Goal: Task Accomplishment & Management: Complete application form

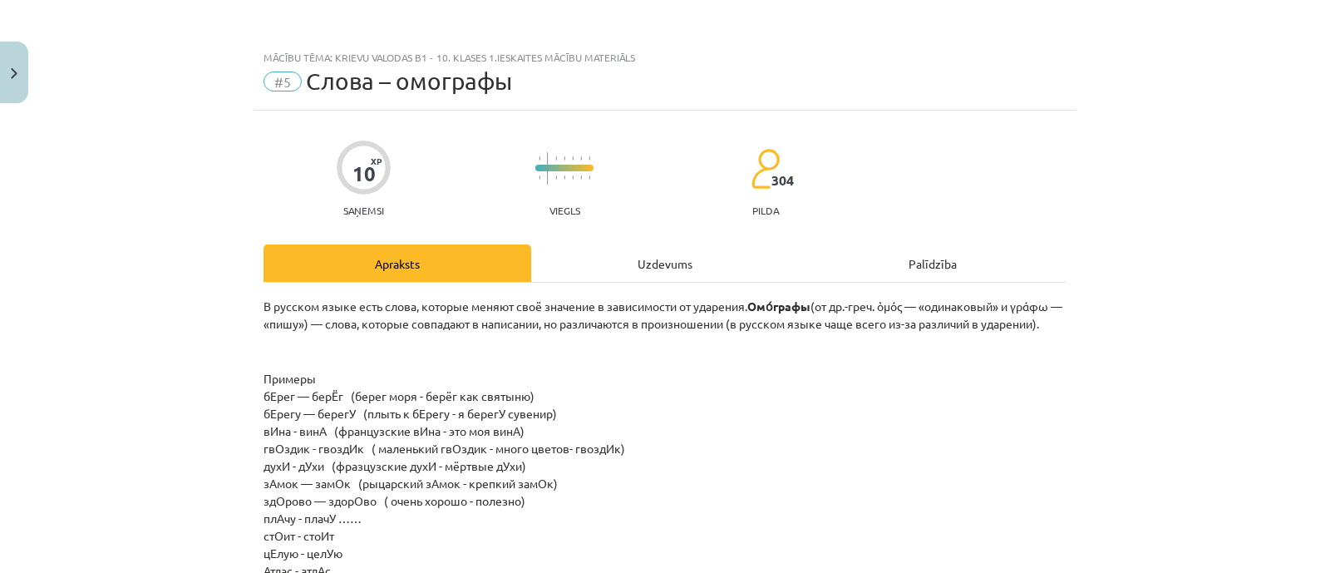
scroll to position [207, 0]
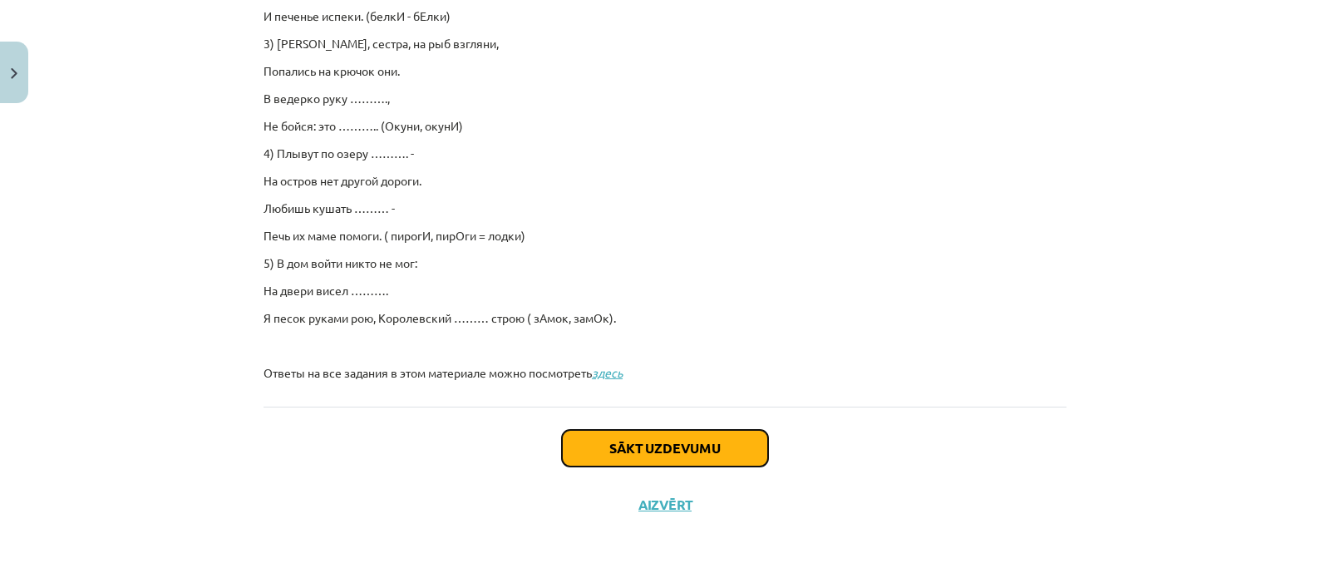
click at [752, 446] on button "Sākt uzdevumu" at bounding box center [665, 448] width 206 height 37
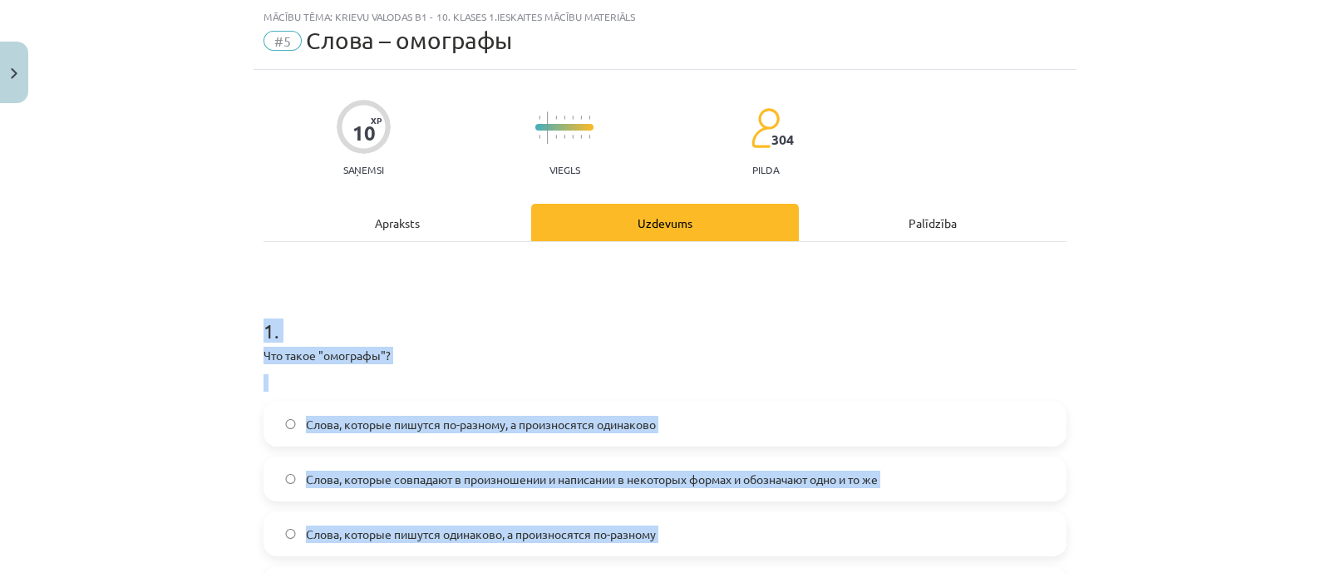
scroll to position [560, 0]
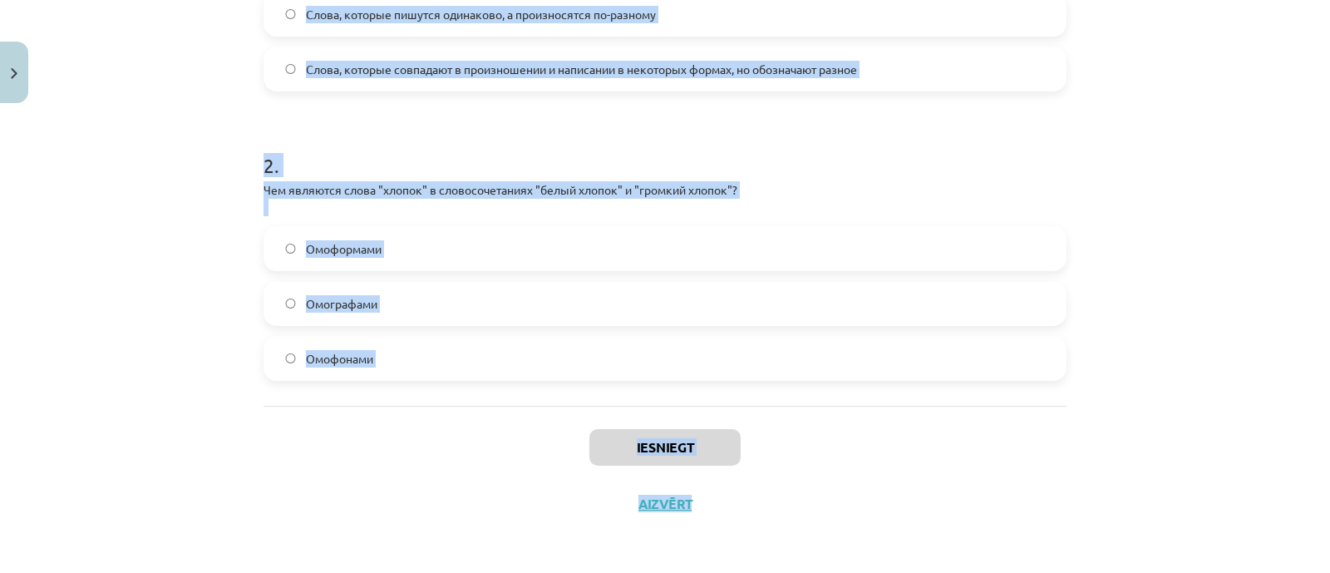
drag, startPoint x: 233, startPoint y: 301, endPoint x: 647, endPoint y: 288, distance: 414.0
click at [727, 346] on div "Mācību tēma: Krievu valodas b1 - 10. klases 1.ieskaites mācību materiāls #5 Сло…" at bounding box center [665, 286] width 1330 height 573
copy form "1 . Что такое "омографы"? Слова, которые пишутся по-разному, а произносятся оди…"
click at [416, 111] on form "1 . Что такое "омографы"? Слова, которые пишутся по-разному, а произносятся оди…" at bounding box center [664, 76] width 803 height 610
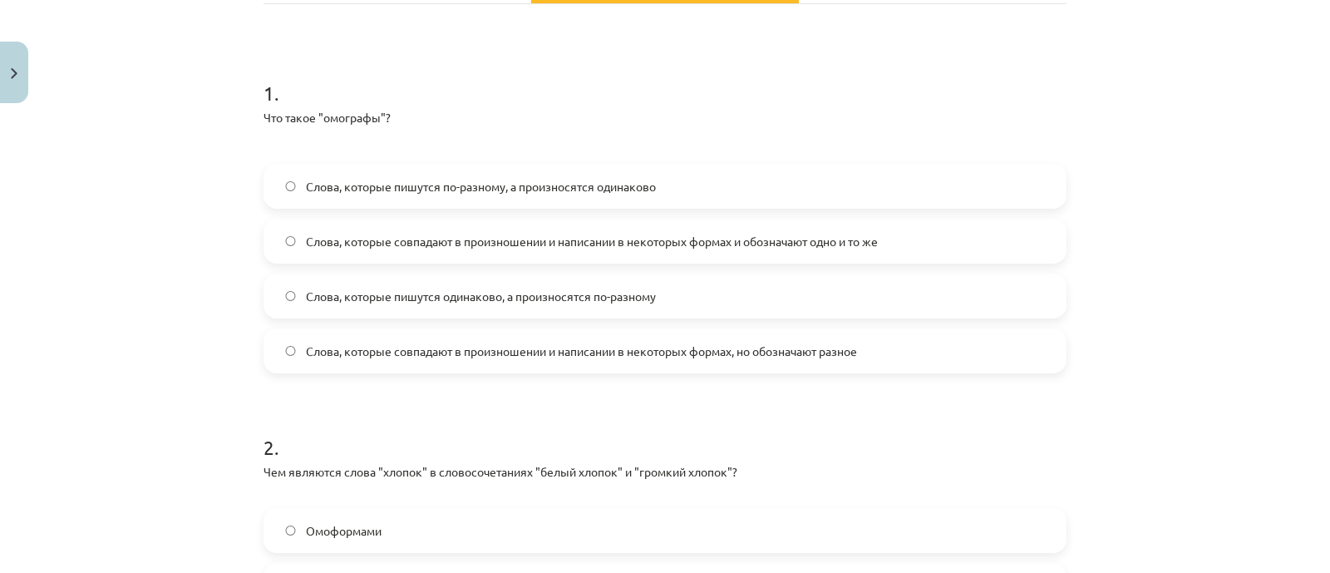
scroll to position [248, 0]
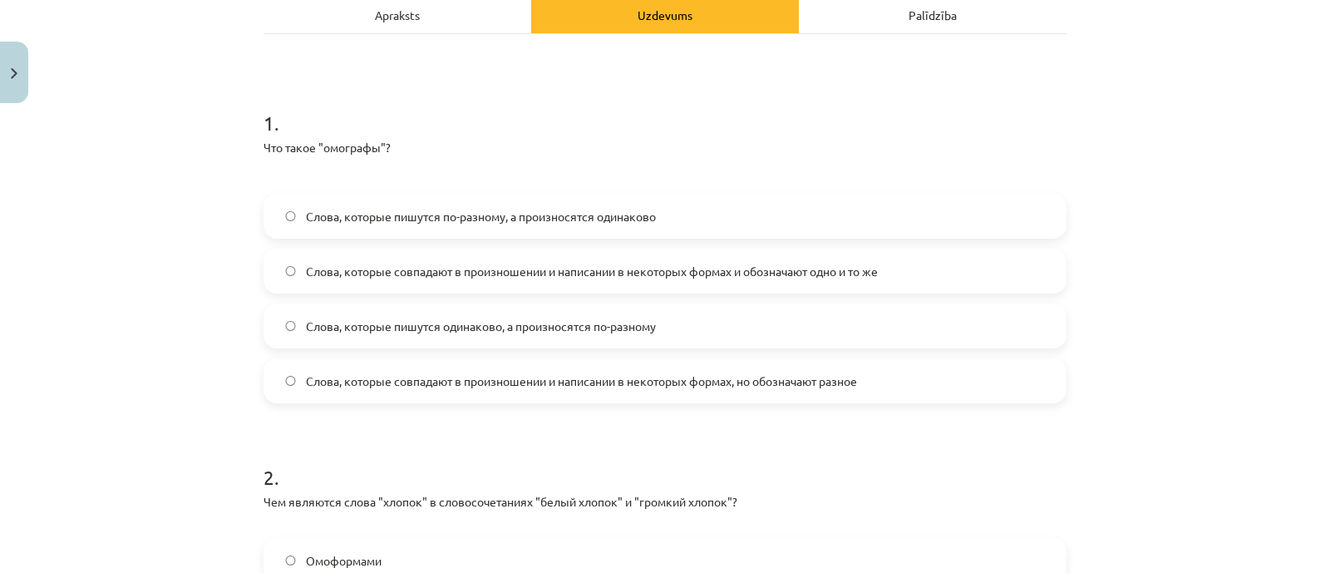
click at [370, 327] on span "Слова, которые пишутся одинаково, а произносятся по-разному" at bounding box center [481, 325] width 350 height 17
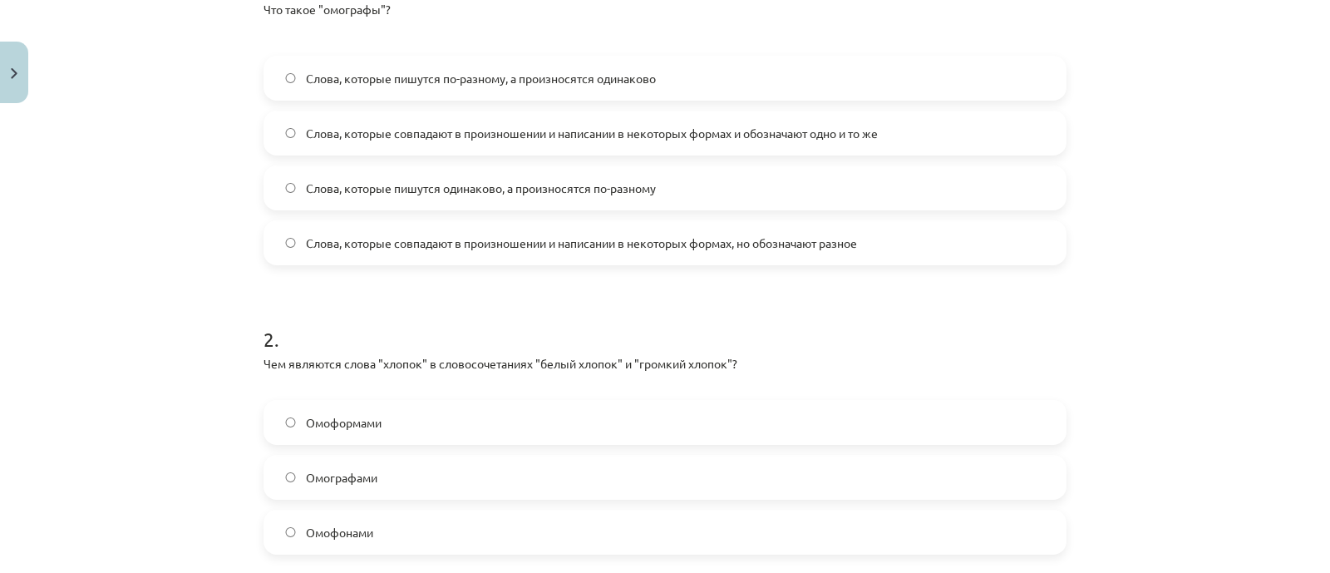
scroll to position [560, 0]
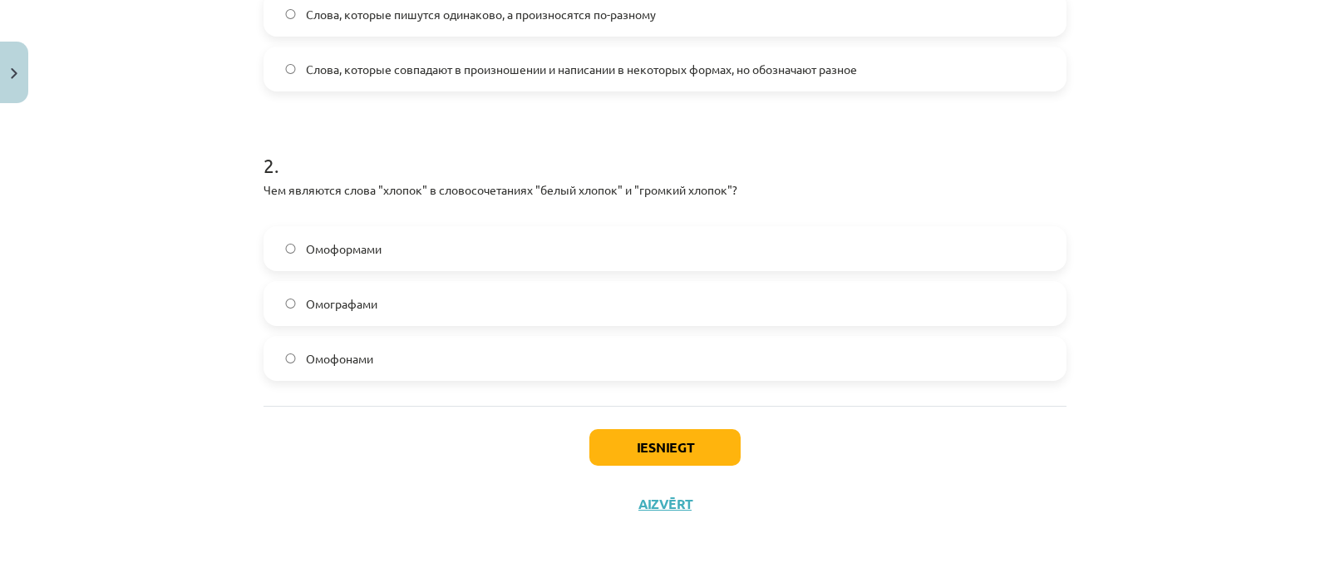
click at [343, 257] on label "Омоформами" at bounding box center [664, 249] width 799 height 42
click at [690, 454] on button "Iesniegt" at bounding box center [664, 447] width 151 height 37
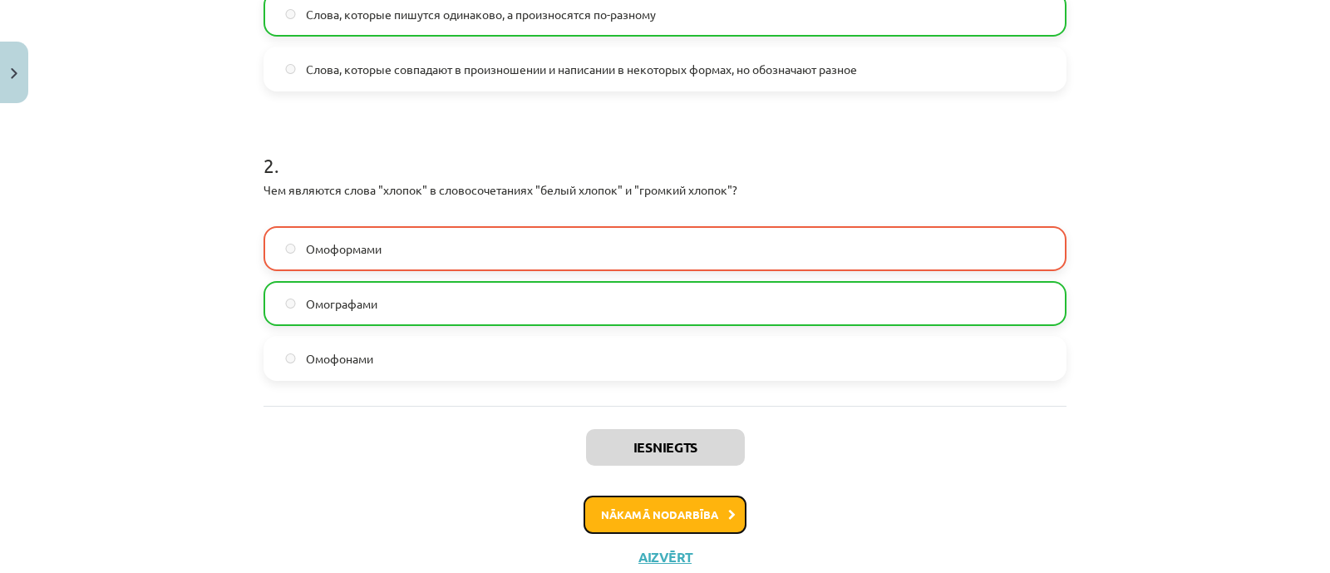
click at [644, 500] on button "Nākamā nodarbība" at bounding box center [664, 514] width 163 height 38
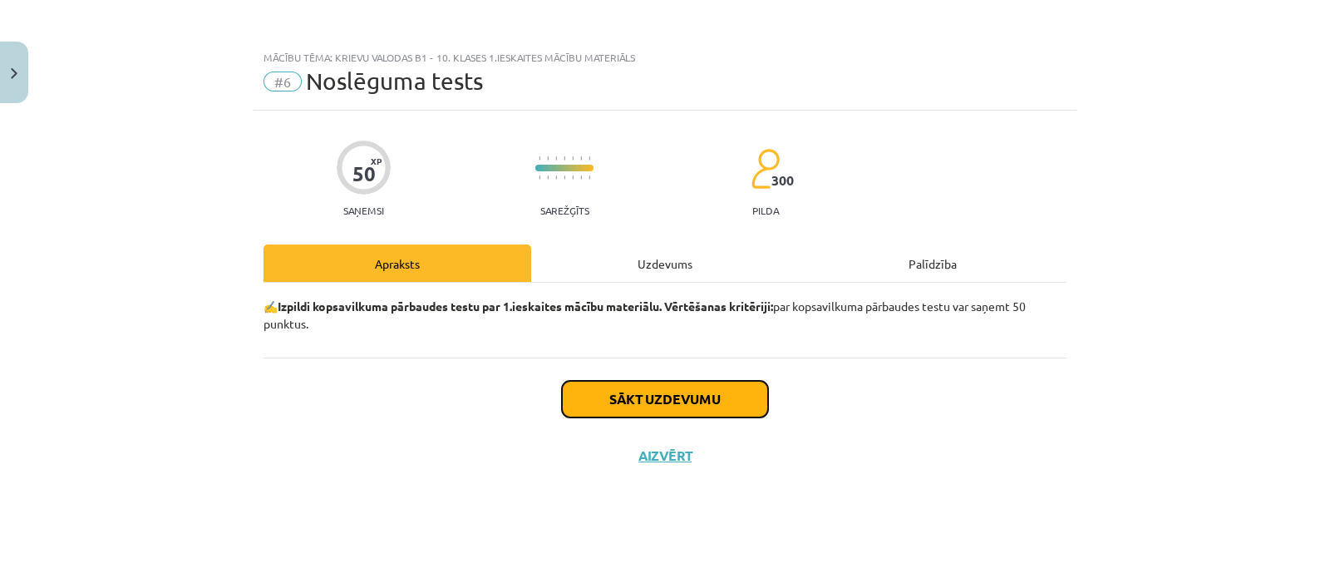
drag, startPoint x: 644, startPoint y: 500, endPoint x: 574, endPoint y: 396, distance: 125.8
click at [574, 396] on button "Sākt uzdevumu" at bounding box center [665, 399] width 206 height 37
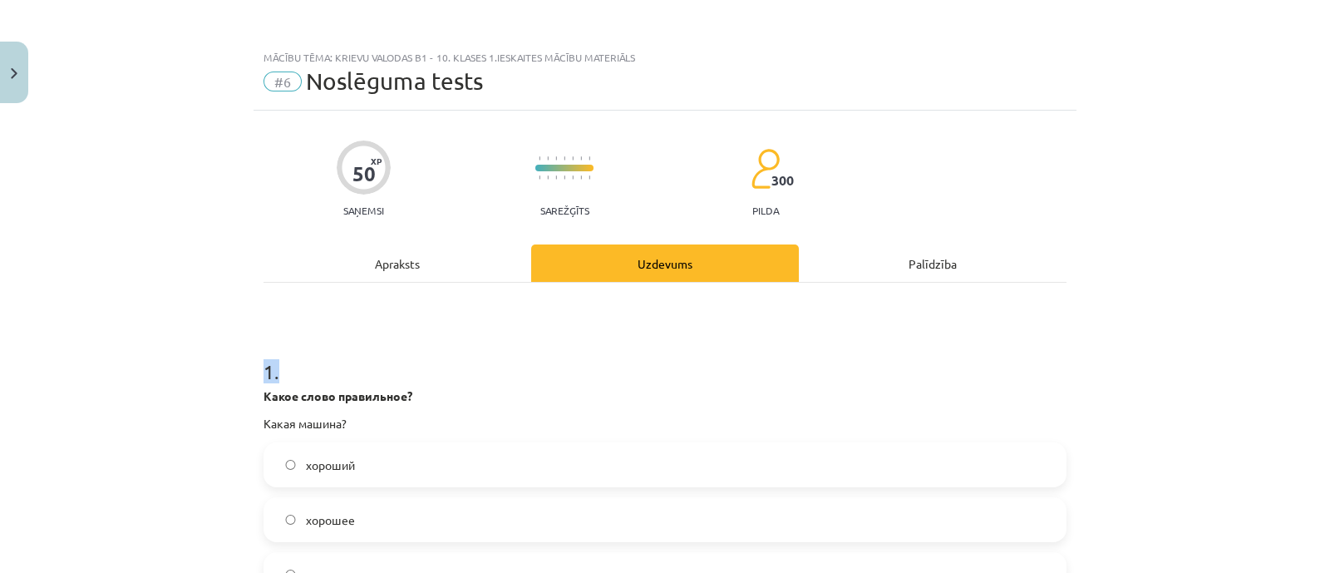
drag, startPoint x: 241, startPoint y: 311, endPoint x: 307, endPoint y: 350, distance: 77.1
click at [307, 350] on div "Mācību tēma: Krievu valodas b1 - 10. klases 1.ieskaites mācību materiāls #6 Nos…" at bounding box center [665, 286] width 1330 height 573
click at [307, 350] on h1 "1 ." at bounding box center [664, 357] width 803 height 52
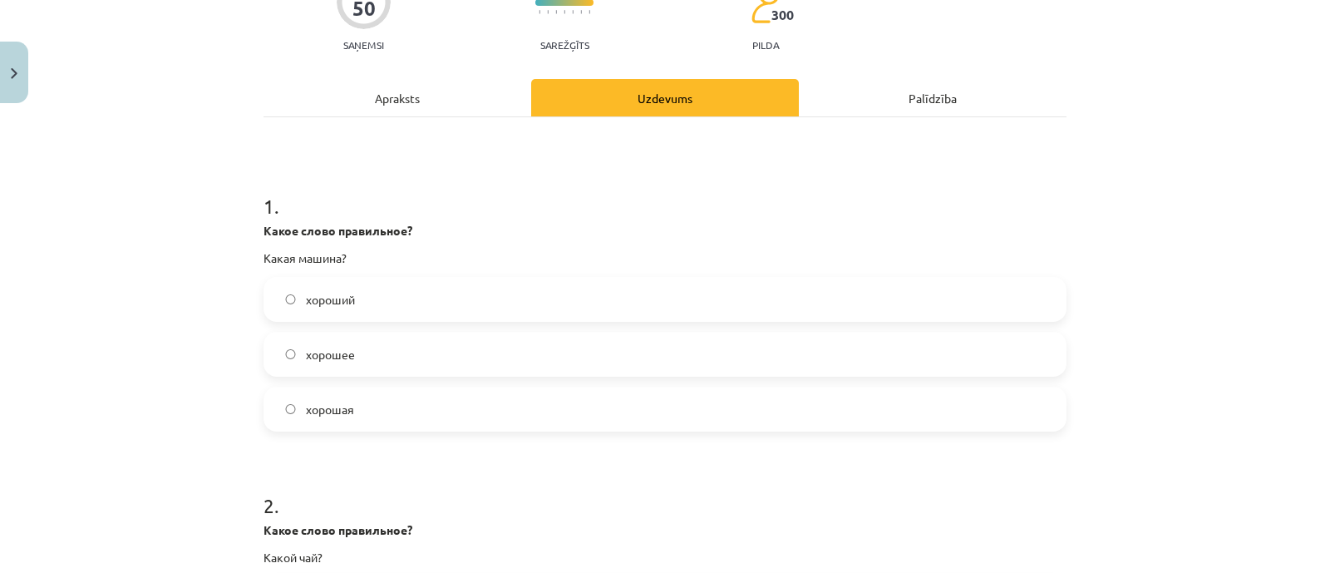
scroll to position [207, 0]
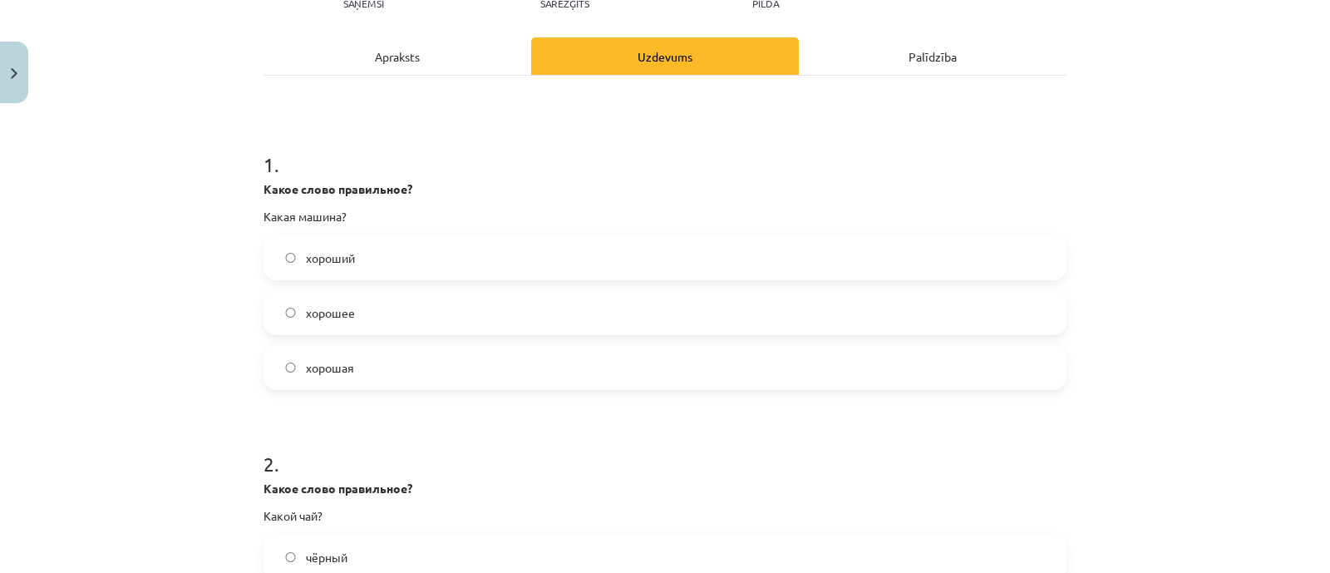
click at [440, 357] on label "хорошая" at bounding box center [664, 368] width 799 height 42
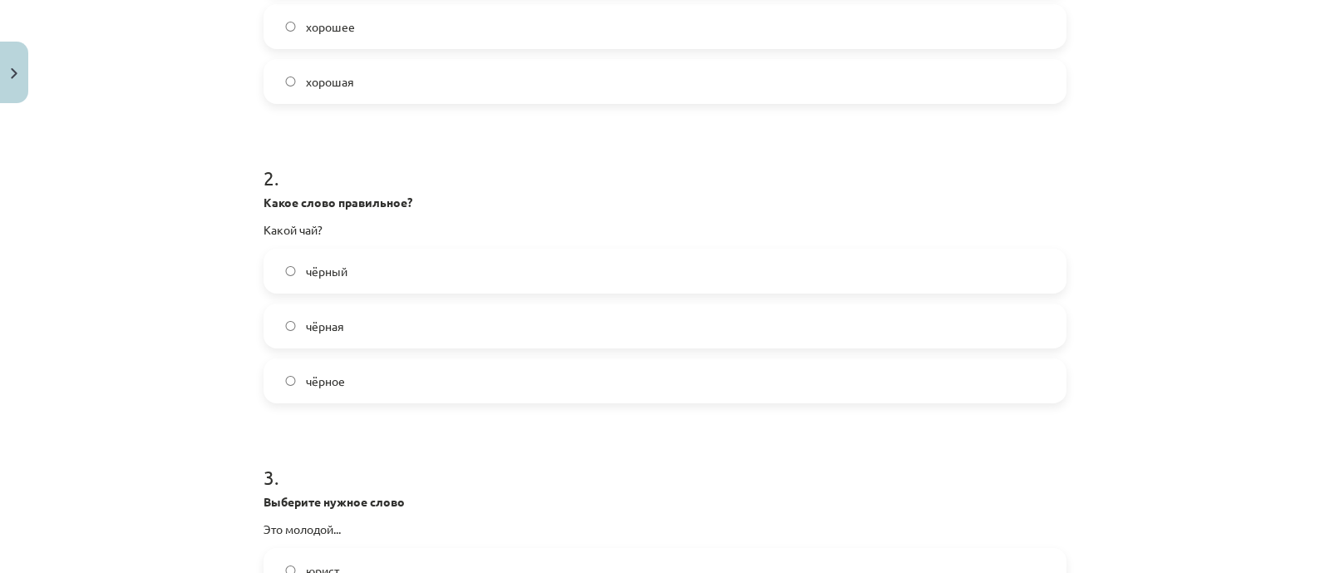
scroll to position [519, 0]
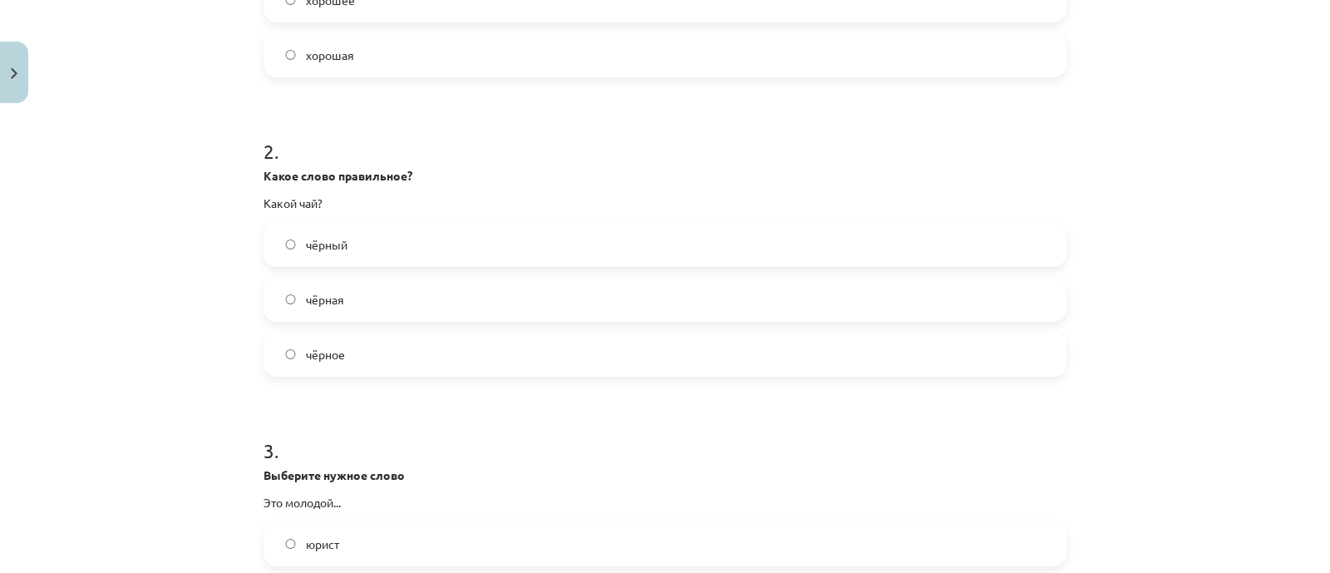
click at [528, 241] on label "чёрный" at bounding box center [664, 245] width 799 height 42
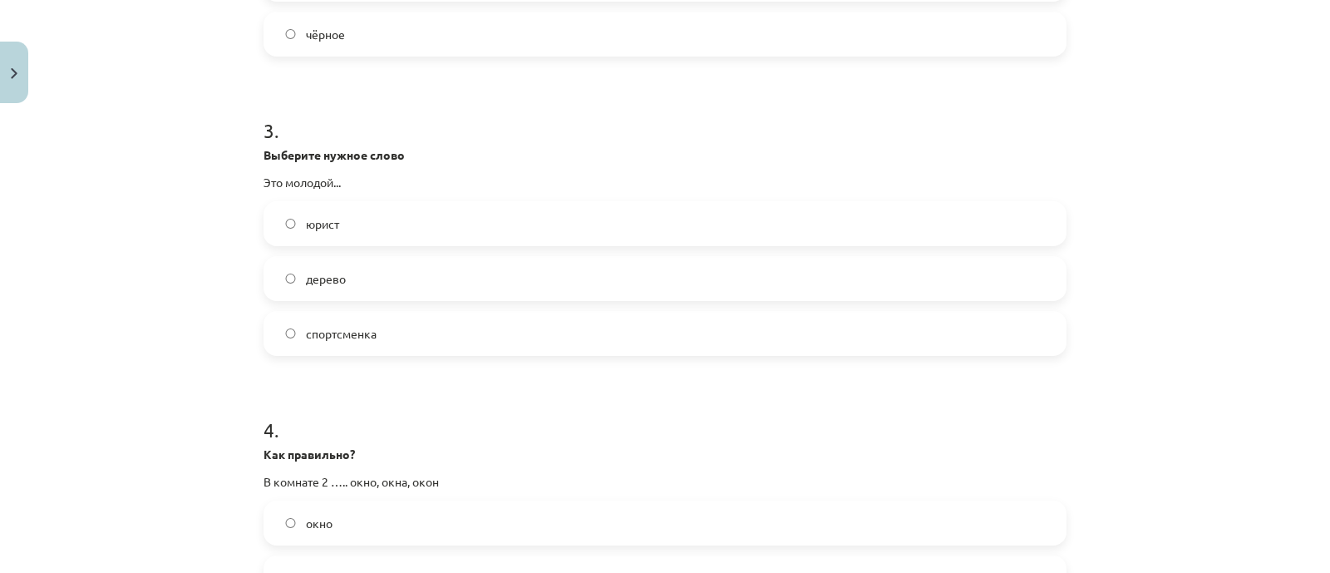
scroll to position [935, 0]
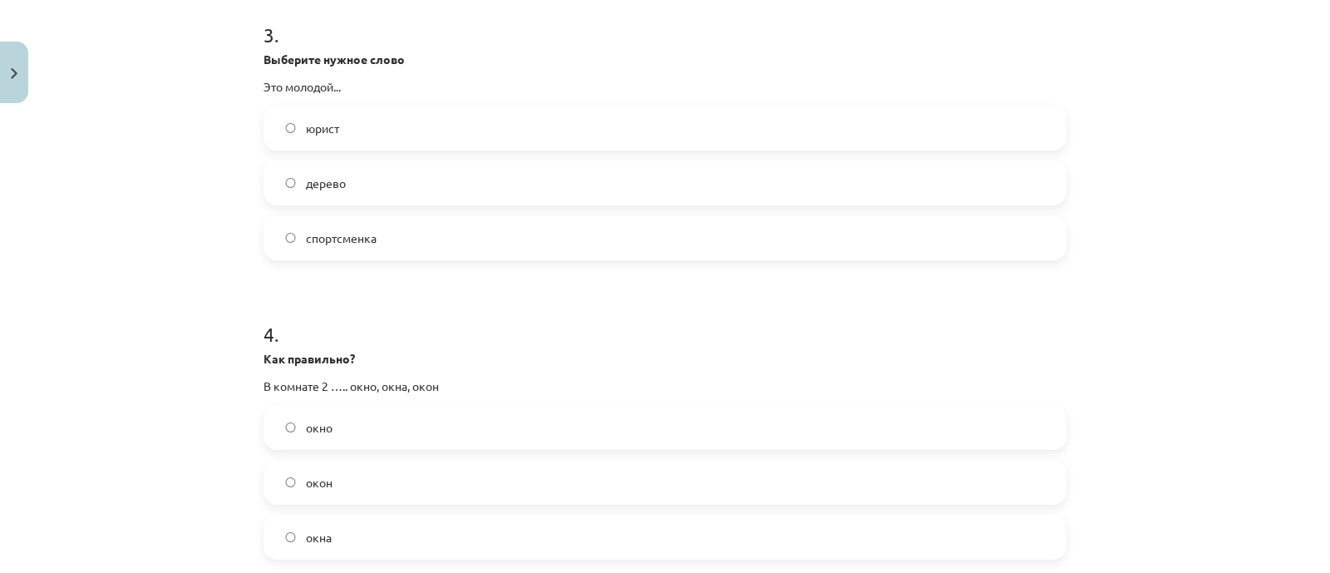
click at [520, 178] on label "дерево" at bounding box center [664, 183] width 799 height 42
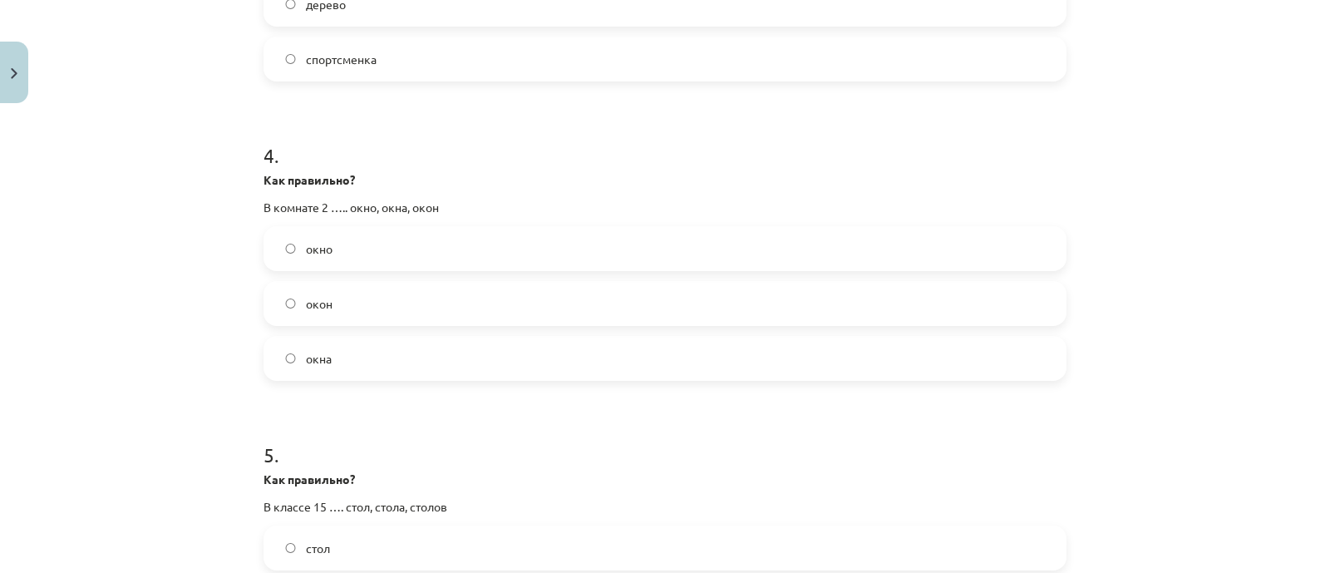
scroll to position [1143, 0]
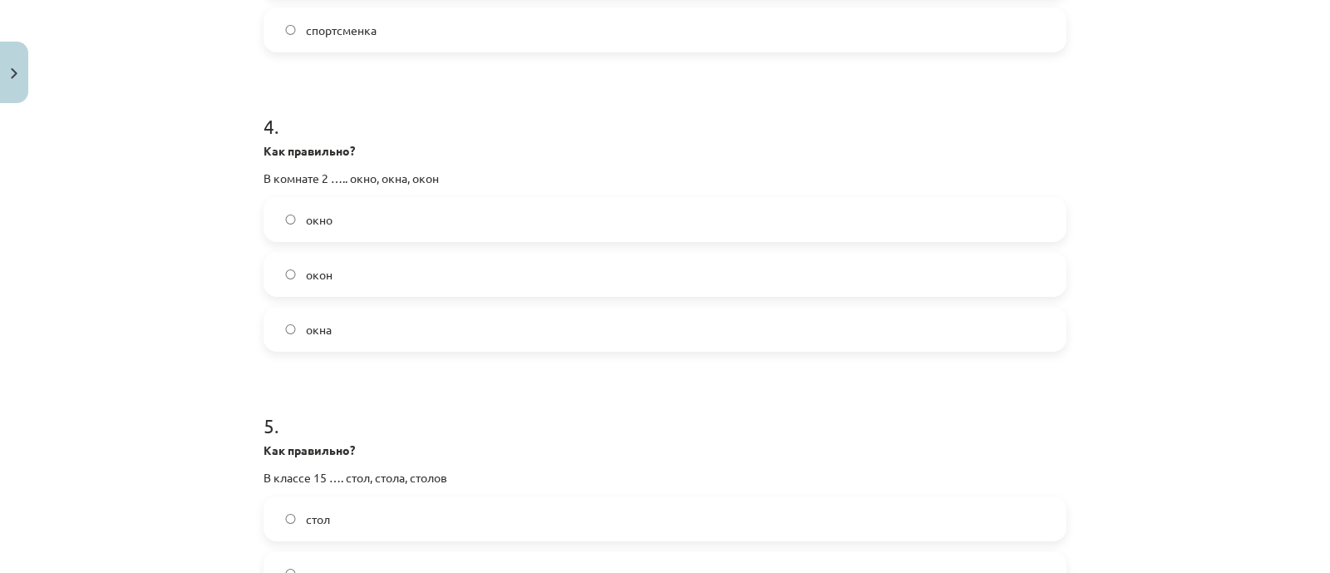
click at [435, 214] on label "окно" at bounding box center [664, 220] width 799 height 42
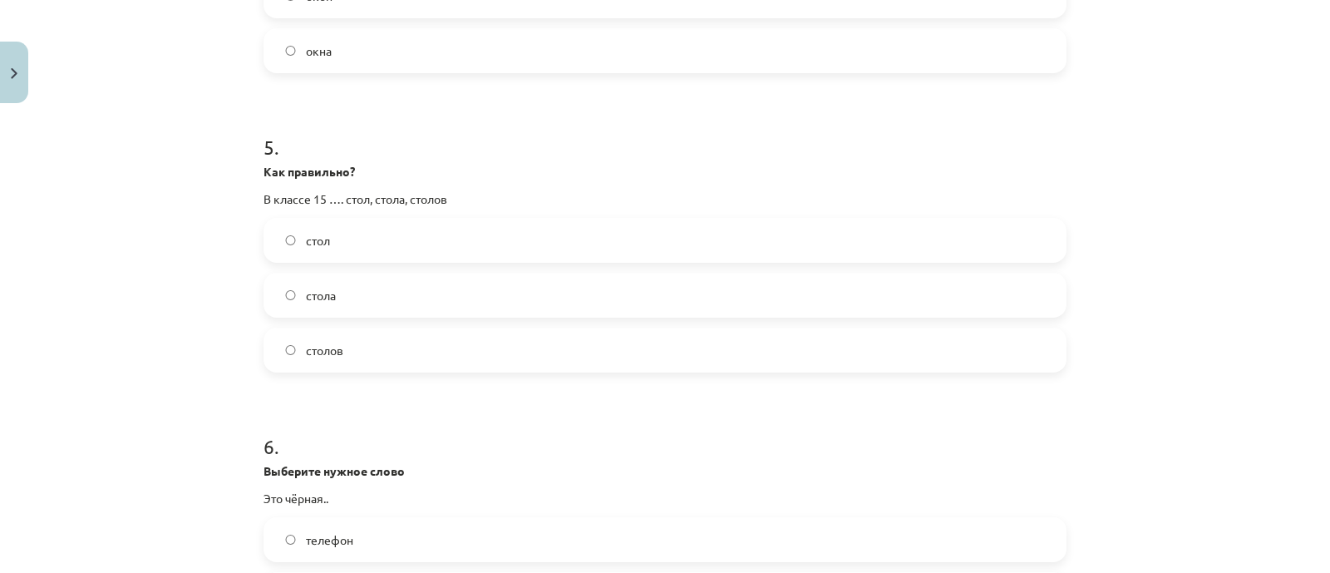
scroll to position [1453, 0]
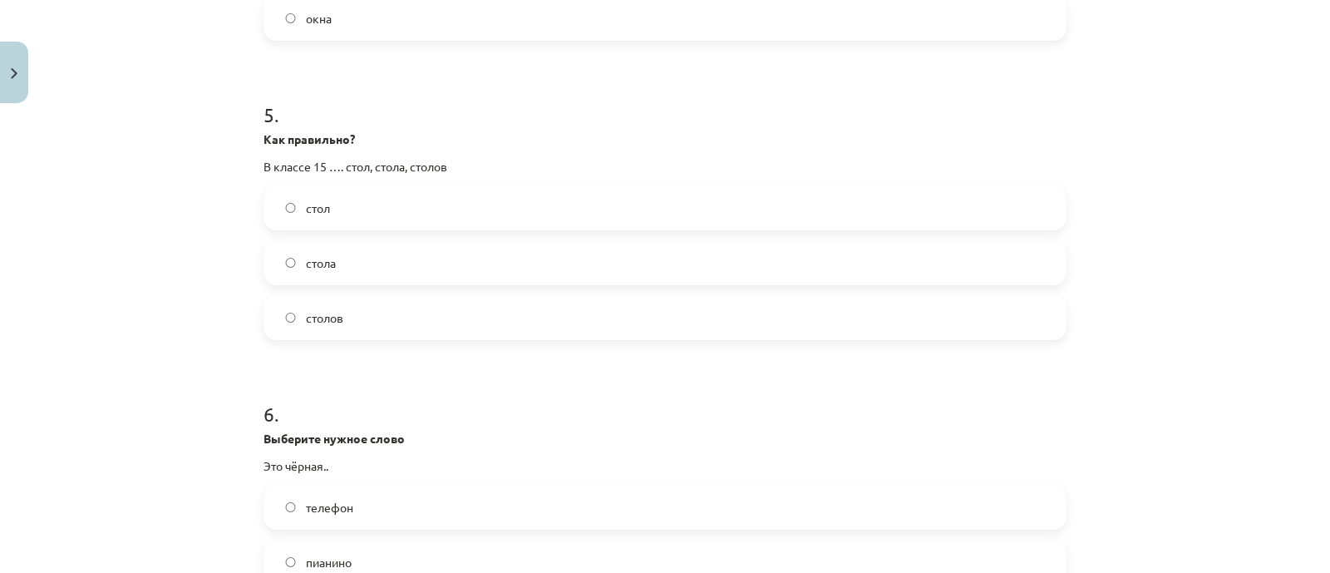
click at [417, 306] on label "столов" at bounding box center [664, 318] width 799 height 42
click at [470, 258] on label "стола" at bounding box center [664, 263] width 799 height 42
click at [556, 207] on label "стол" at bounding box center [664, 208] width 799 height 42
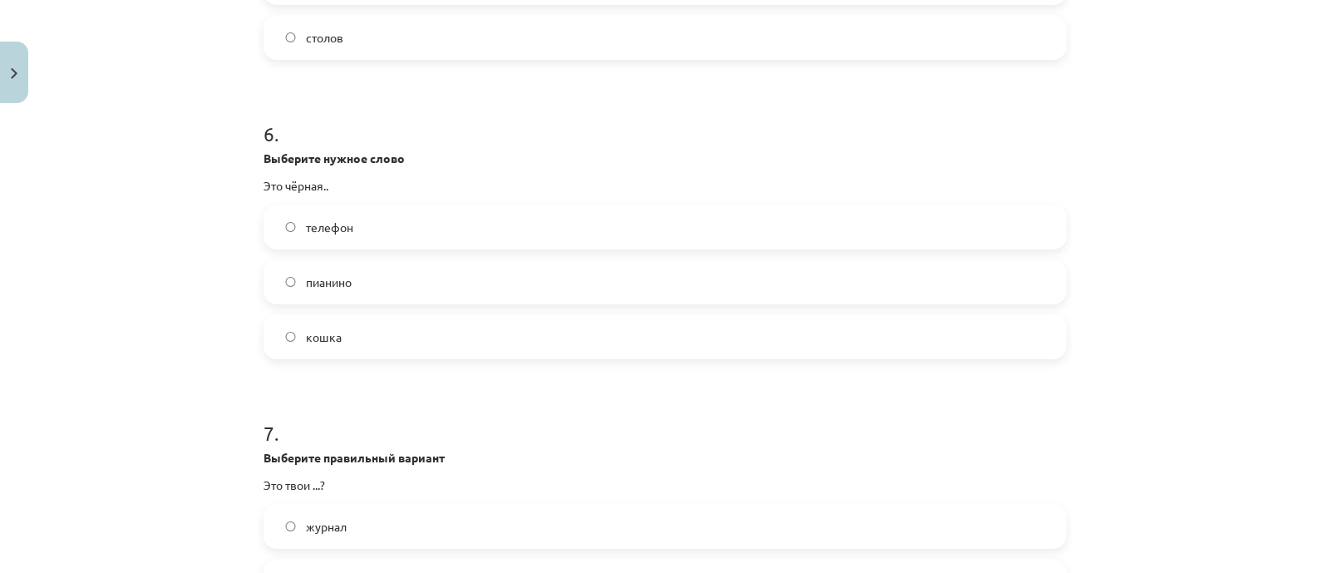
scroll to position [1766, 0]
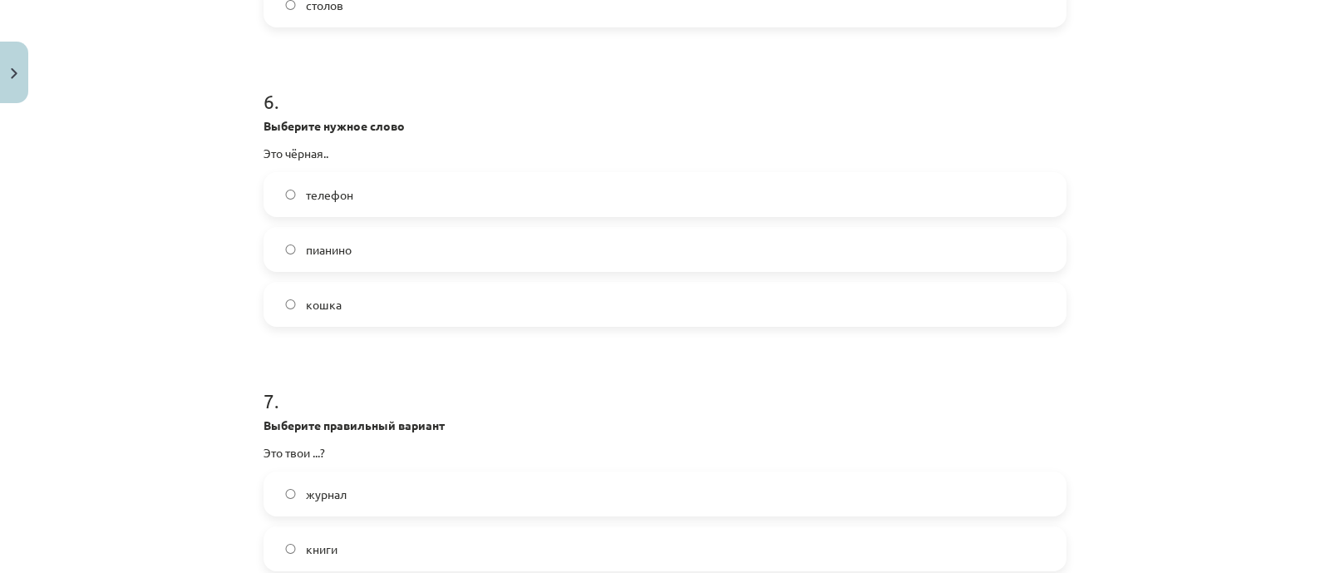
click at [447, 314] on label "кошка" at bounding box center [664, 304] width 799 height 42
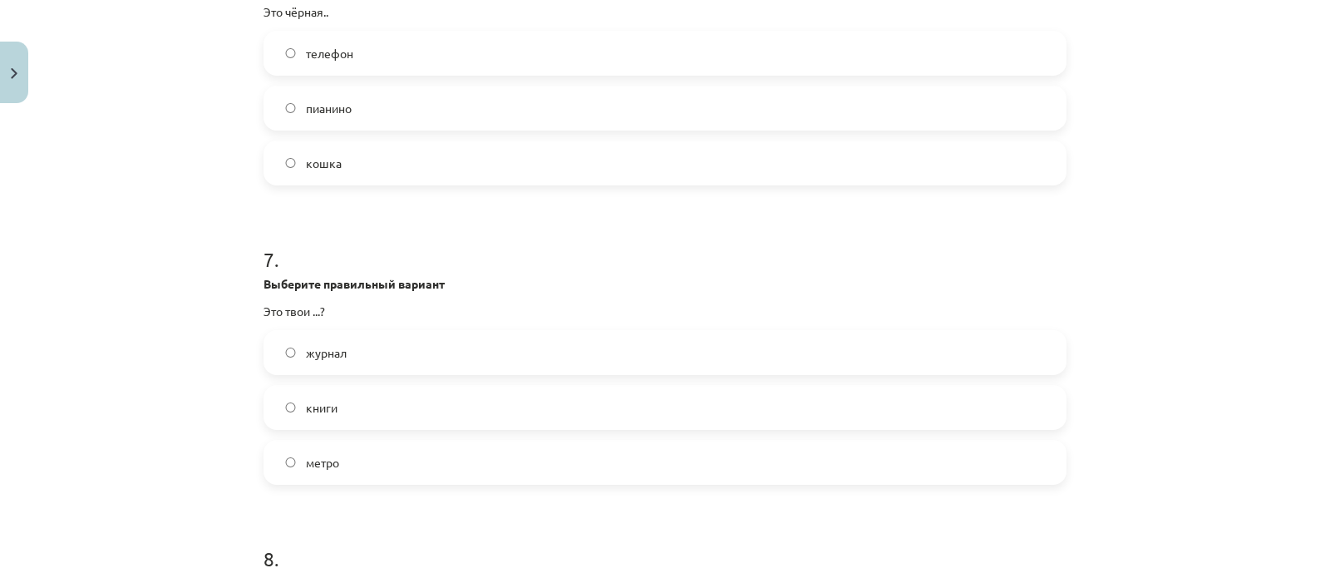
scroll to position [1974, 0]
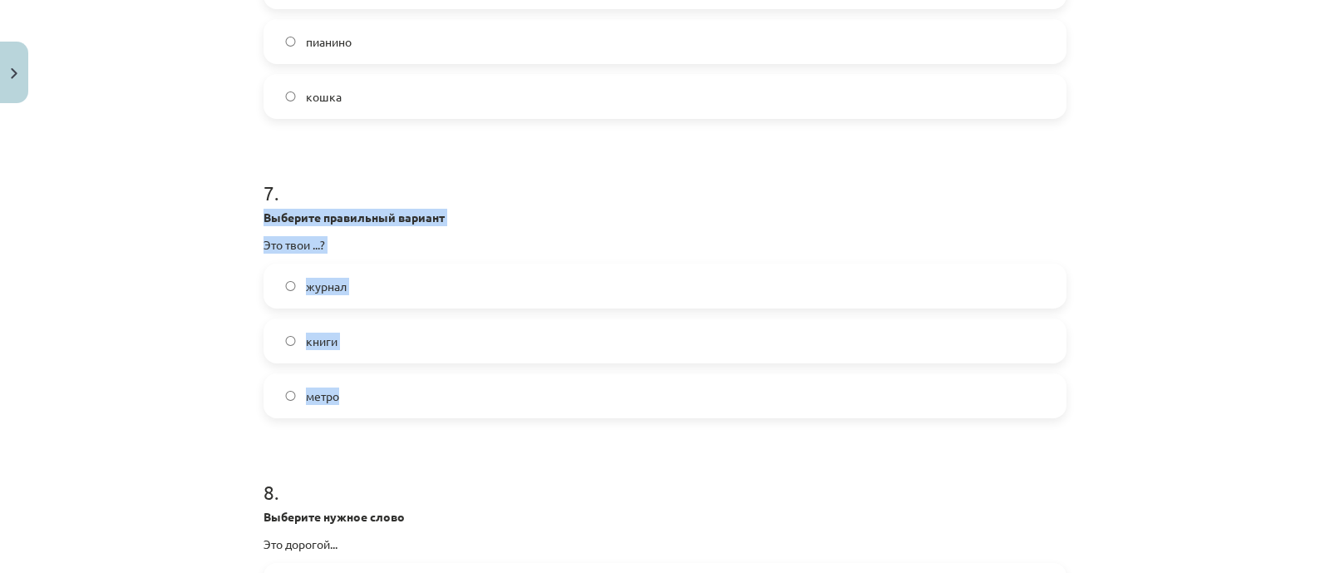
drag, startPoint x: 256, startPoint y: 206, endPoint x: 474, endPoint y: 401, distance: 292.5
click at [474, 401] on div "7 . Выберите правильный вариант Это твои ...? журнал книги метро" at bounding box center [664, 285] width 803 height 266
copy div "Выберите правильный вариант Это твои ...? журнал книги метро"
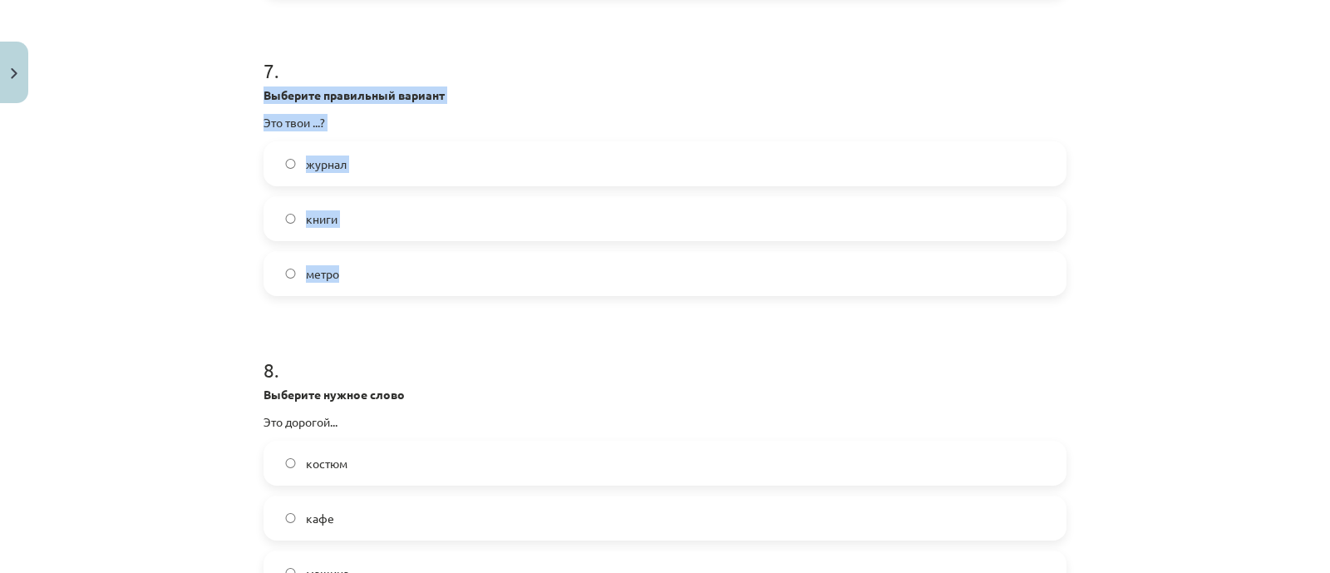
scroll to position [2181, 0]
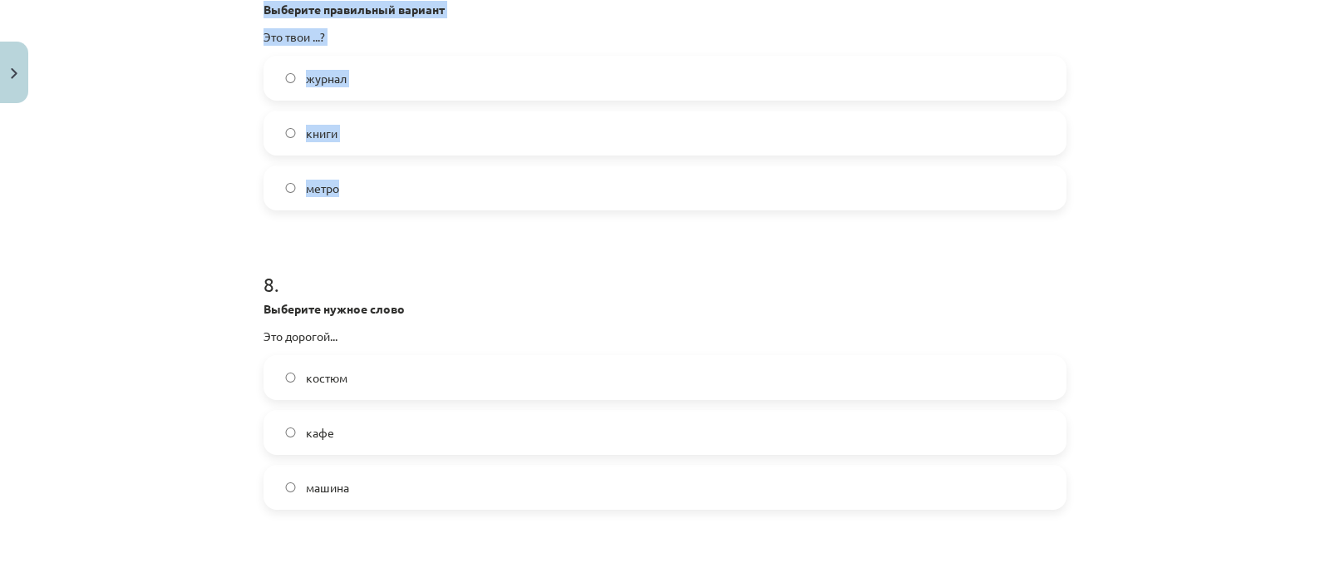
click at [416, 68] on label "журнал" at bounding box center [664, 78] width 799 height 42
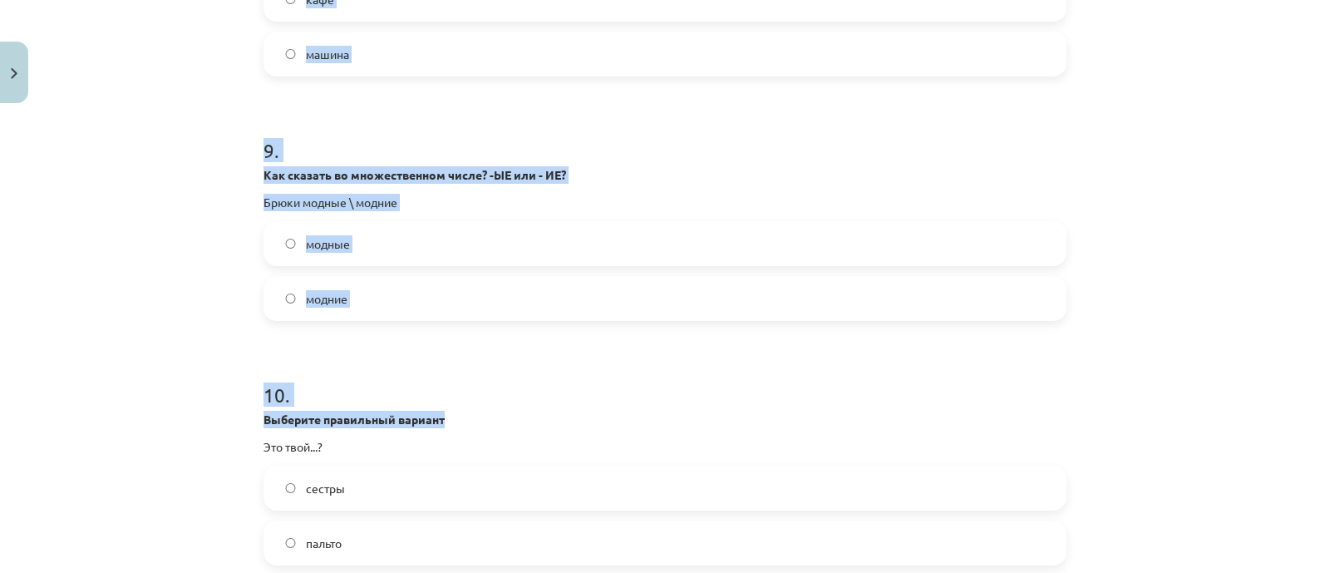
scroll to position [2853, 0]
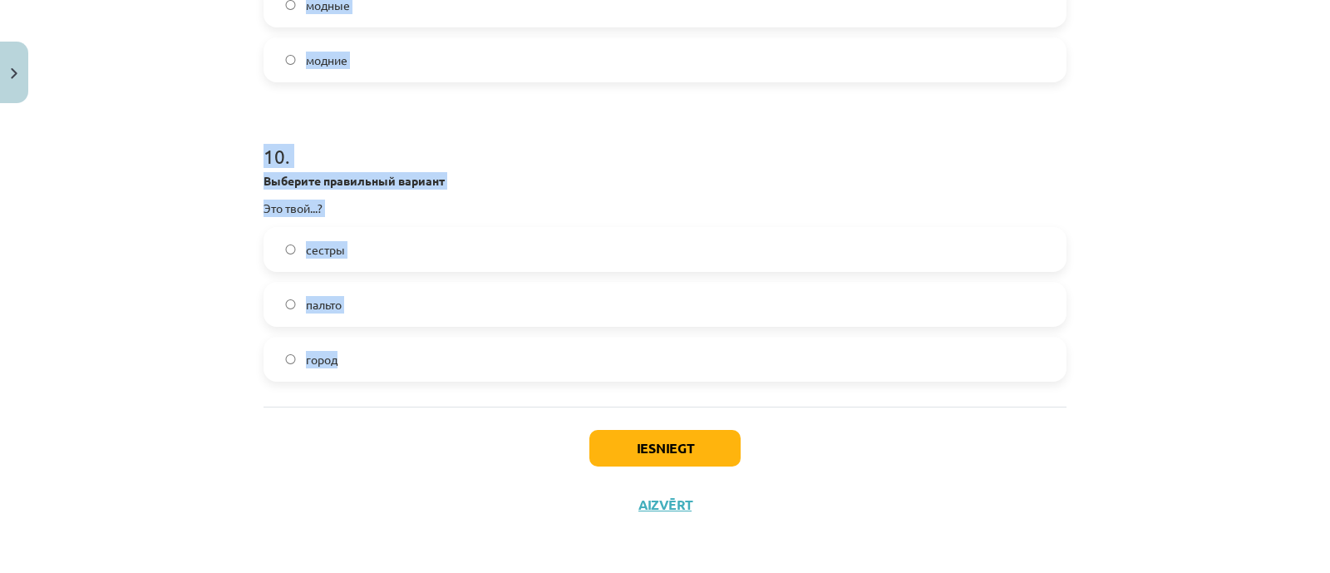
drag, startPoint x: 229, startPoint y: 91, endPoint x: 483, endPoint y: 316, distance: 338.5
click at [524, 340] on div "Mācību tēma: Krievu valodas b1 - 10. klases 1.ieskaites mācību materiāls #6 Nos…" at bounding box center [665, 286] width 1330 height 573
copy form "Выберите нужное слово Это дорогой... костюм кафе машина 9 . Как сказать во множ…"
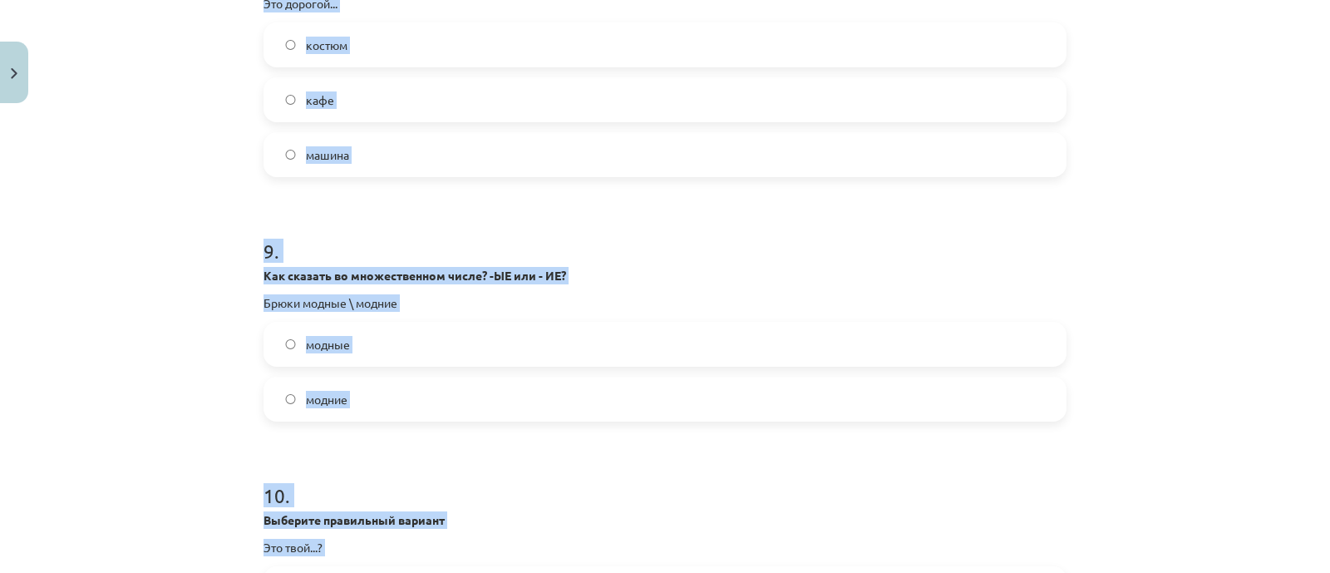
scroll to position [2437, 0]
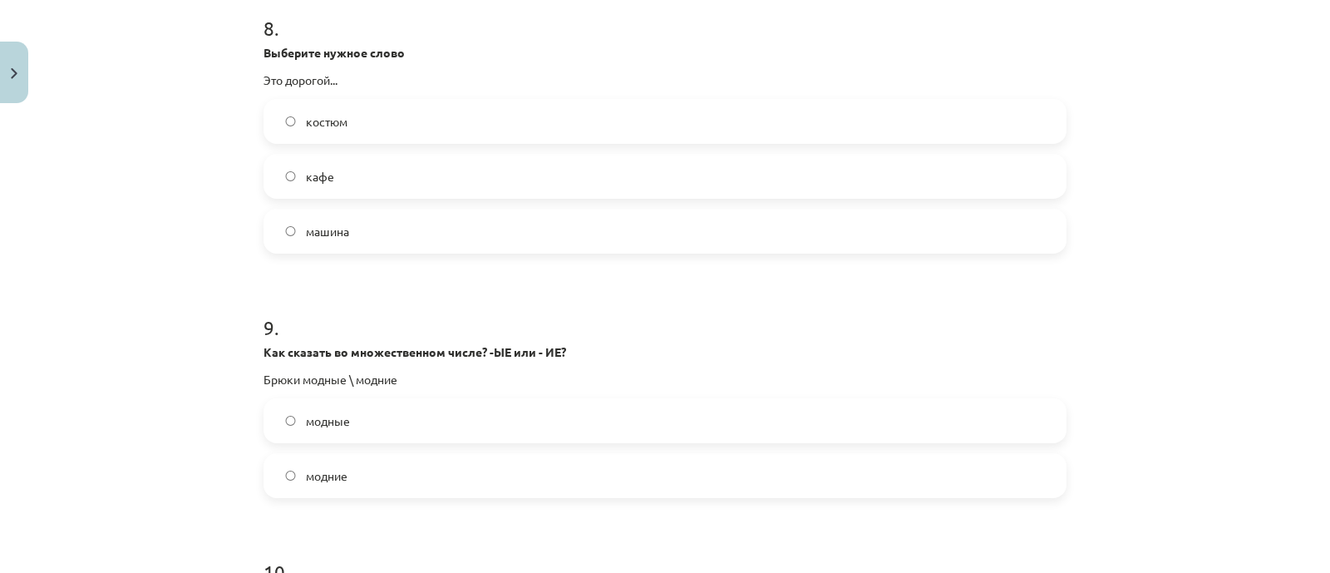
click at [502, 126] on label "костюм" at bounding box center [664, 122] width 799 height 42
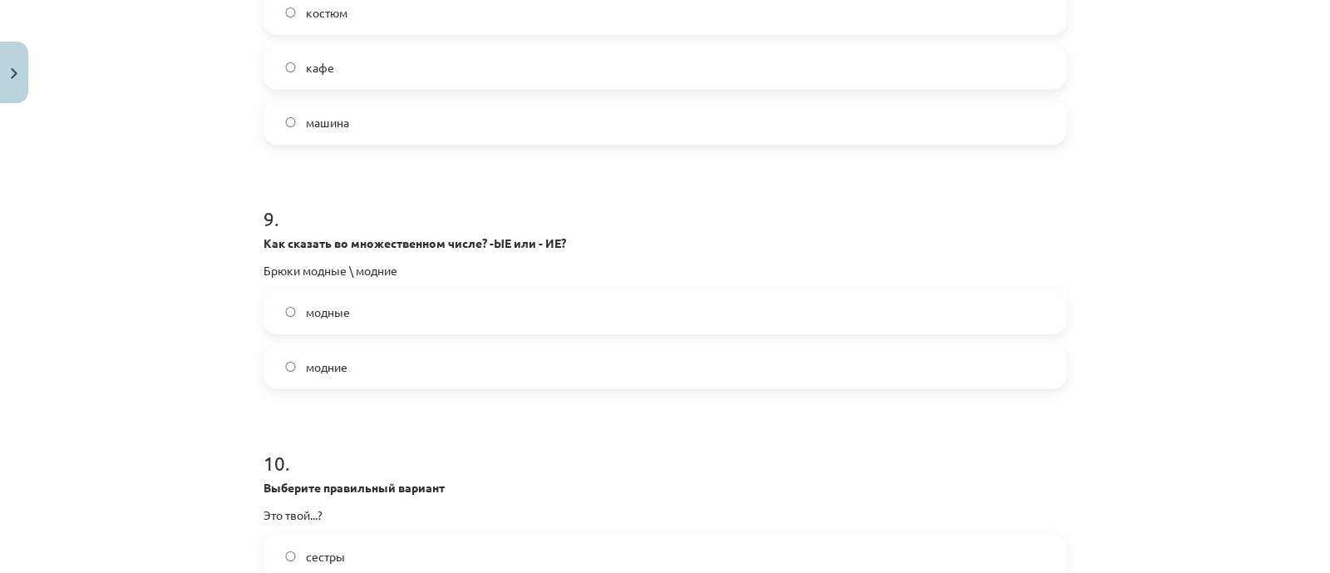
scroll to position [2645, 0]
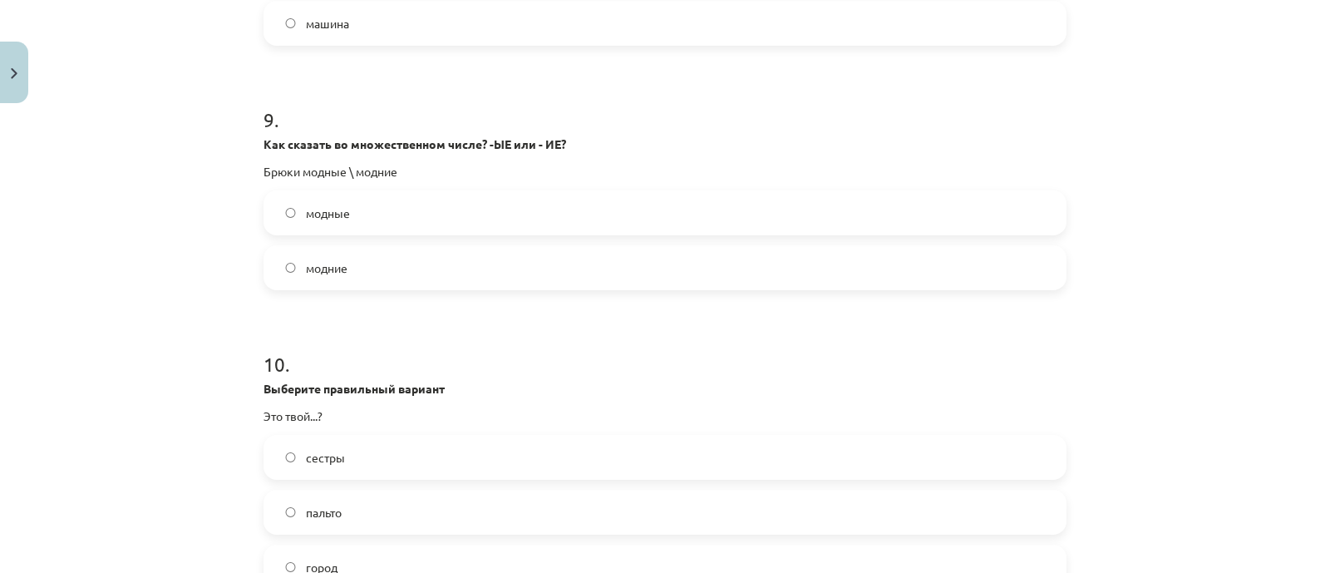
click at [474, 227] on label "модные" at bounding box center [664, 213] width 799 height 42
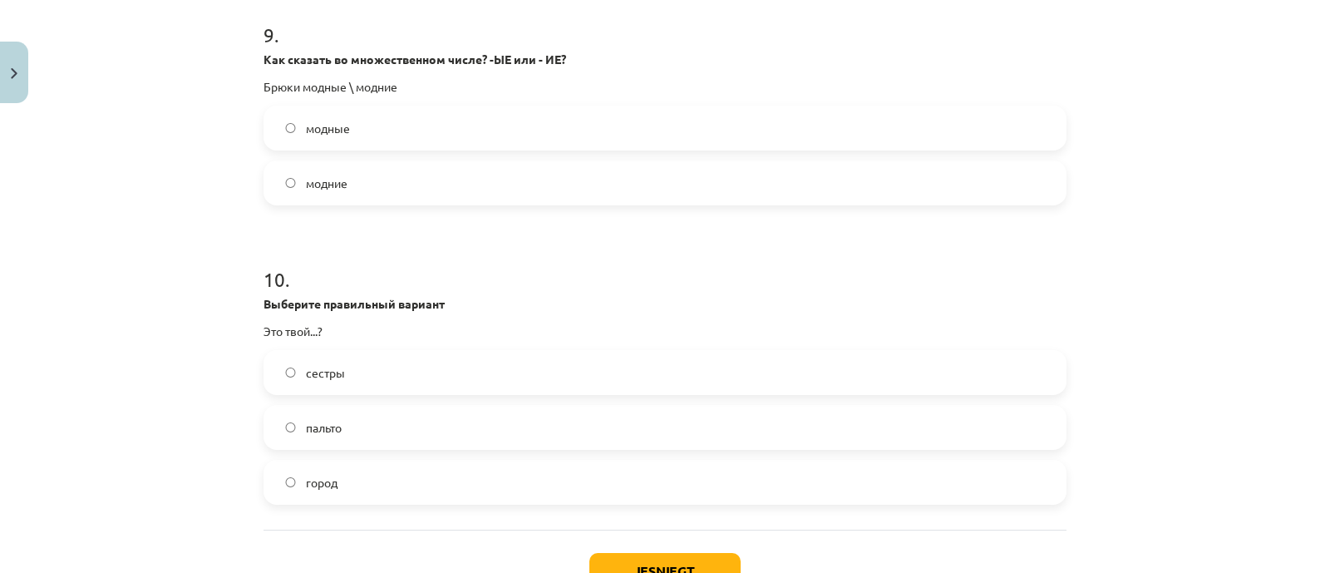
scroll to position [2853, 0]
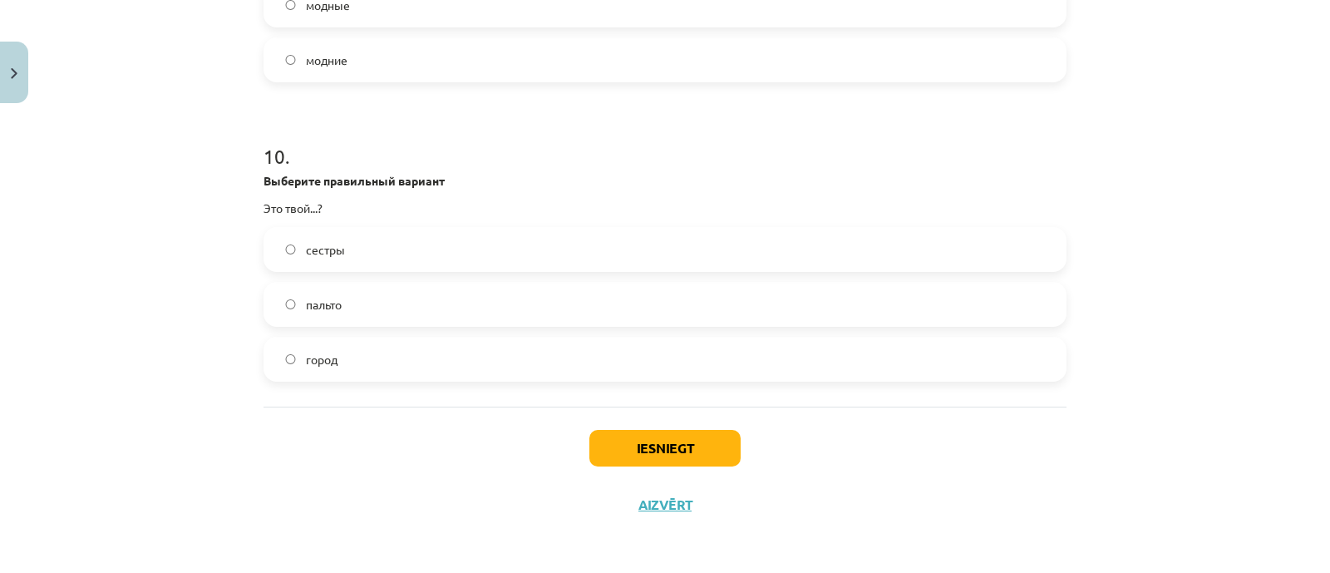
click at [405, 361] on label "город" at bounding box center [664, 359] width 799 height 42
click at [627, 438] on button "Iesniegt" at bounding box center [664, 448] width 151 height 37
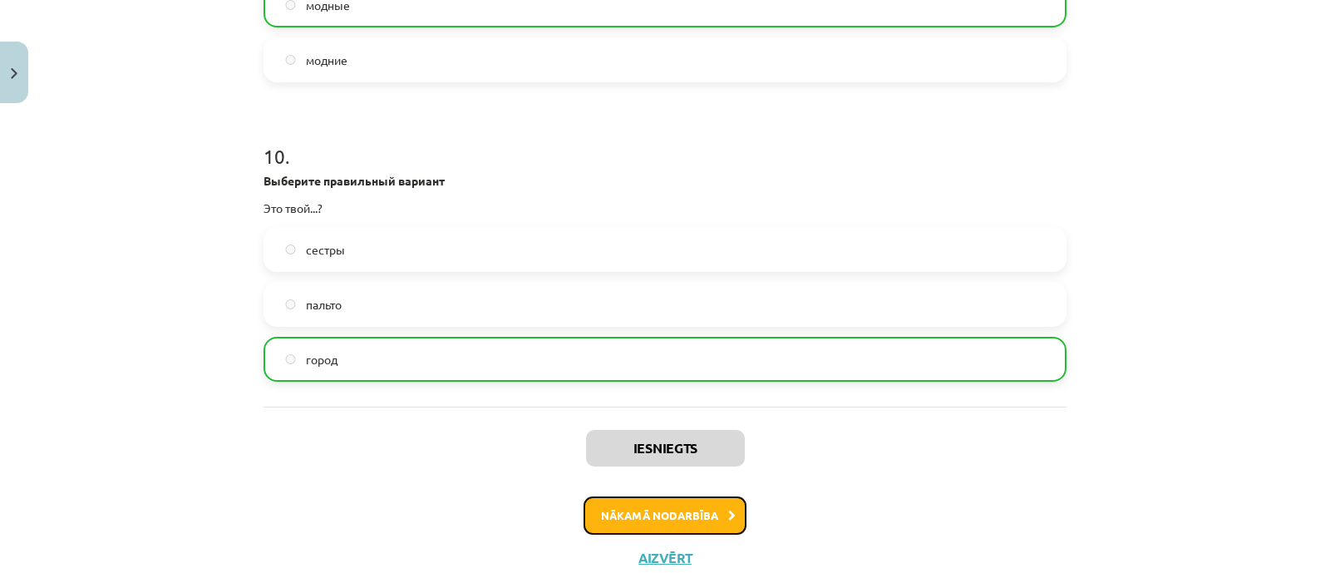
click at [676, 508] on button "Nākamā nodarbība" at bounding box center [664, 515] width 163 height 38
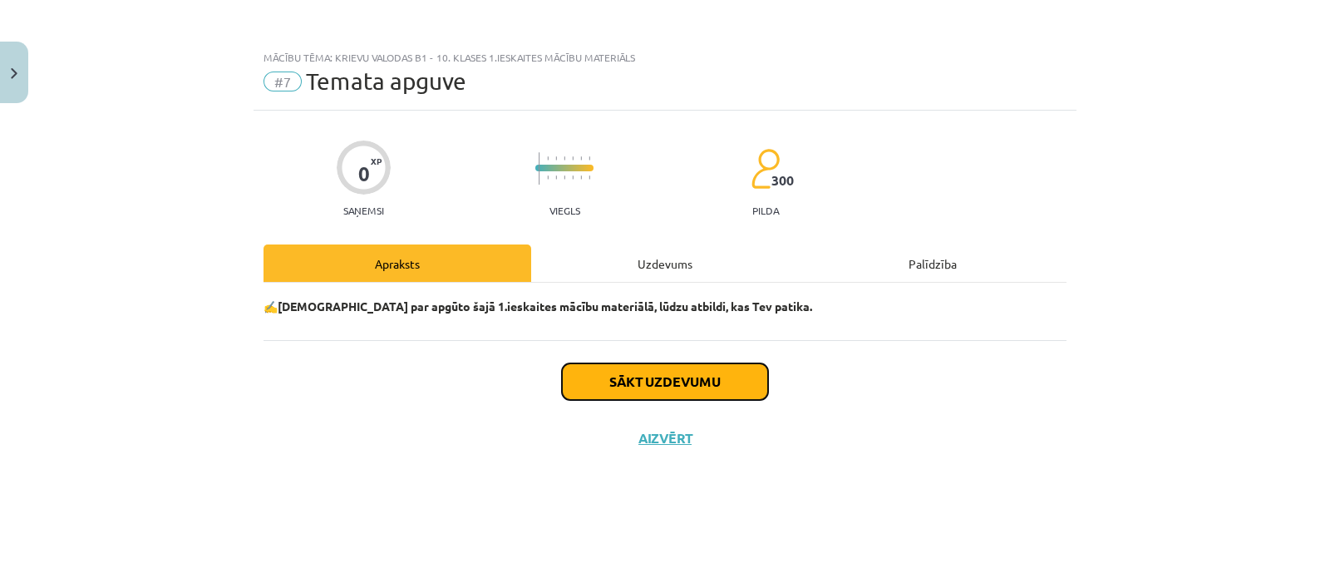
click at [698, 377] on button "Sākt uzdevumu" at bounding box center [665, 381] width 206 height 37
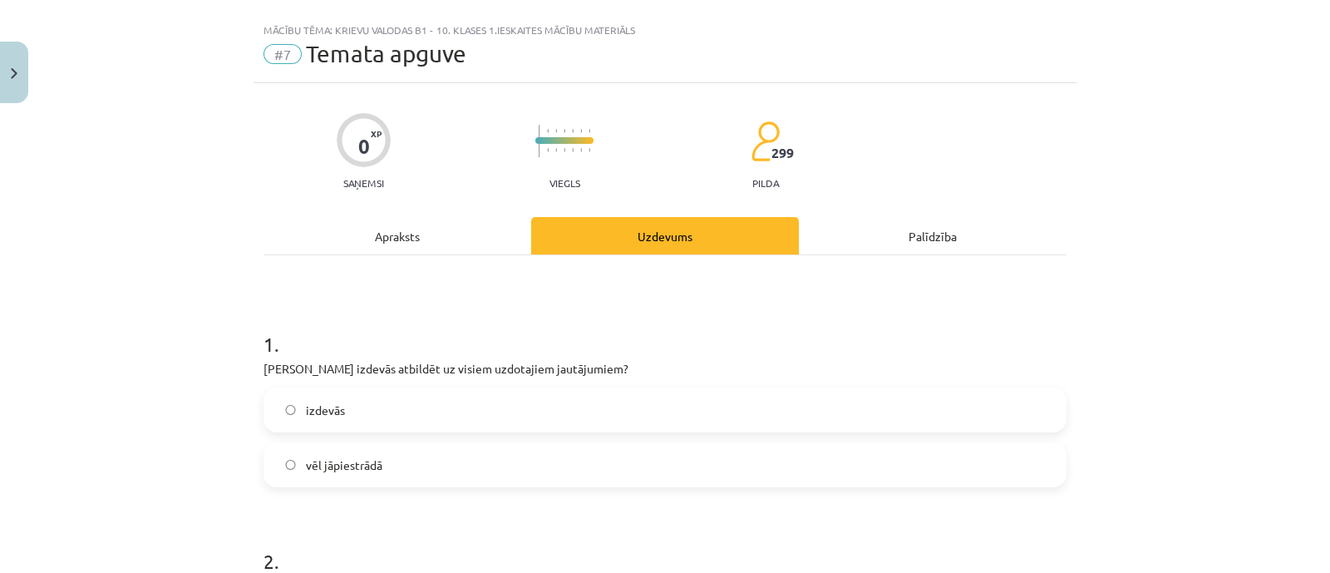
scroll to position [103, 0]
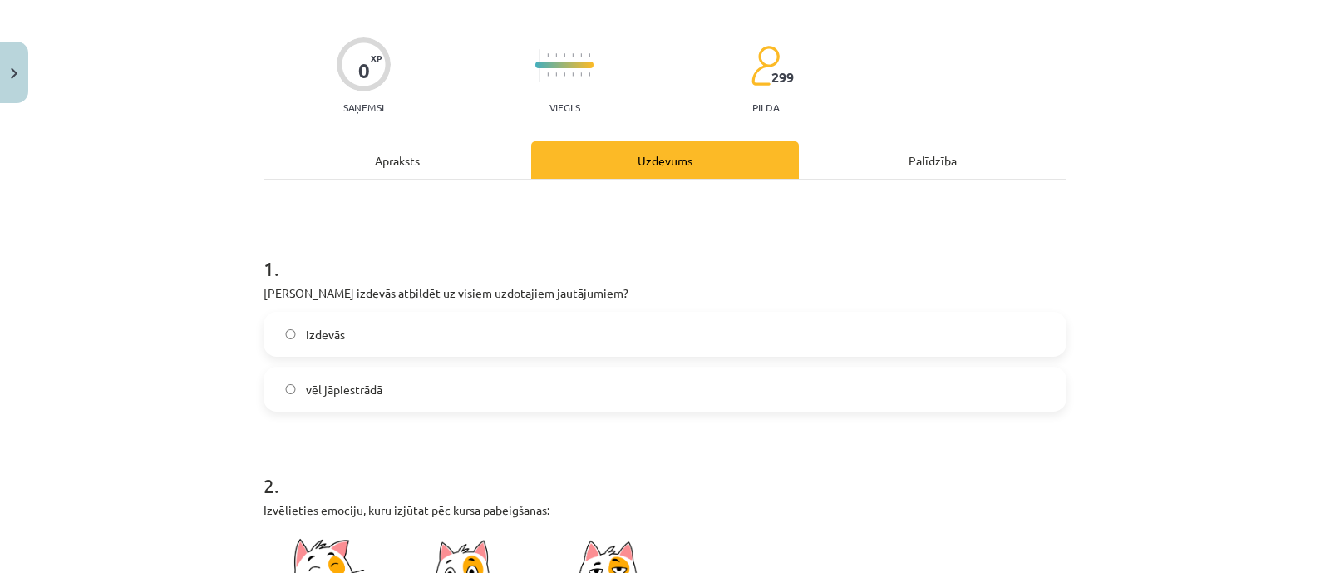
click at [553, 399] on label "vēl jāpiestrādā" at bounding box center [664, 389] width 799 height 42
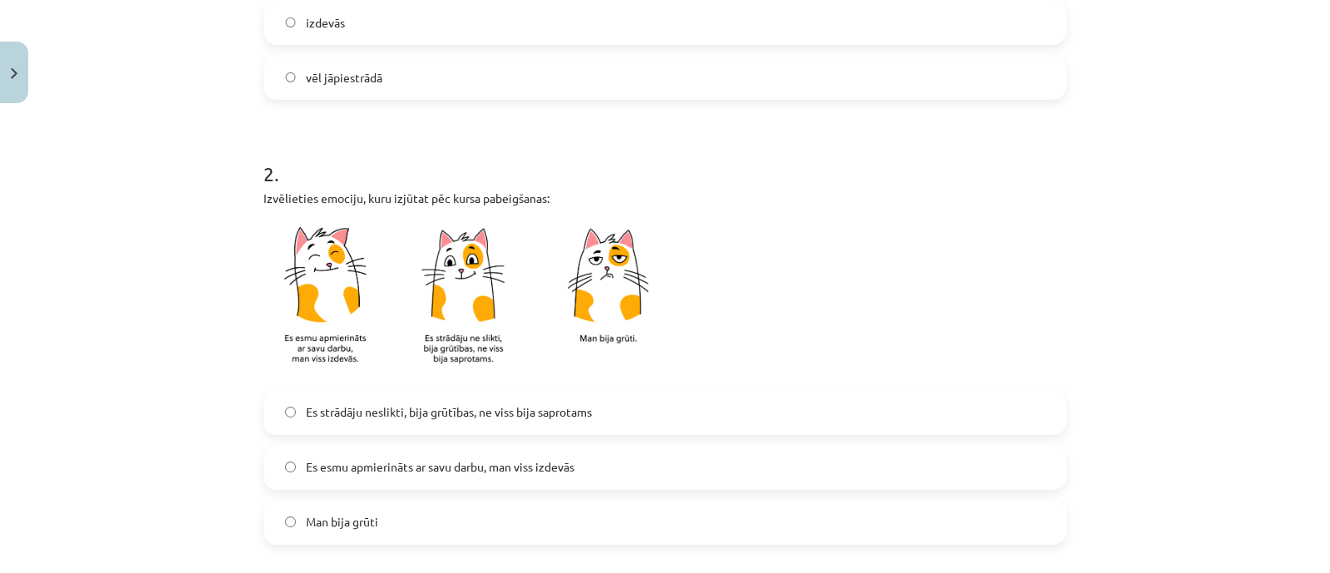
scroll to position [519, 0]
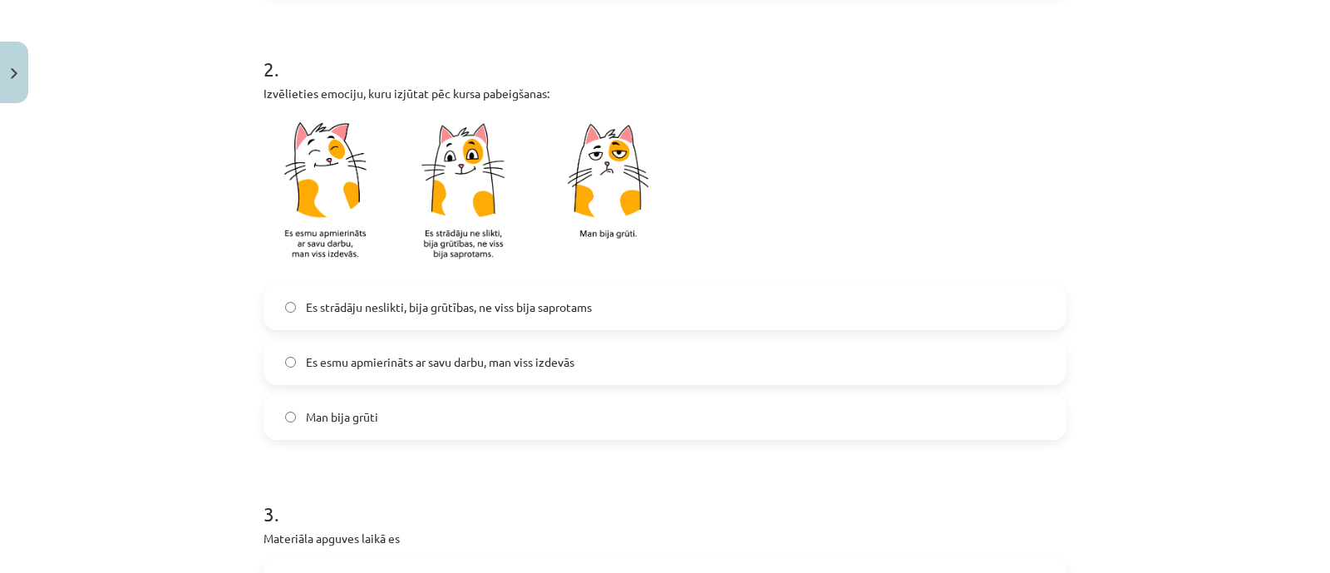
click at [594, 304] on label "Es strādāju neslikti, bija grūtības, ne viss bija saprotams" at bounding box center [664, 308] width 799 height 42
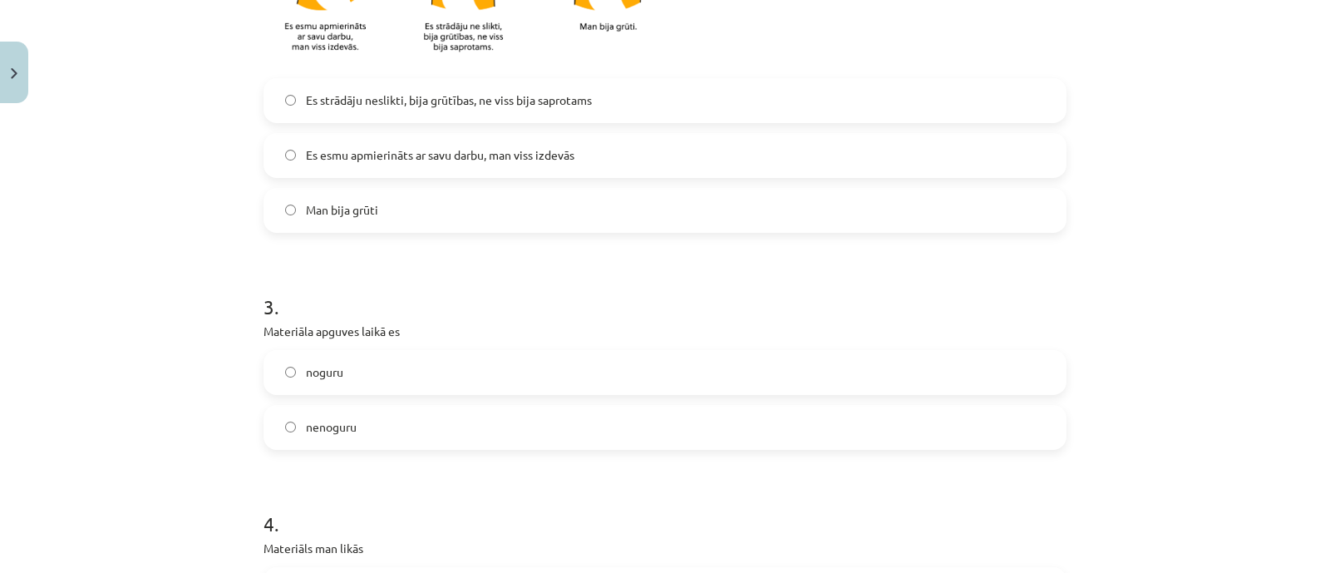
scroll to position [830, 0]
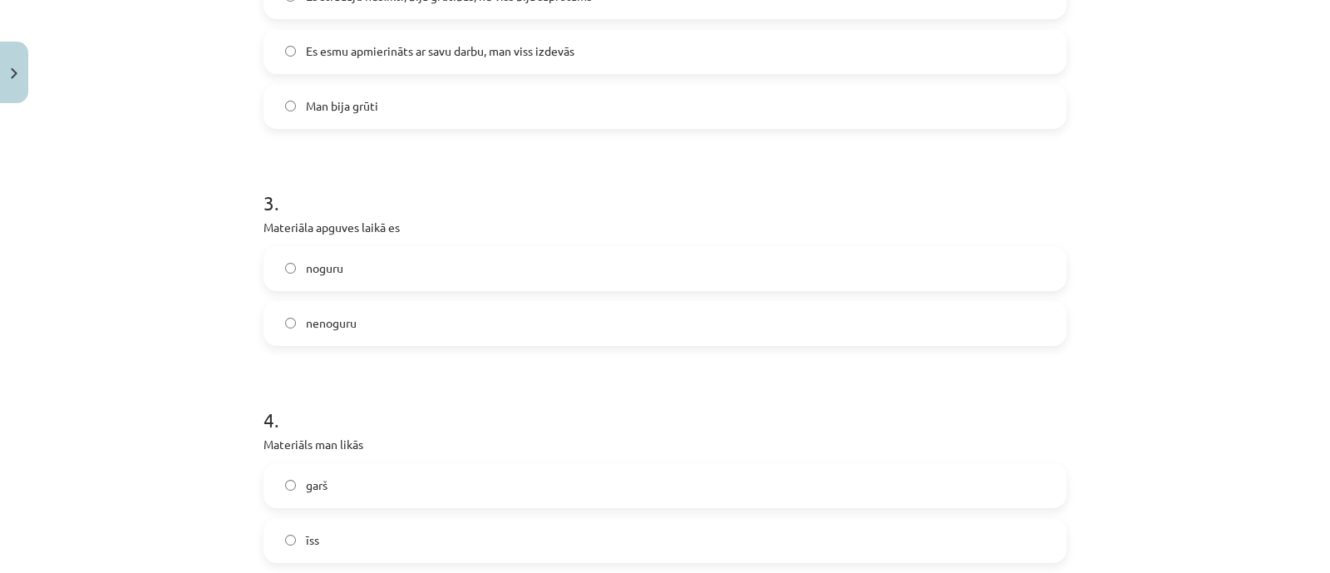
click at [596, 292] on div "[PERSON_NAME]" at bounding box center [664, 296] width 803 height 100
click at [609, 269] on label "noguru" at bounding box center [664, 269] width 799 height 42
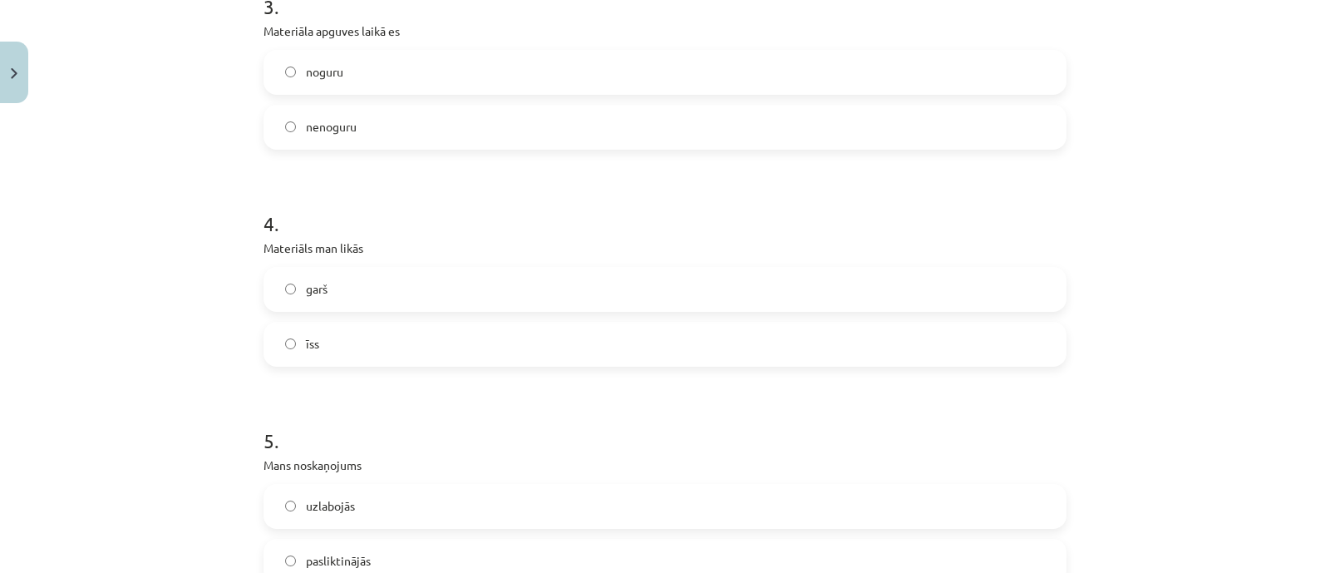
scroll to position [1039, 0]
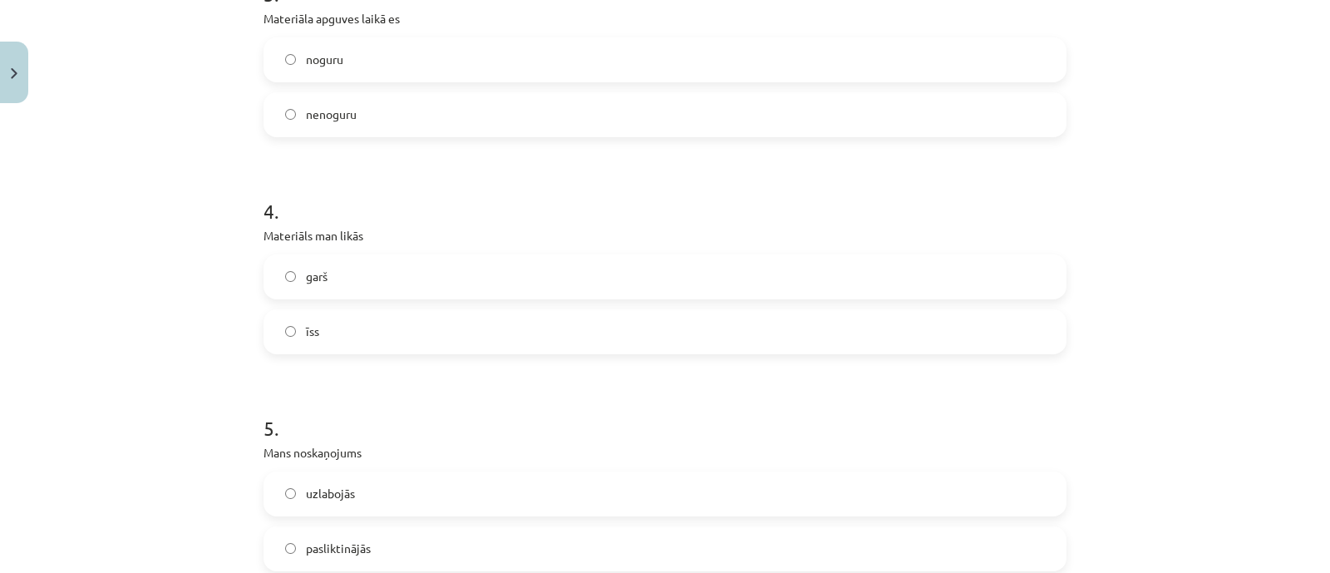
click at [583, 305] on div "garš īss" at bounding box center [664, 304] width 803 height 100
click at [568, 317] on label "īss" at bounding box center [664, 332] width 799 height 42
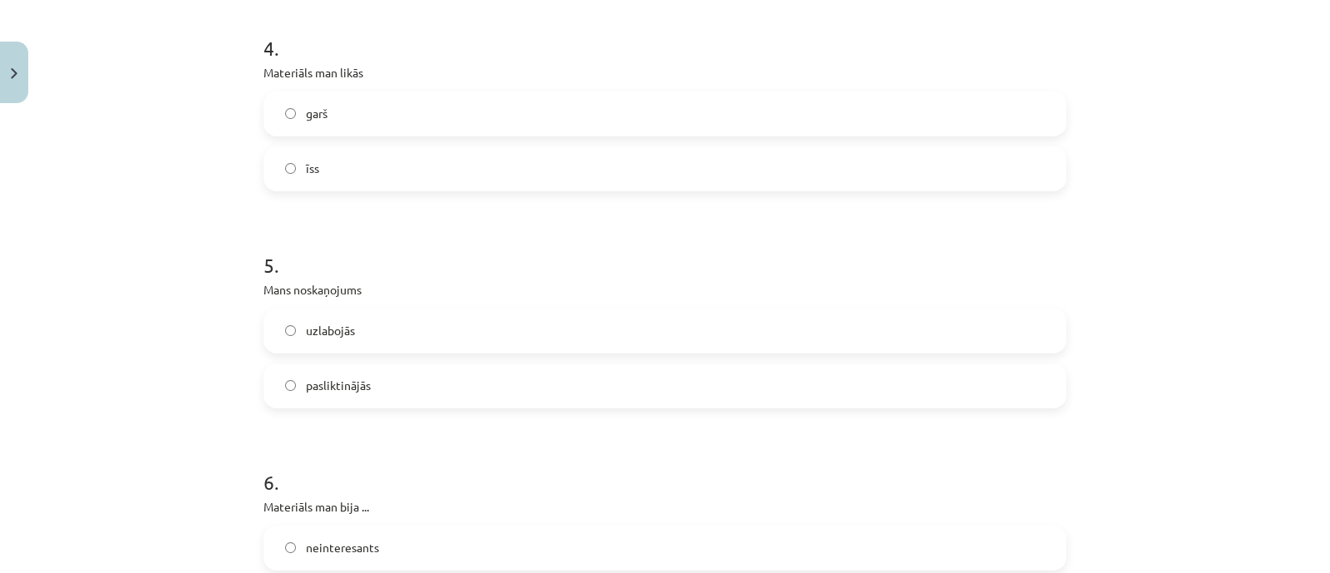
scroll to position [1247, 0]
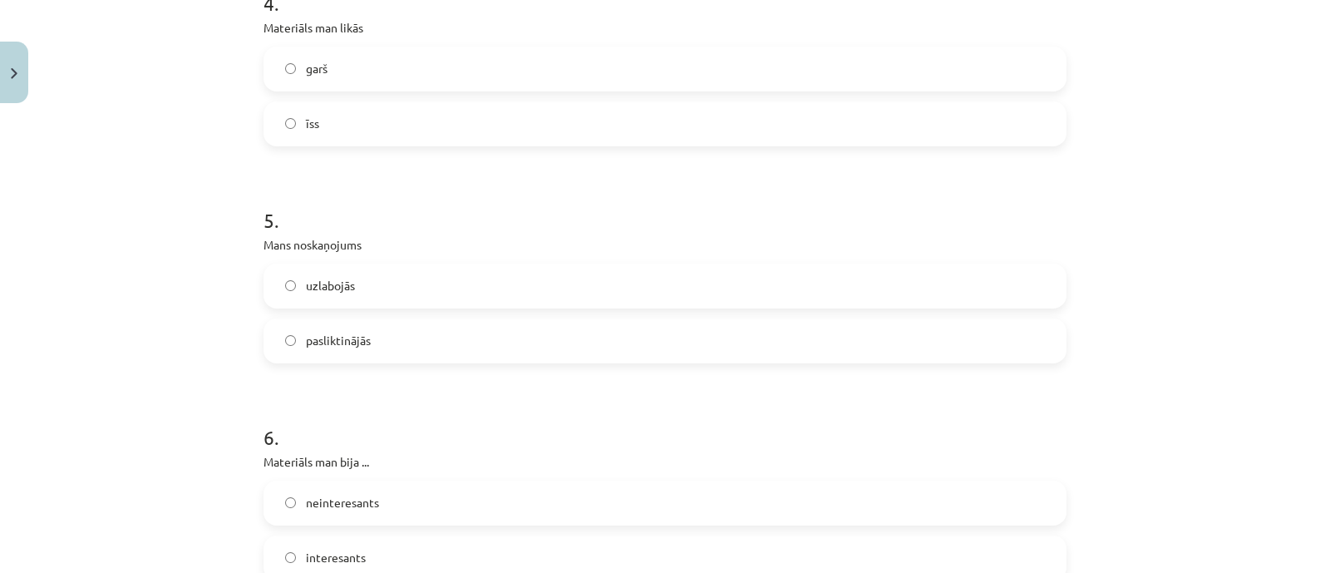
click at [602, 292] on label "uzlabojās" at bounding box center [664, 286] width 799 height 42
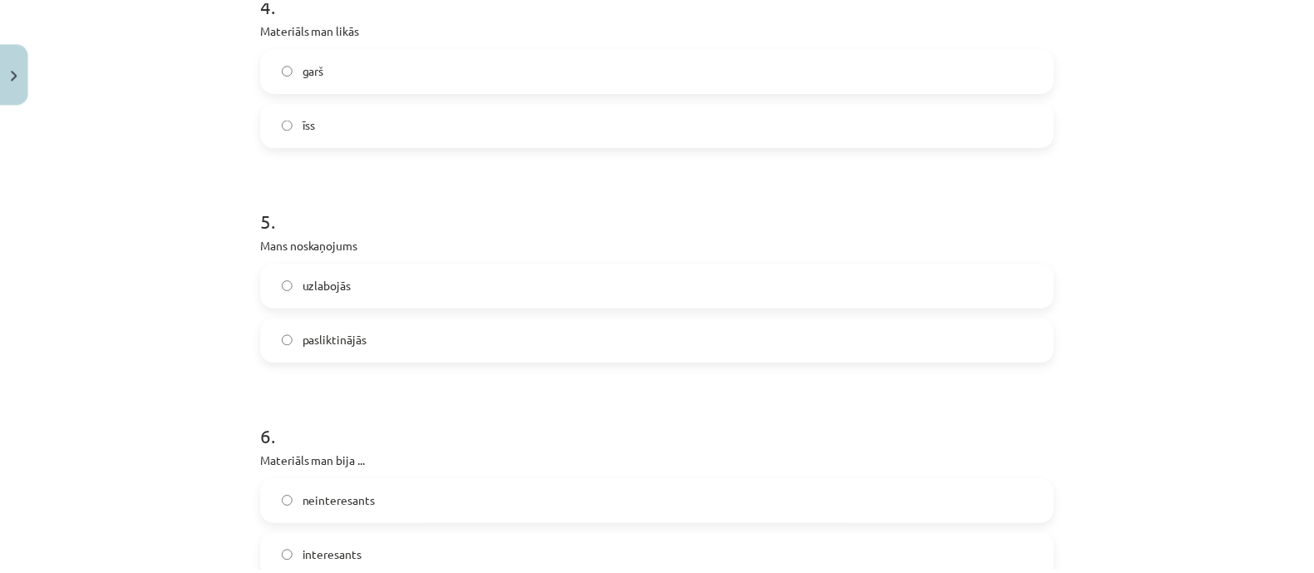
scroll to position [1350, 0]
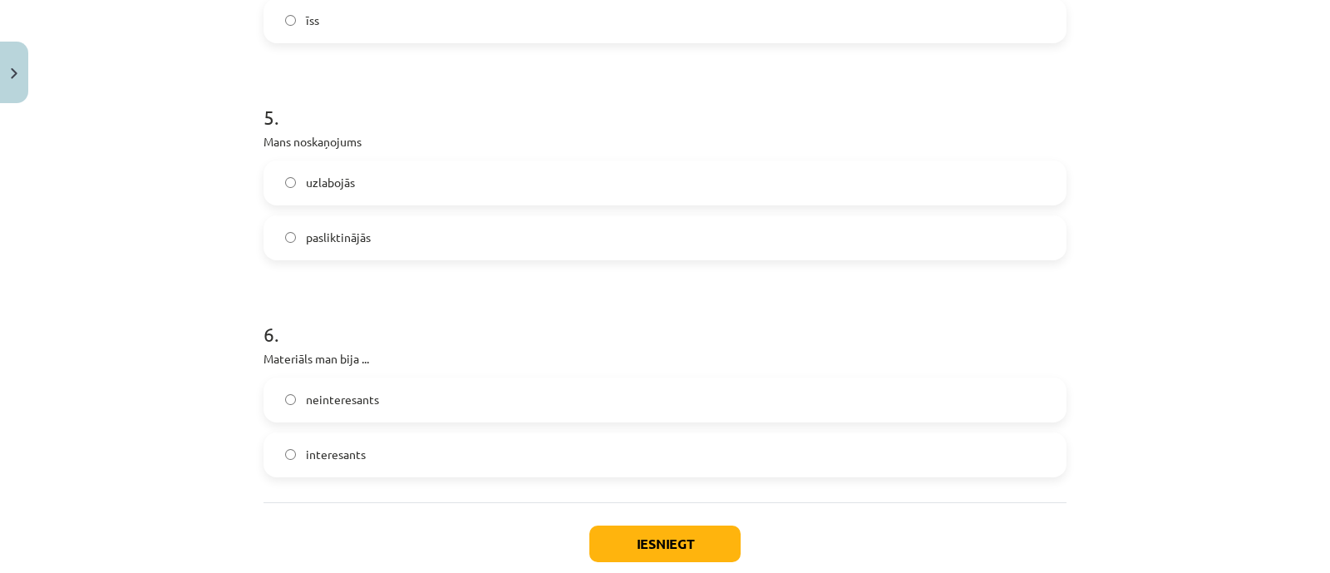
click at [500, 440] on label "interesants" at bounding box center [664, 455] width 799 height 42
click at [728, 400] on label "neinteresants" at bounding box center [664, 400] width 799 height 42
click at [589, 530] on button "Iesniegt" at bounding box center [664, 543] width 151 height 37
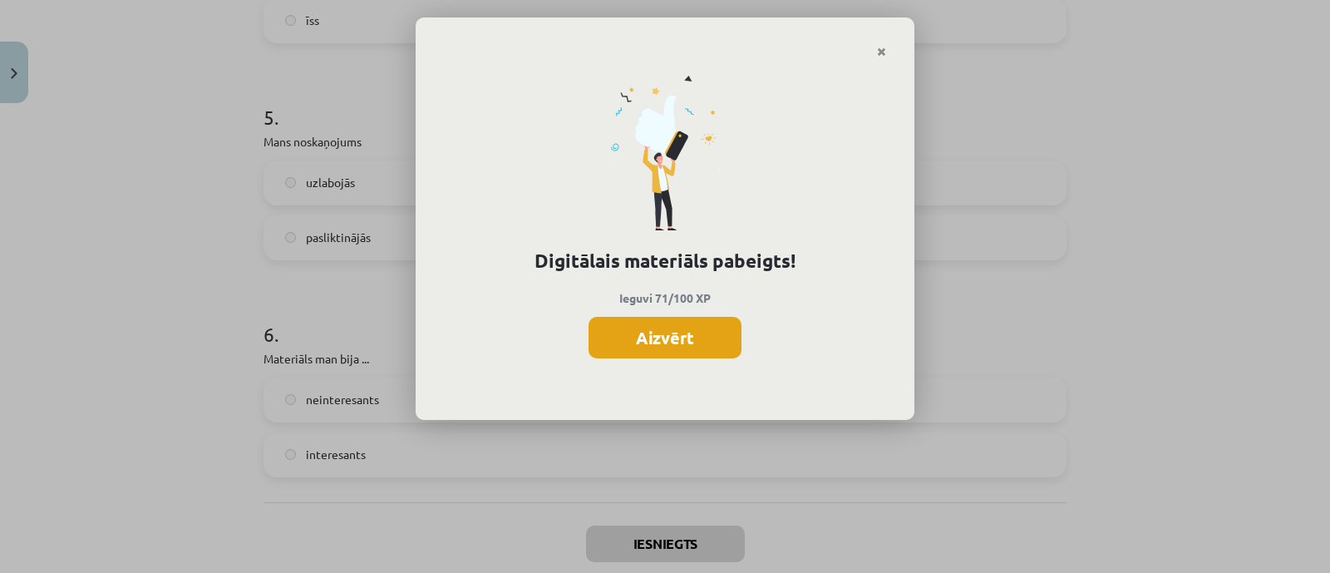
click at [684, 353] on button "Aizvērt" at bounding box center [664, 338] width 153 height 42
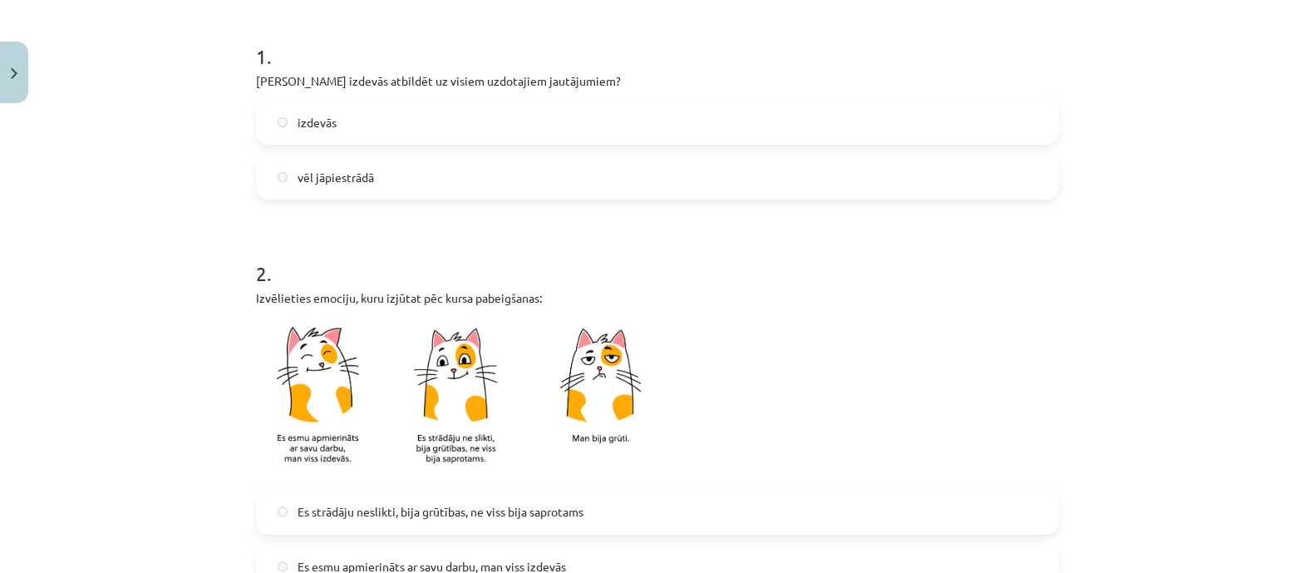
scroll to position [312, 0]
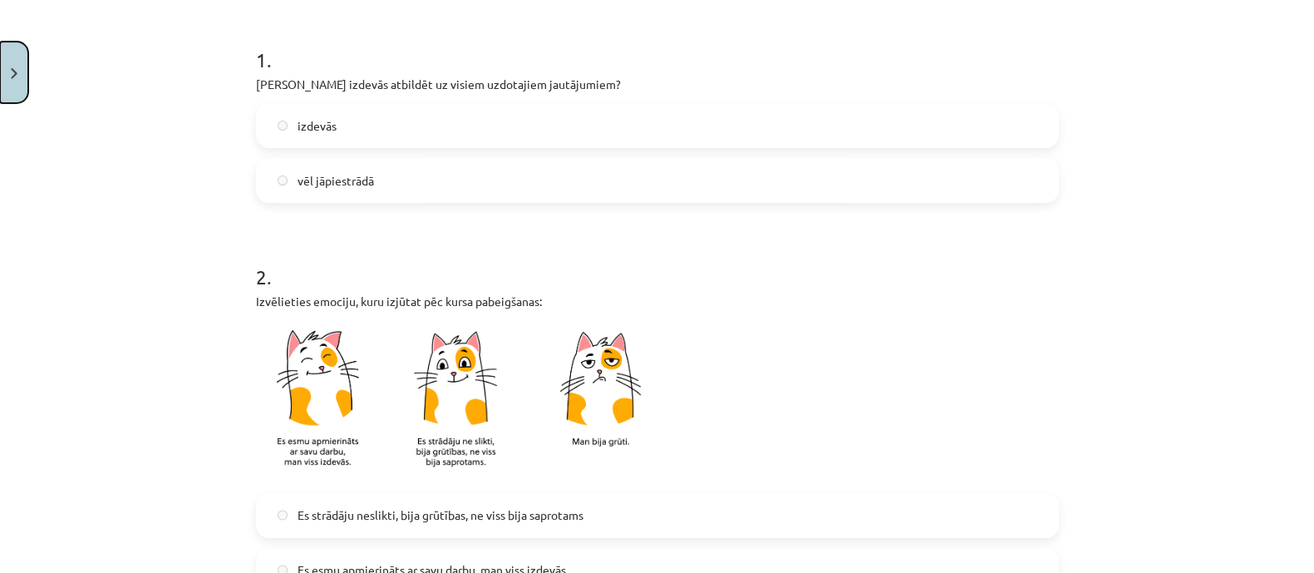
click at [19, 48] on button "Close" at bounding box center [14, 72] width 28 height 61
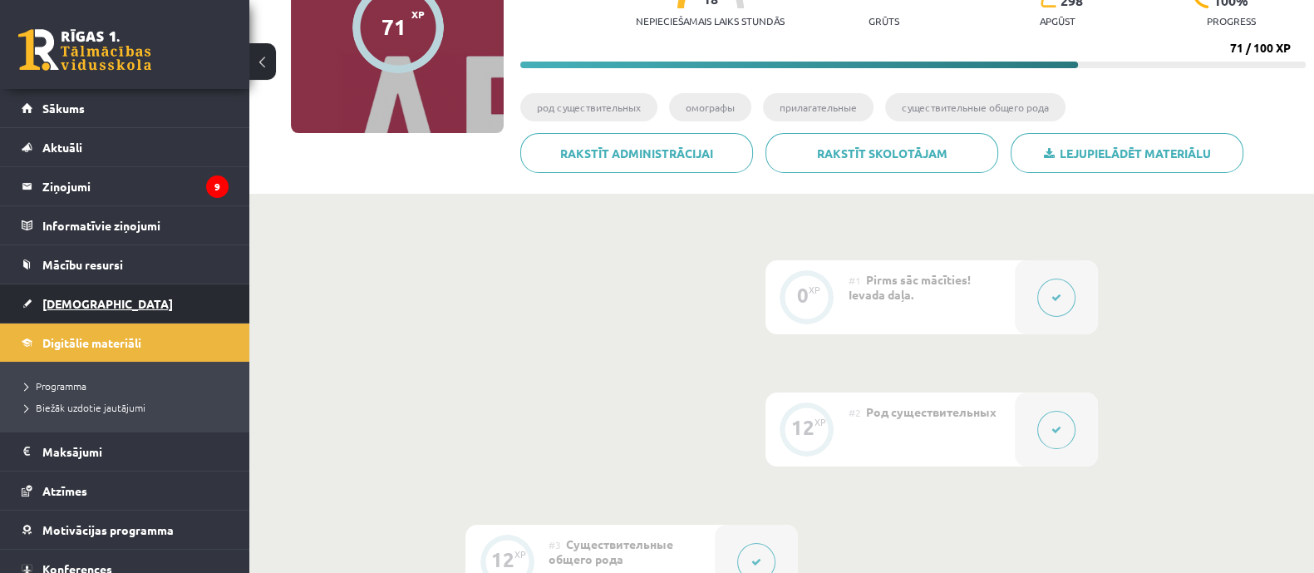
click at [142, 307] on link "[DEMOGRAPHIC_DATA]" at bounding box center [125, 303] width 207 height 38
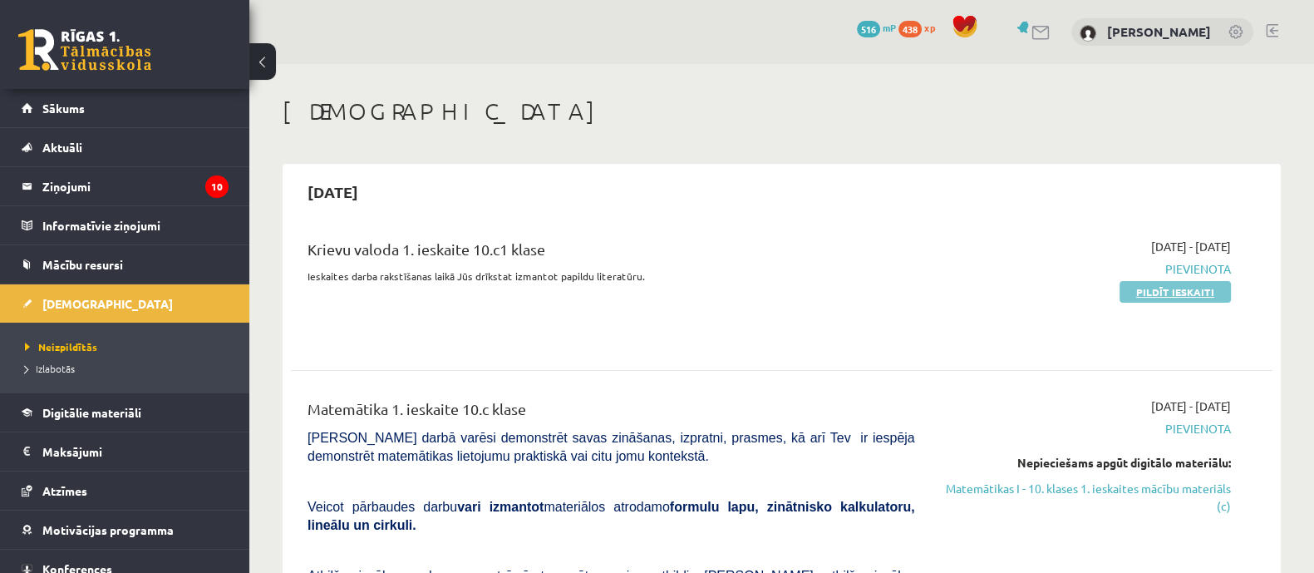
click at [1159, 300] on link "Pildīt ieskaiti" at bounding box center [1174, 292] width 111 height 22
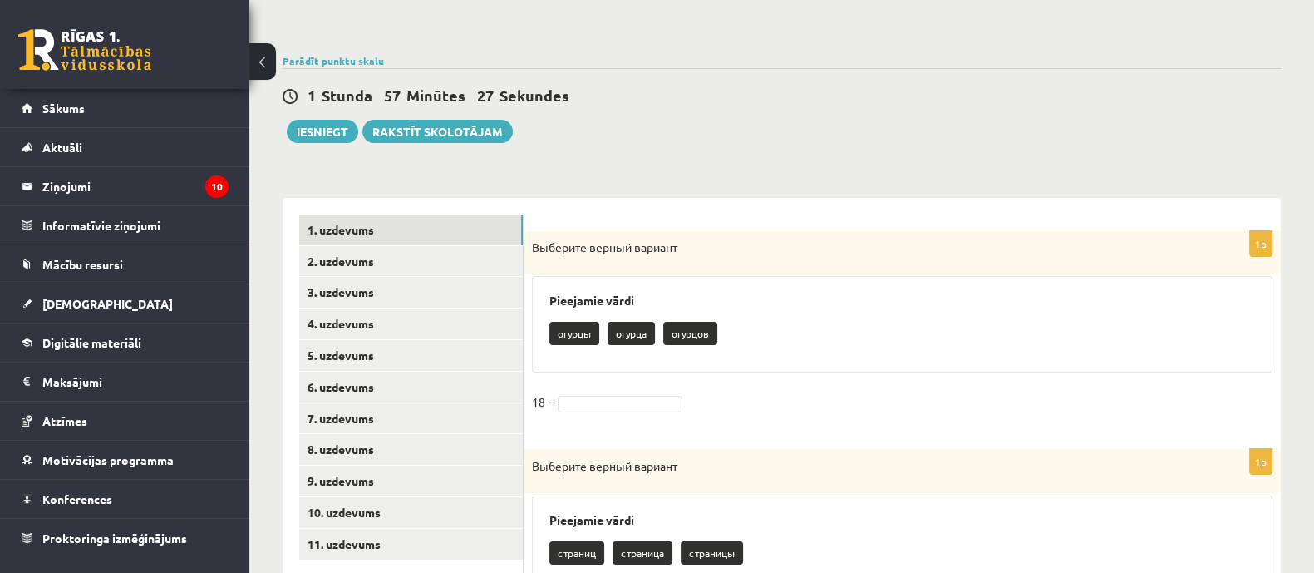
scroll to position [51, 0]
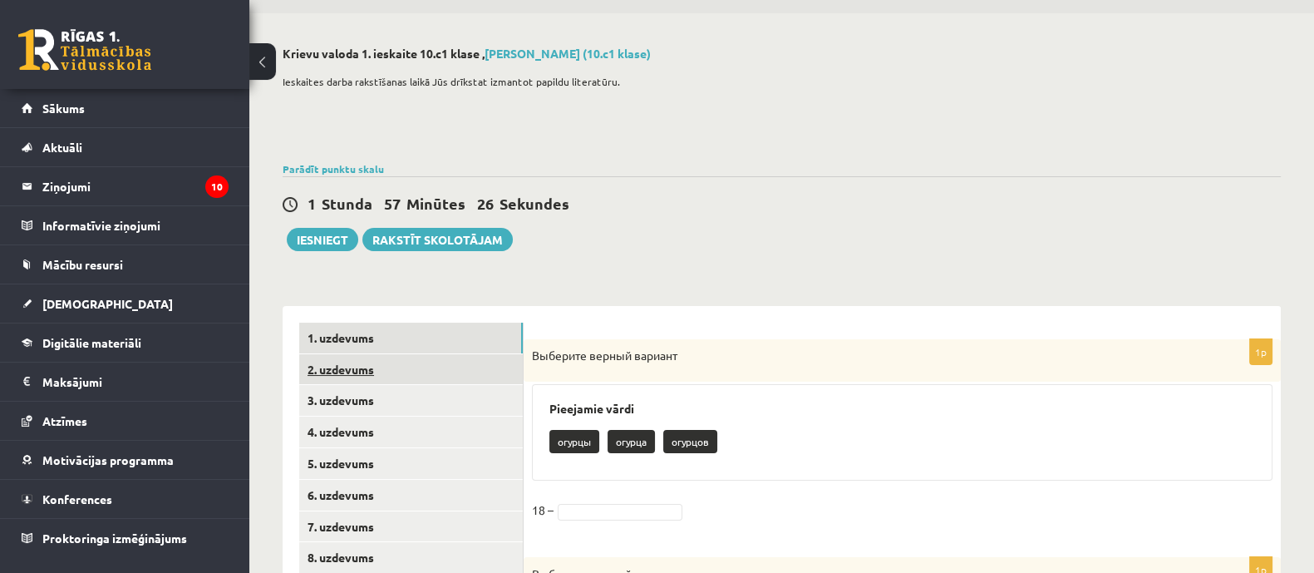
click at [361, 368] on link "2. uzdevums" at bounding box center [411, 369] width 224 height 31
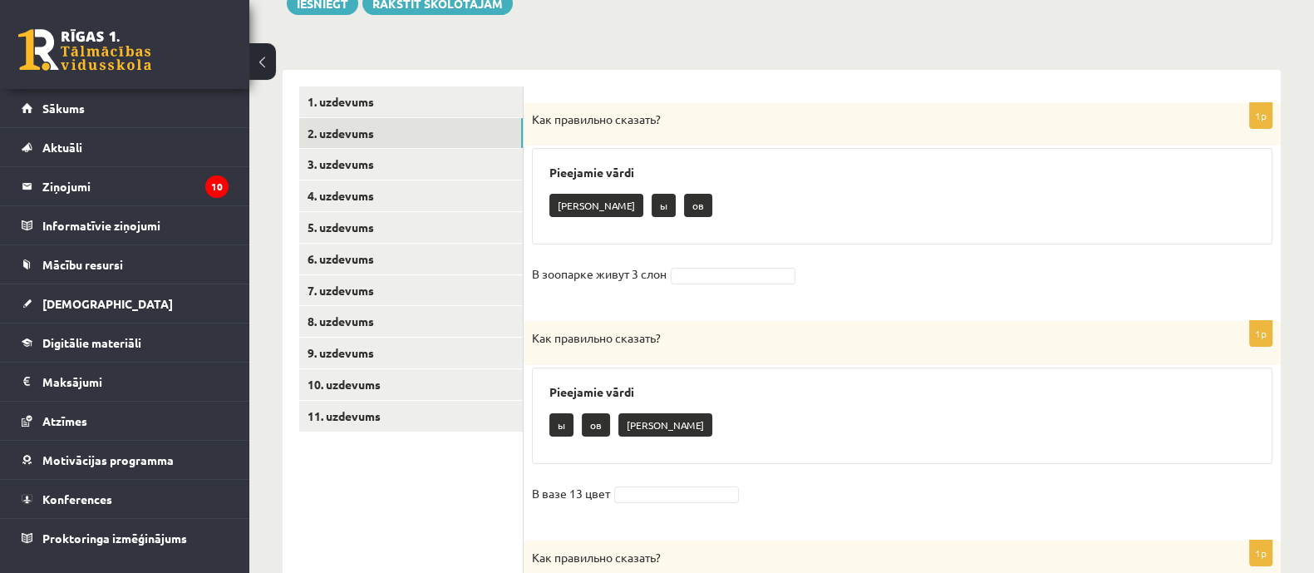
scroll to position [216, 0]
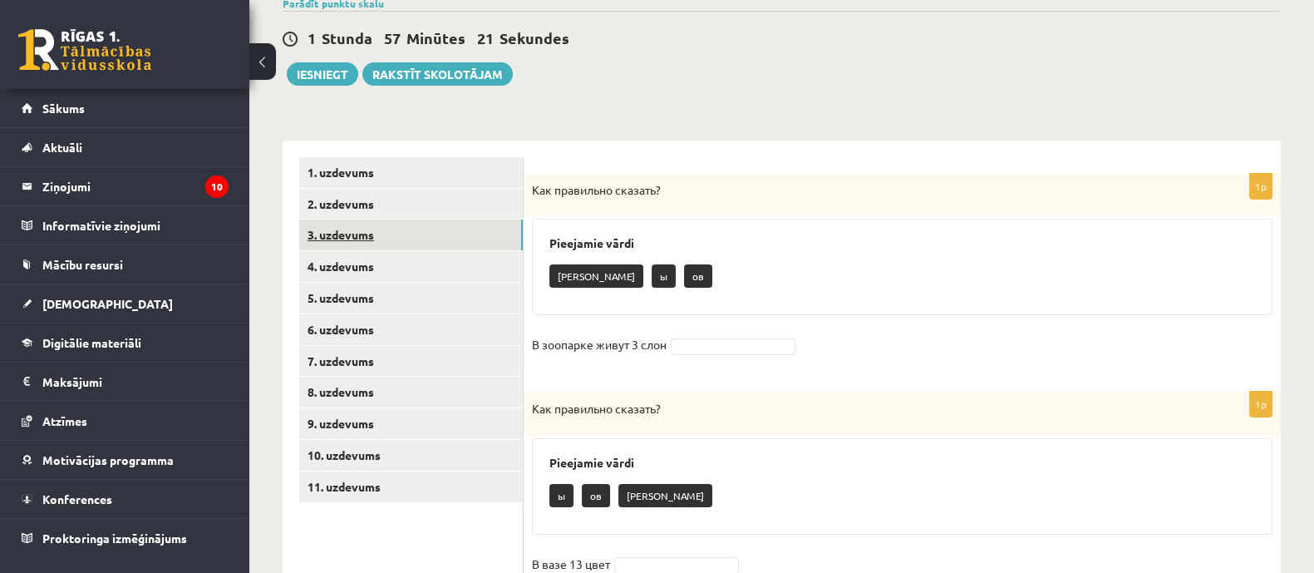
click at [391, 248] on link "3. uzdevums" at bounding box center [411, 234] width 224 height 31
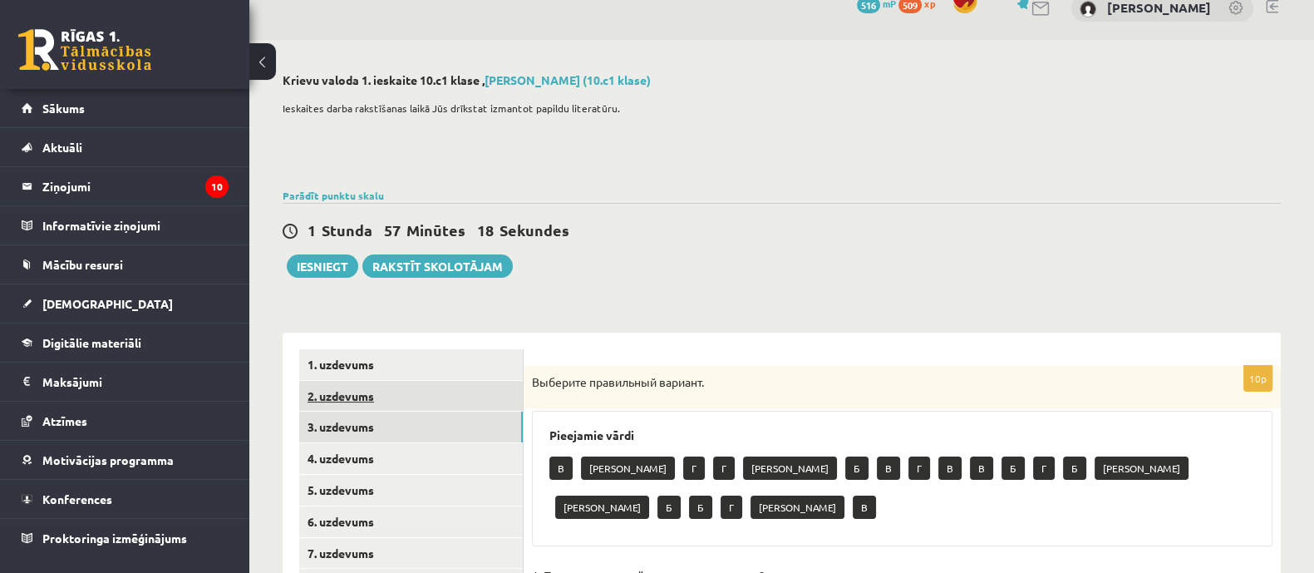
scroll to position [233, 0]
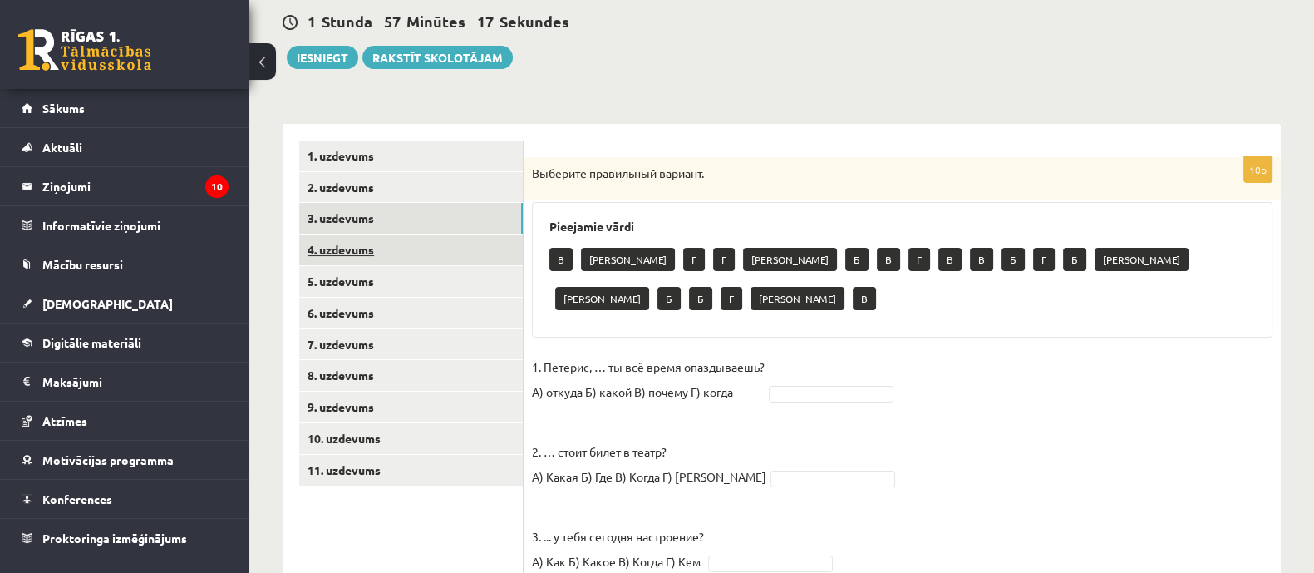
click at [411, 252] on link "4. uzdevums" at bounding box center [411, 249] width 224 height 31
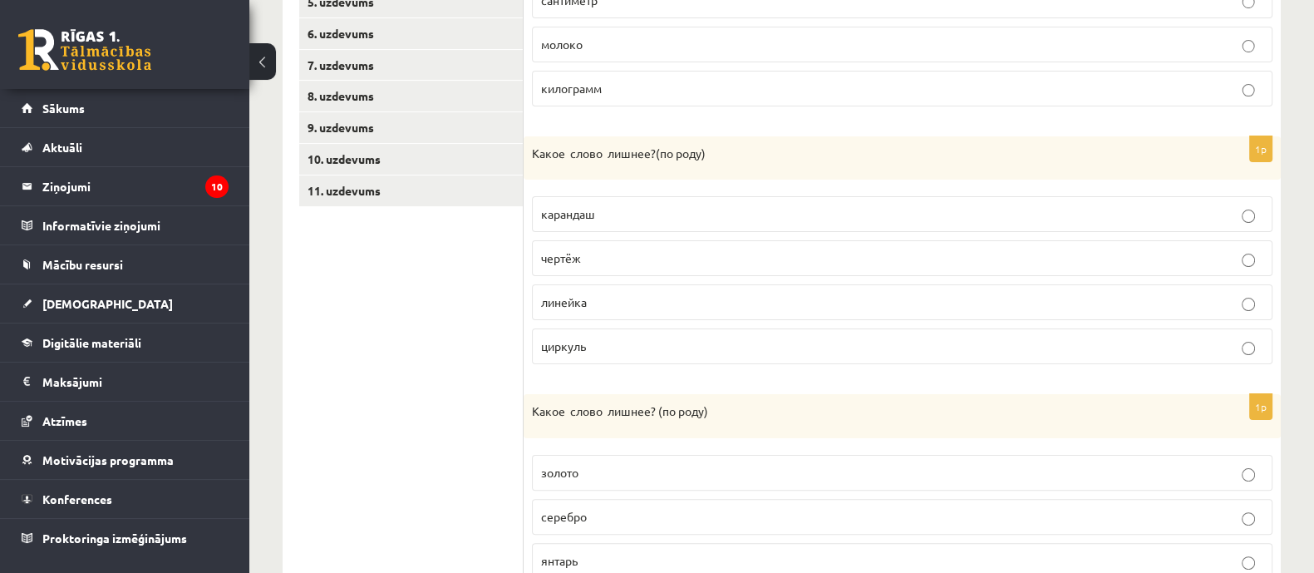
scroll to position [96, 0]
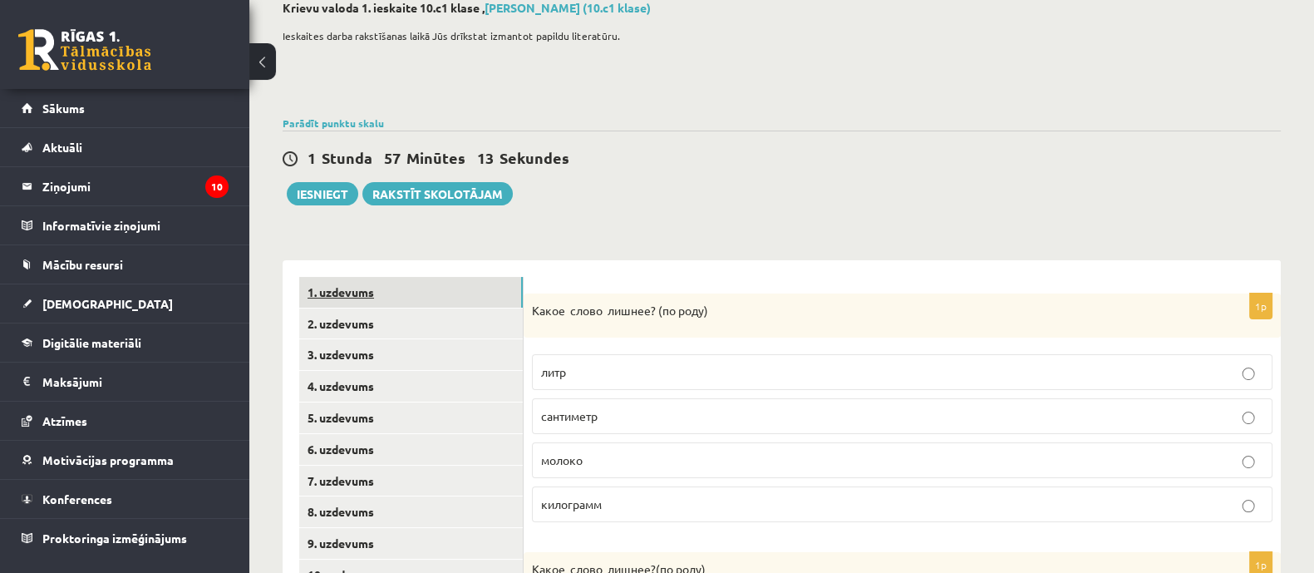
click at [378, 304] on link "1. uzdevums" at bounding box center [411, 292] width 224 height 31
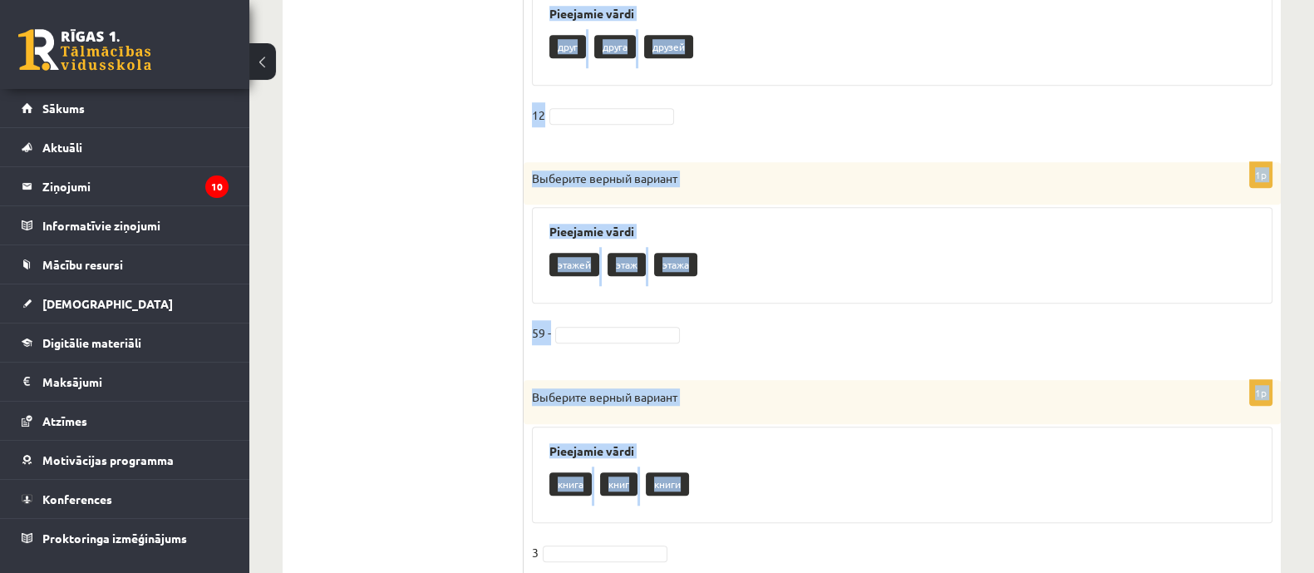
scroll to position [1817, 0]
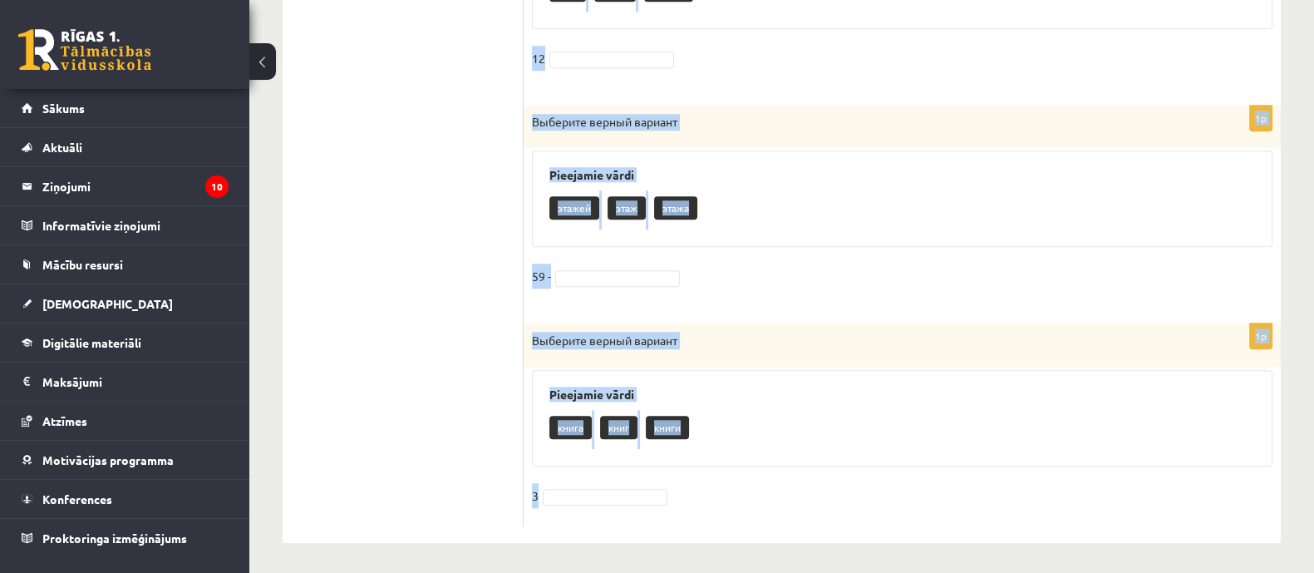
drag, startPoint x: 532, startPoint y: 289, endPoint x: 906, endPoint y: 483, distance: 421.1
copy form "Выберите верный вариант Pieejamie vārdi огурцы огурца огурцов 18 – 1p Выберите …"
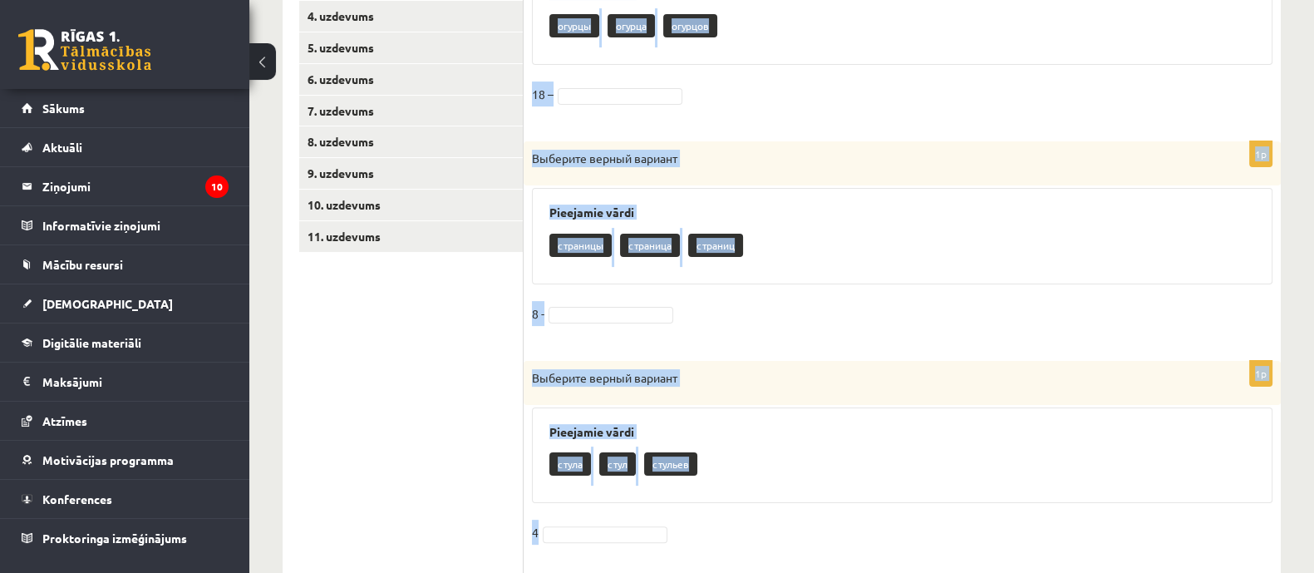
scroll to position [258, 0]
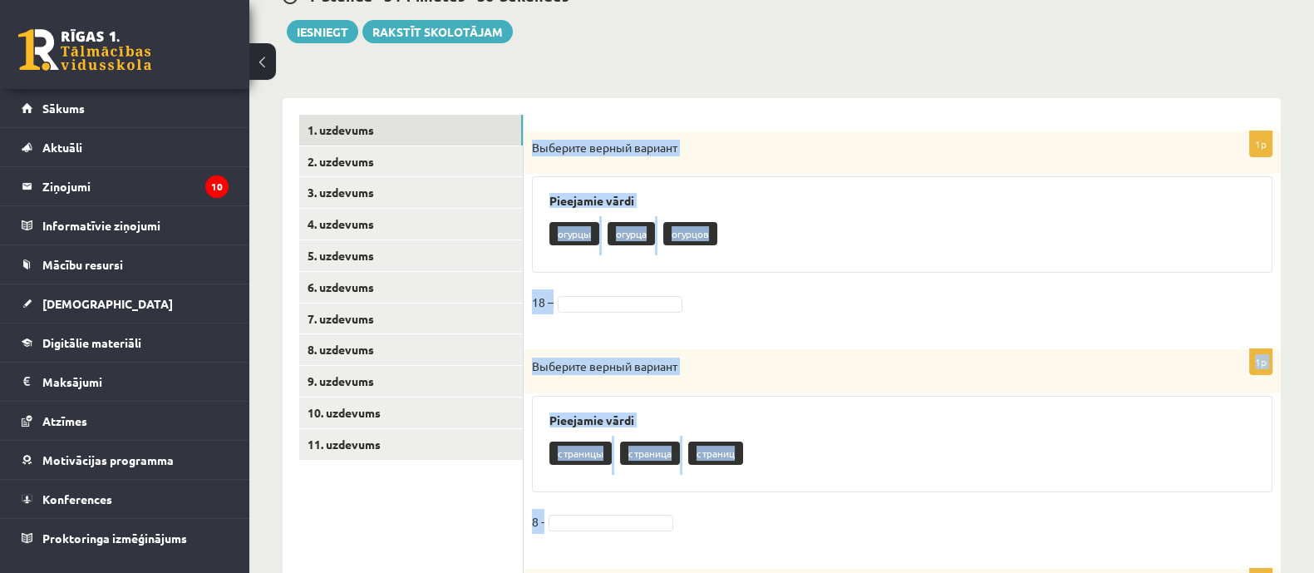
click at [864, 229] on div "огурцы огурца огурцов" at bounding box center [902, 235] width 706 height 39
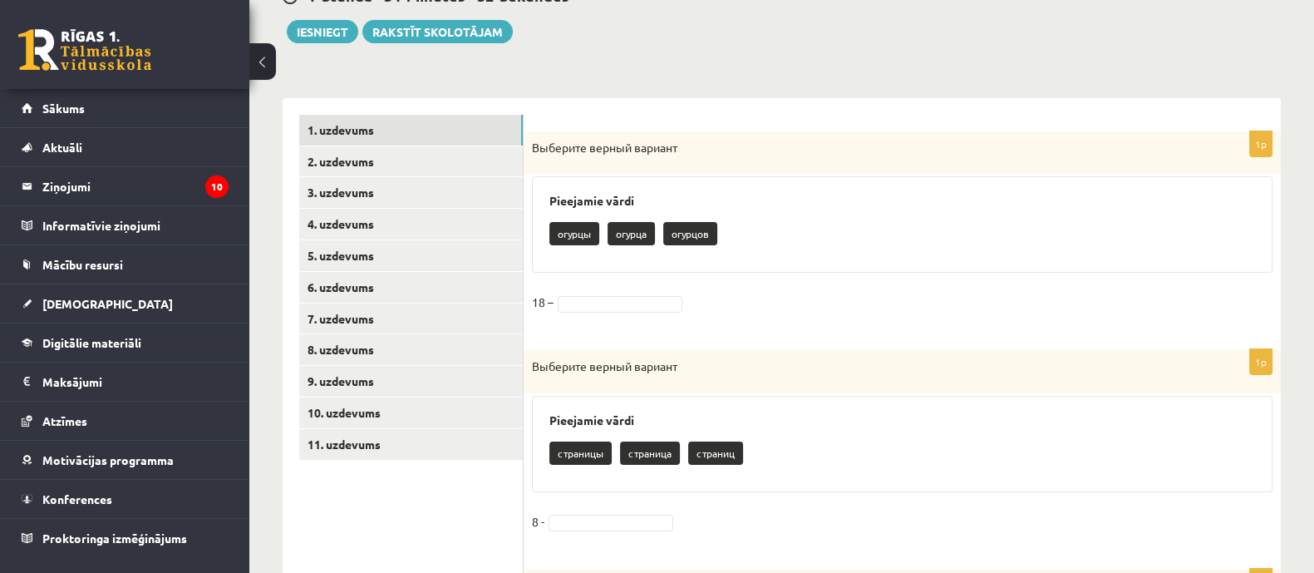
click at [702, 229] on p "огурцов" at bounding box center [690, 233] width 54 height 23
drag, startPoint x: 702, startPoint y: 229, endPoint x: 639, endPoint y: 310, distance: 103.1
click at [643, 313] on div "1p Выберите верный вариант Pieejamie vārdi огурцы огурца огурцов 18 –" at bounding box center [902, 231] width 757 height 201
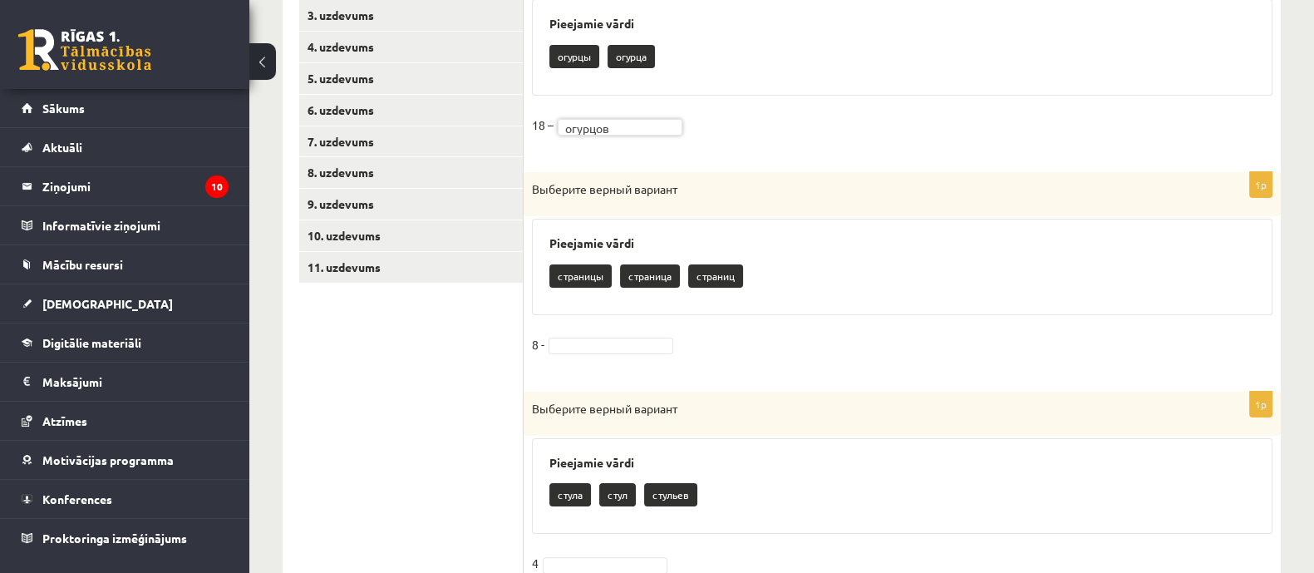
scroll to position [466, 0]
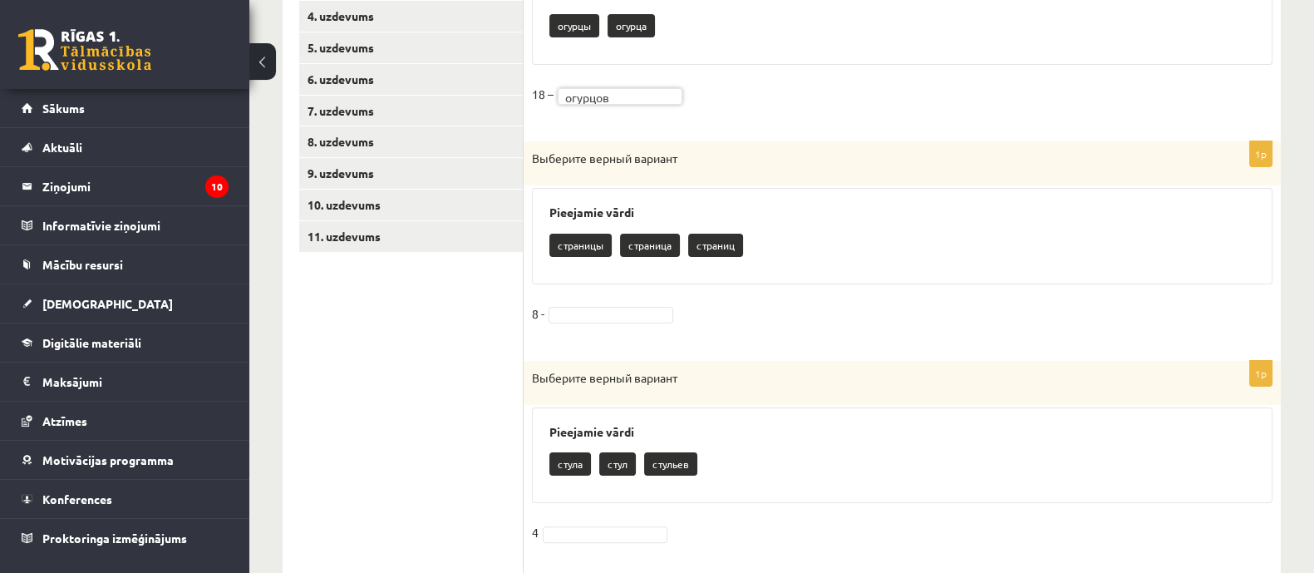
click at [633, 322] on fieldset "8 -" at bounding box center [902, 318] width 740 height 35
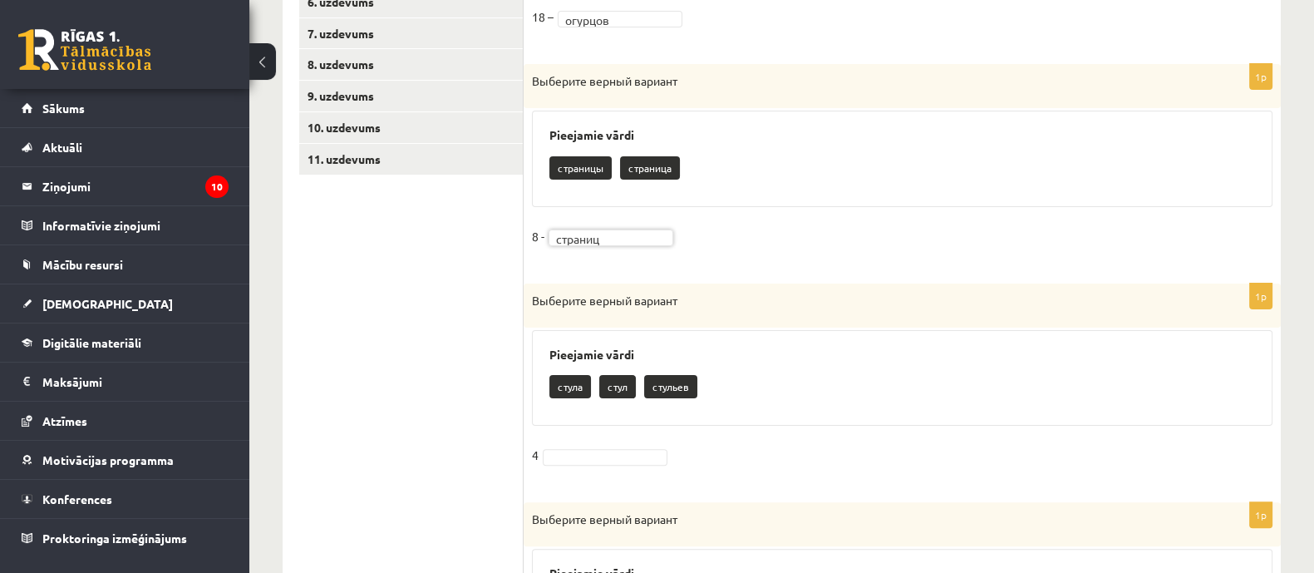
scroll to position [674, 0]
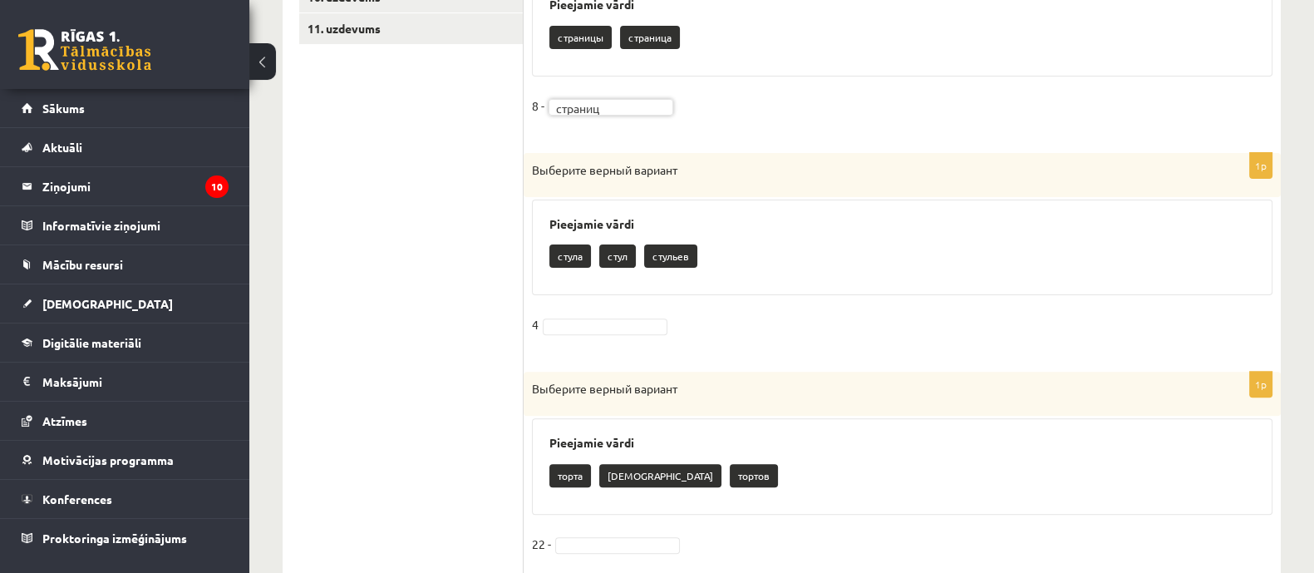
click at [650, 313] on fieldset "4" at bounding box center [902, 329] width 740 height 35
click at [644, 332] on fieldset "4" at bounding box center [902, 329] width 740 height 35
click at [641, 312] on fieldset "4" at bounding box center [902, 329] width 740 height 35
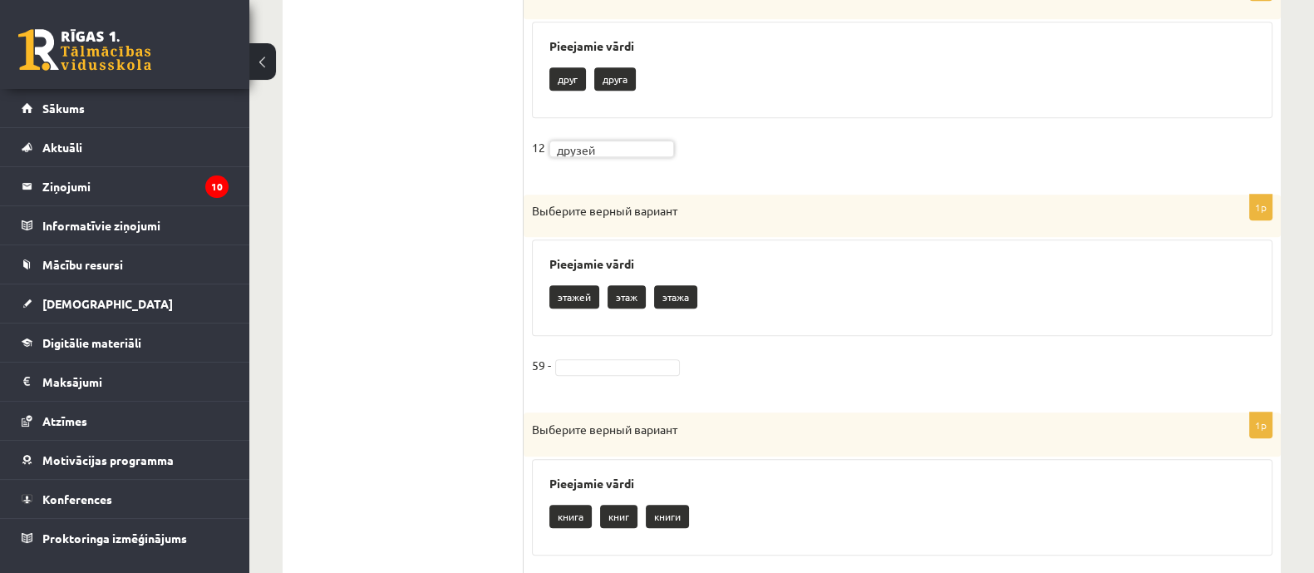
scroll to position [1817, 0]
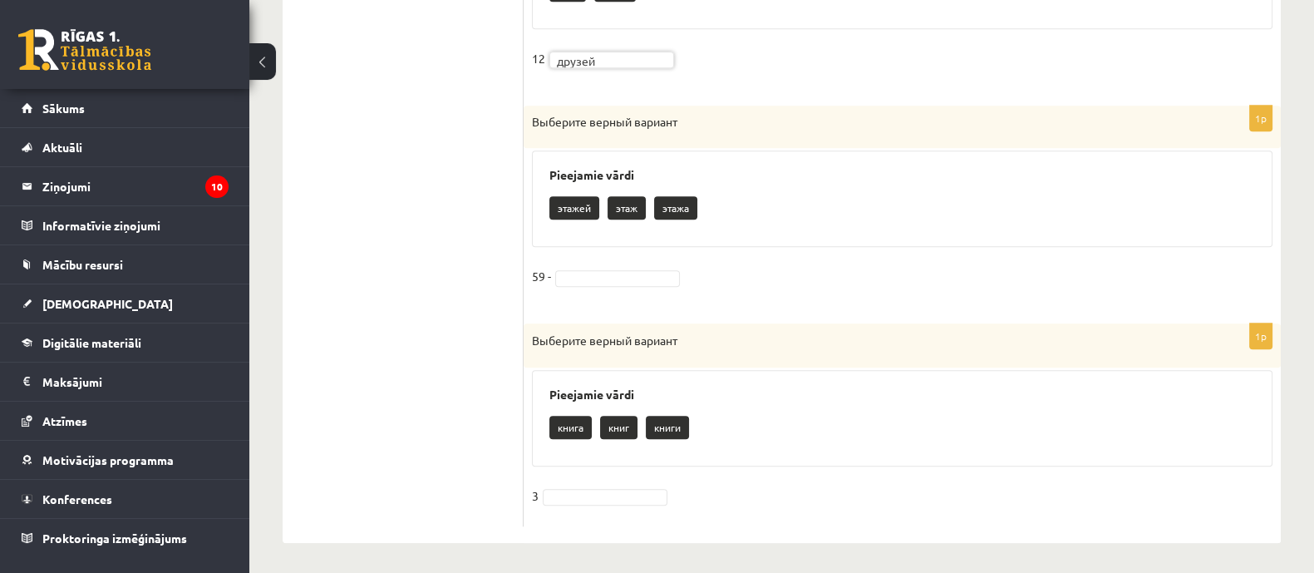
click at [649, 284] on fieldset "59 -" at bounding box center [902, 280] width 740 height 35
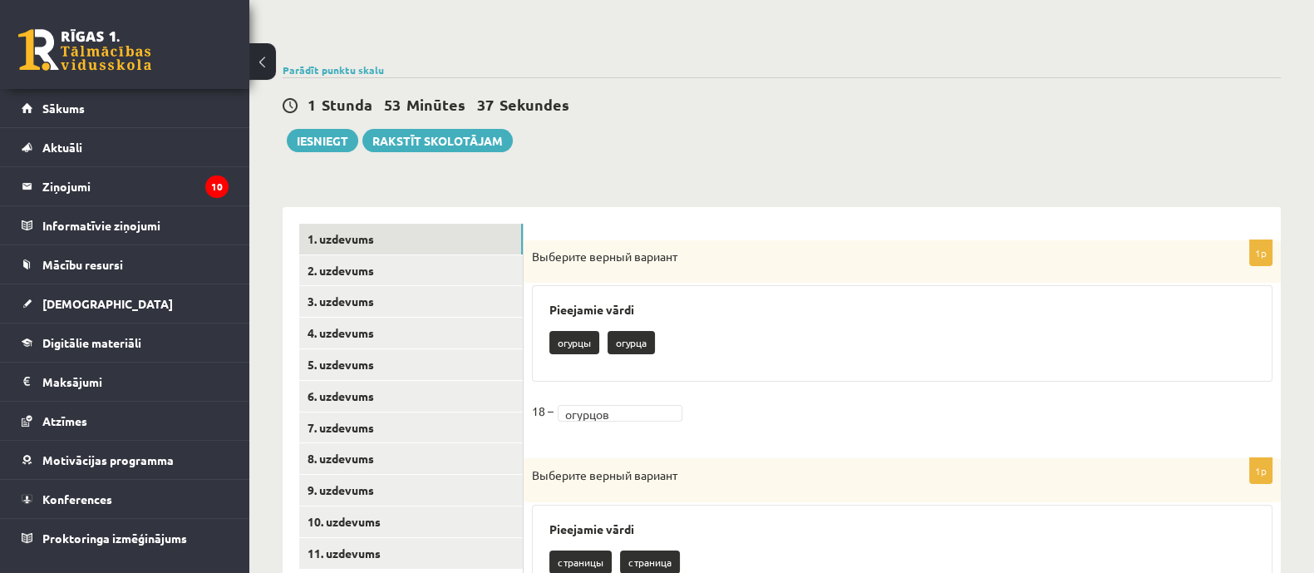
scroll to position [0, 0]
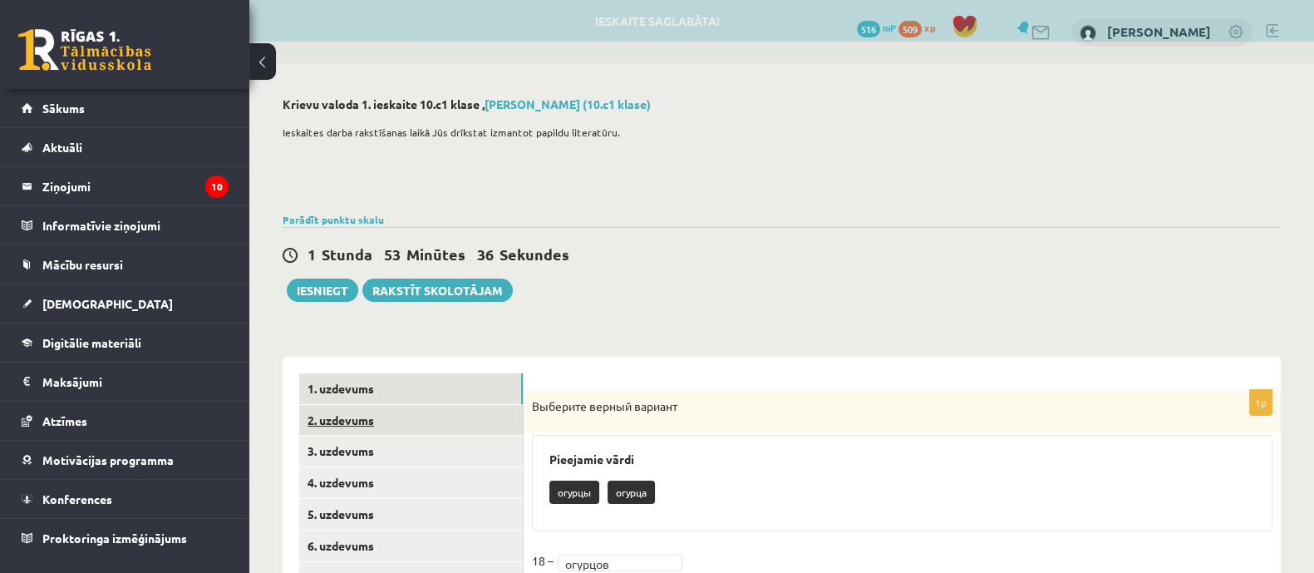
click at [382, 421] on link "2. uzdevums" at bounding box center [411, 420] width 224 height 31
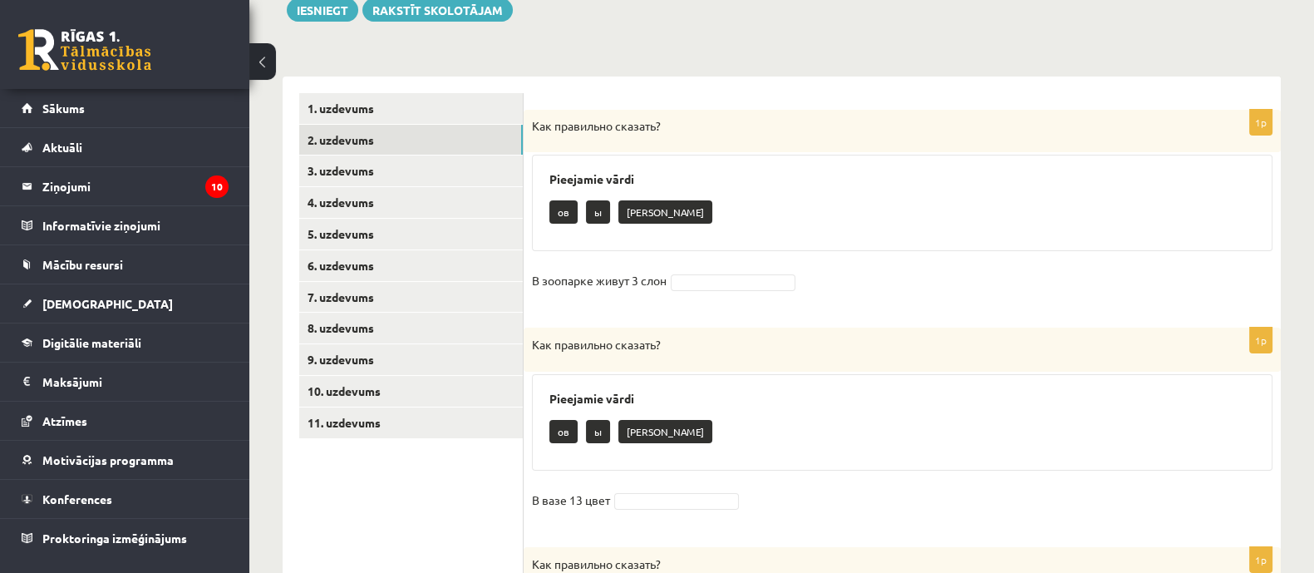
scroll to position [312, 0]
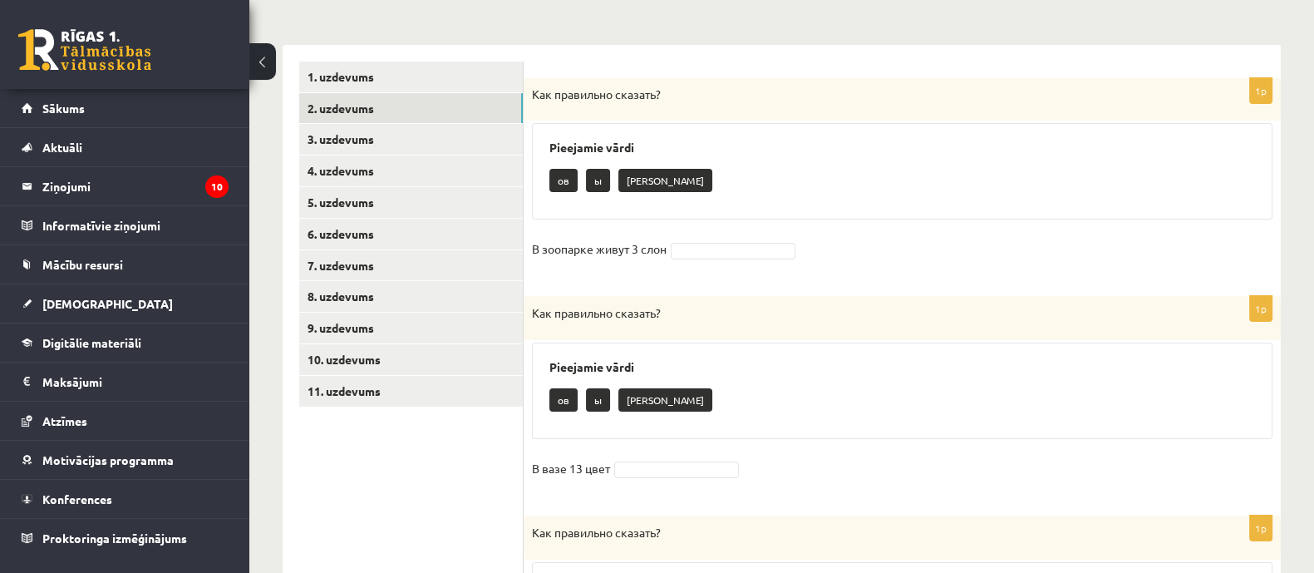
click at [594, 185] on p "ы" at bounding box center [598, 180] width 24 height 23
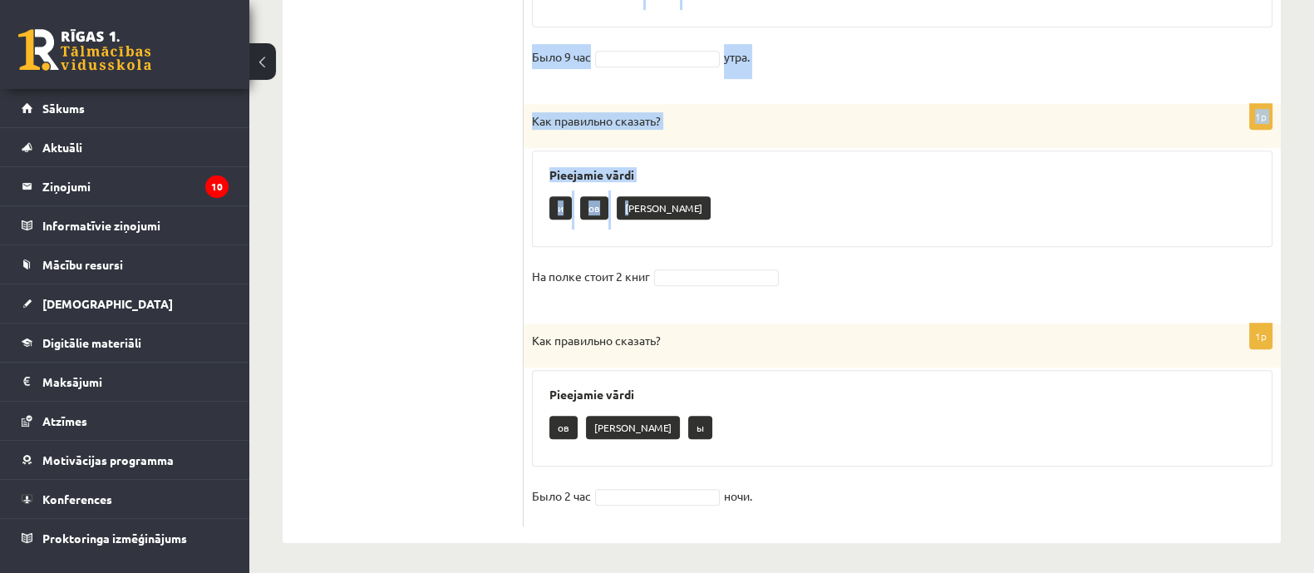
scroll to position [943, 0]
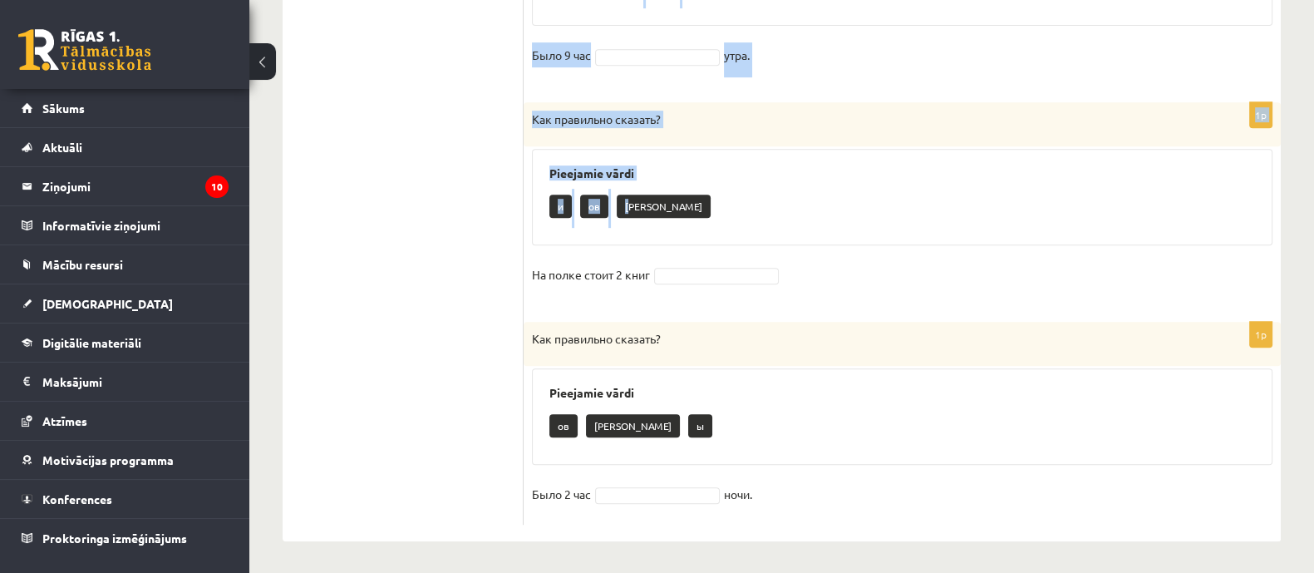
drag, startPoint x: 530, startPoint y: 99, endPoint x: 760, endPoint y: 489, distance: 453.4
copy form "Как правильно сказать? Pieejamie vārdi ов ы а В вазе 13 цвет 1p Как правильно с…"
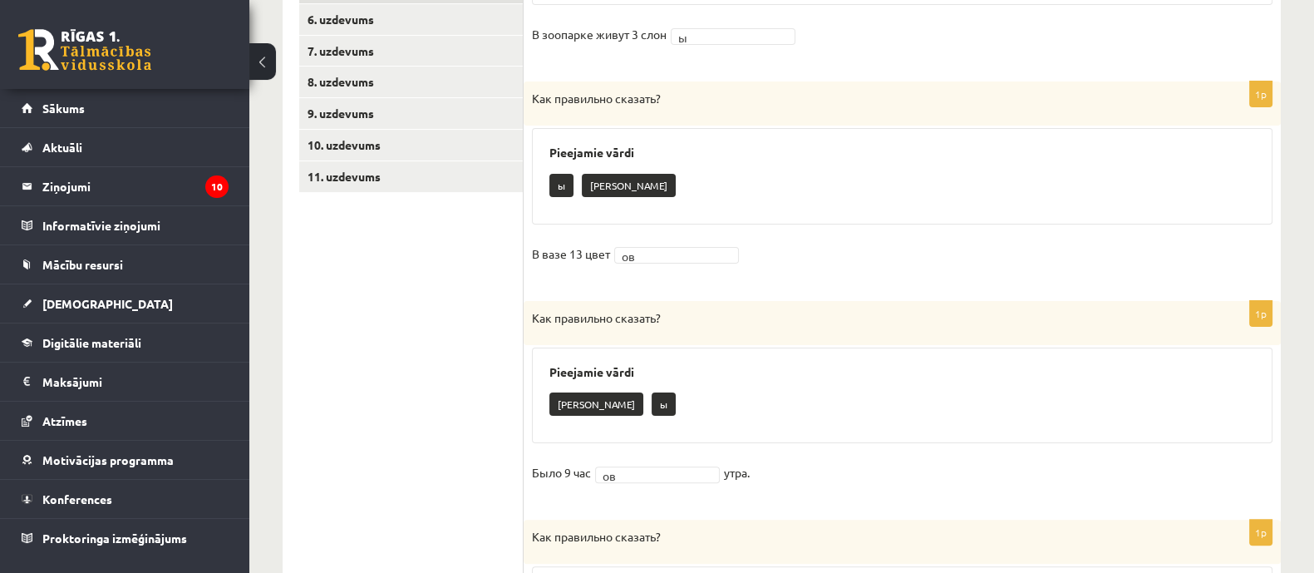
scroll to position [216, 0]
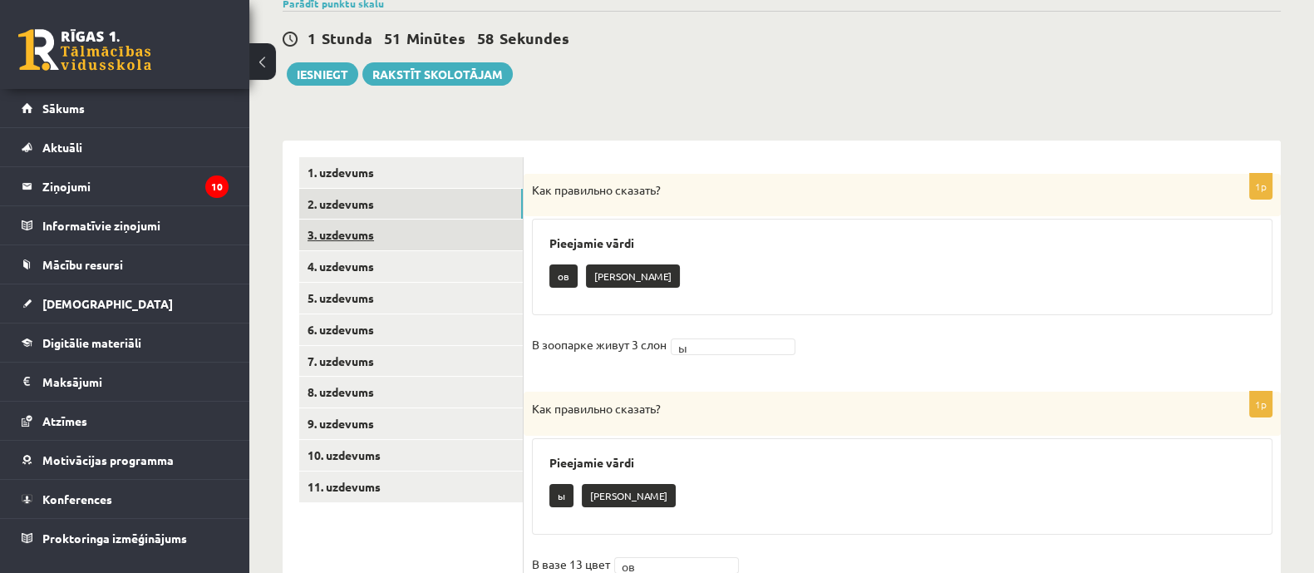
click at [432, 243] on link "3. uzdevums" at bounding box center [411, 234] width 224 height 31
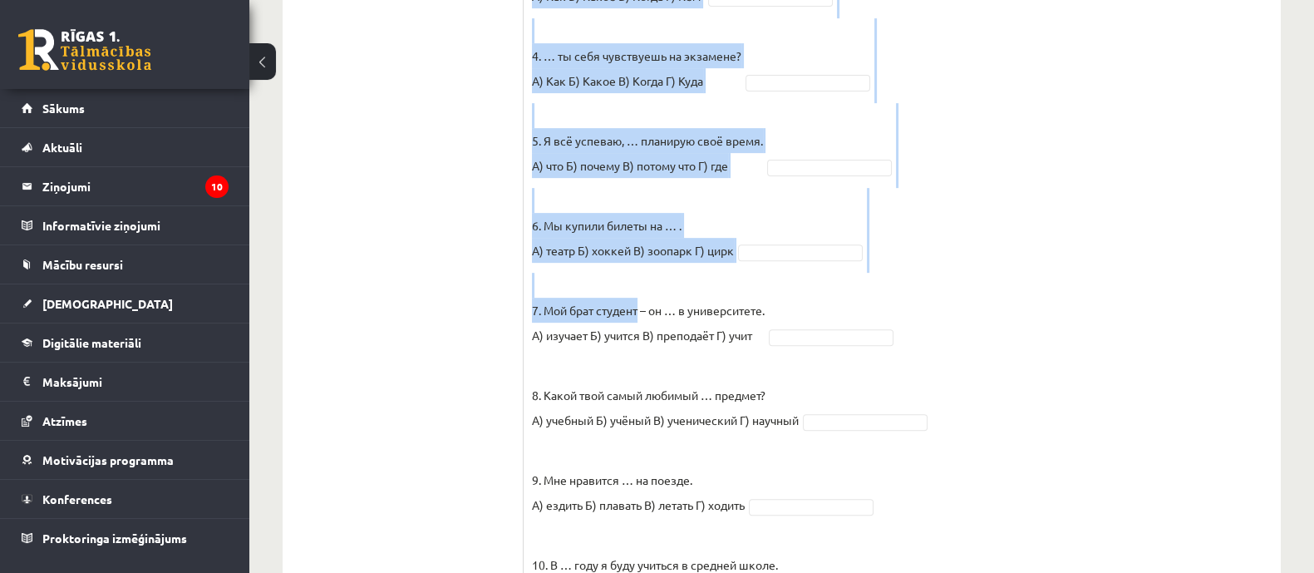
scroll to position [856, 0]
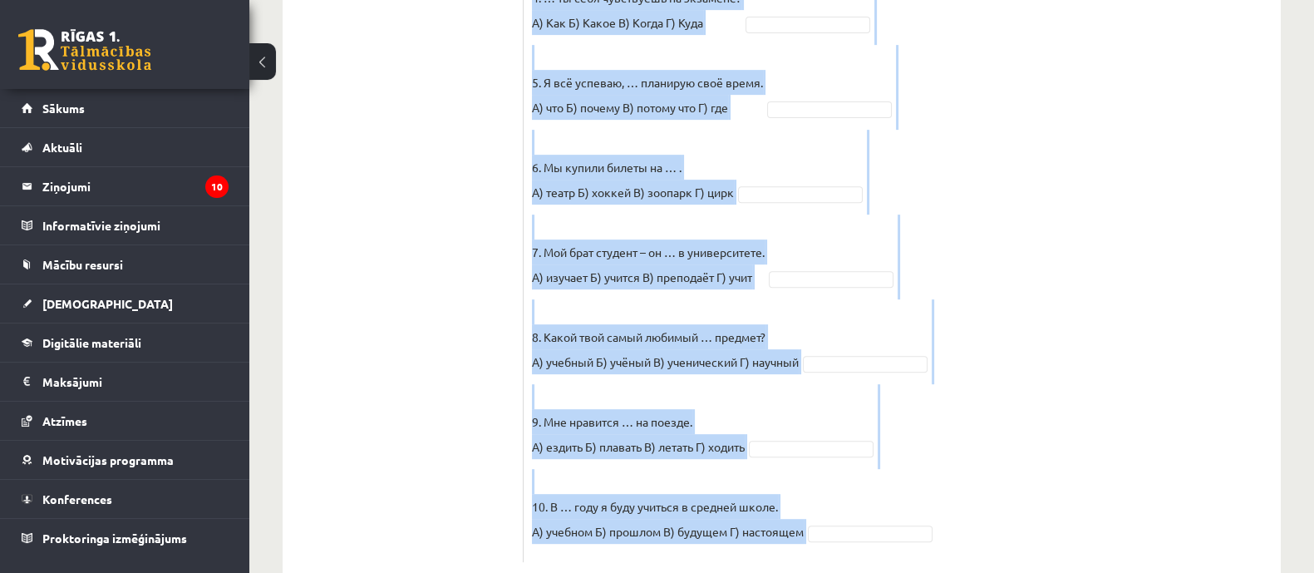
drag, startPoint x: 546, startPoint y: 32, endPoint x: 829, endPoint y: 500, distance: 547.3
click at [829, 500] on div "10p Выберите правильный вариант. Pieejamie vārdi В Г А А Б Г В А Б В Б Г А Г Б …" at bounding box center [902, 48] width 757 height 1028
copy div "Pieejamie vārdi В Г А А Б Г В А Б В Б Г А Г Б Г А В Б В 1. Петерис, … ты всё вр…"
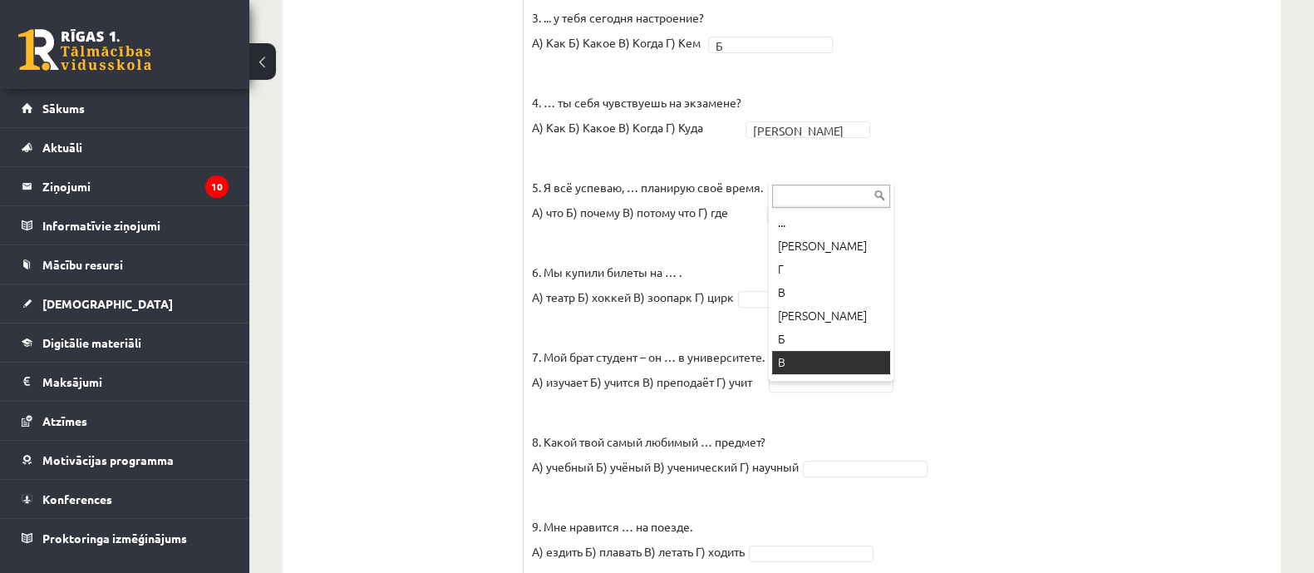
scroll to position [20, 0]
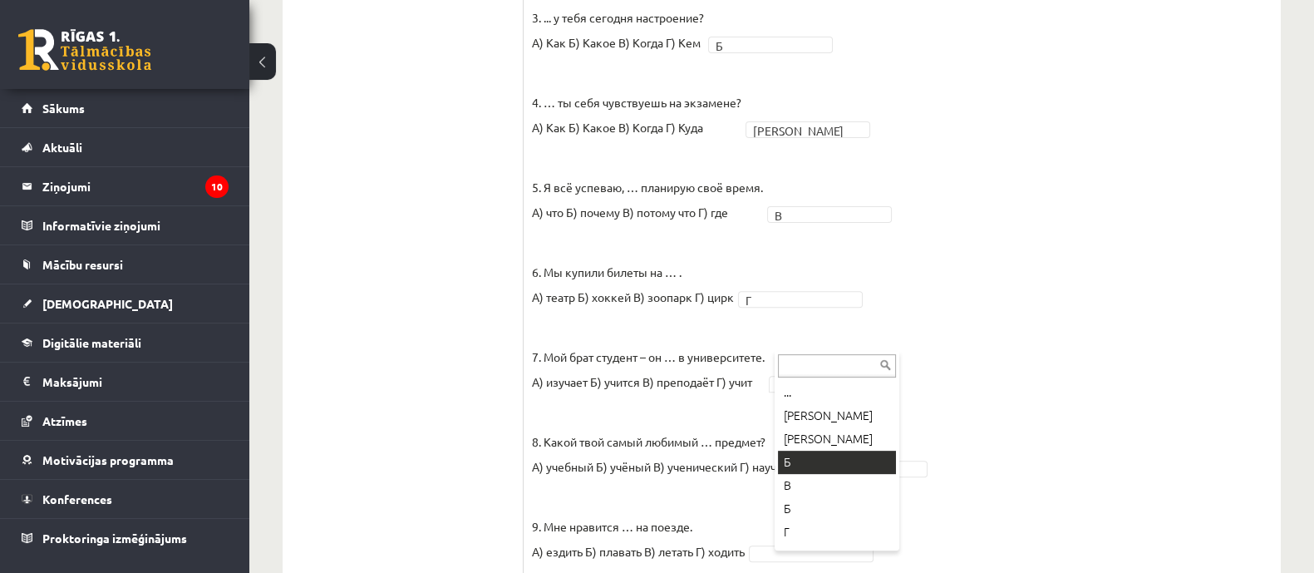
drag, startPoint x: 843, startPoint y: 450, endPoint x: 847, endPoint y: 431, distance: 19.4
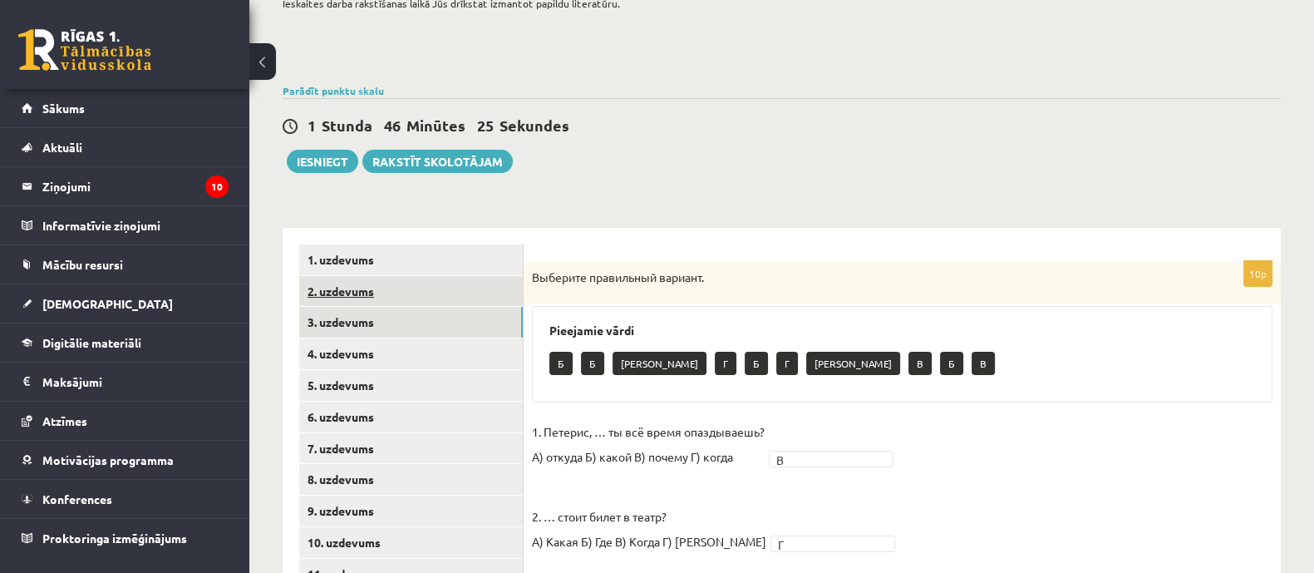
scroll to position [233, 0]
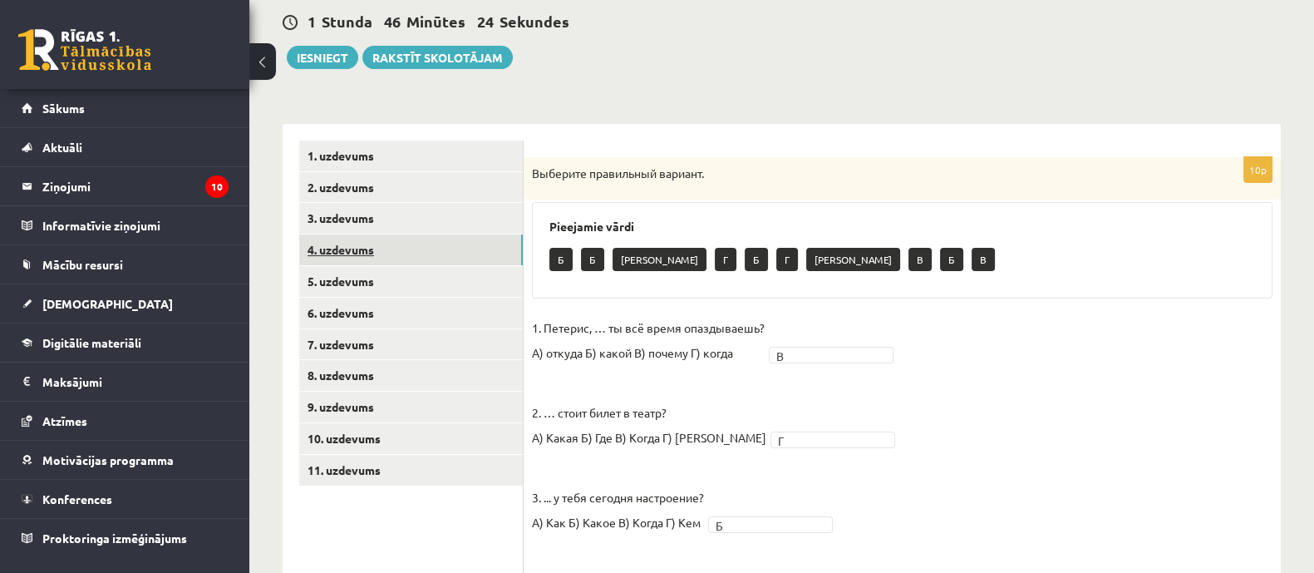
click at [342, 255] on link "4. uzdevums" at bounding box center [411, 249] width 224 height 31
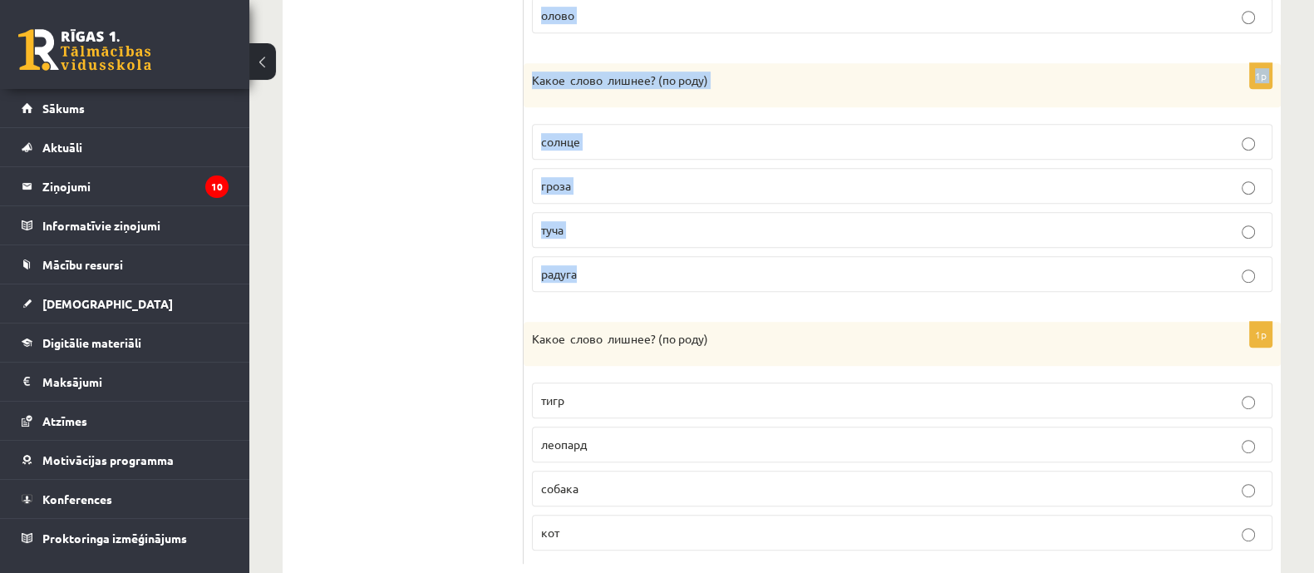
scroll to position [1135, 0]
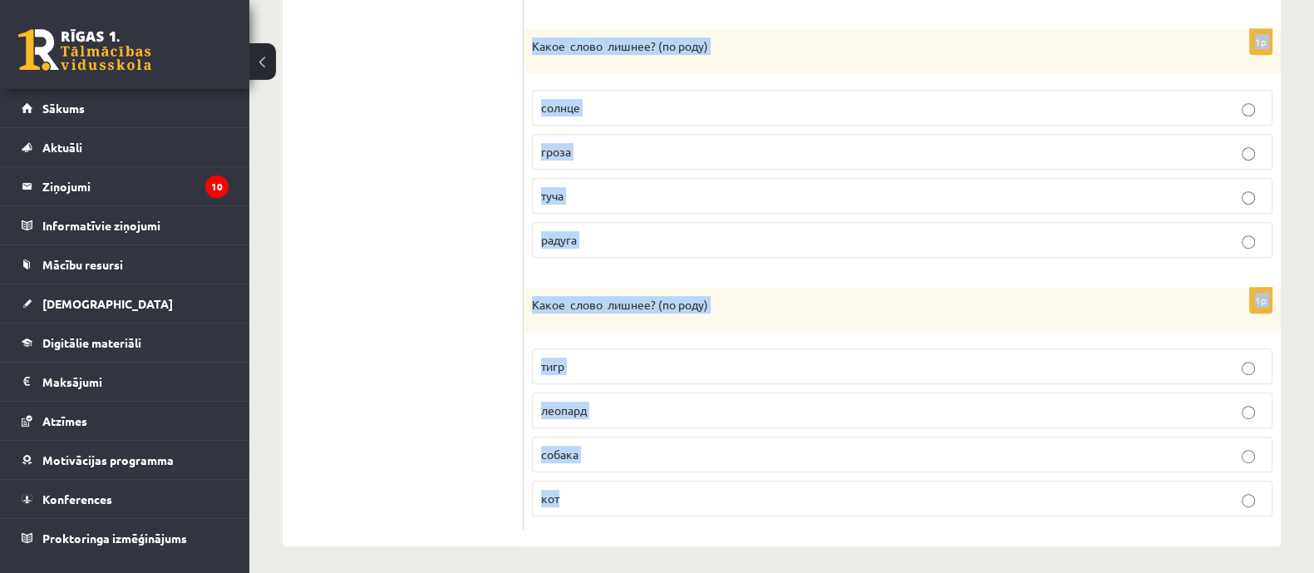
drag, startPoint x: 534, startPoint y: 160, endPoint x: 701, endPoint y: 436, distance: 323.2
copy form "Какое слово лишнее? ( по родy) литр сантиметр молоко килограмм 1p Какое слово л…"
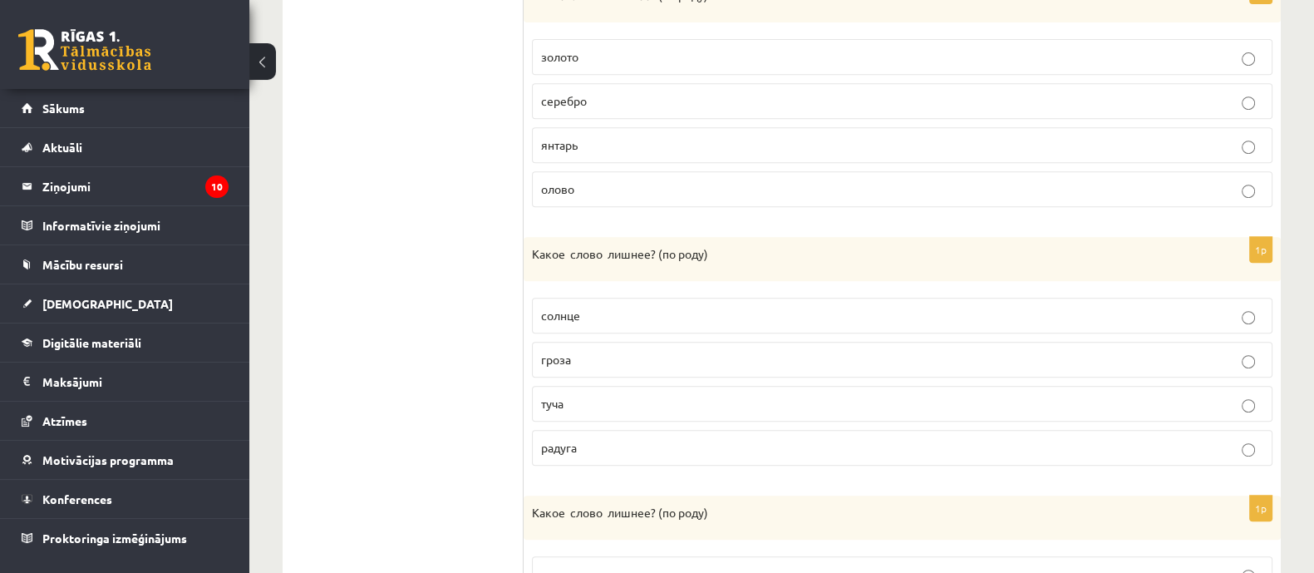
click at [413, 255] on ul "1. uzdevums 2. uzdevums 3. uzdevums 4. uzdevums 5. uzdevums 6. uzdevums 7. uzde…" at bounding box center [411, 91] width 224 height 1291
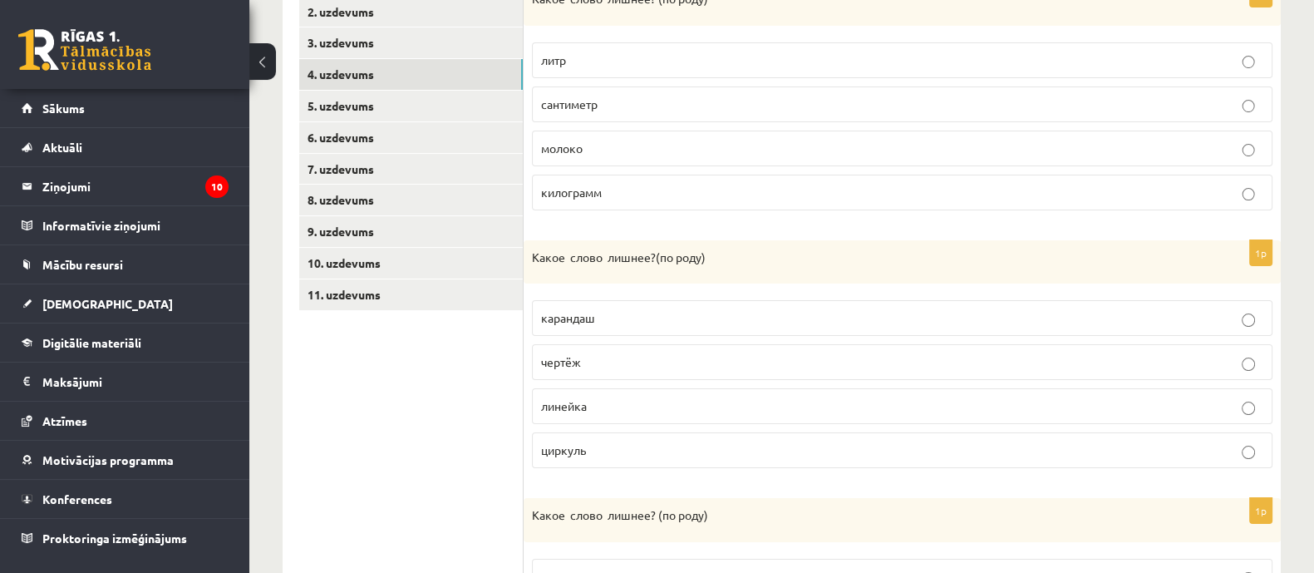
scroll to position [304, 0]
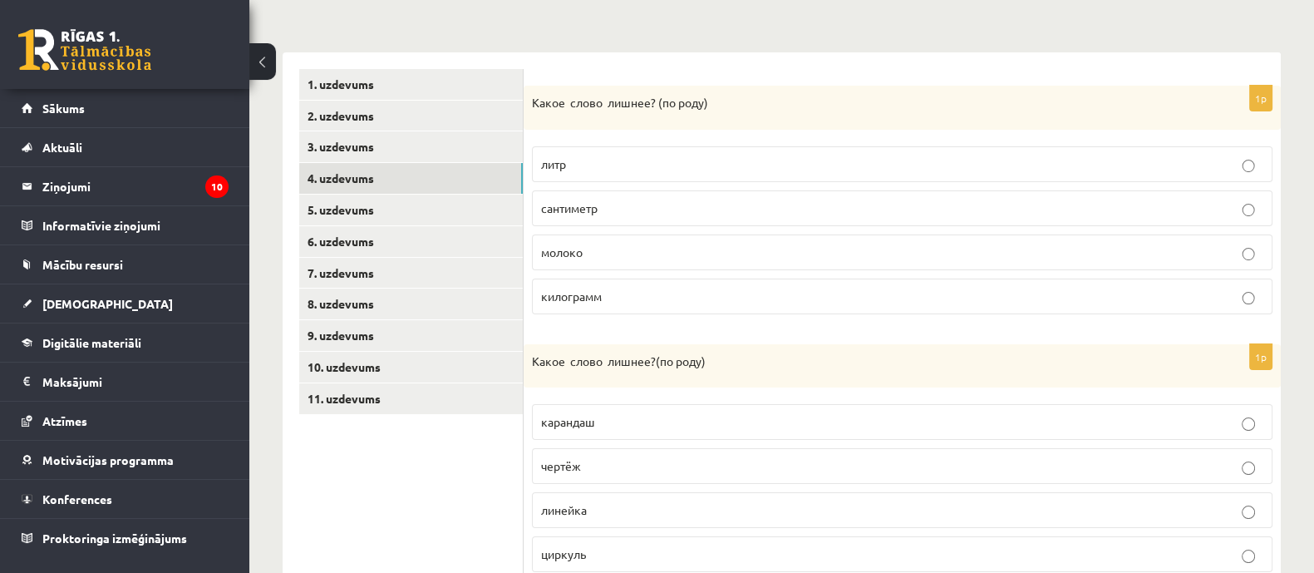
click at [698, 234] on label "молоко" at bounding box center [902, 252] width 740 height 36
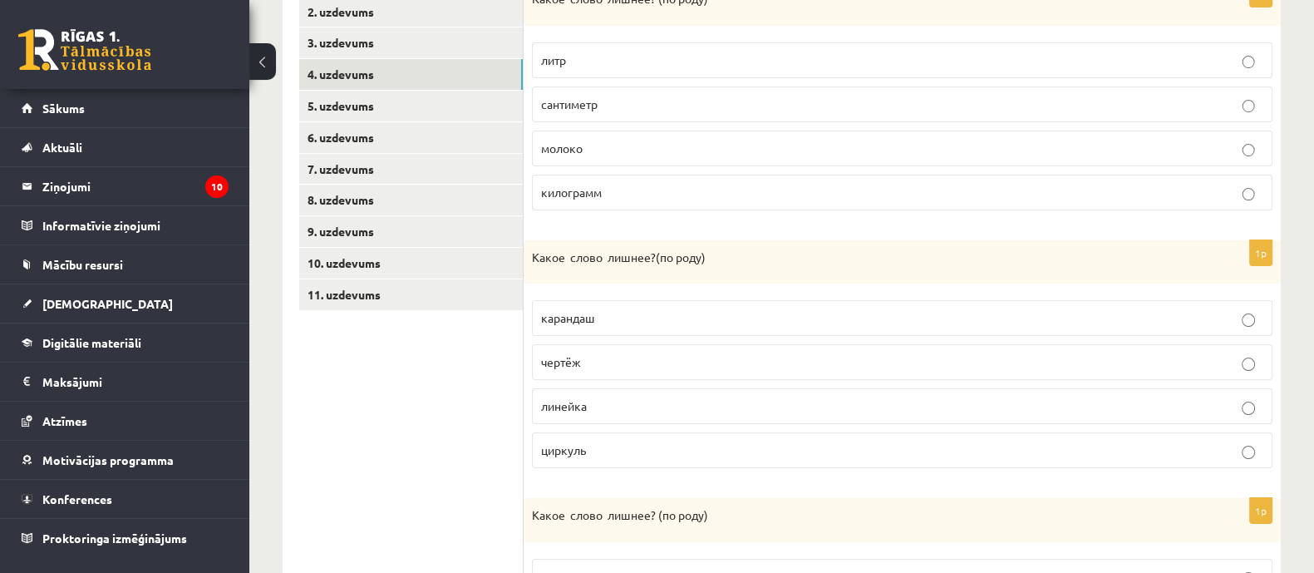
click at [629, 407] on p "линейка" at bounding box center [902, 405] width 722 height 17
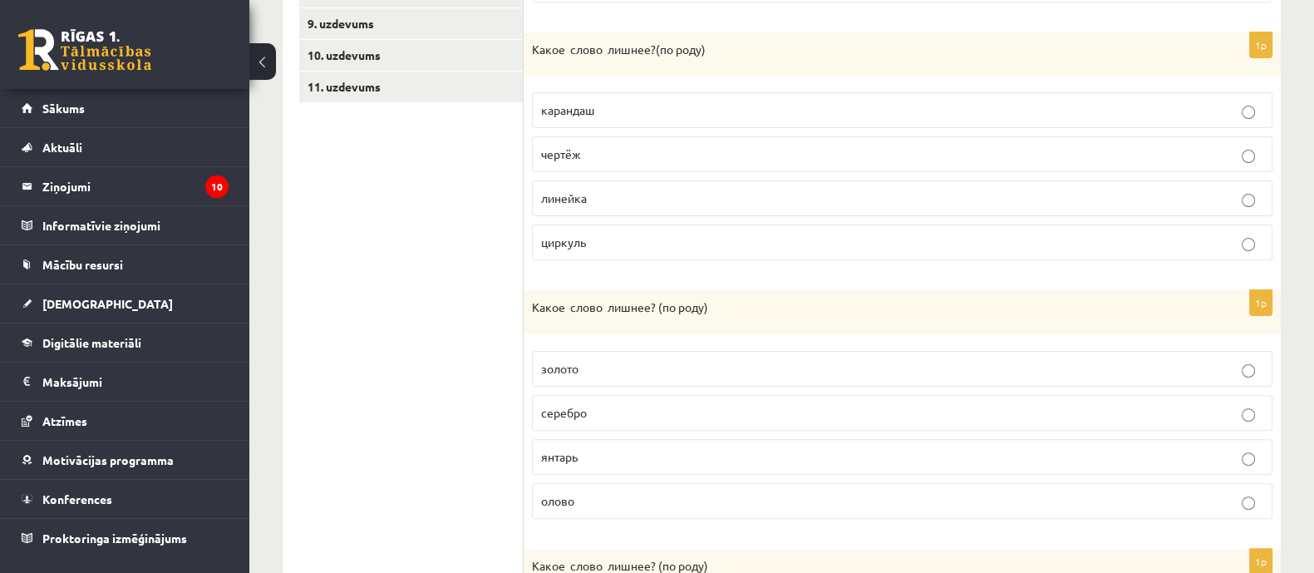
scroll to position [720, 0]
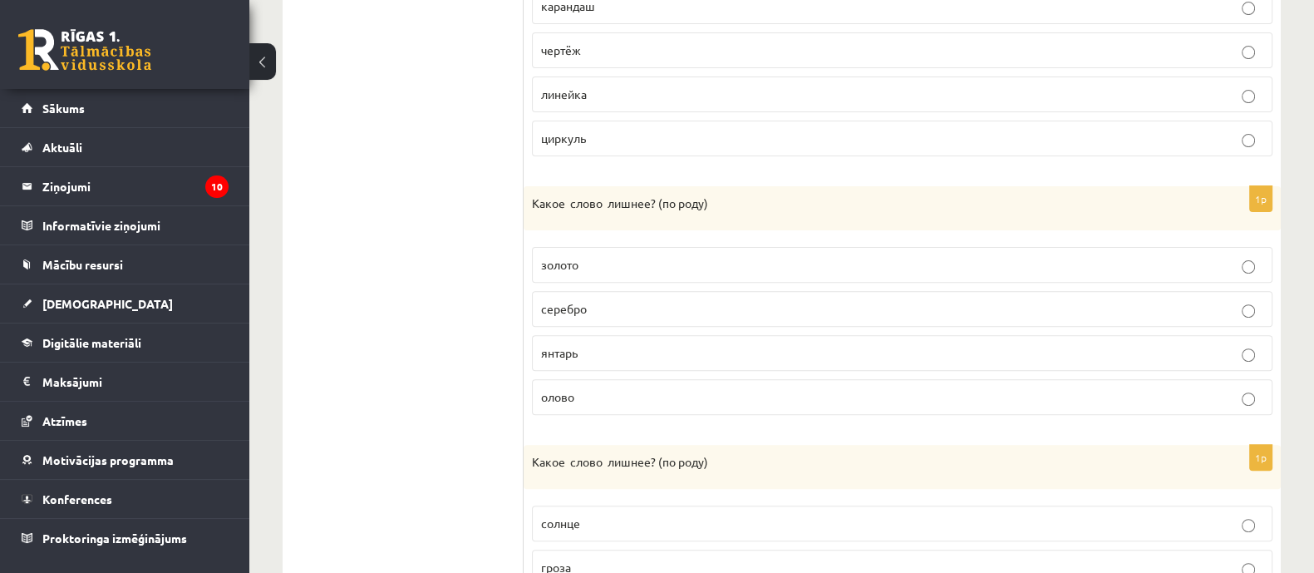
click at [644, 307] on p "серебро" at bounding box center [902, 308] width 722 height 17
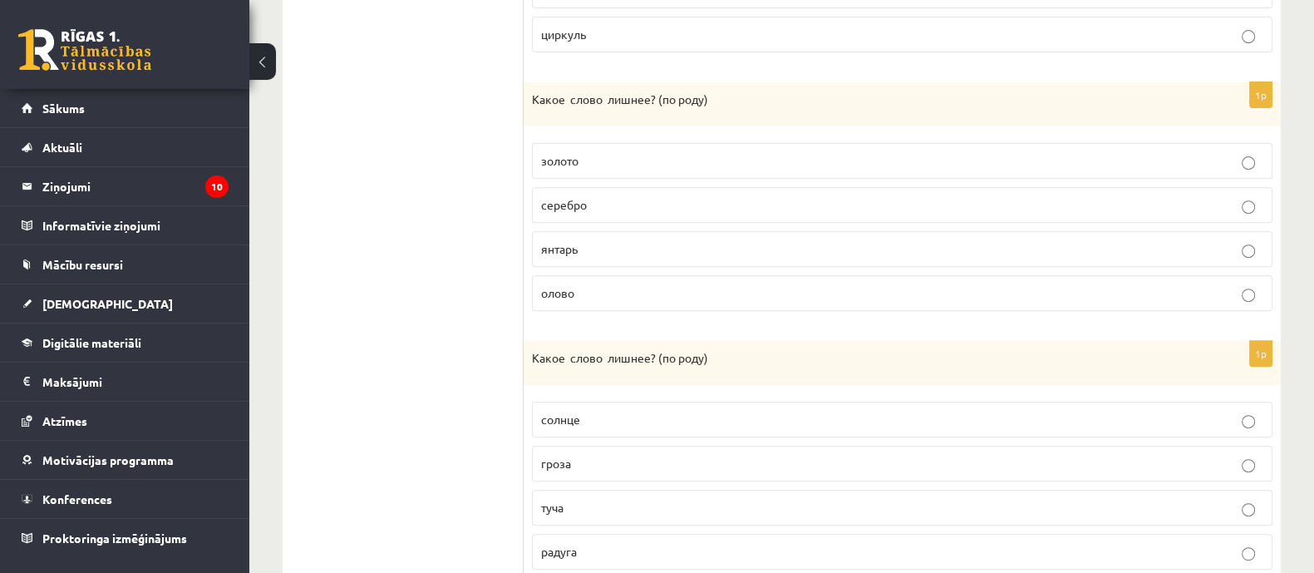
scroll to position [927, 0]
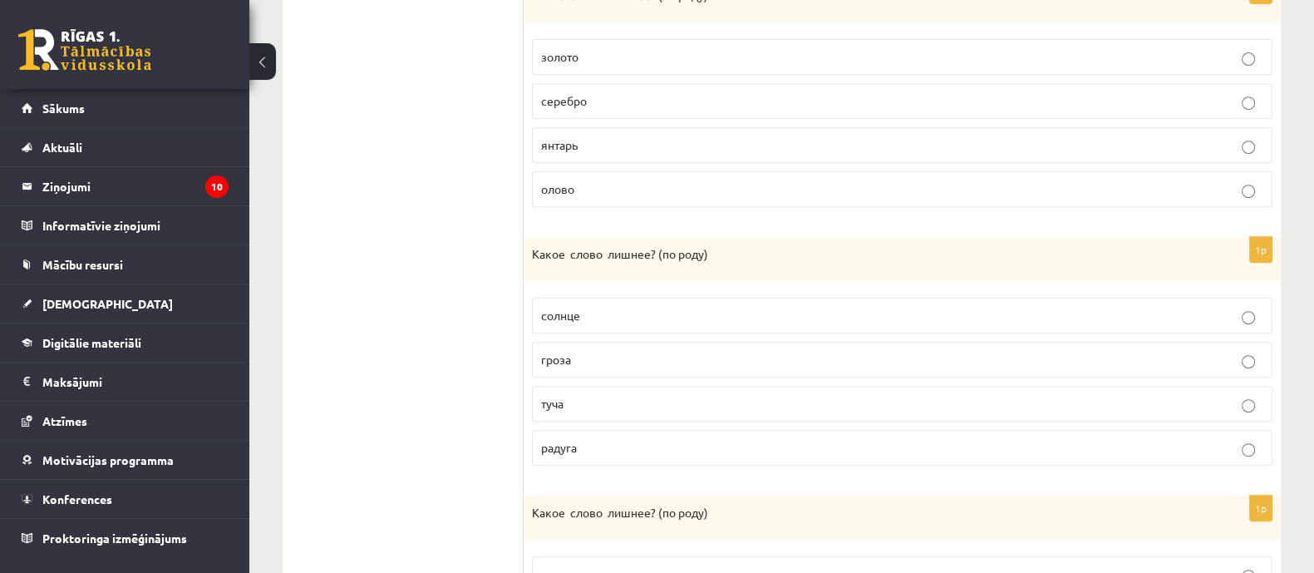
click at [615, 386] on label "туча" at bounding box center [902, 404] width 740 height 36
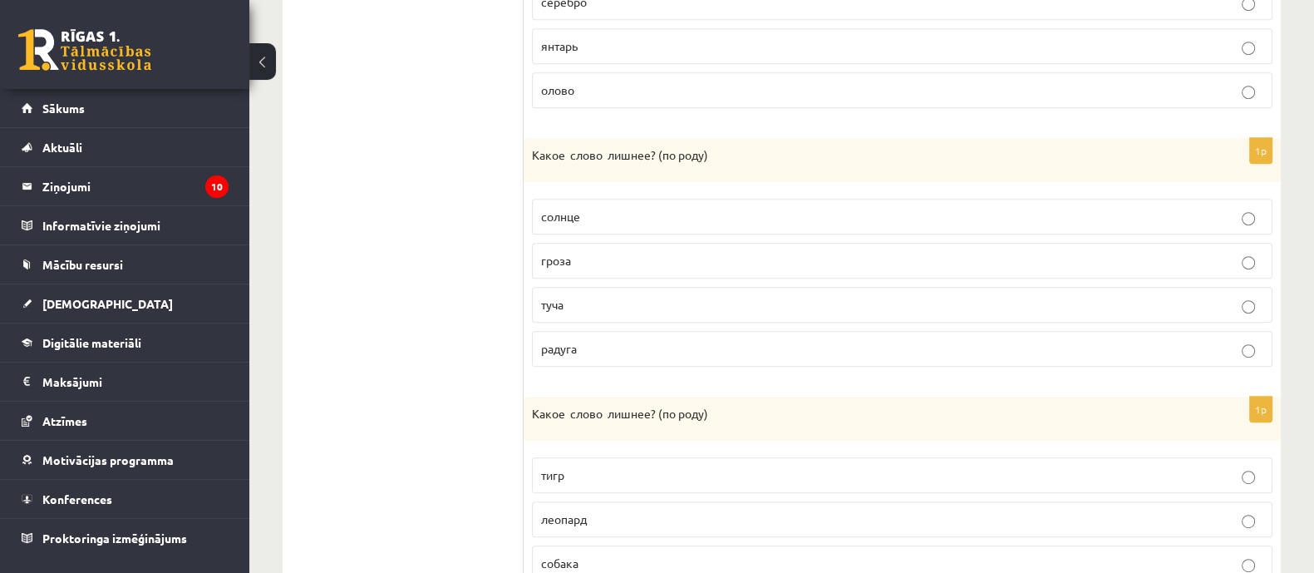
scroll to position [1135, 0]
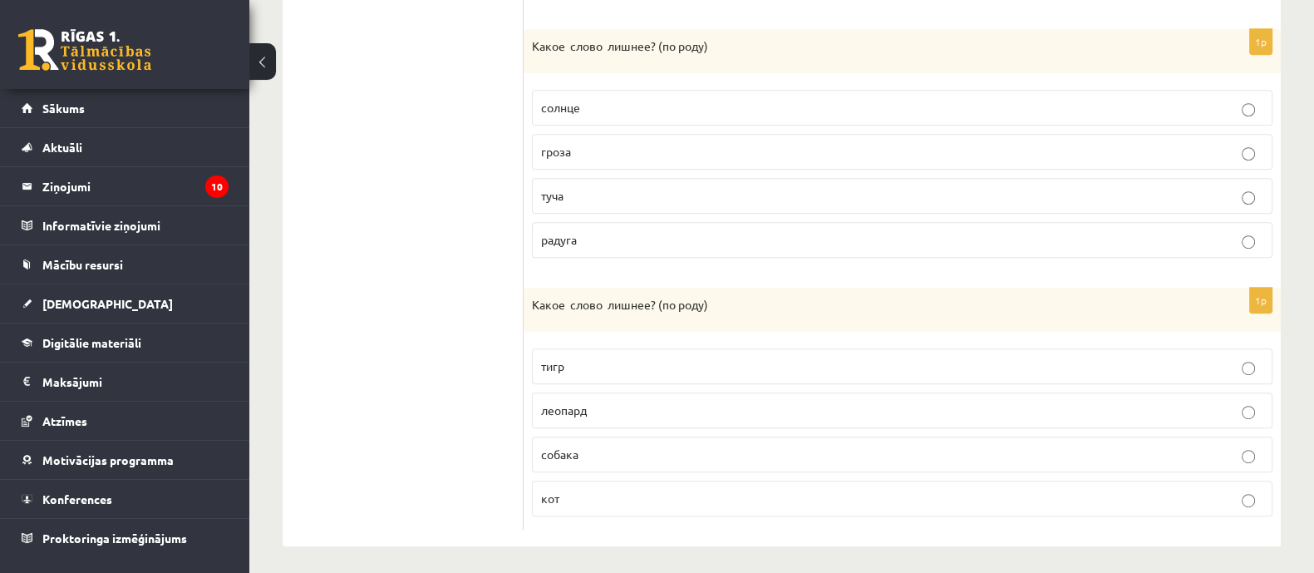
click at [625, 465] on label "собака" at bounding box center [902, 454] width 740 height 36
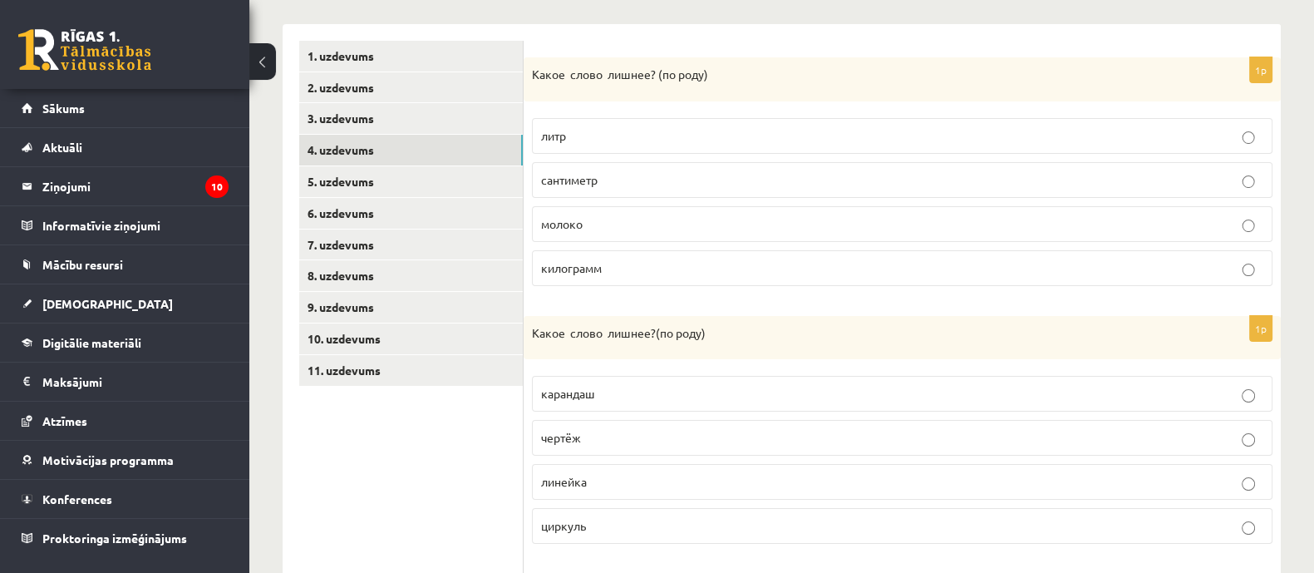
scroll to position [304, 0]
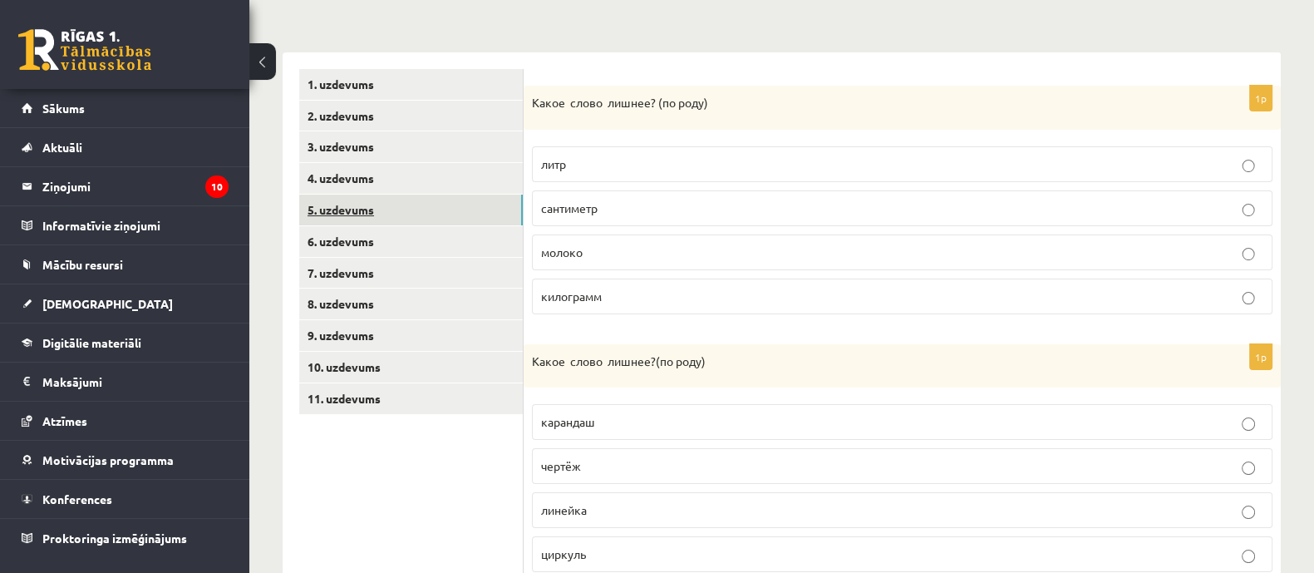
click at [395, 199] on link "5. uzdevums" at bounding box center [411, 209] width 224 height 31
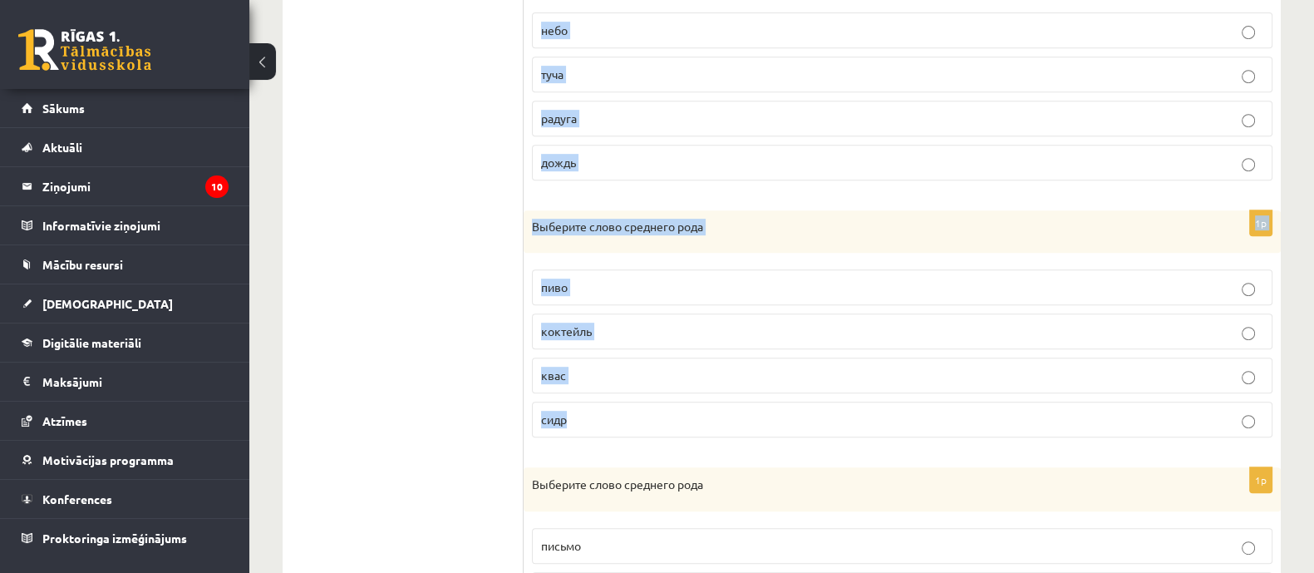
scroll to position [1133, 0]
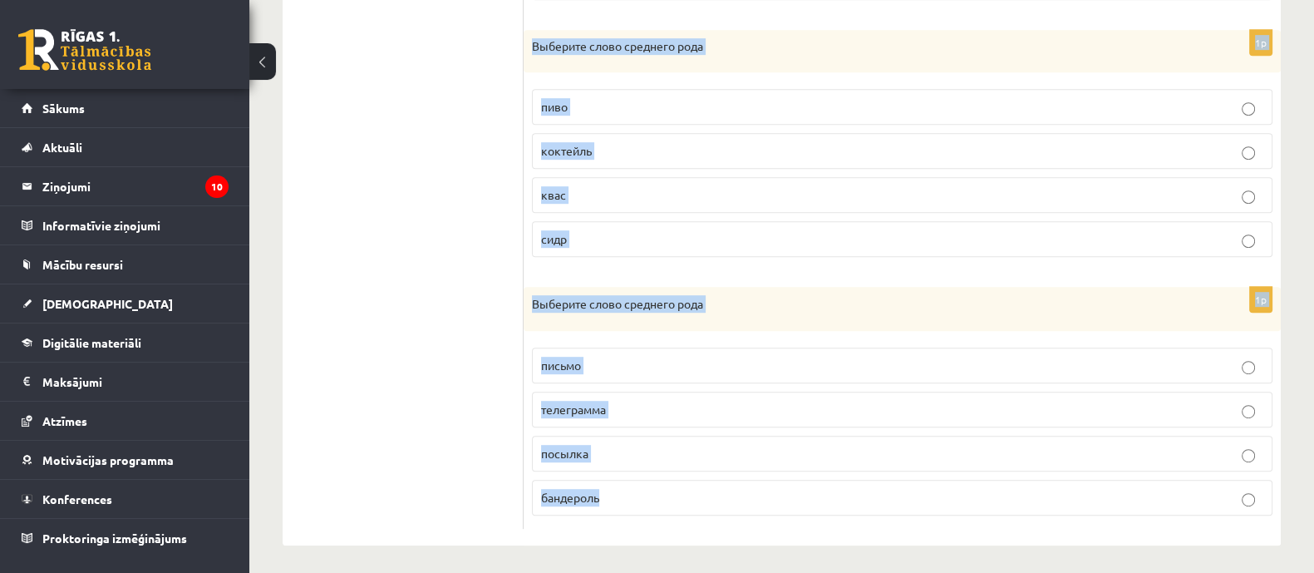
drag, startPoint x: 529, startPoint y: 99, endPoint x: 866, endPoint y: 494, distance: 519.9
copy form "Выберите слово среднего рода костюм шарф пальто сапог 1p Выберите слово среднег…"
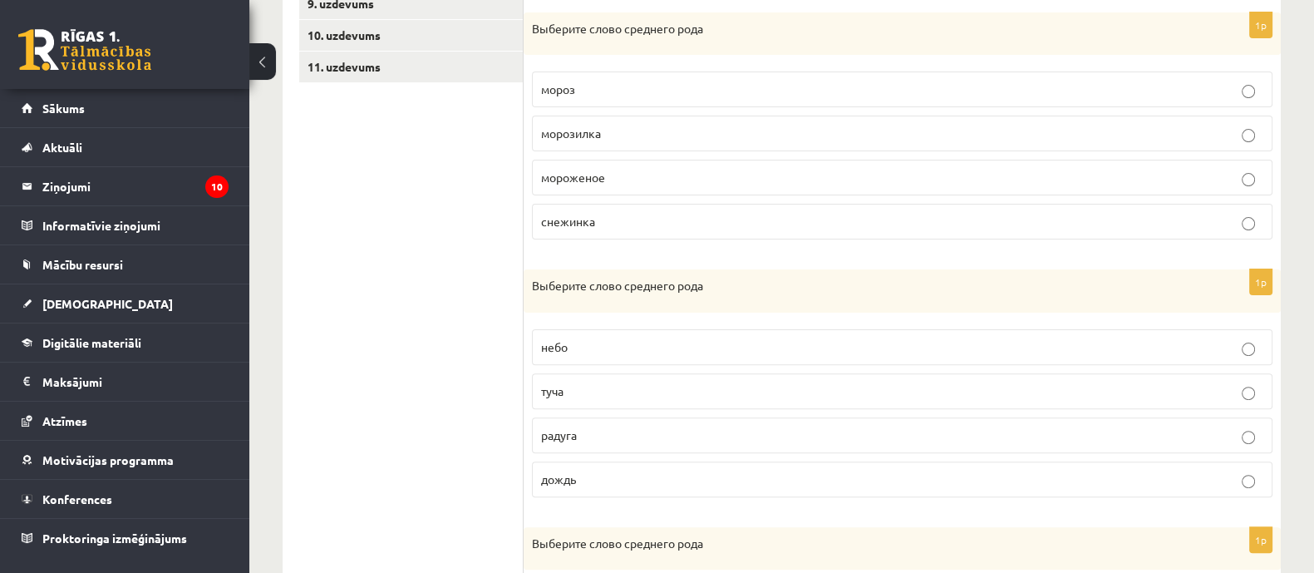
scroll to position [613, 0]
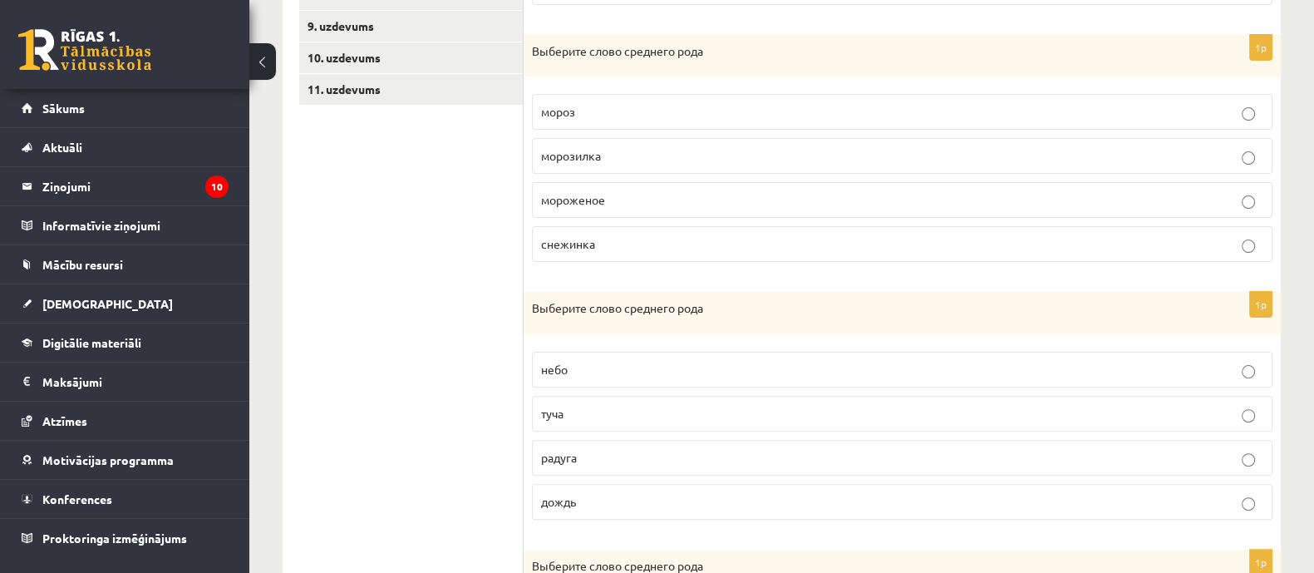
click at [673, 203] on p "мороженое" at bounding box center [902, 199] width 722 height 17
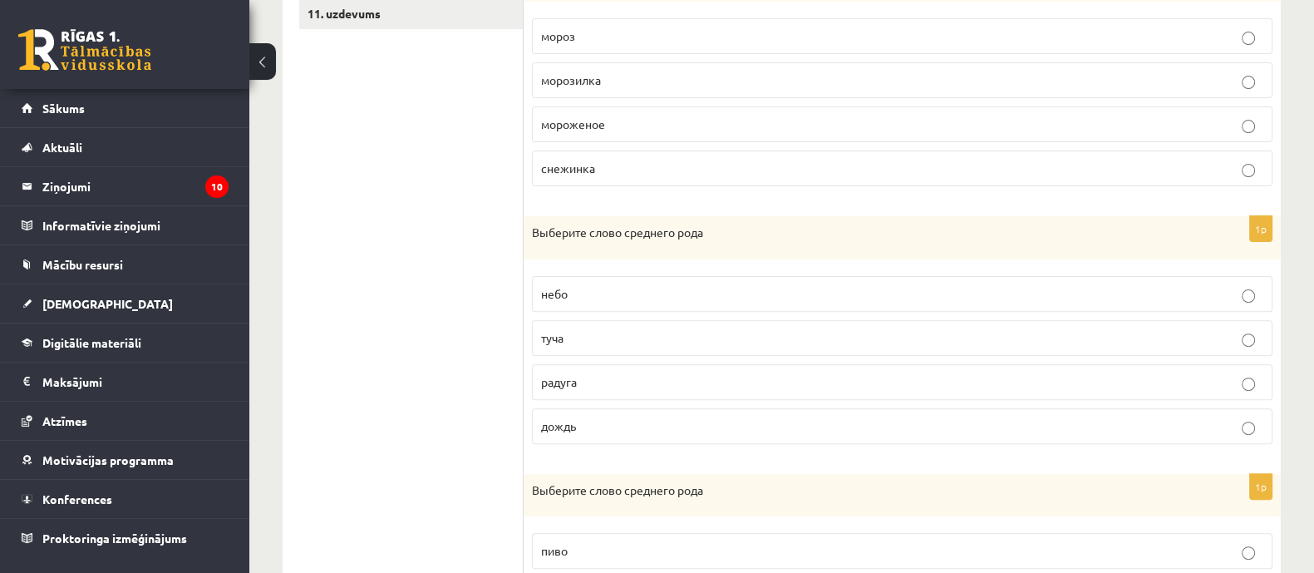
scroll to position [717, 0]
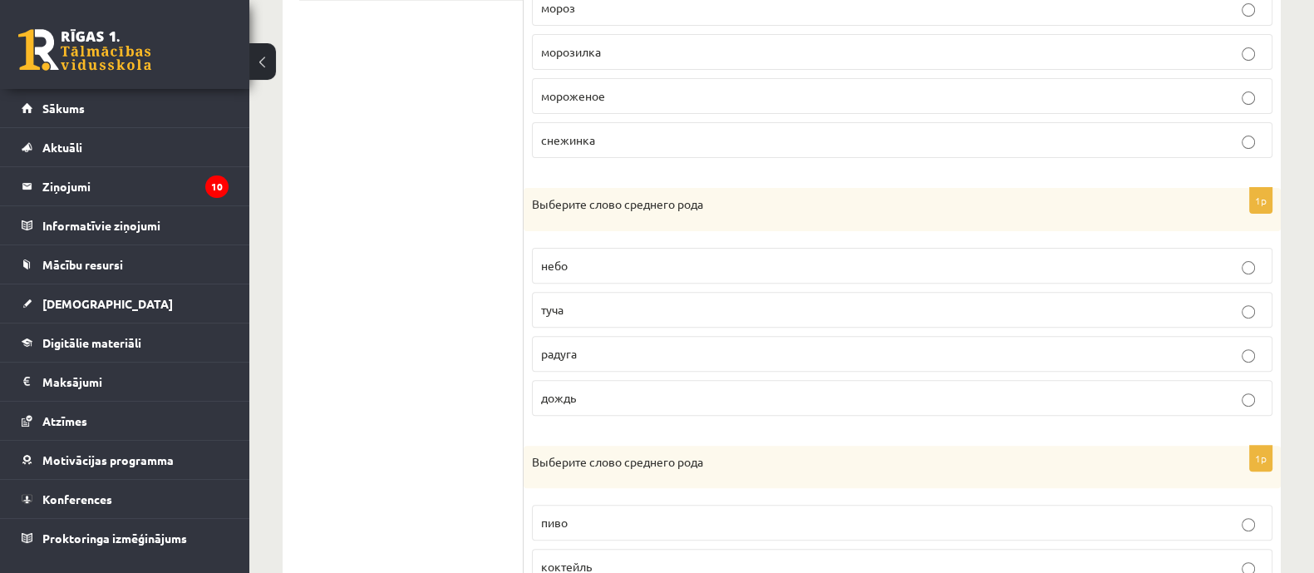
click at [645, 261] on p "небо" at bounding box center [902, 265] width 722 height 17
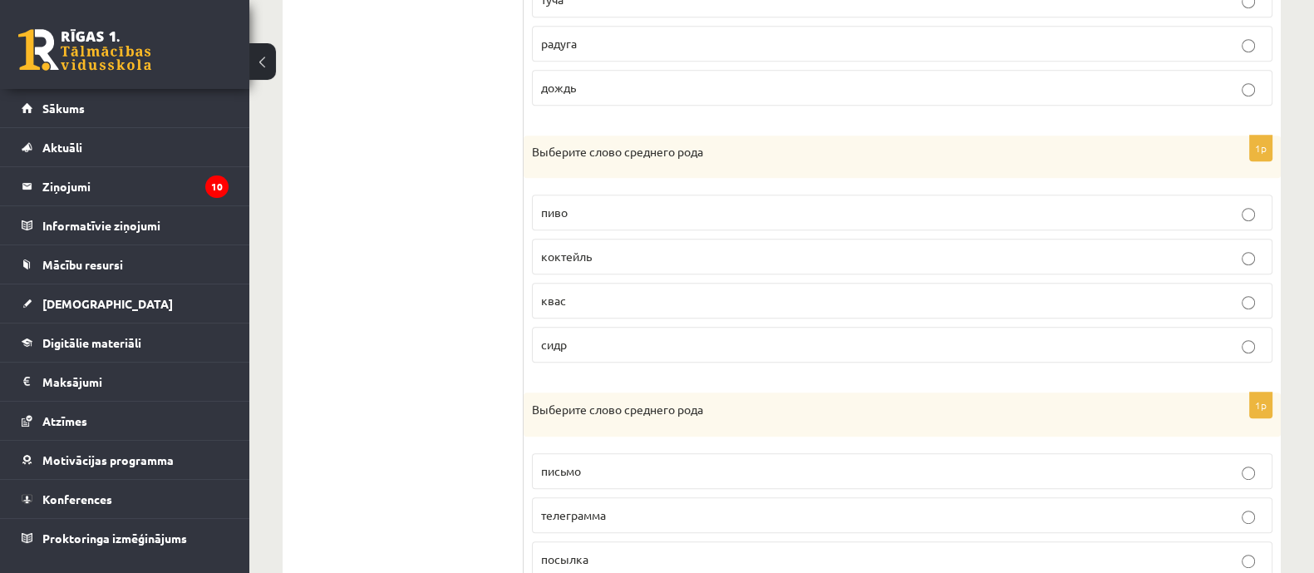
scroll to position [1029, 0]
click at [627, 214] on p "пиво" at bounding box center [902, 210] width 722 height 17
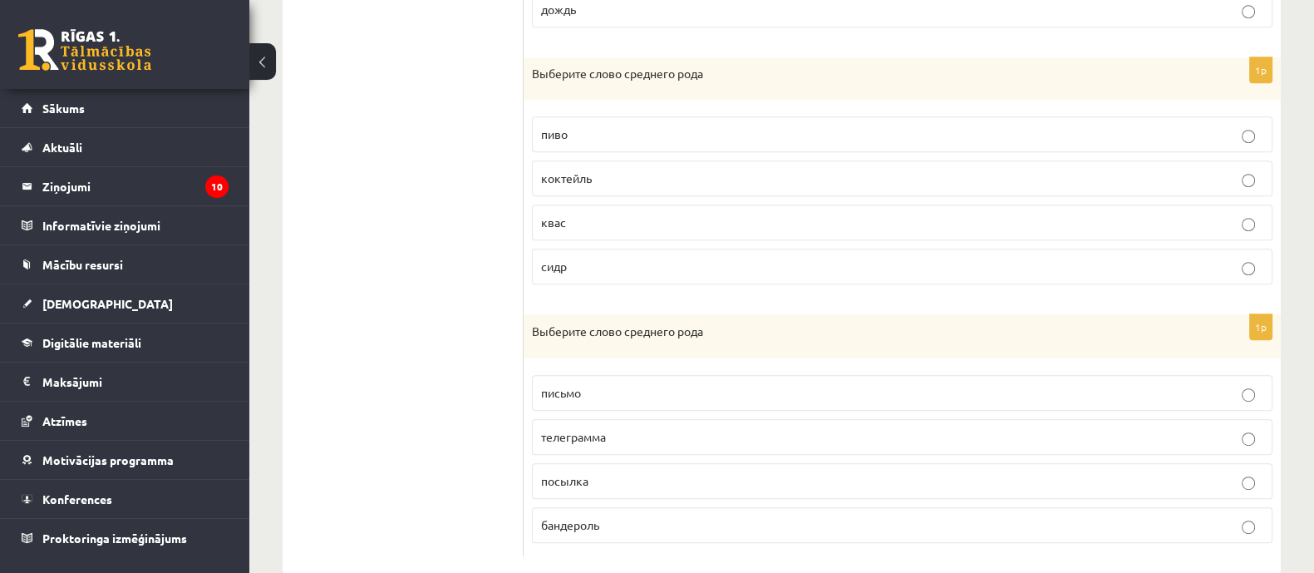
scroll to position [1133, 0]
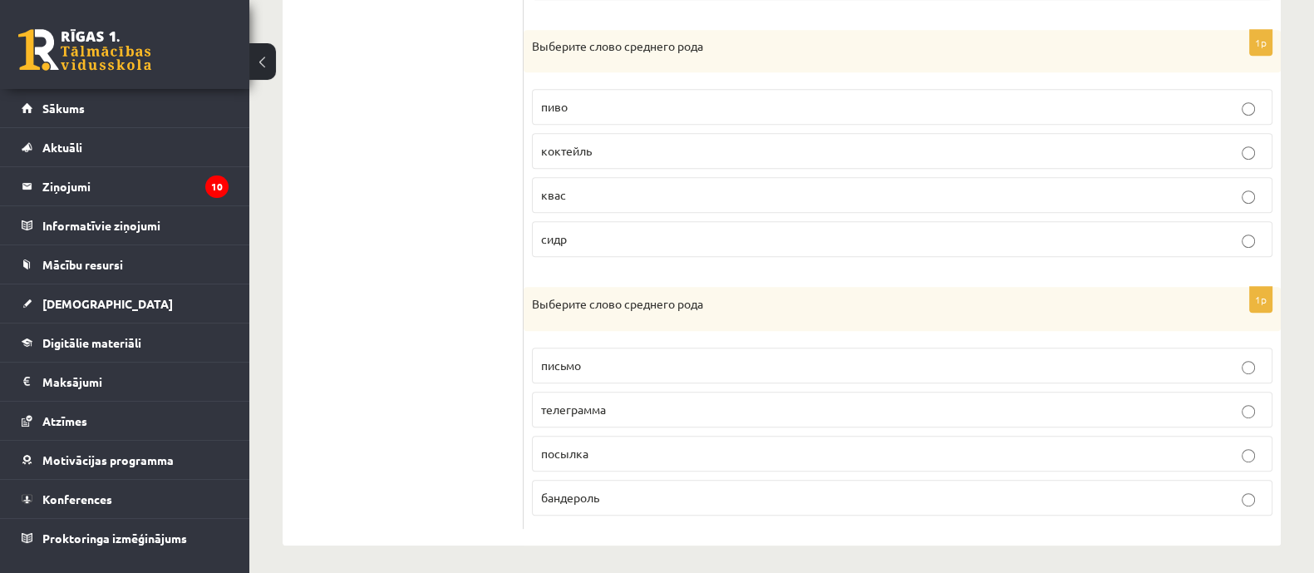
click at [652, 358] on p "письмо" at bounding box center [902, 365] width 722 height 17
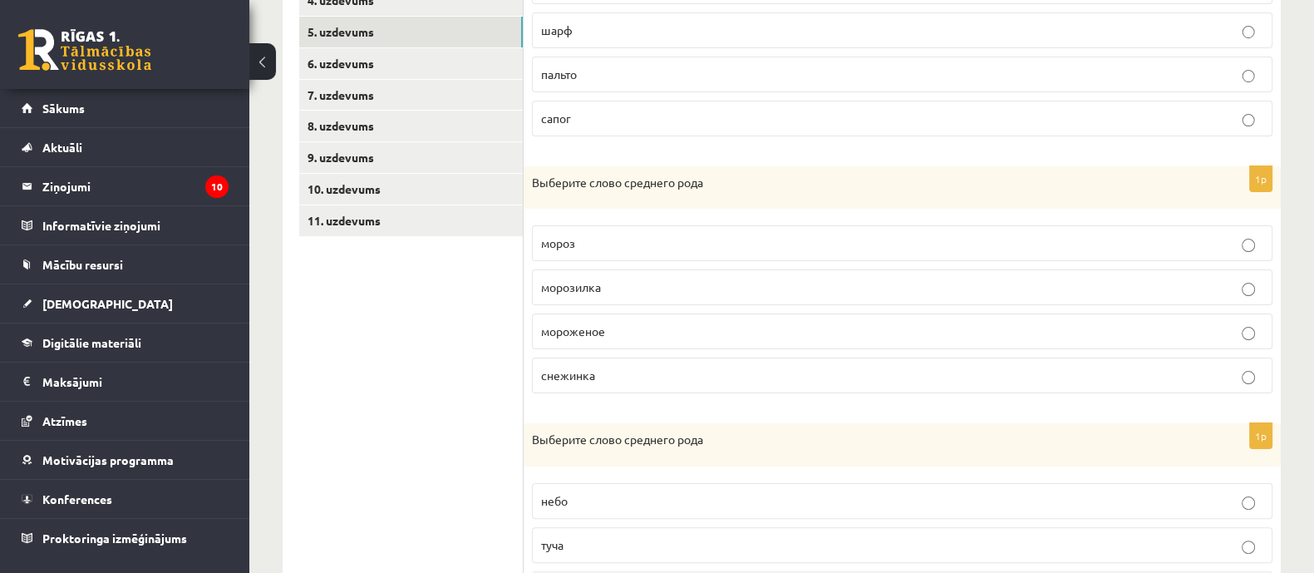
scroll to position [302, 0]
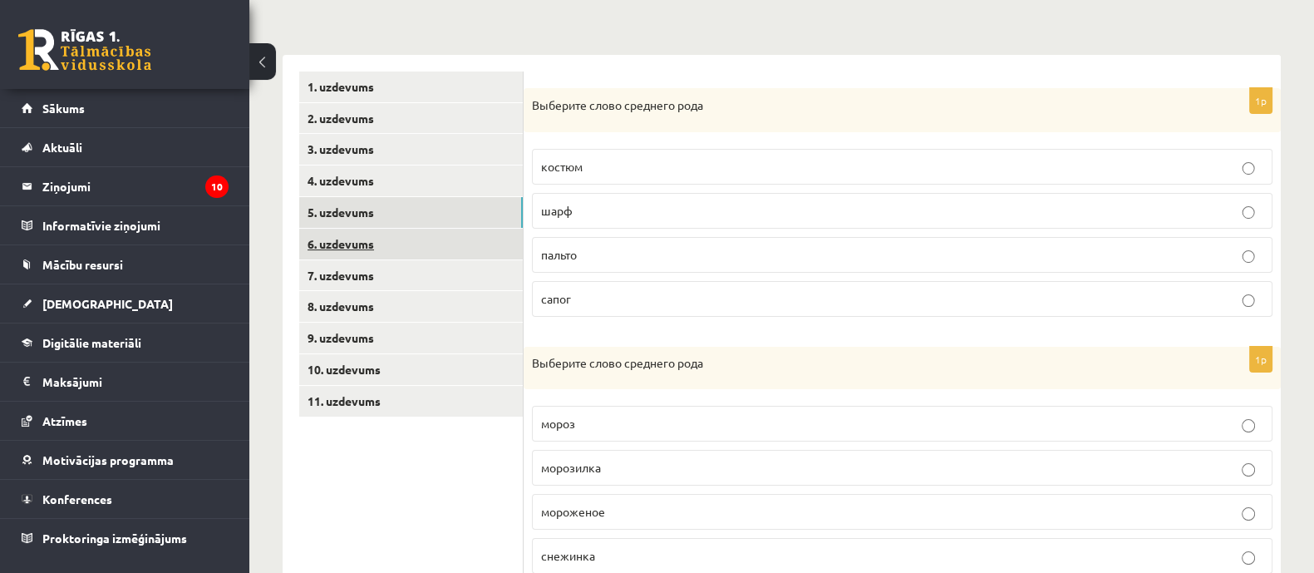
click at [399, 243] on link "6. uzdevums" at bounding box center [411, 244] width 224 height 31
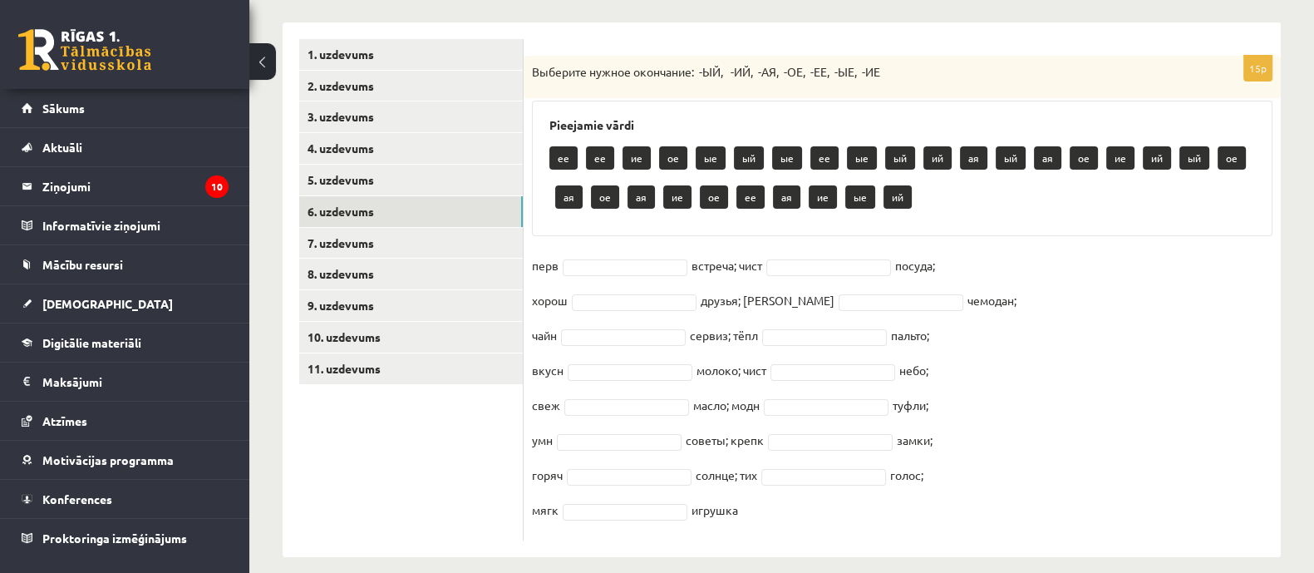
scroll to position [352, 0]
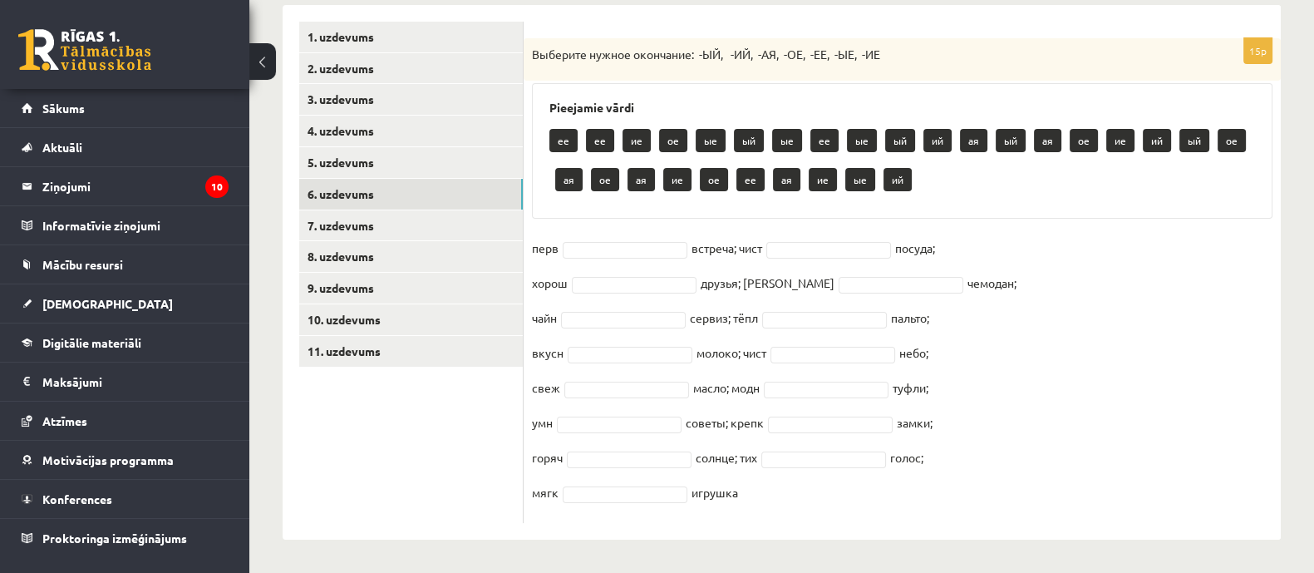
drag, startPoint x: 532, startPoint y: 56, endPoint x: 996, endPoint y: 460, distance: 614.9
click at [996, 460] on div "15p Выберите нужное окончание: -ЫЙ, -ИЙ, -АЯ, -ОЕ, -ЕЕ, -ЫЕ, -ИЕ Pieejamie vārd…" at bounding box center [902, 280] width 757 height 484
copy div "Выберите нужное окончание: -ЫЙ, -ИЙ, -АЯ, -ОЕ, -ЕЕ, -ЫЕ, -ИЕ Pieejamie vārdi ее…"
click at [658, 302] on fieldset "перв встреча; чист посуда; хорош друзья; дорожн чемодан; чайн сервиз; тёпл паль…" at bounding box center [902, 374] width 740 height 279
click at [815, 235] on fieldset "перв встреча; чист посуда; хорош друзья; дорожн чемодан; чайн сервиз; тёпл паль…" at bounding box center [902, 374] width 740 height 279
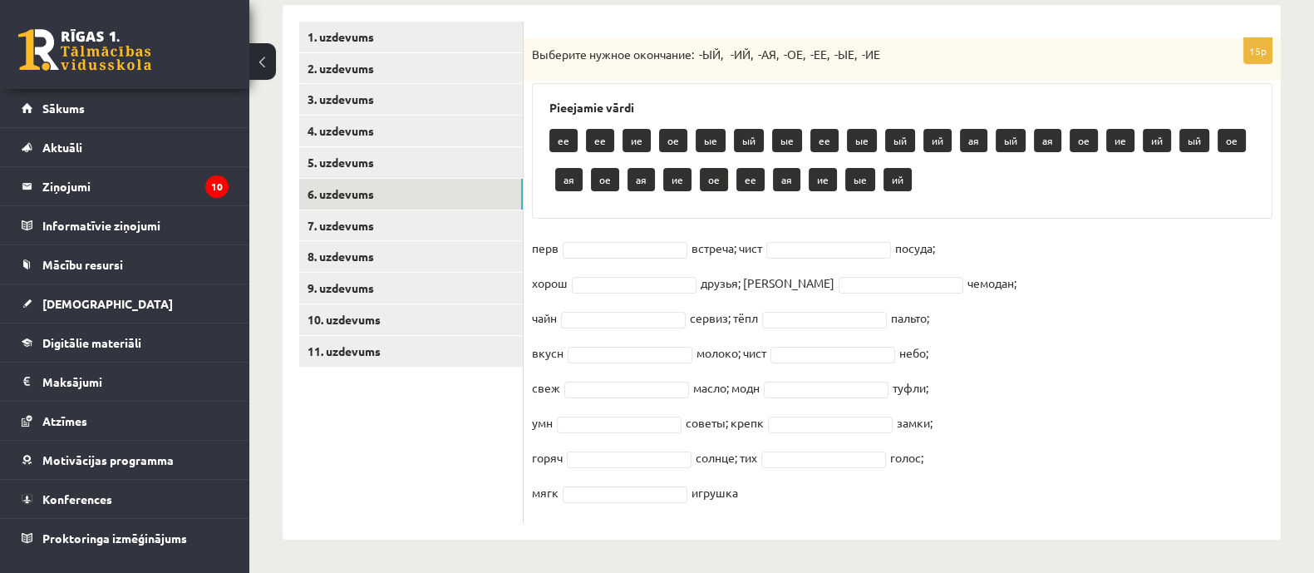
click at [1231, 213] on div "Pieejamie vārdi ее ее ие ое ые ый ые ее ые ый ий ая ый ая ое ие ий ый ое ая ое …" at bounding box center [902, 150] width 740 height 135
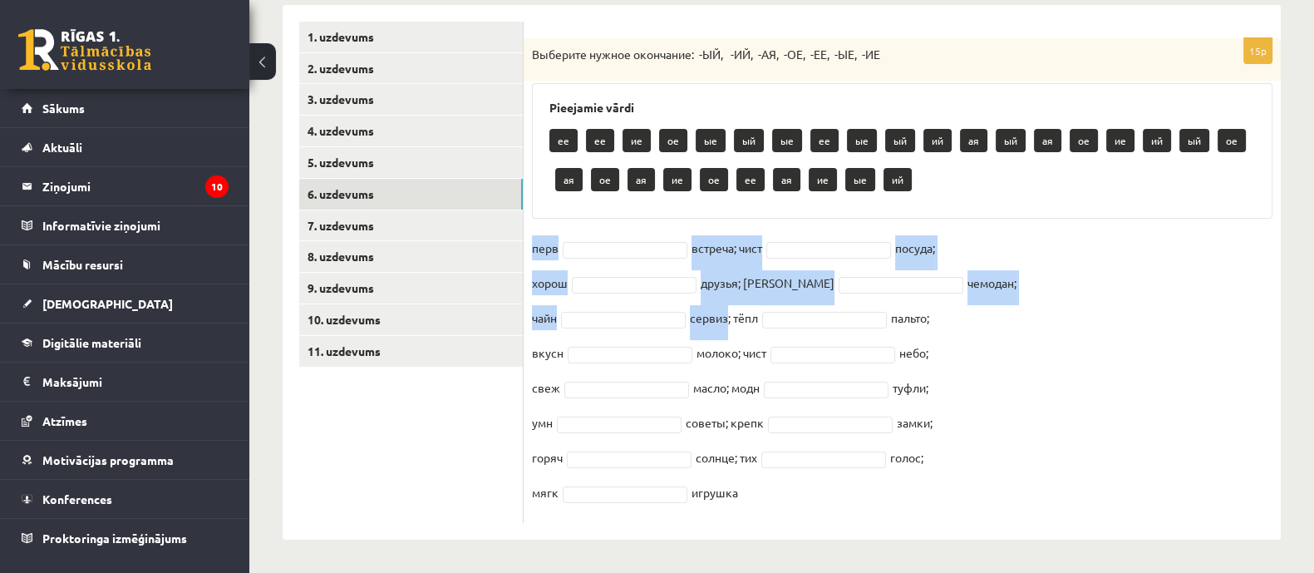
drag, startPoint x: 524, startPoint y: 246, endPoint x: 720, endPoint y: 297, distance: 202.6
click at [720, 297] on div "15p Выберите нужное окончание: -ЫЙ, -ИЙ, -АЯ, -ОЕ, -ЕЕ, -ЫЕ, -ИЕ Pieejamie vārd…" at bounding box center [902, 280] width 757 height 484
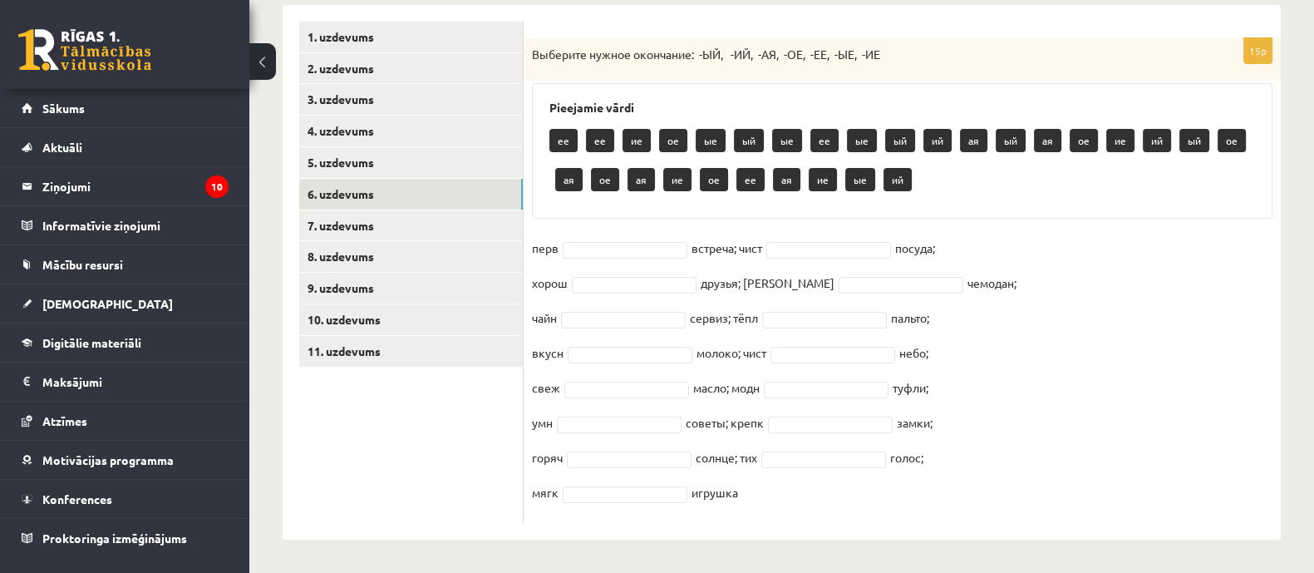
click at [601, 35] on form "15p Выберите нужное окончание: -ЫЙ, -ИЙ, -АЯ, -ОЕ, -ЕЕ, -ЫЕ, -ИЕ Pieejamie vārd…" at bounding box center [902, 272] width 724 height 501
drag, startPoint x: 538, startPoint y: 103, endPoint x: 988, endPoint y: 550, distance: 634.6
copy div "Pieejamie vārdi ее ее ие ое ые ый ые ее ые ый ий ая ый ая ое ие ий ый ое ая ое …"
click at [641, 401] on fieldset "перв встреча; чист посуда; хорош друзья; дорожн чемодан; чайн сервиз; тёпл паль…" at bounding box center [902, 374] width 740 height 279
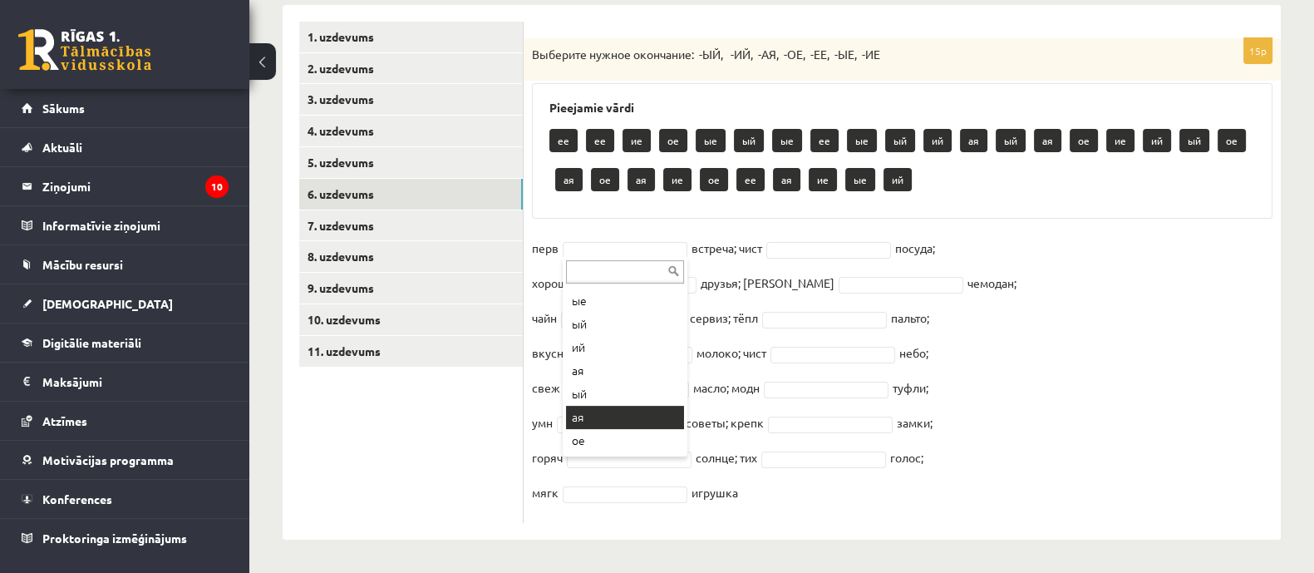
scroll to position [312, 0]
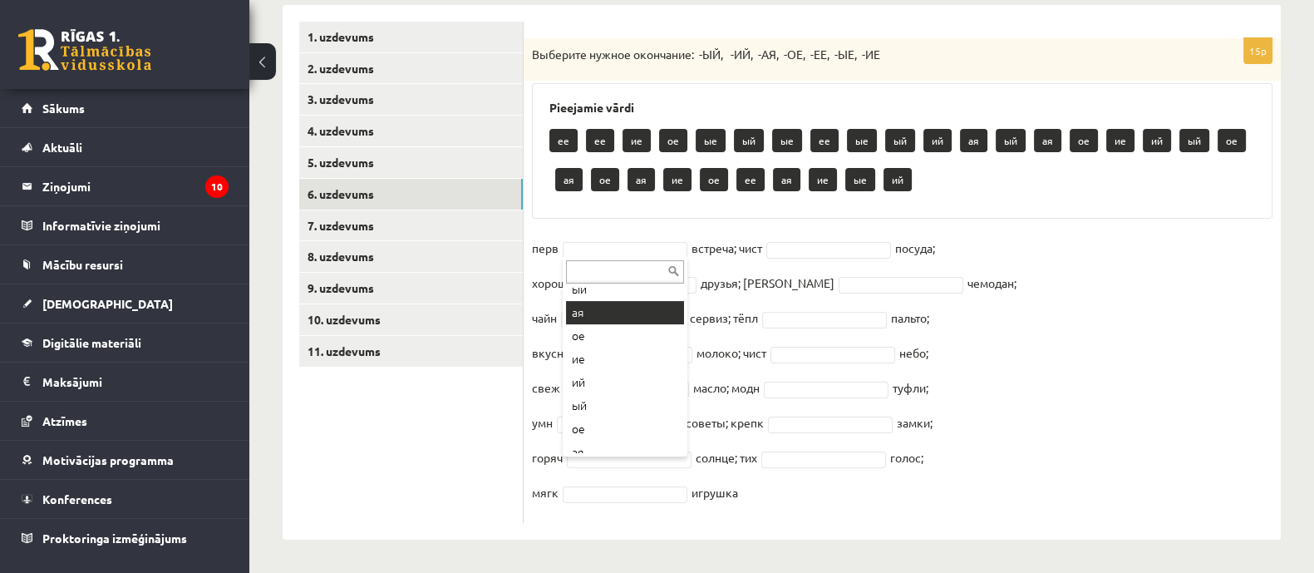
drag, startPoint x: 607, startPoint y: 320, endPoint x: 657, endPoint y: 273, distance: 69.4
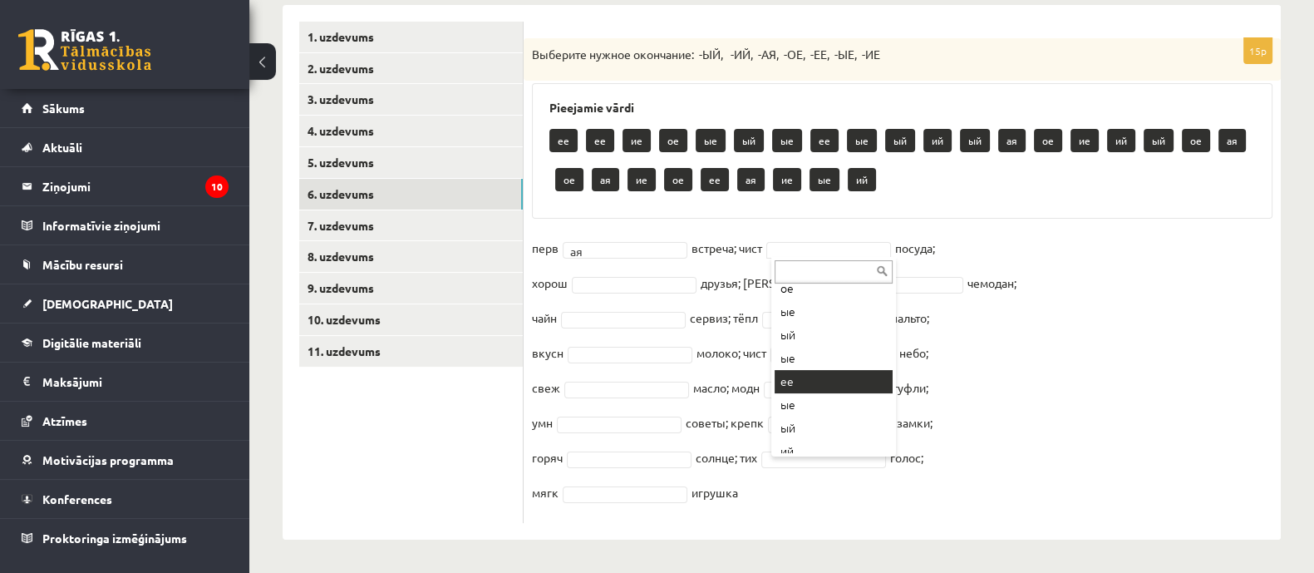
scroll to position [207, 0]
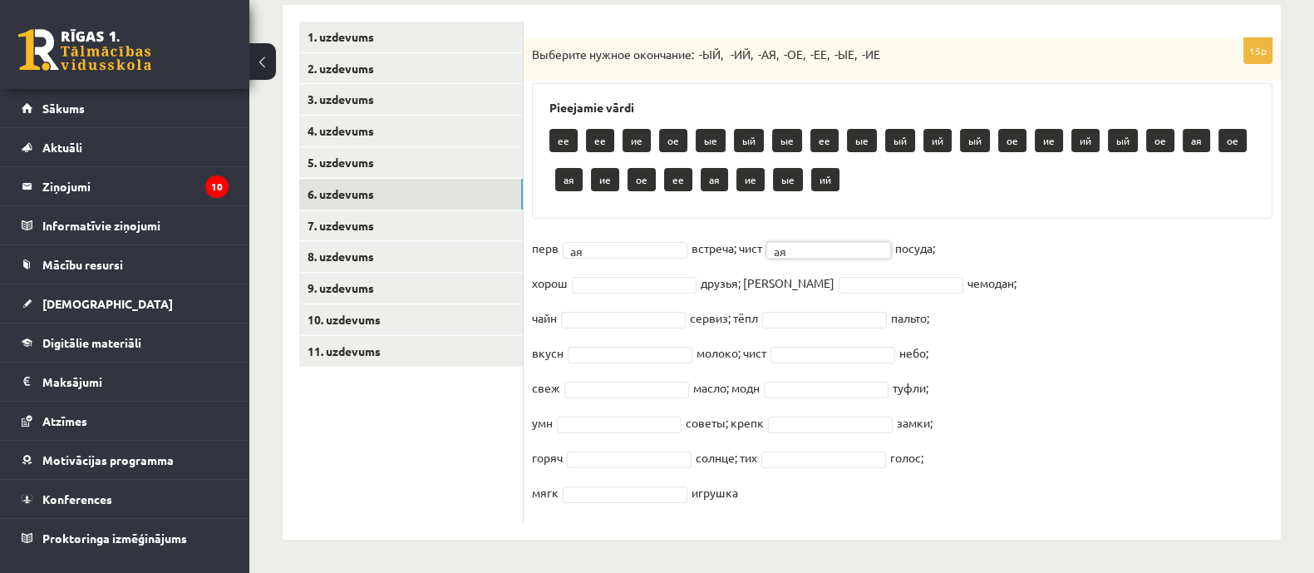
click at [657, 293] on fieldset "перв ая ** встреча; чист ая ** посуда; хорош друзья; дорожн чемодан; чайн серви…" at bounding box center [902, 374] width 740 height 279
click at [838, 327] on fieldset "перв ая ** встреча; чист ая ** посуда; хорош ие ** друзья; дорожн ый ** чемодан…" at bounding box center [902, 374] width 740 height 279
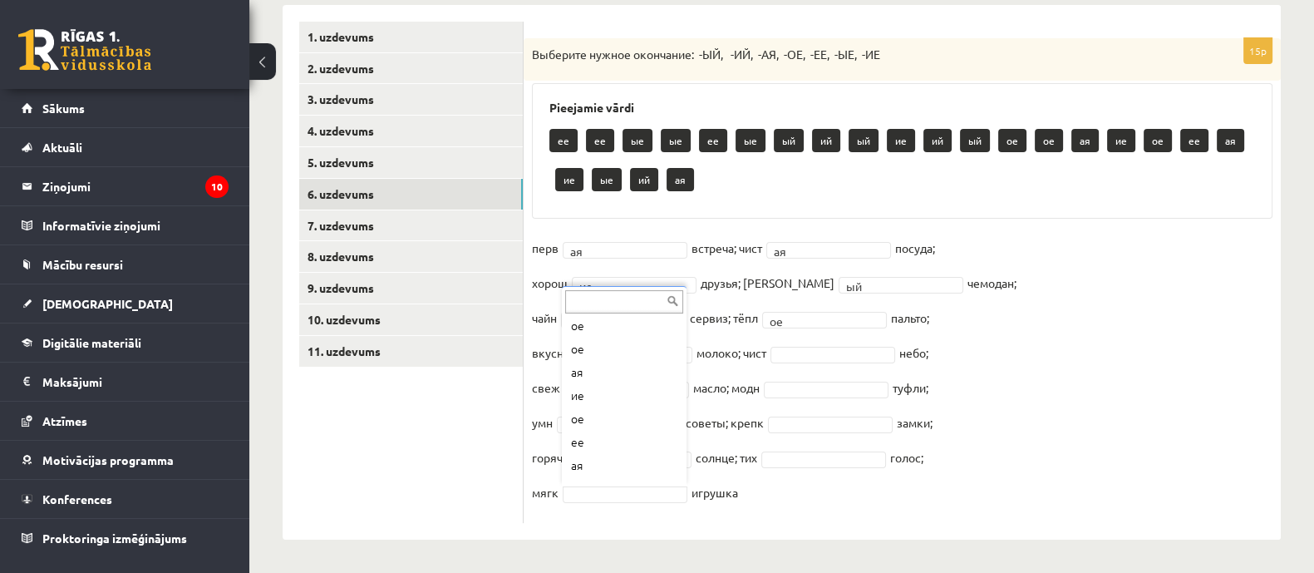
scroll to position [332, 0]
drag, startPoint x: 612, startPoint y: 351, endPoint x: 612, endPoint y: 340, distance: 10.8
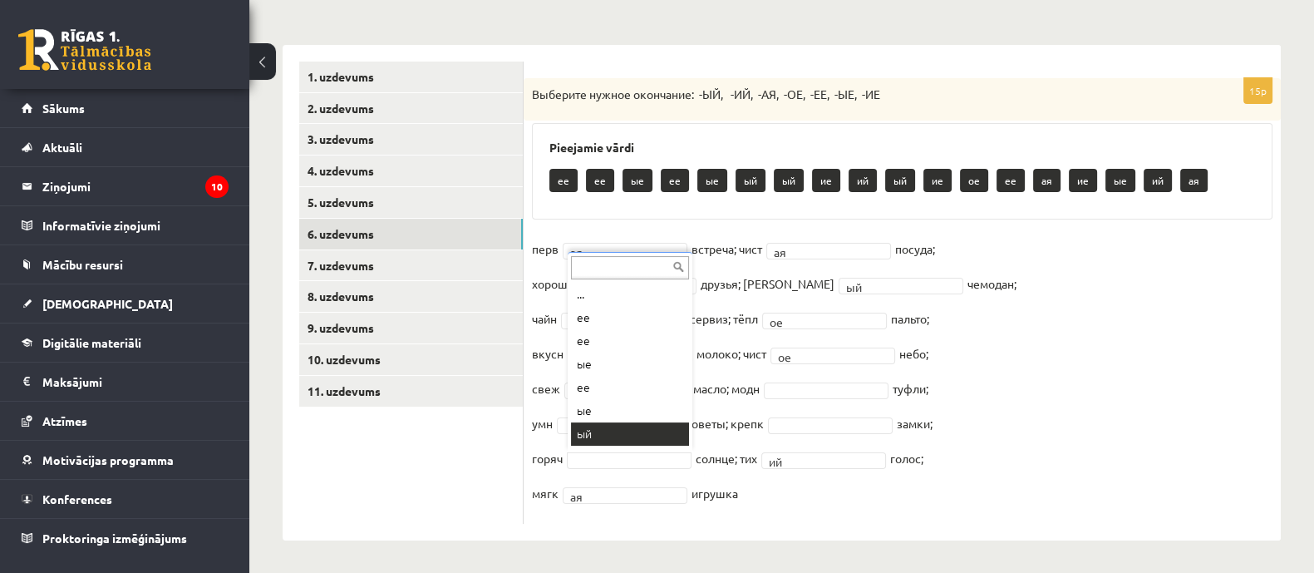
scroll to position [20, 0]
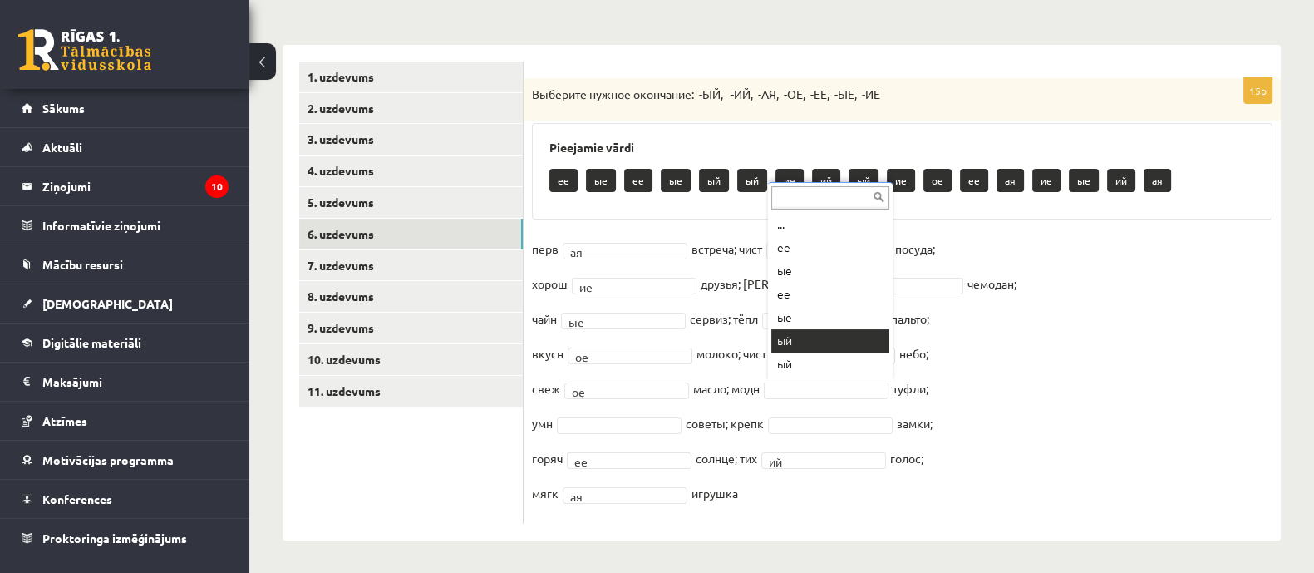
drag, startPoint x: 814, startPoint y: 337, endPoint x: 770, endPoint y: 361, distance: 49.5
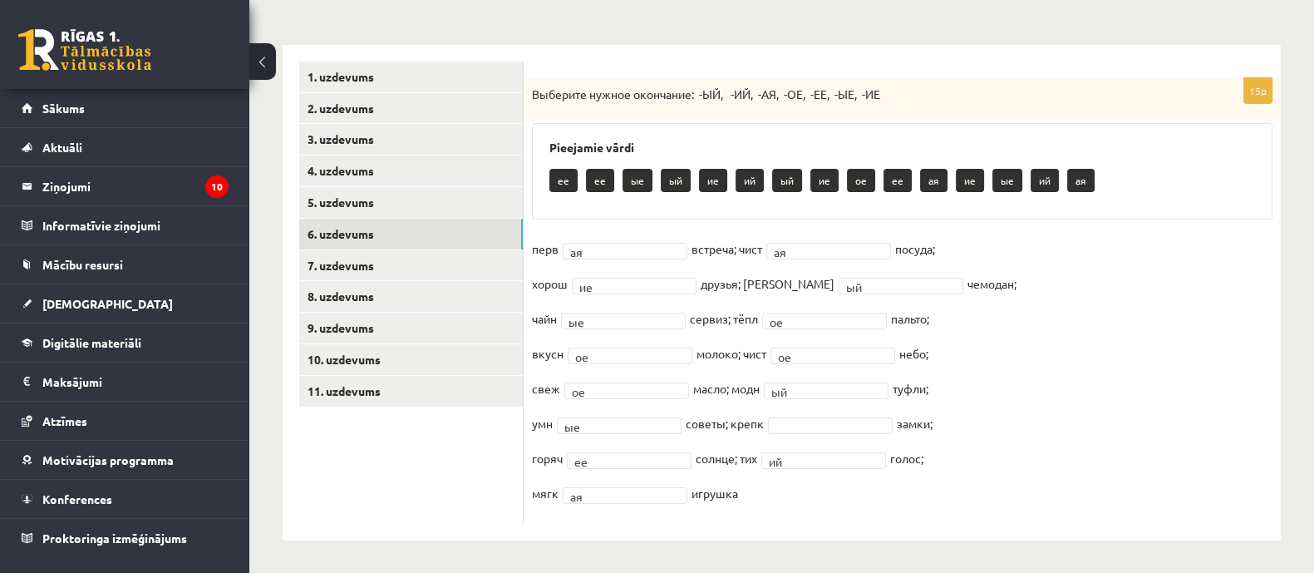
click at [855, 435] on fieldset "перв ая ** встреча; чист ая ** посуда; хорош ие ** друзья; дорожн ый ** чемодан…" at bounding box center [902, 375] width 740 height 279
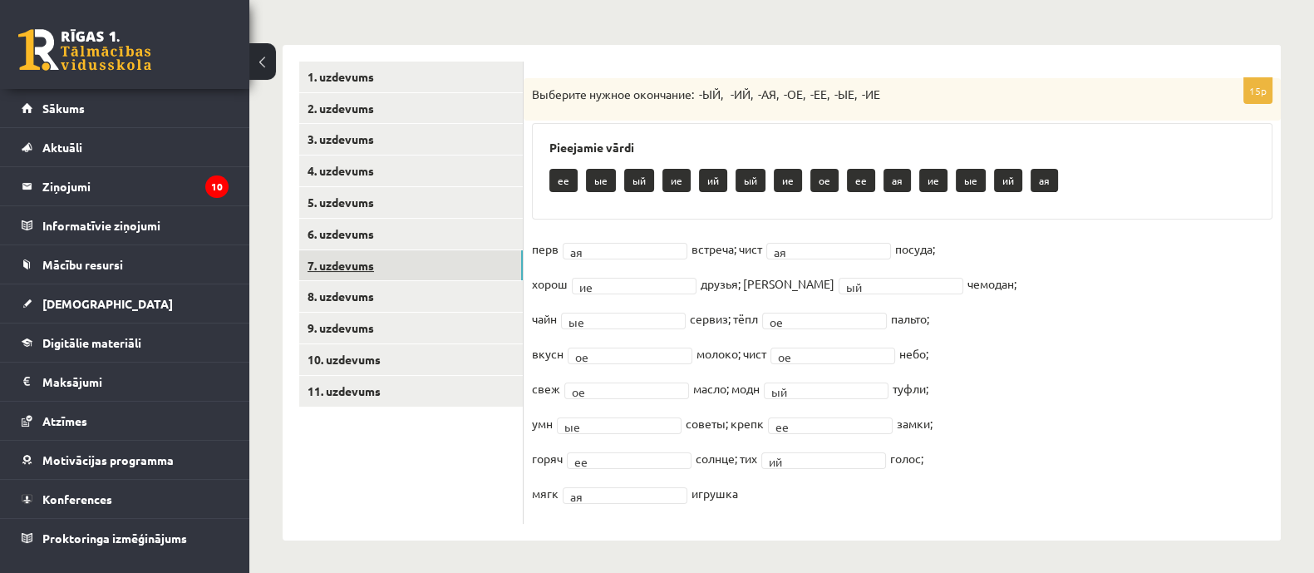
click at [363, 254] on link "7. uzdevums" at bounding box center [411, 265] width 224 height 31
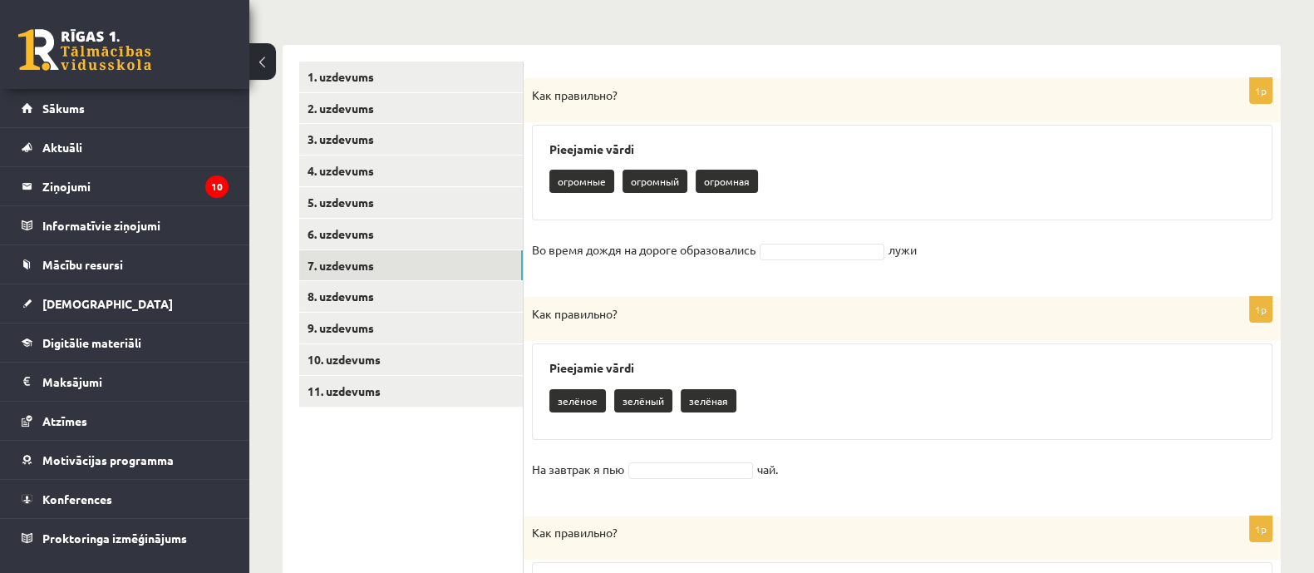
click at [915, 150] on h3 "Pieejamie vārdi" at bounding box center [902, 149] width 706 height 14
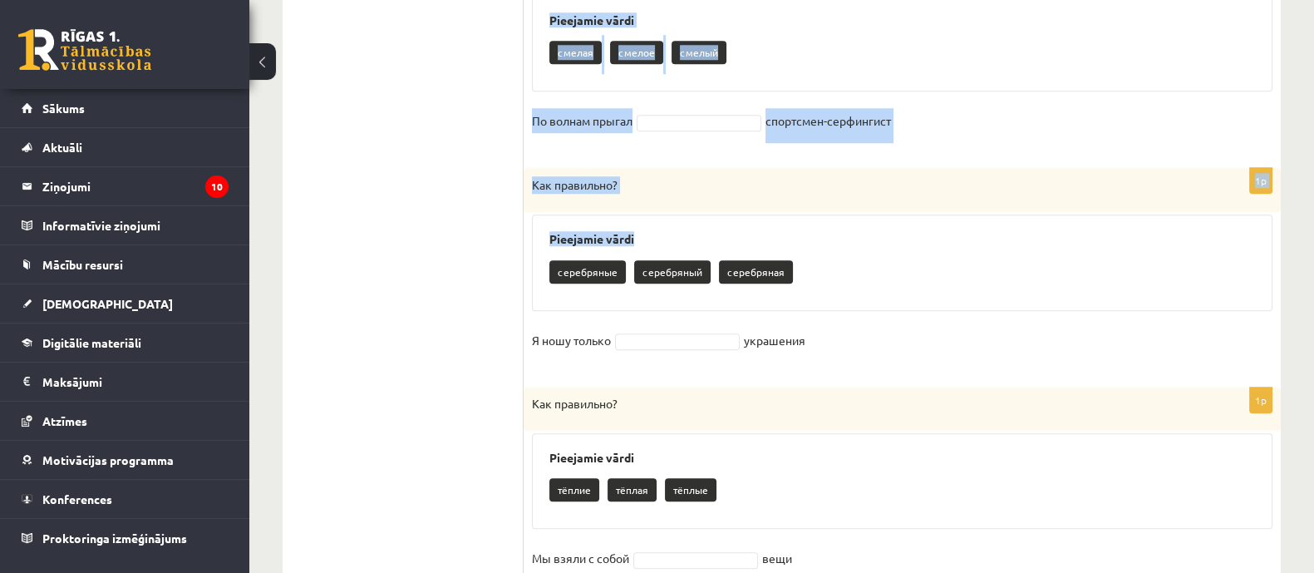
scroll to position [2036, 0]
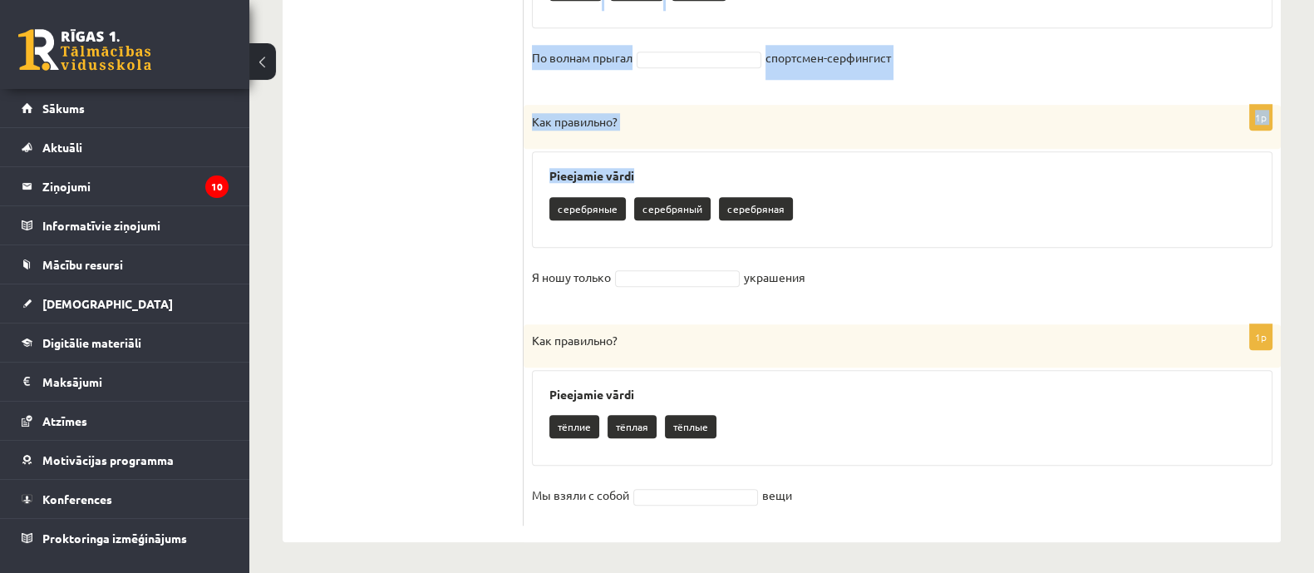
drag, startPoint x: 534, startPoint y: 38, endPoint x: 843, endPoint y: 540, distance: 589.1
copy form "Pieejamie vārdi огромные огромный огромная Во время дождя на дороге образовалис…"
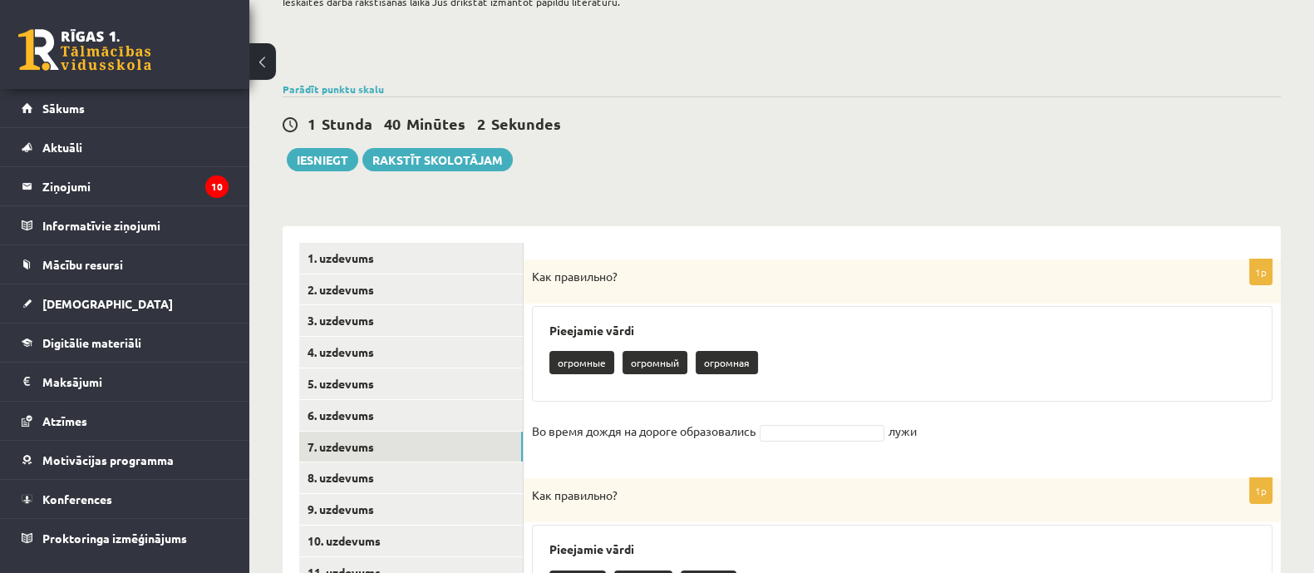
scroll to position [234, 0]
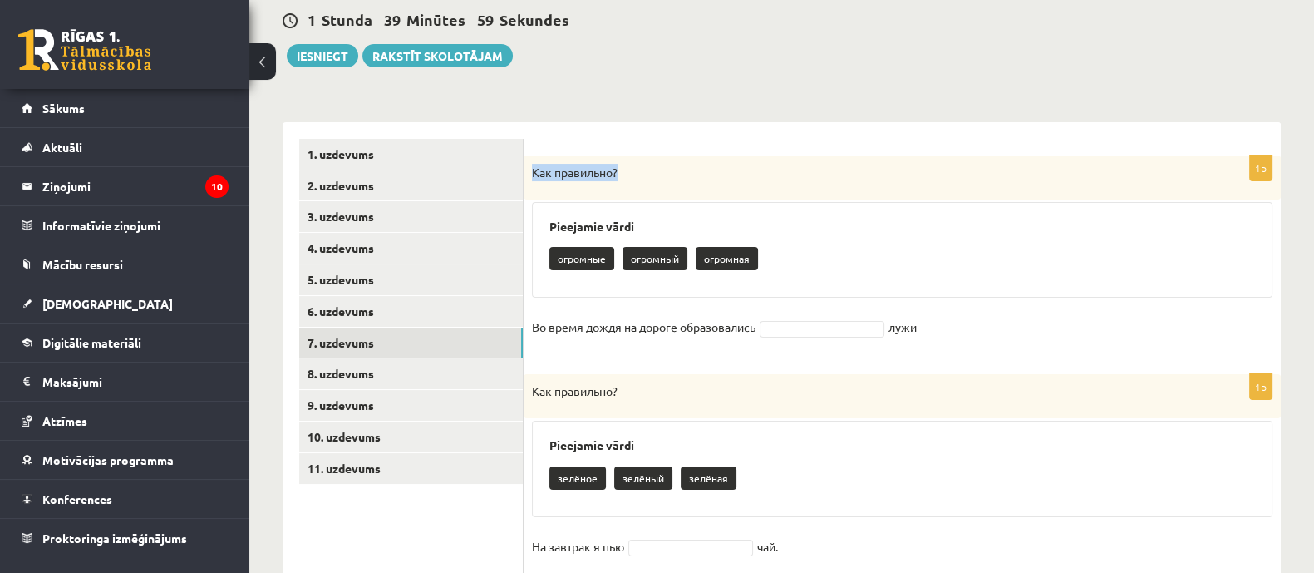
drag, startPoint x: 529, startPoint y: 166, endPoint x: 627, endPoint y: 176, distance: 99.4
click at [627, 176] on div "Как правильно?" at bounding box center [902, 177] width 757 height 44
copy span "Как правильно?"
click at [809, 317] on fieldset "Во время дождя на дороге образовались лужи" at bounding box center [902, 331] width 740 height 35
click at [795, 340] on fieldset "Во время дождя на дороге образовались лужи" at bounding box center [902, 331] width 740 height 35
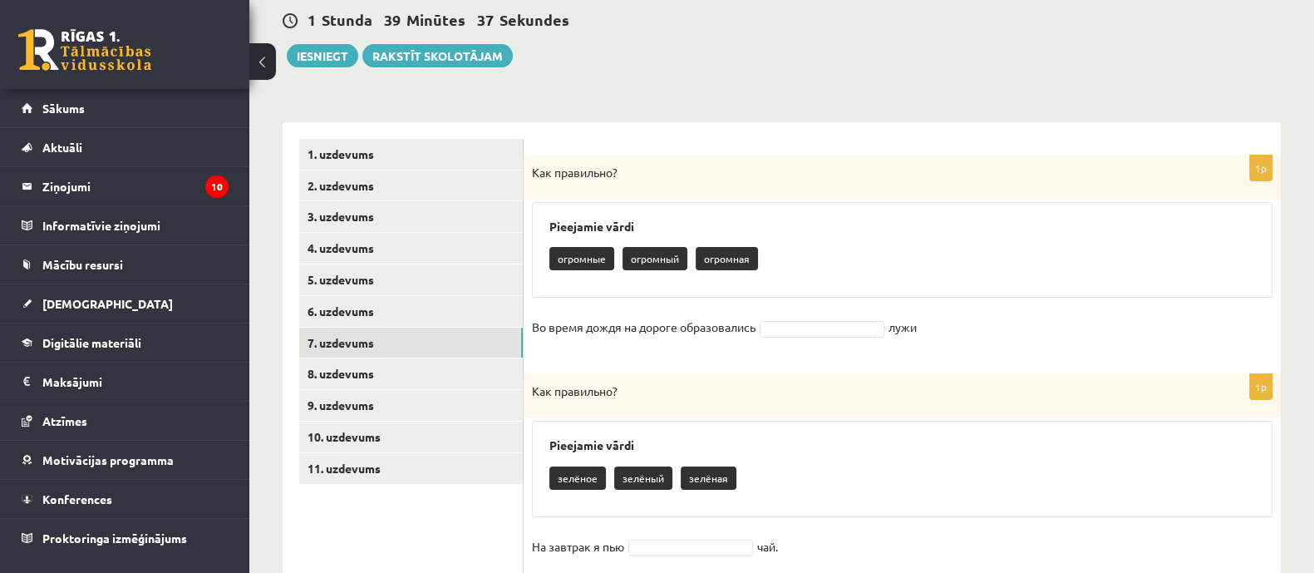
click at [794, 337] on fieldset "Во время дождя на дороге образовались лужи" at bounding box center [902, 331] width 740 height 35
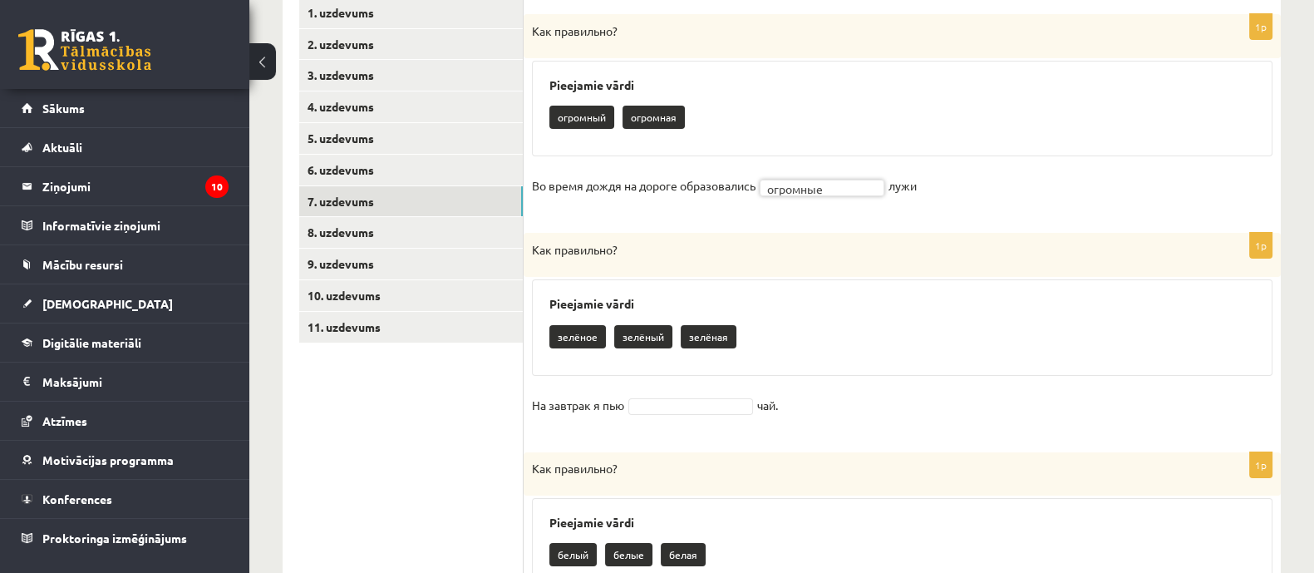
scroll to position [442, 0]
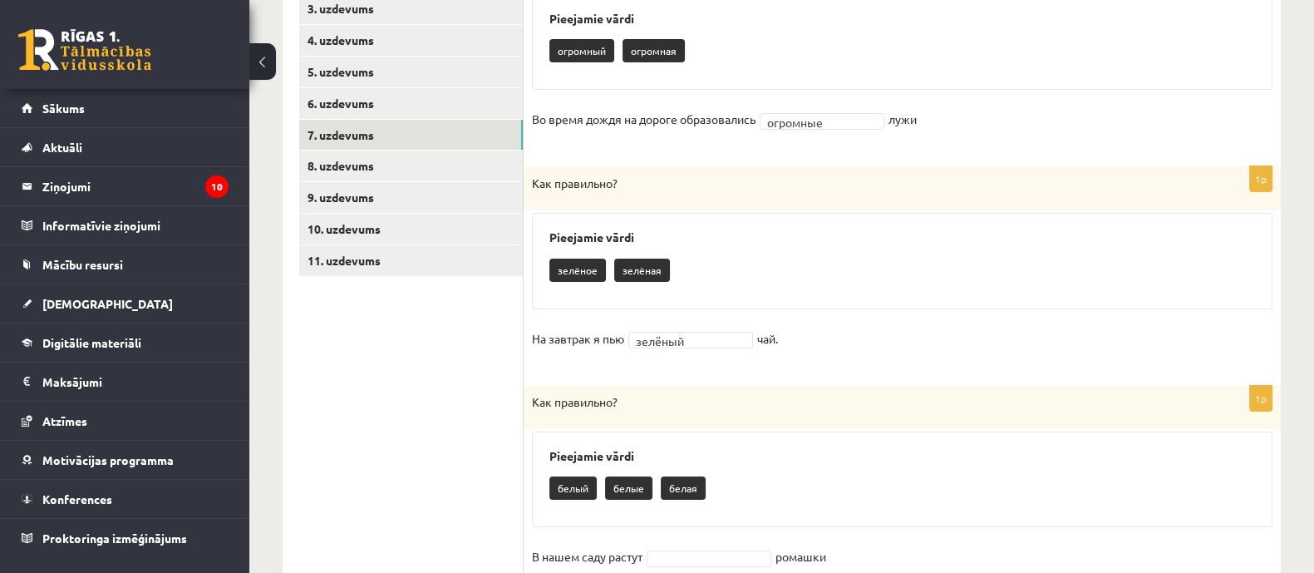
drag, startPoint x: 519, startPoint y: 334, endPoint x: 797, endPoint y: 326, distance: 277.7
click at [783, 294] on div "Pieejamie vārdi зелёное зелёная" at bounding box center [902, 261] width 740 height 96
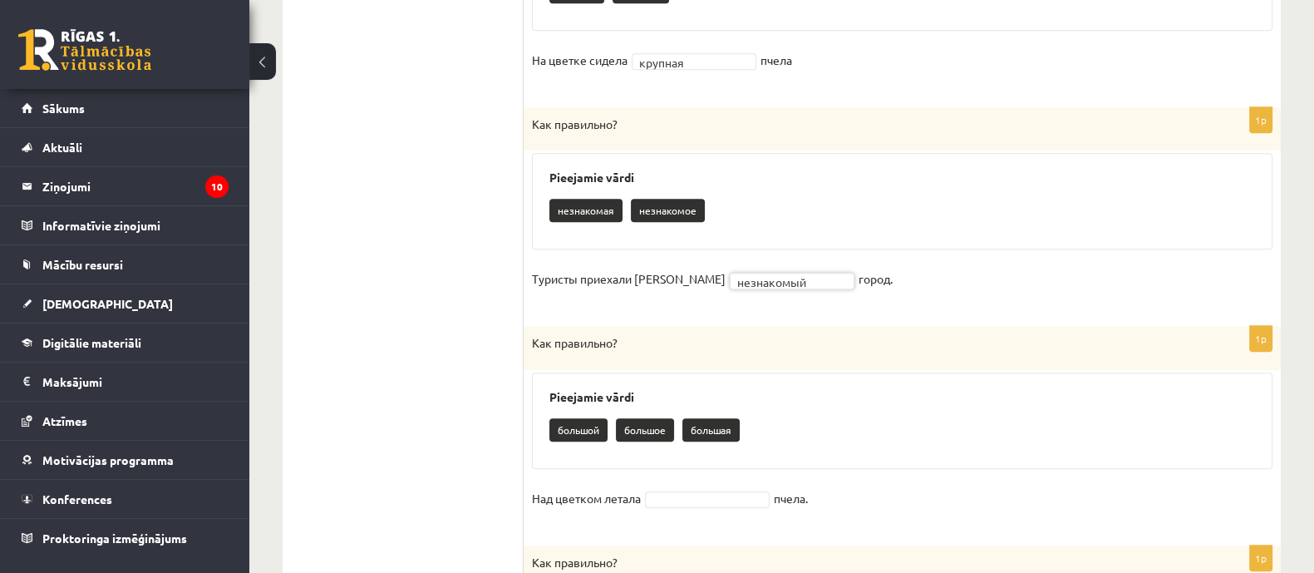
scroll to position [1481, 0]
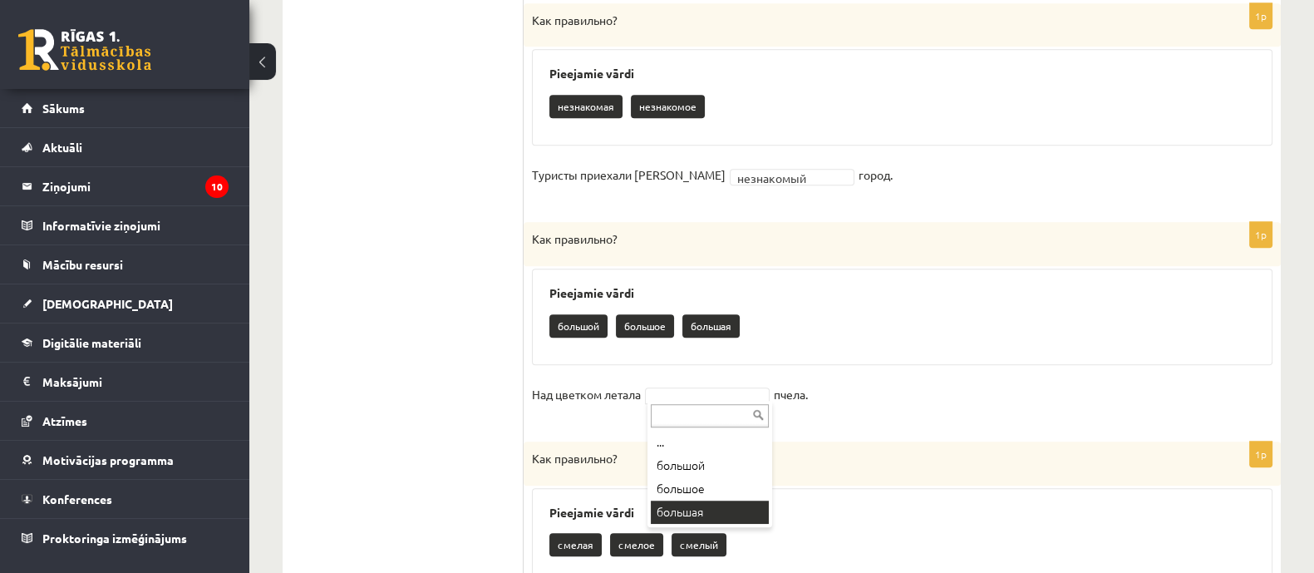
drag, startPoint x: 712, startPoint y: 509, endPoint x: 708, endPoint y: 475, distance: 34.3
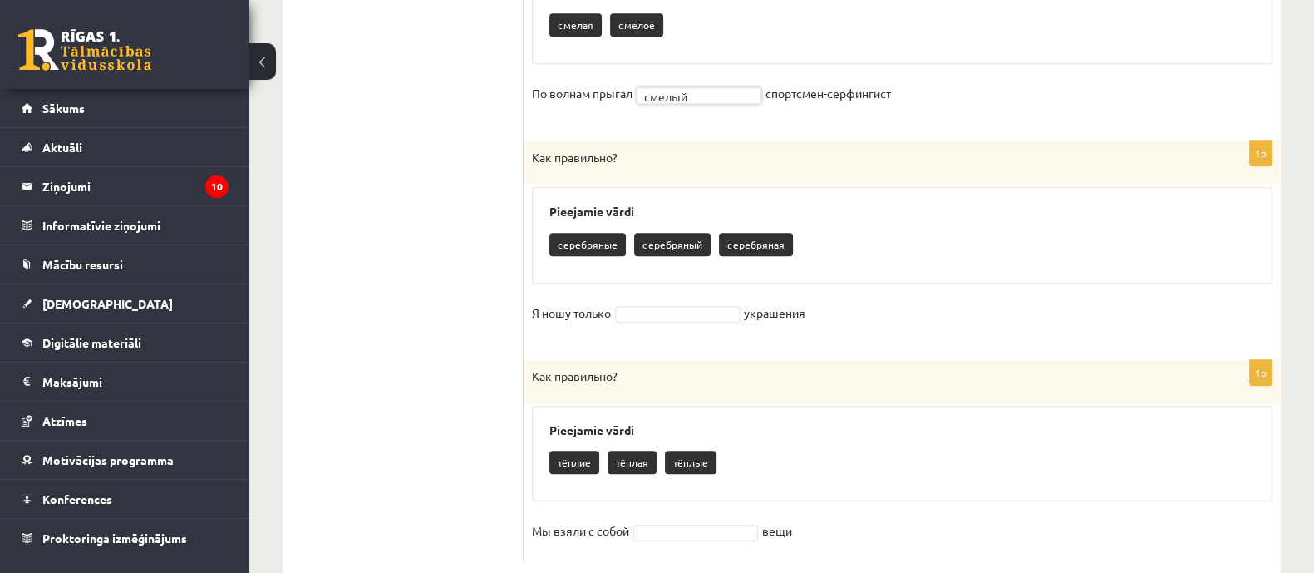
scroll to position [2036, 0]
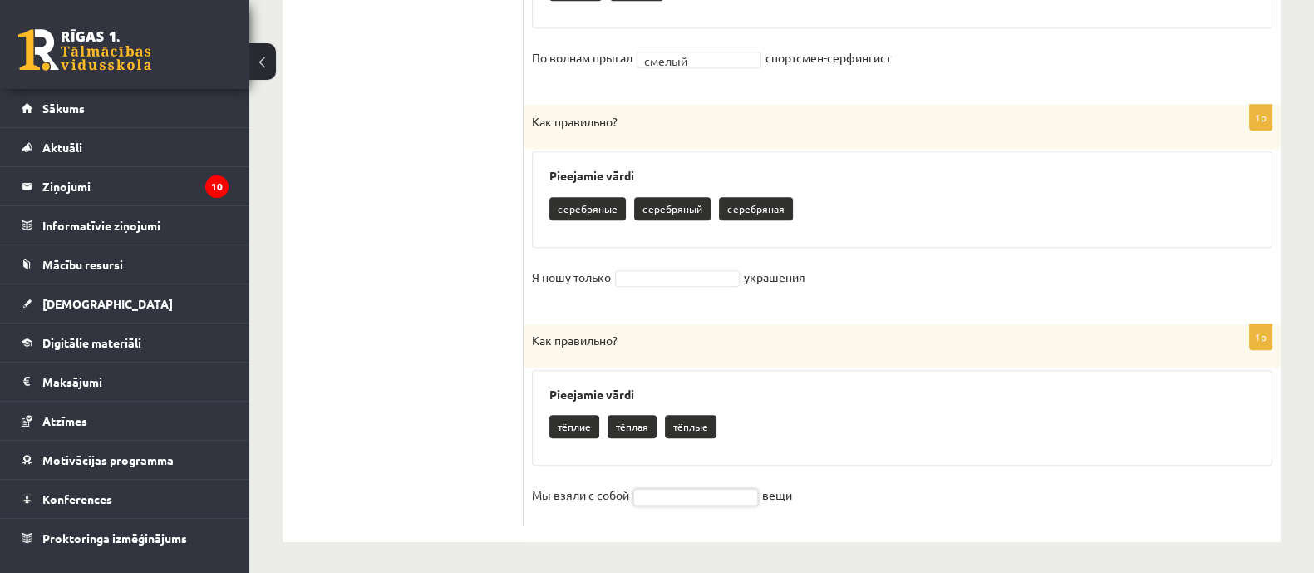
drag, startPoint x: 860, startPoint y: 425, endPoint x: 844, endPoint y: 434, distance: 17.8
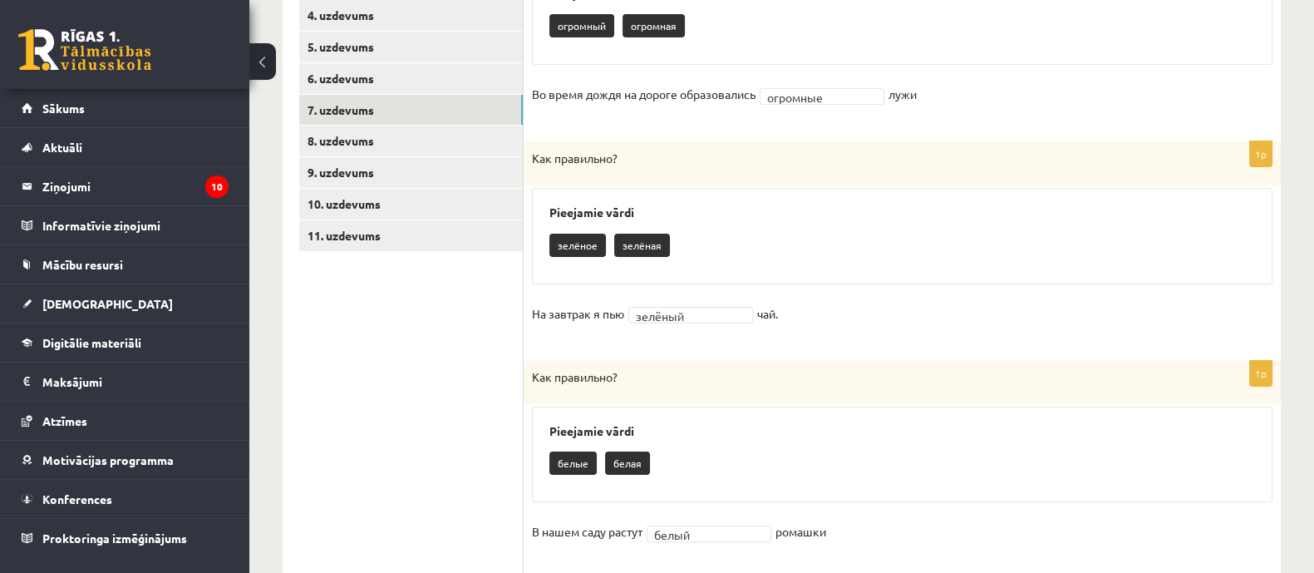
scroll to position [371, 0]
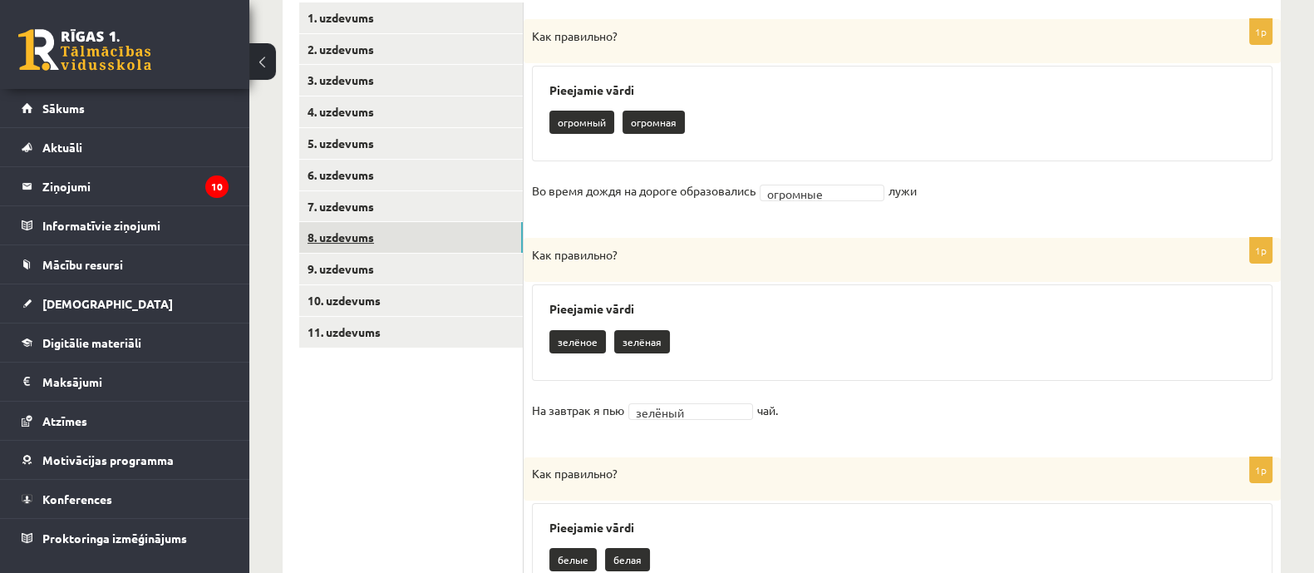
click at [474, 244] on link "8. uzdevums" at bounding box center [411, 237] width 224 height 31
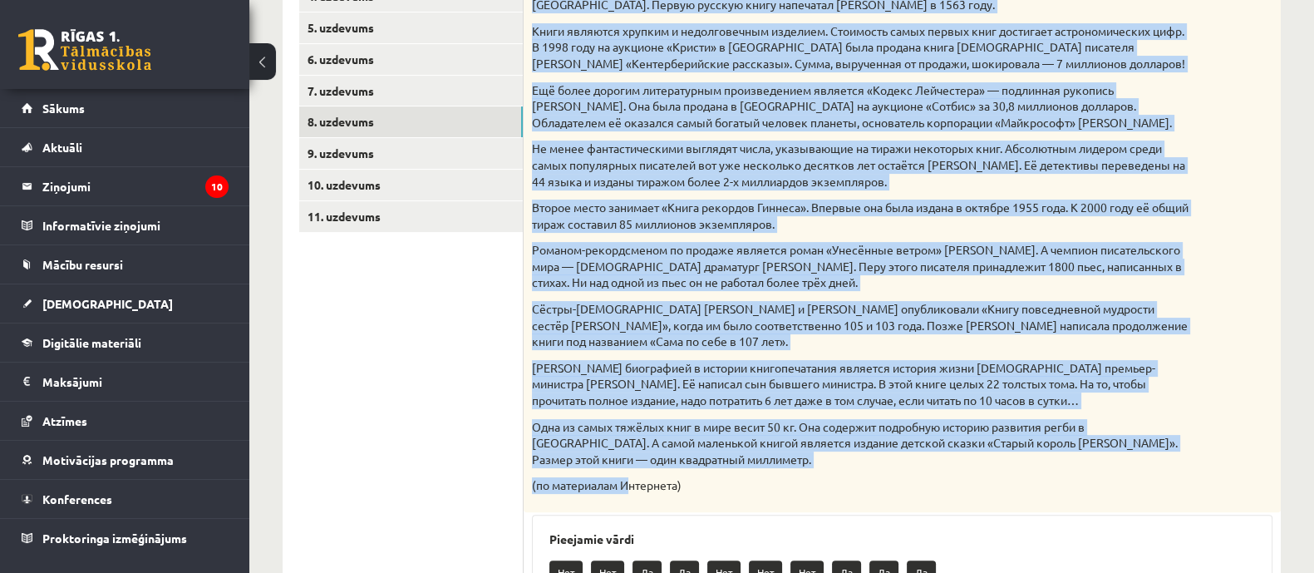
scroll to position [897, 0]
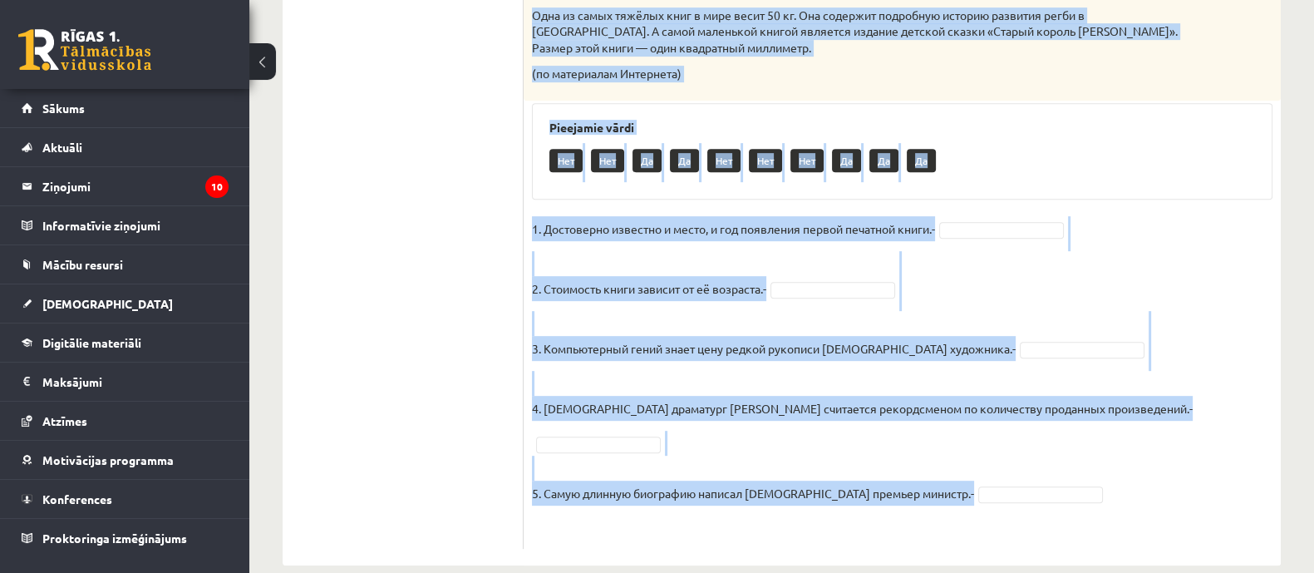
drag, startPoint x: 533, startPoint y: 10, endPoint x: 940, endPoint y: 478, distance: 620.2
click at [940, 478] on div "5p Прочитай текст. Отметь верное утверждение в соответствии с текстом. Интересн…" at bounding box center [902, 12] width 757 height 1106
copy div "Прочитай текст. Отметь верное утверждение в соответствии с текстом. Интересные …"
drag, startPoint x: 1105, startPoint y: 224, endPoint x: 1090, endPoint y: 226, distance: 15.1
click at [1105, 224] on fieldset "1. Достоверно известно и место, и год появления первой печатной книги.- 2. Стои…" at bounding box center [902, 378] width 740 height 324
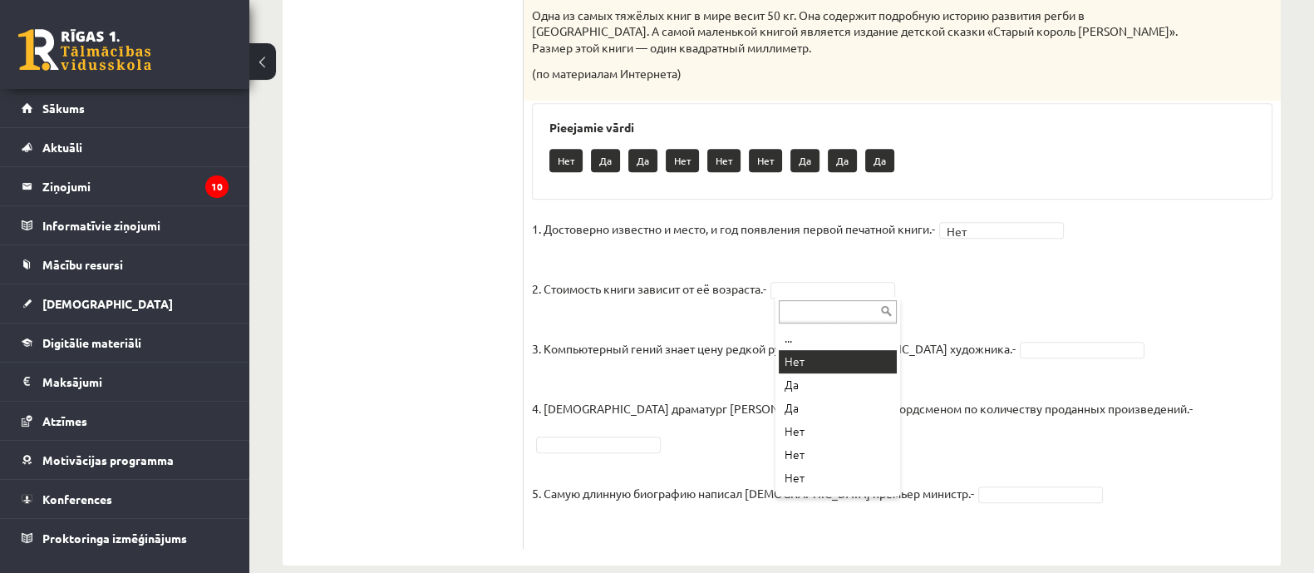
drag, startPoint x: 860, startPoint y: 357, endPoint x: 876, endPoint y: 341, distance: 22.9
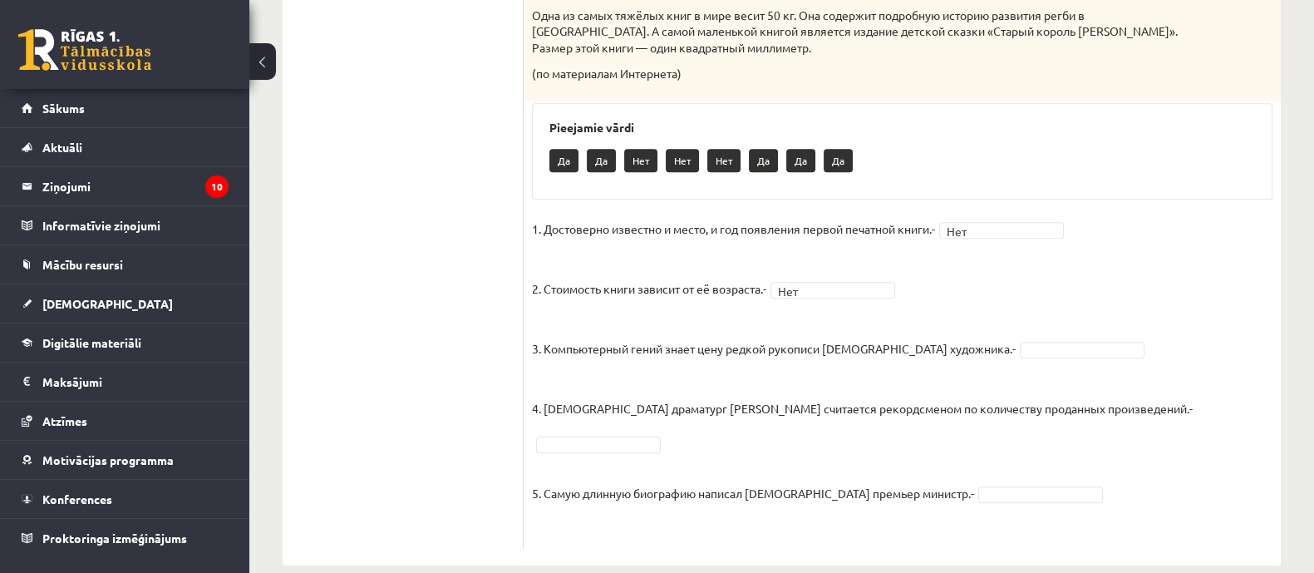
click at [1001, 336] on fieldset "1. Достоверно известно и место, и год появления первой печатной книги.- Нет ***…" at bounding box center [902, 378] width 740 height 324
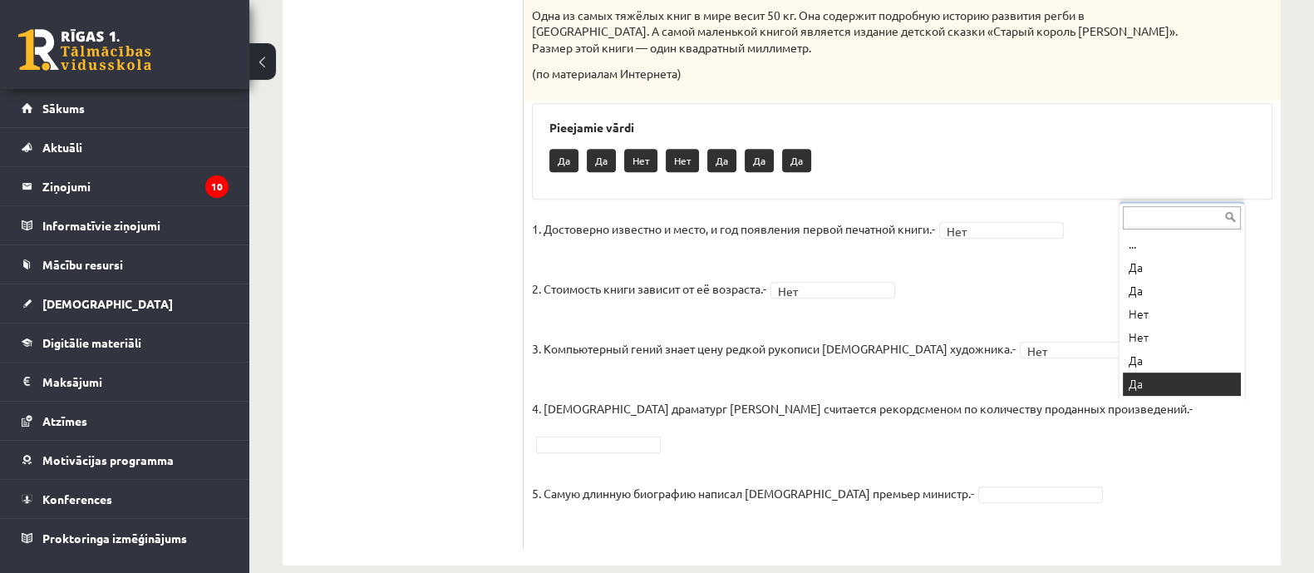
scroll to position [20, 0]
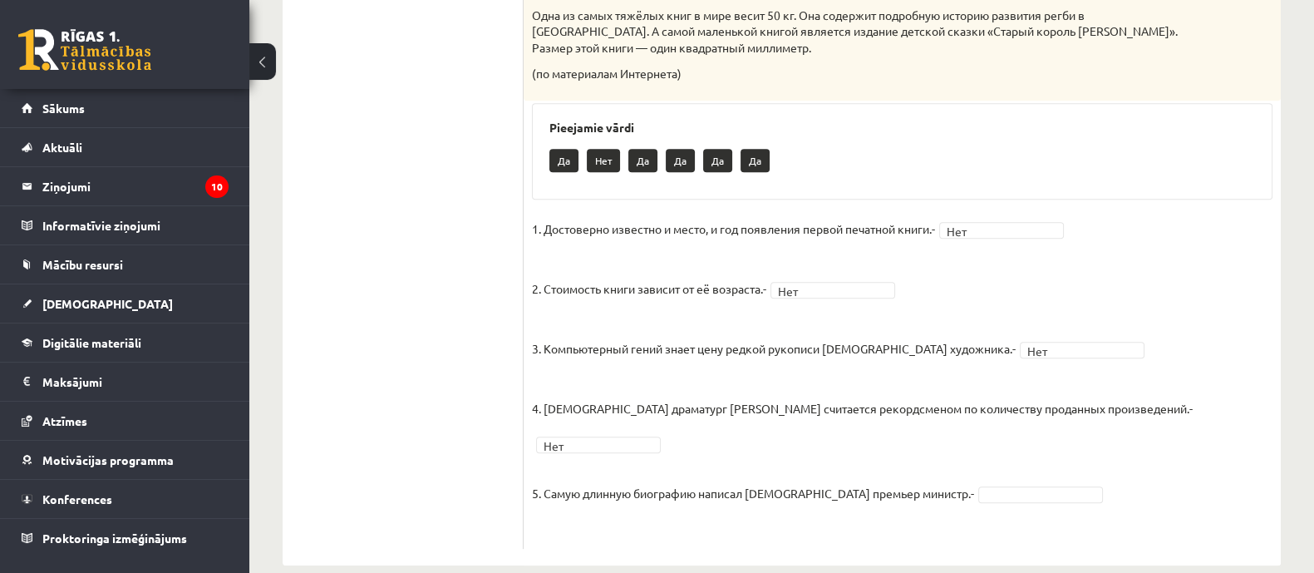
click at [1034, 458] on fieldset "1. Достоверно известно и место, и год появления первой печатной книги.- Нет ***…" at bounding box center [902, 378] width 740 height 324
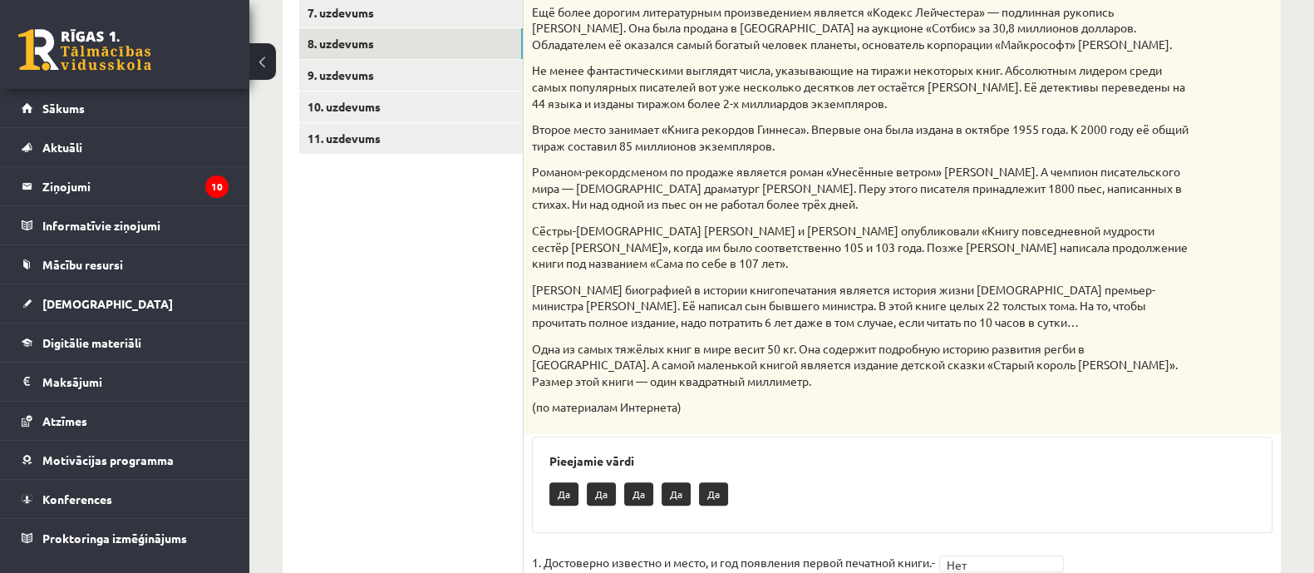
scroll to position [482, 0]
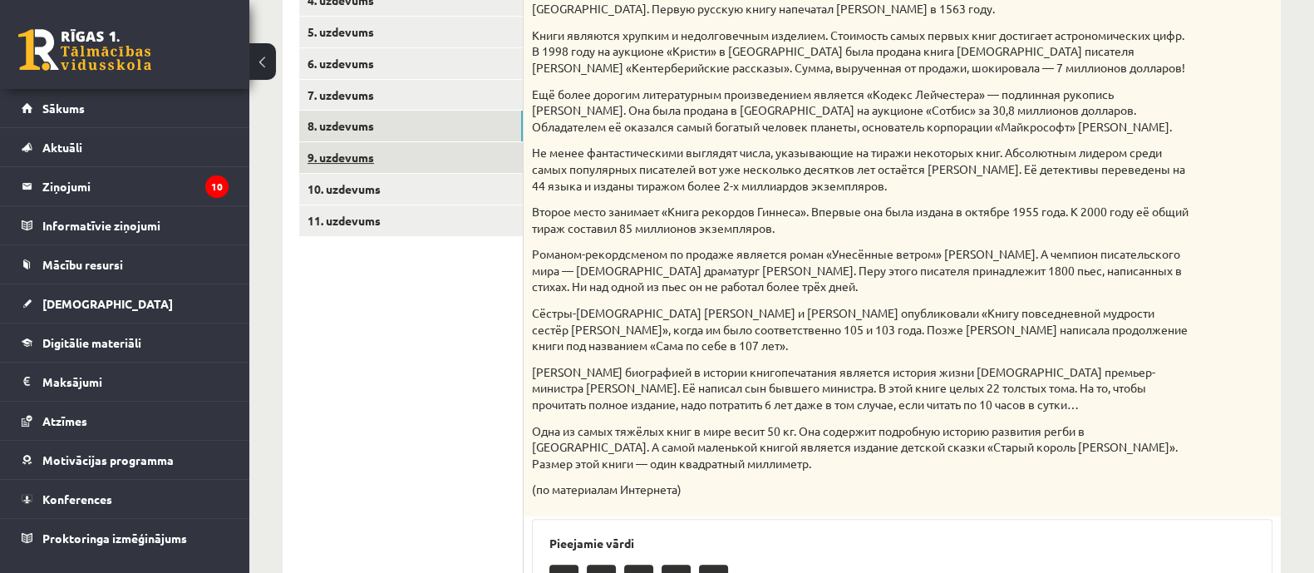
click at [345, 154] on link "9. uzdevums" at bounding box center [411, 157] width 224 height 31
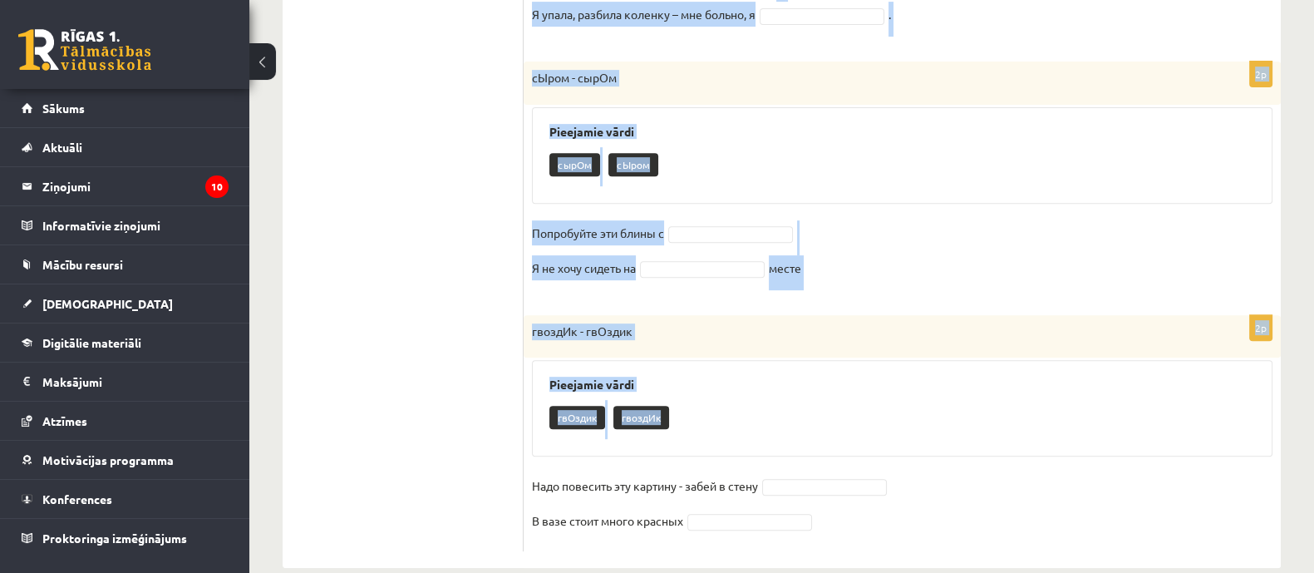
scroll to position [887, 0]
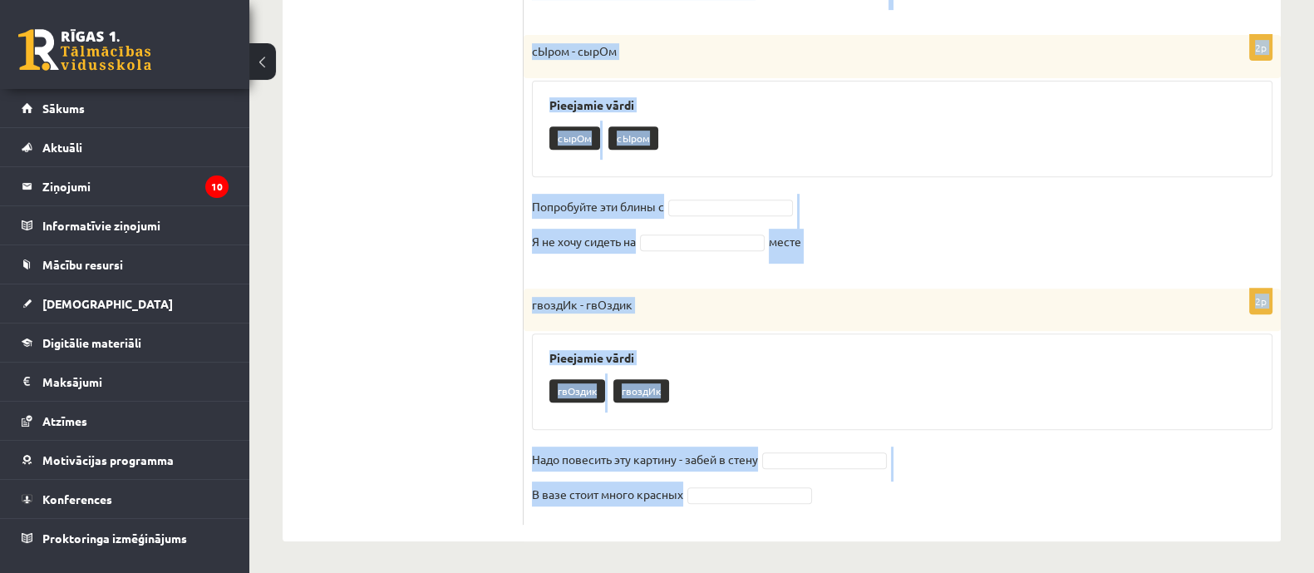
drag, startPoint x: 529, startPoint y: 45, endPoint x: 747, endPoint y: 509, distance: 513.4
click at [759, 520] on form "Выберите правильное слово! 2p вИски - вискИ Pieejamie vārdi вИски вискИ Гостям …" at bounding box center [902, 5] width 724 height 1038
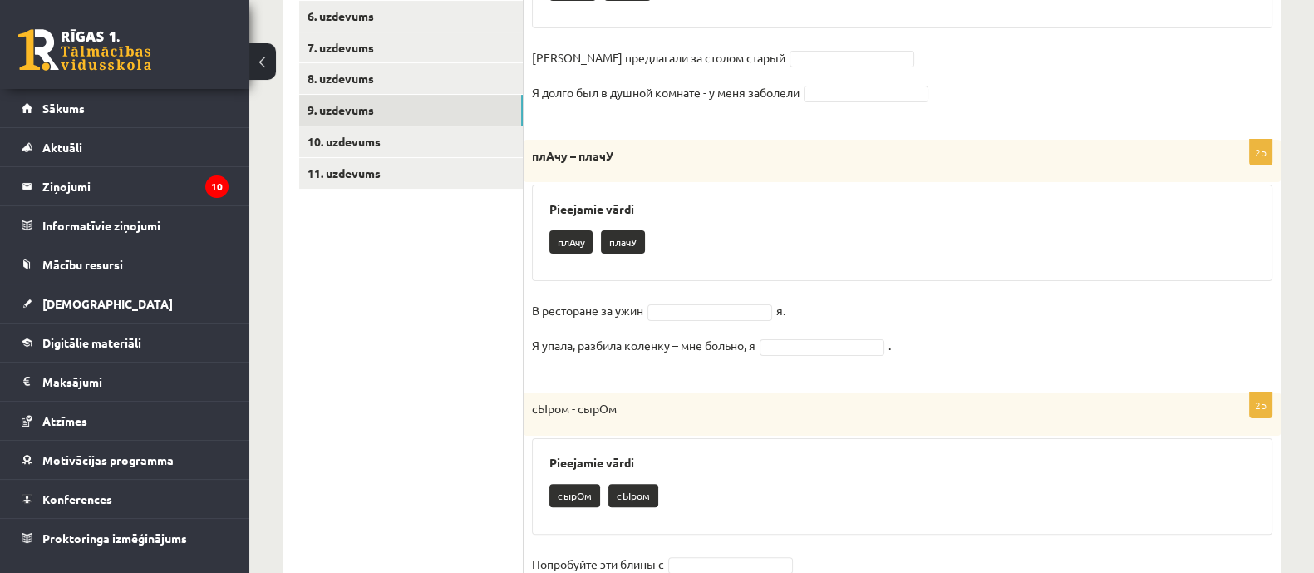
scroll to position [418, 0]
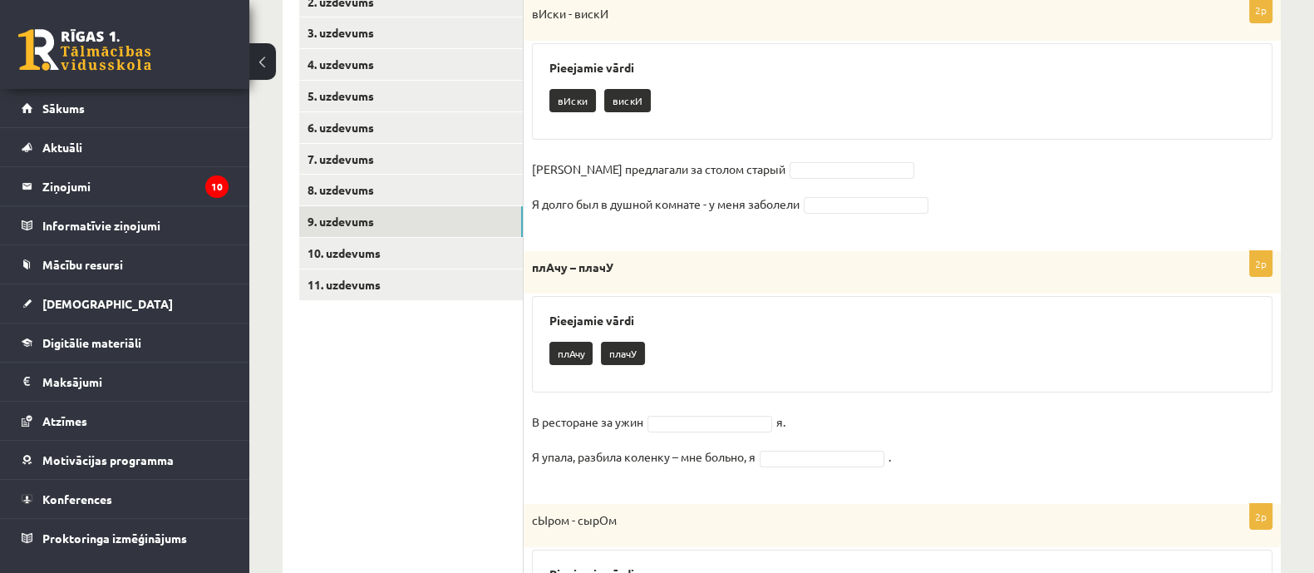
click at [801, 154] on div "2p вИски - вискИ Pieejamie vārdi вИски вискИ Гостям предлагали за столом старый…" at bounding box center [902, 116] width 757 height 236
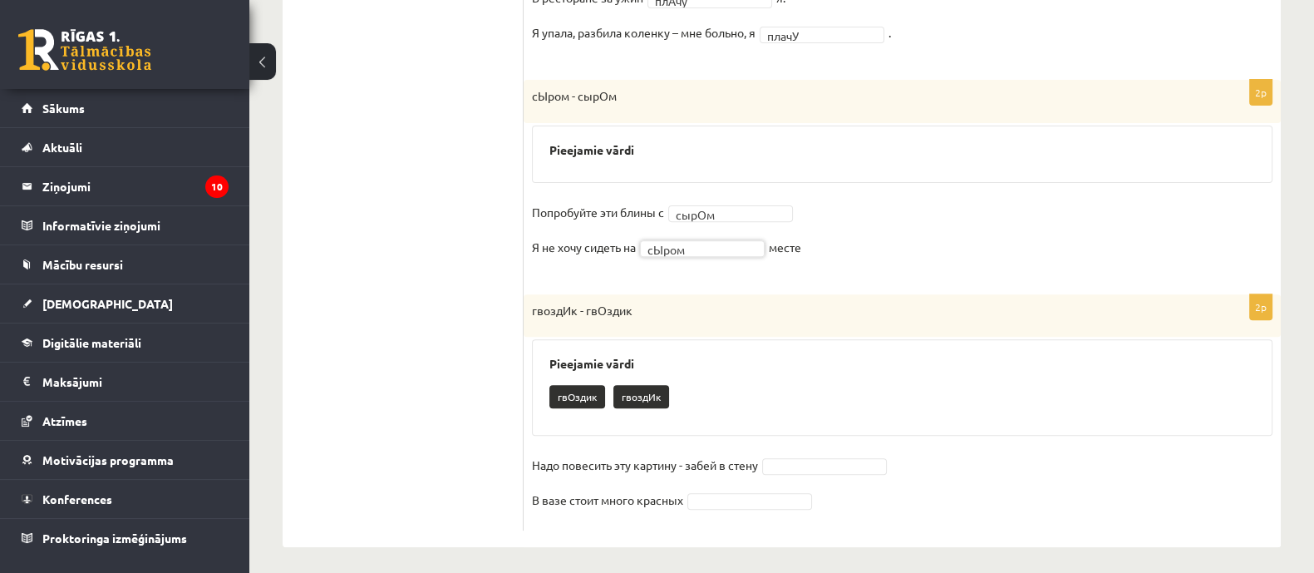
scroll to position [770, 0]
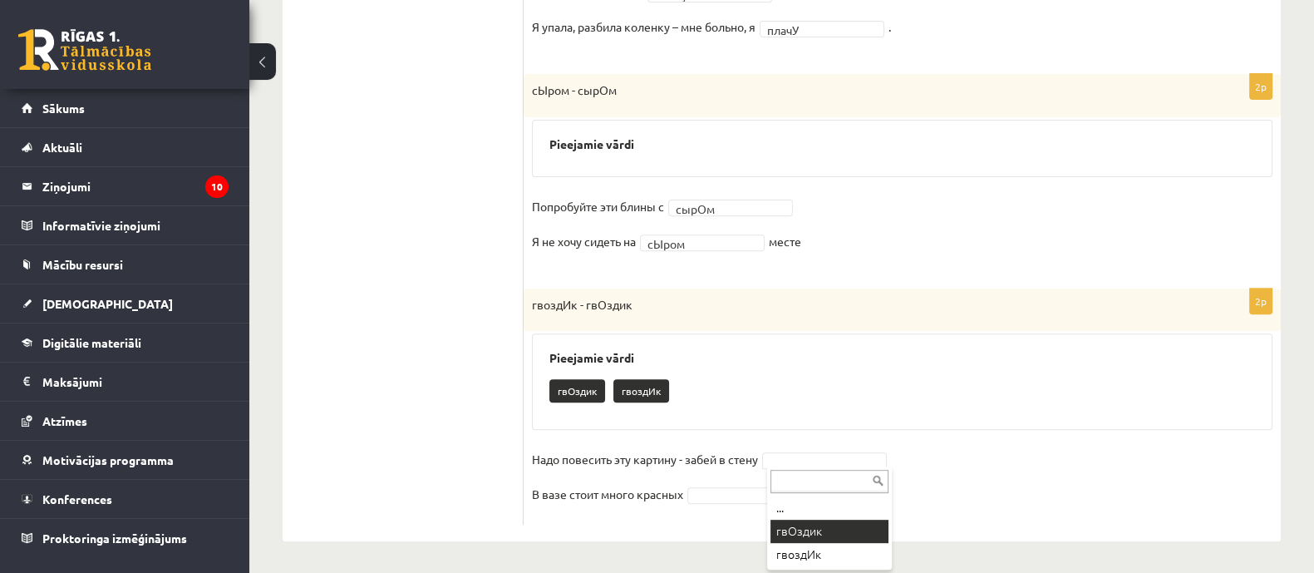
drag, startPoint x: 804, startPoint y: 526, endPoint x: 794, endPoint y: 488, distance: 39.7
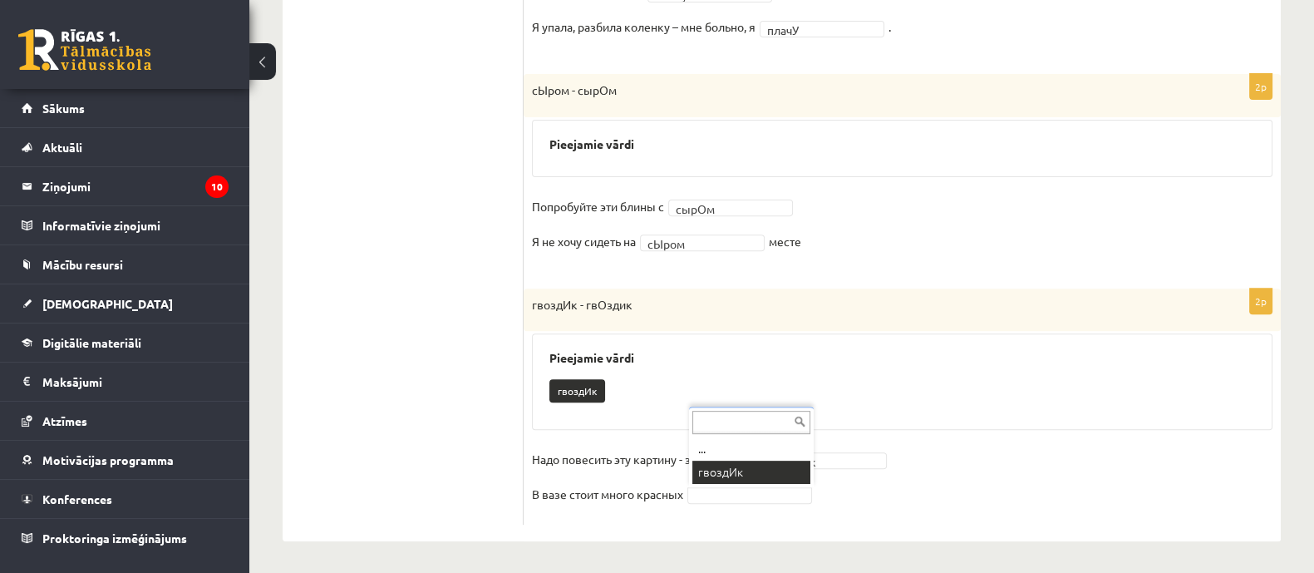
drag, startPoint x: 746, startPoint y: 477, endPoint x: 741, endPoint y: 470, distance: 9.0
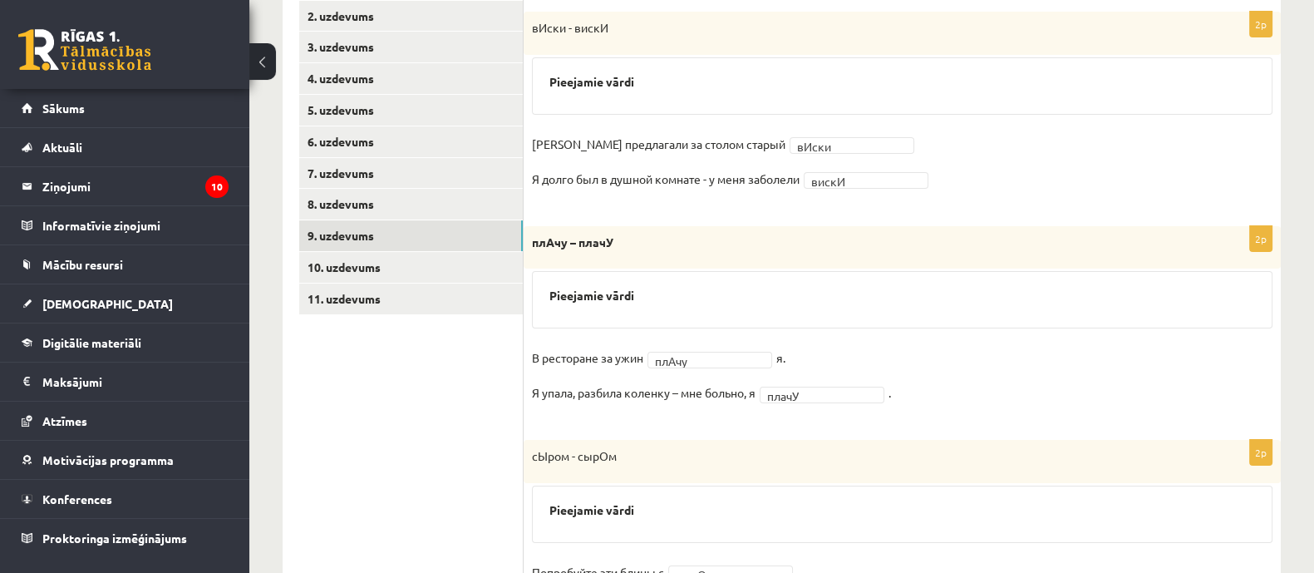
scroll to position [211, 0]
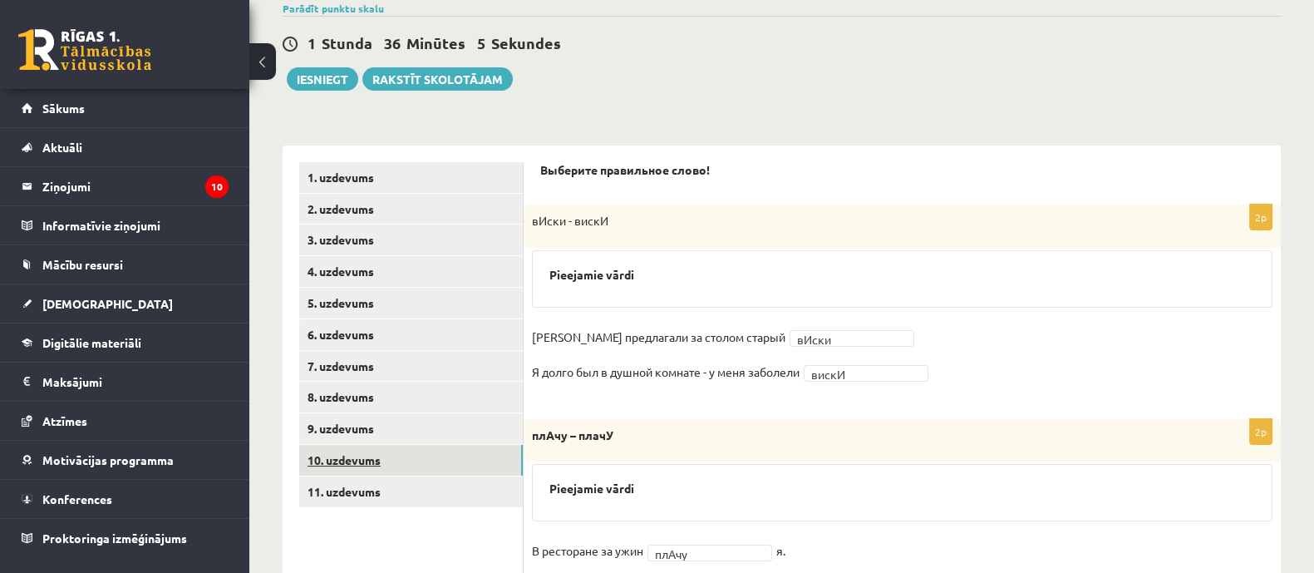
click at [422, 450] on link "10. uzdevums" at bounding box center [411, 460] width 224 height 31
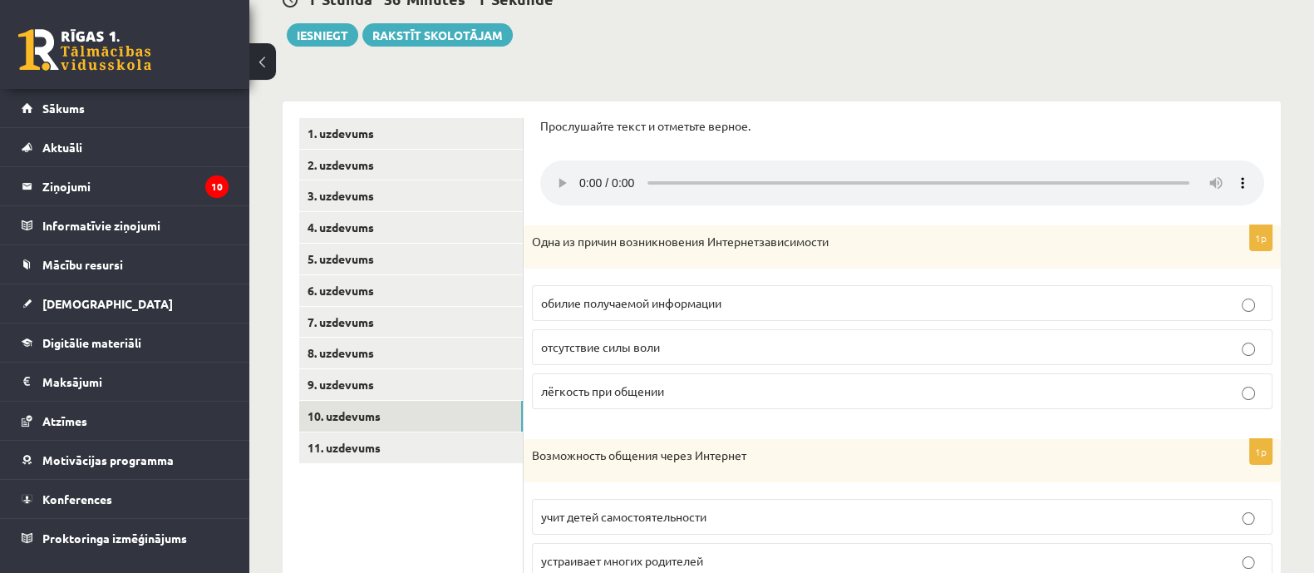
scroll to position [316, 0]
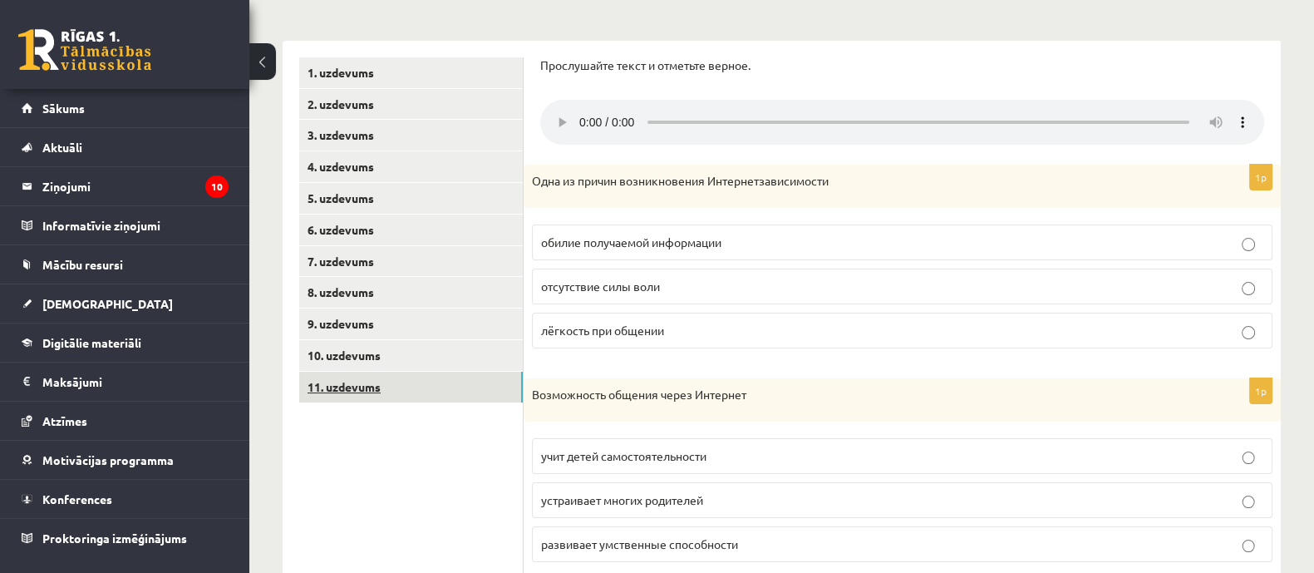
click at [386, 393] on link "11. uzdevums" at bounding box center [411, 386] width 224 height 31
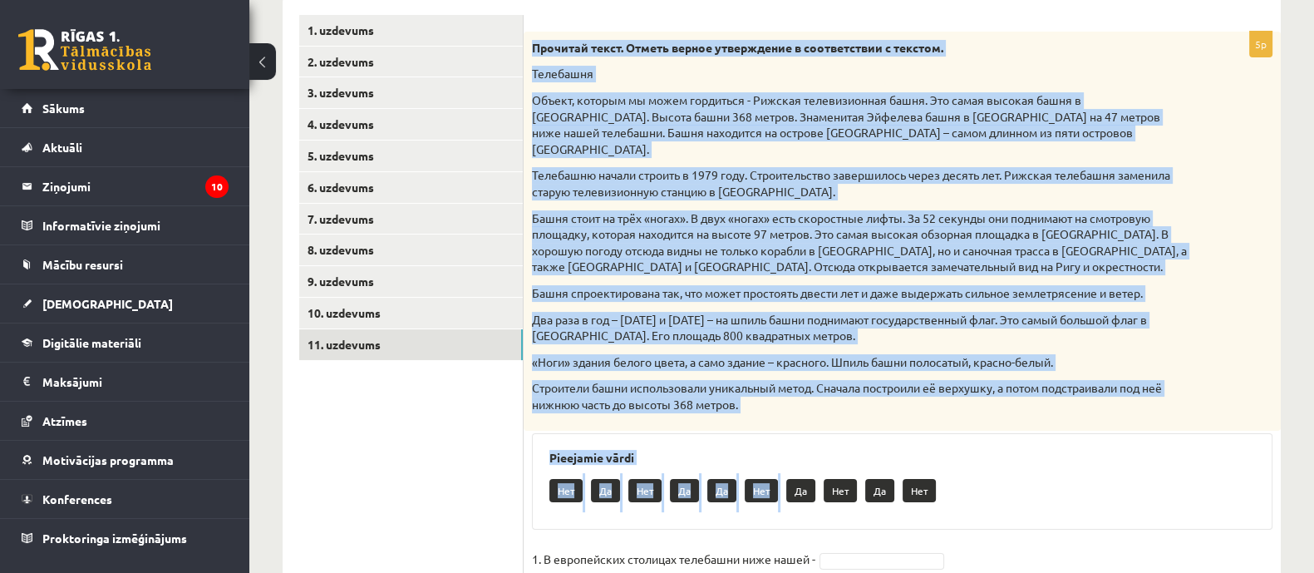
scroll to position [548, 0]
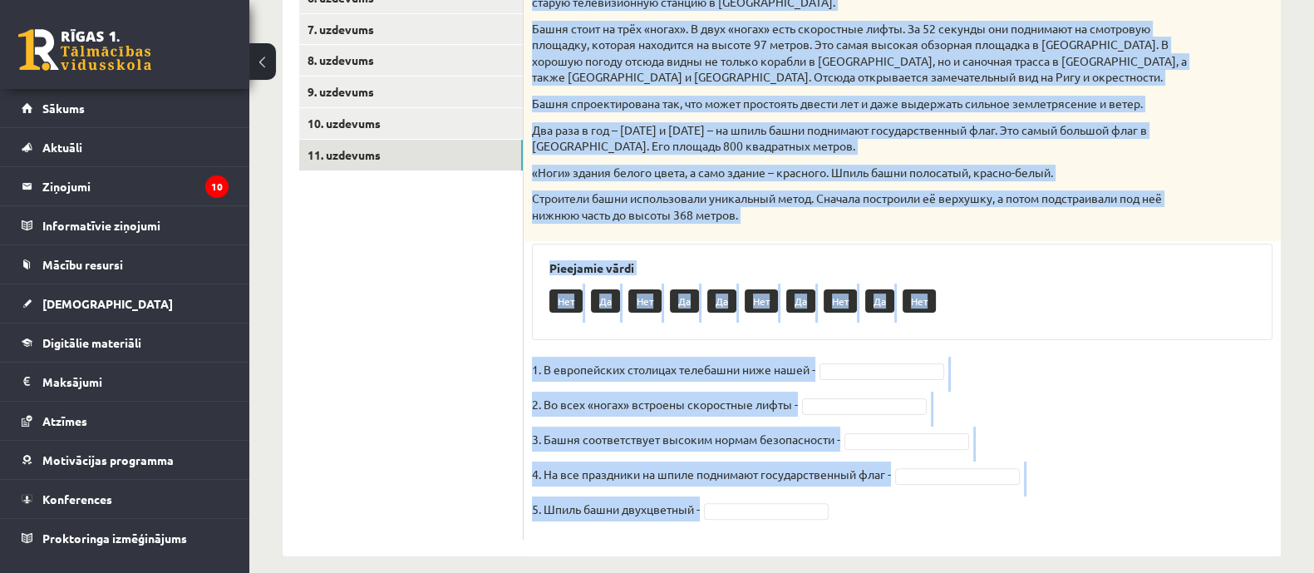
drag, startPoint x: 524, startPoint y: 82, endPoint x: 938, endPoint y: 481, distance: 574.8
click at [943, 496] on div "5p Прочитай текст. Отметь верное утверждение в соответствии с текстом. Телебашн…" at bounding box center [902, 190] width 757 height 697
click at [389, 115] on link "10. uzdevums" at bounding box center [411, 123] width 224 height 31
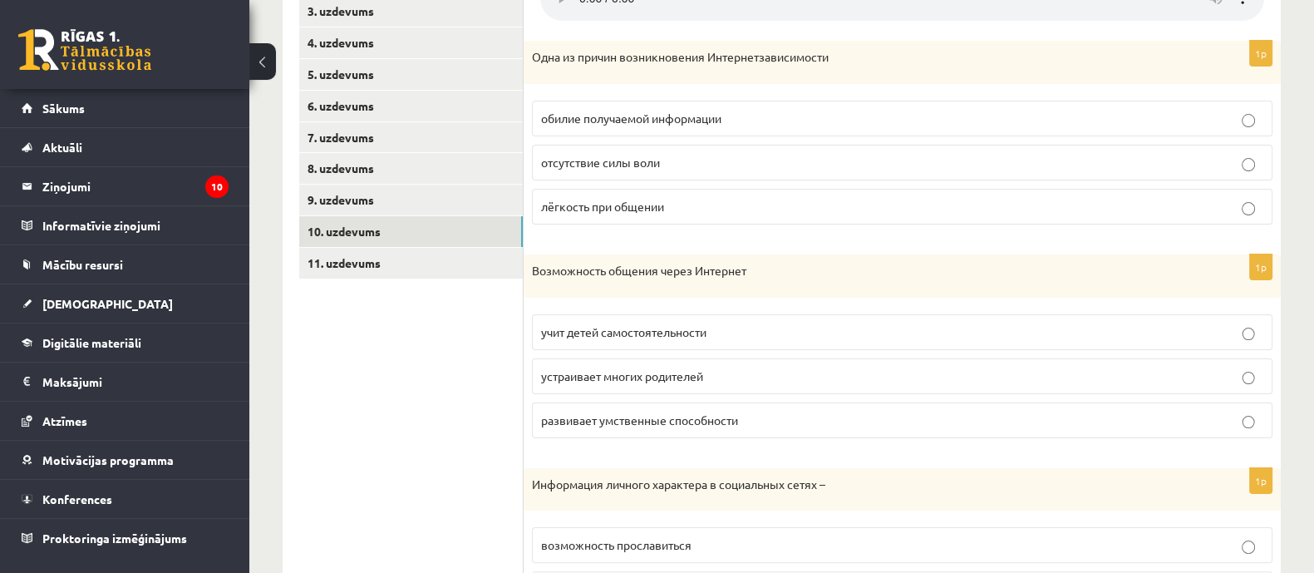
scroll to position [340, 0]
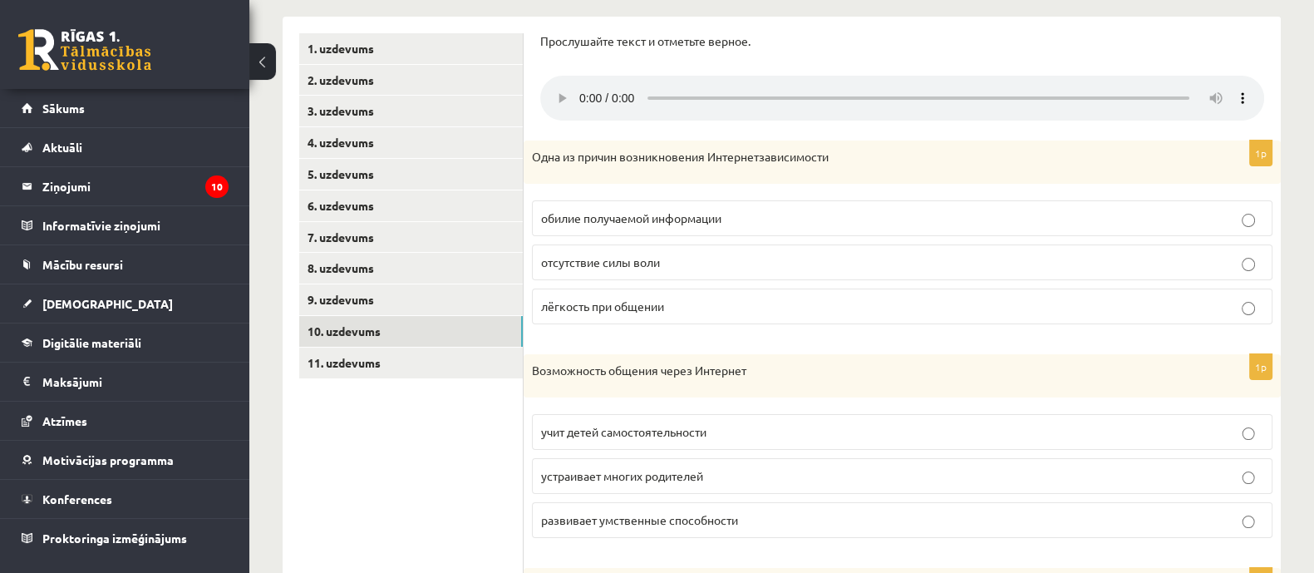
click at [712, 234] on label "обилие получаемой информации" at bounding box center [902, 218] width 740 height 36
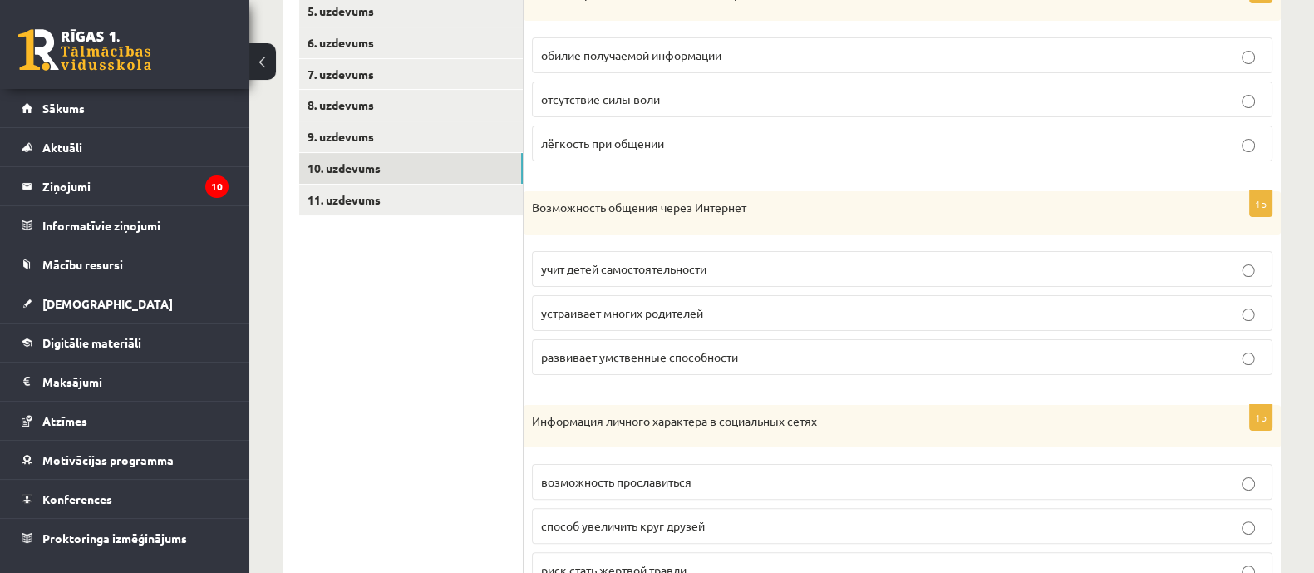
scroll to position [548, 0]
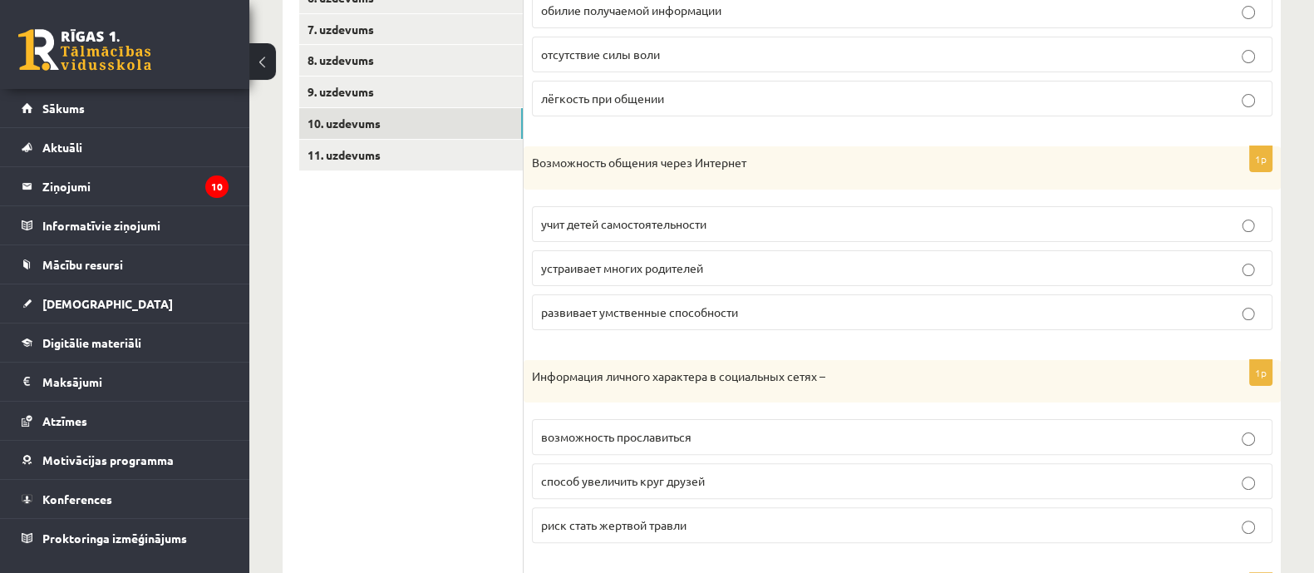
click at [694, 287] on fieldset "учит детей самостоятельности устраивает многих родителей развивает умственные с…" at bounding box center [902, 266] width 740 height 137
click at [696, 276] on label "устраивает многих родителей" at bounding box center [902, 268] width 740 height 36
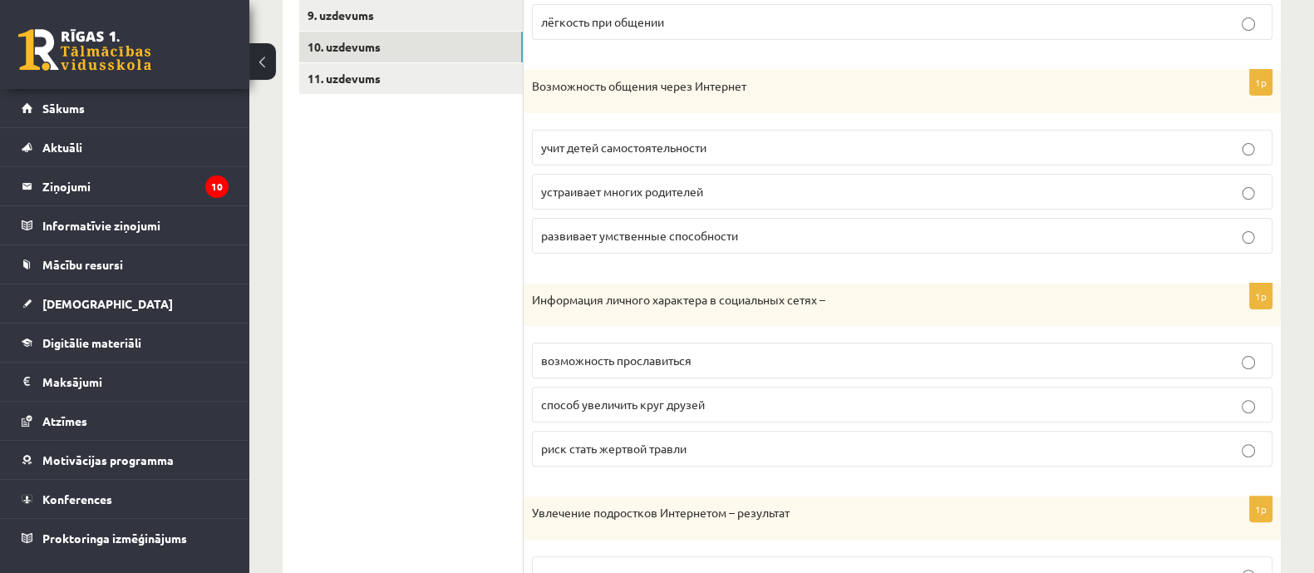
scroll to position [652, 0]
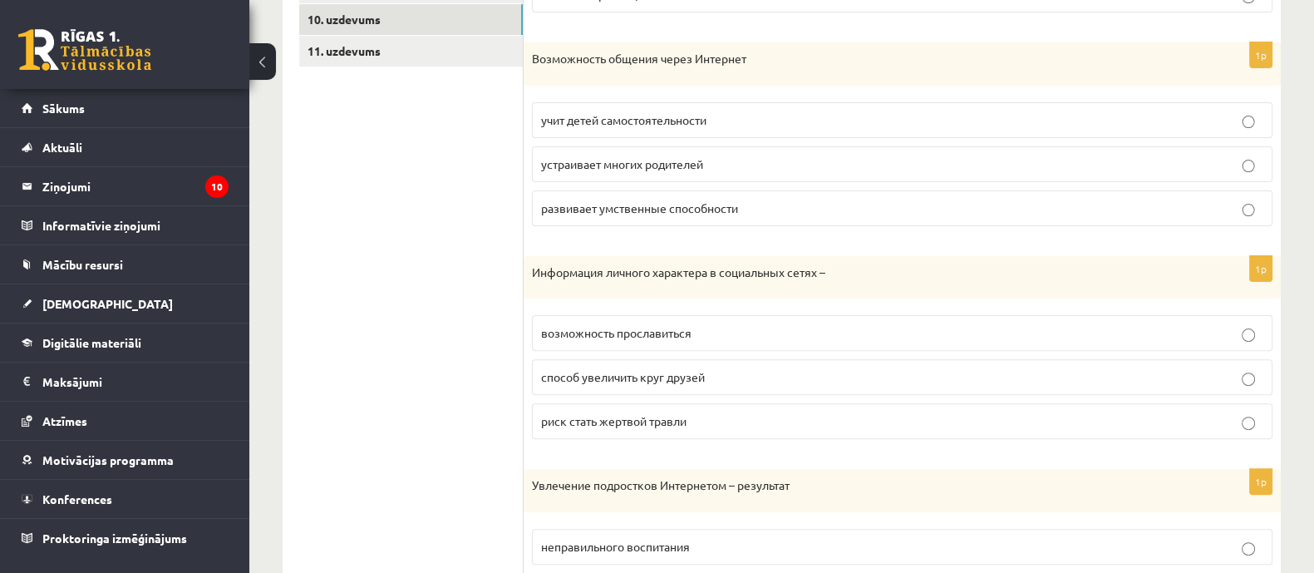
click at [681, 381] on span "способ увеличить круг друзей" at bounding box center [623, 376] width 164 height 15
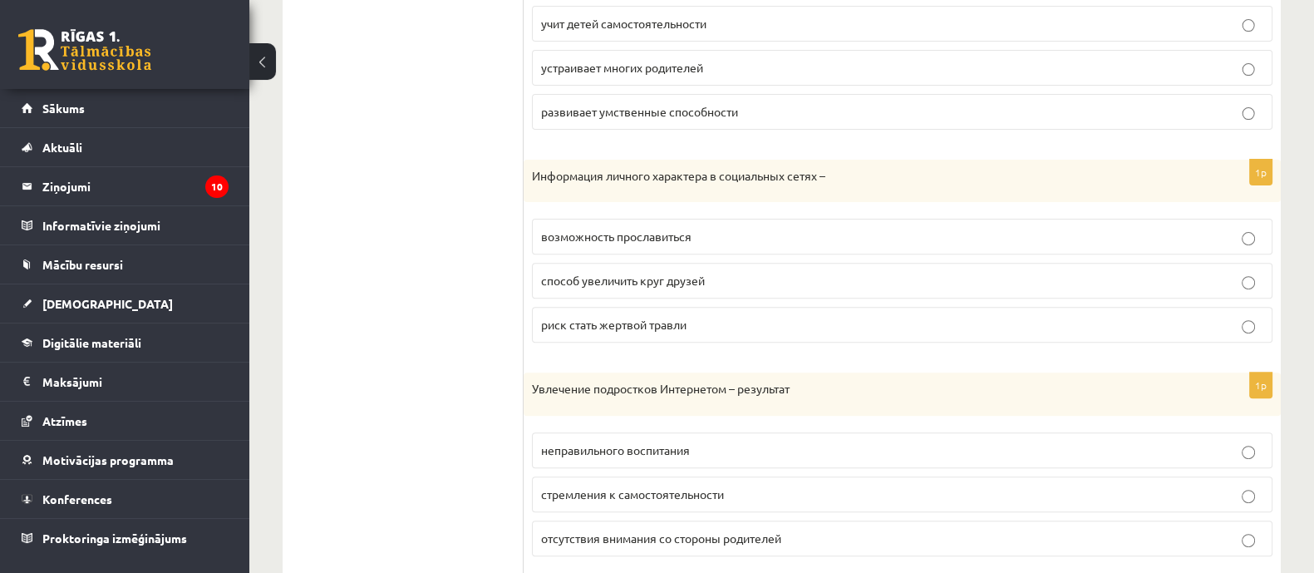
scroll to position [963, 0]
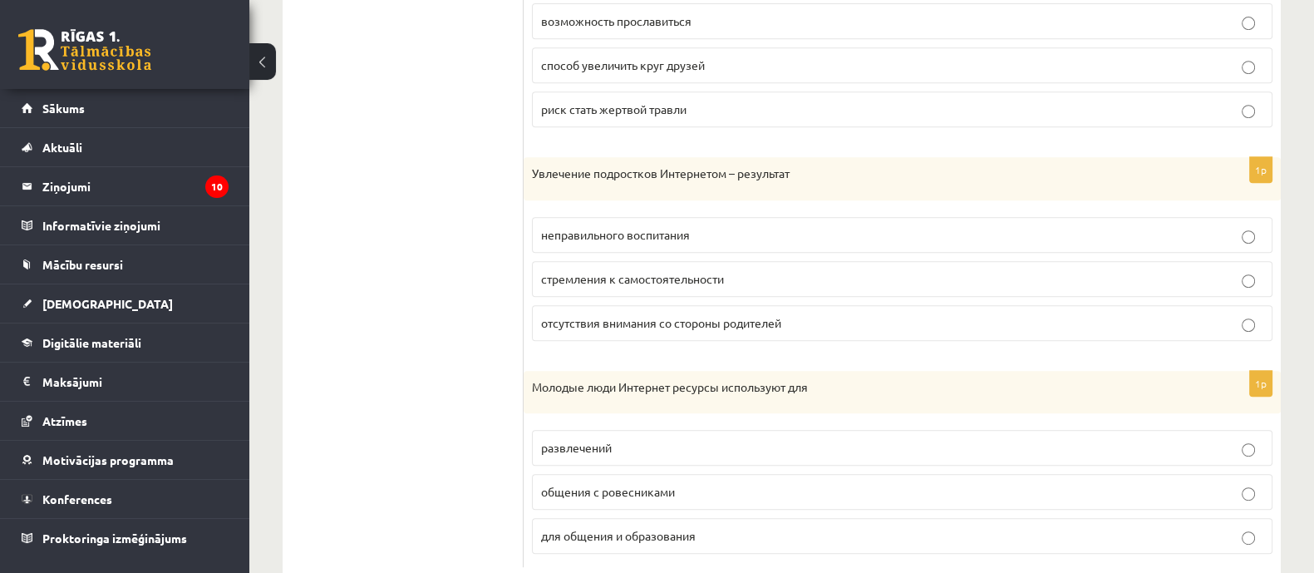
click at [690, 278] on span "стремления к самостоятельности" at bounding box center [632, 278] width 183 height 15
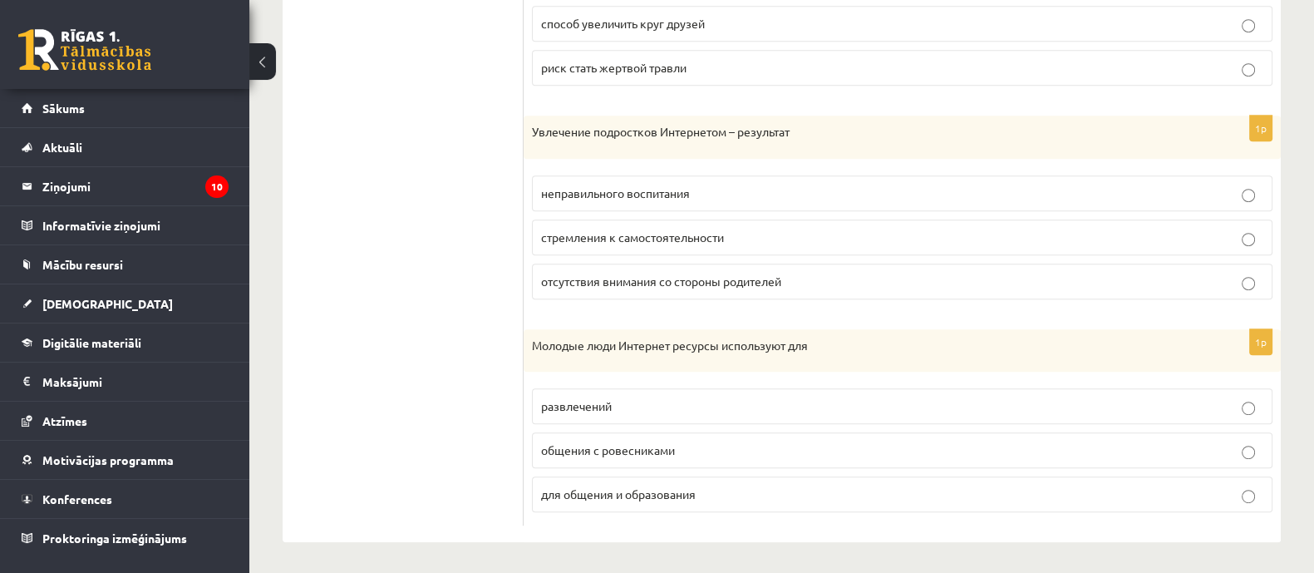
click at [648, 441] on p "общения с ровесниками" at bounding box center [902, 449] width 722 height 17
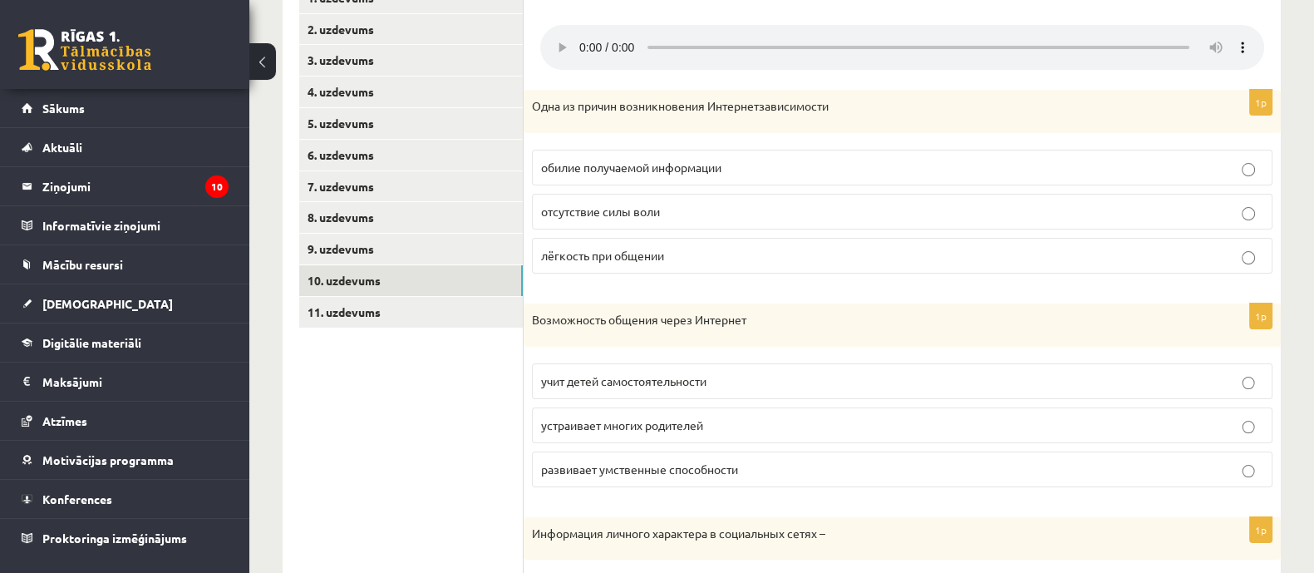
scroll to position [381, 0]
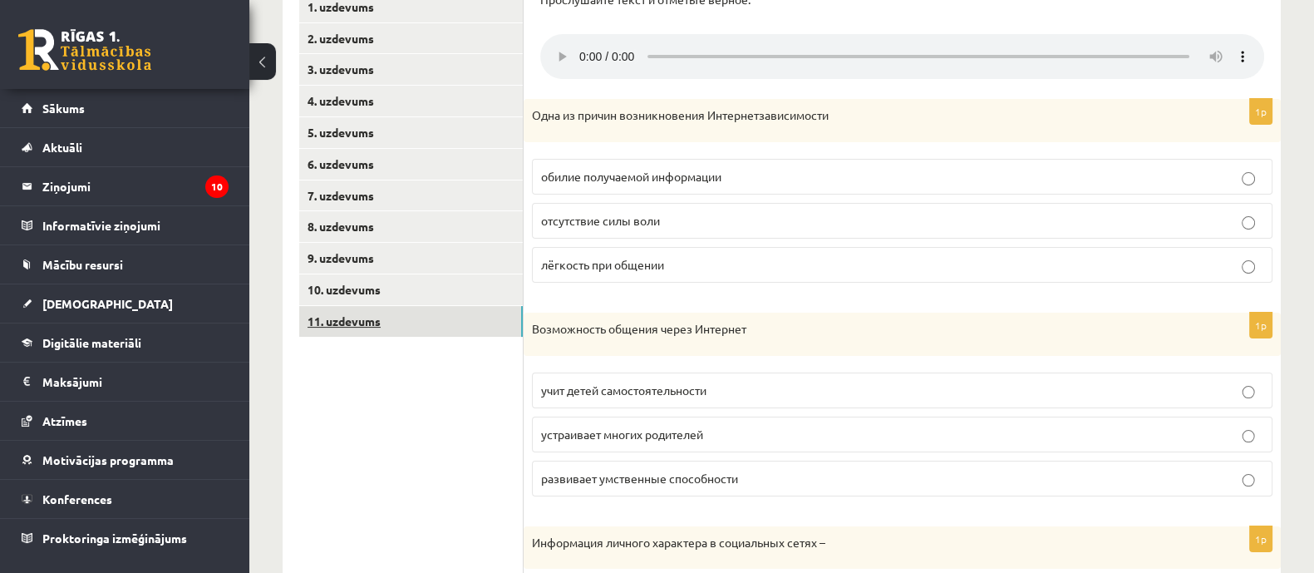
click at [394, 313] on link "11. uzdevums" at bounding box center [411, 321] width 224 height 31
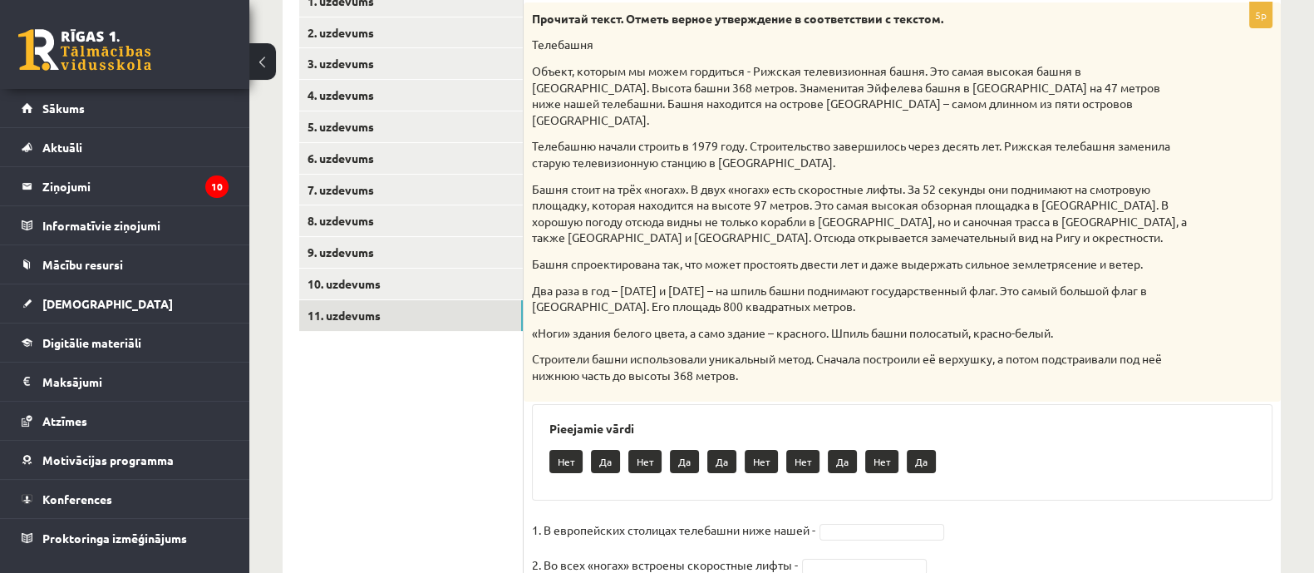
scroll to position [548, 0]
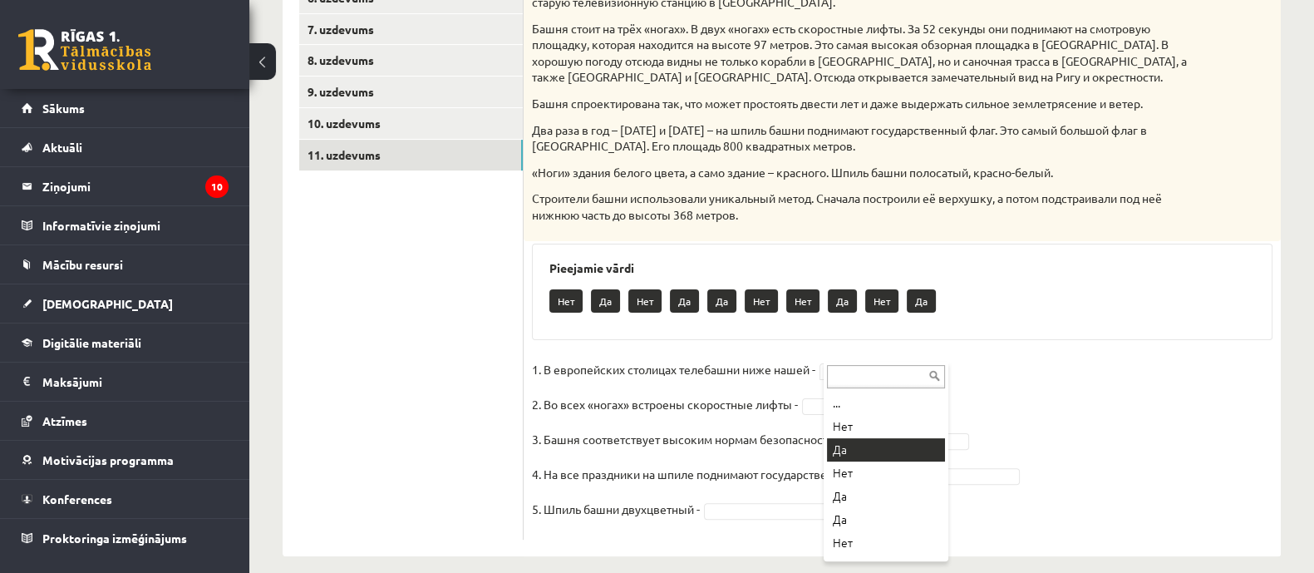
drag, startPoint x: 865, startPoint y: 441, endPoint x: 867, endPoint y: 411, distance: 30.0
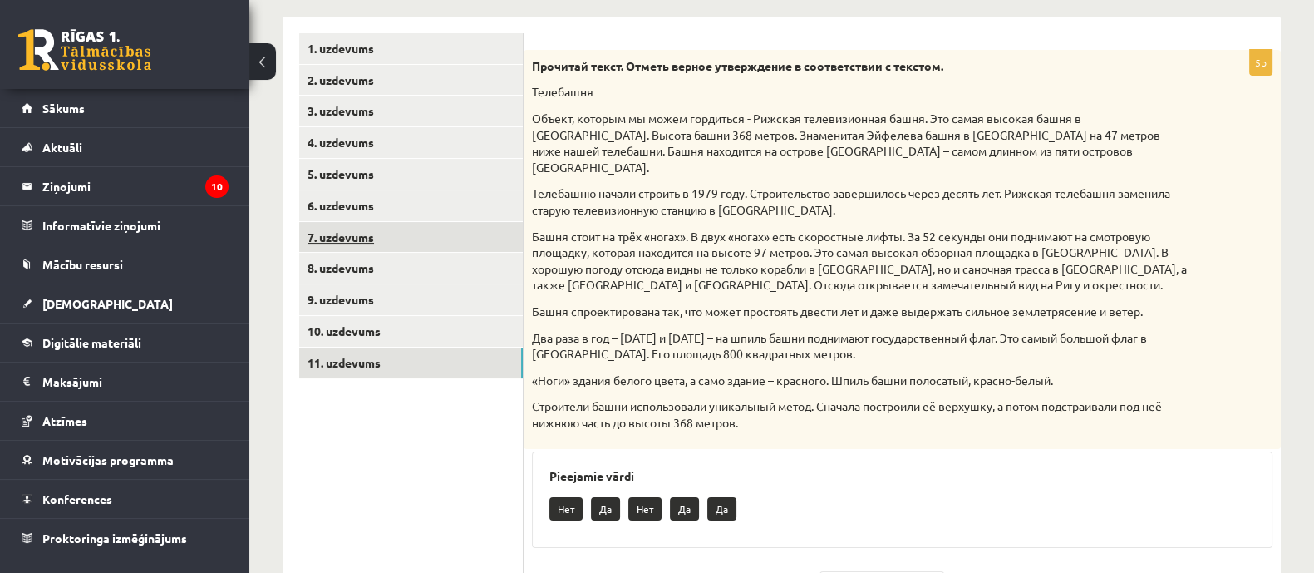
scroll to position [28, 0]
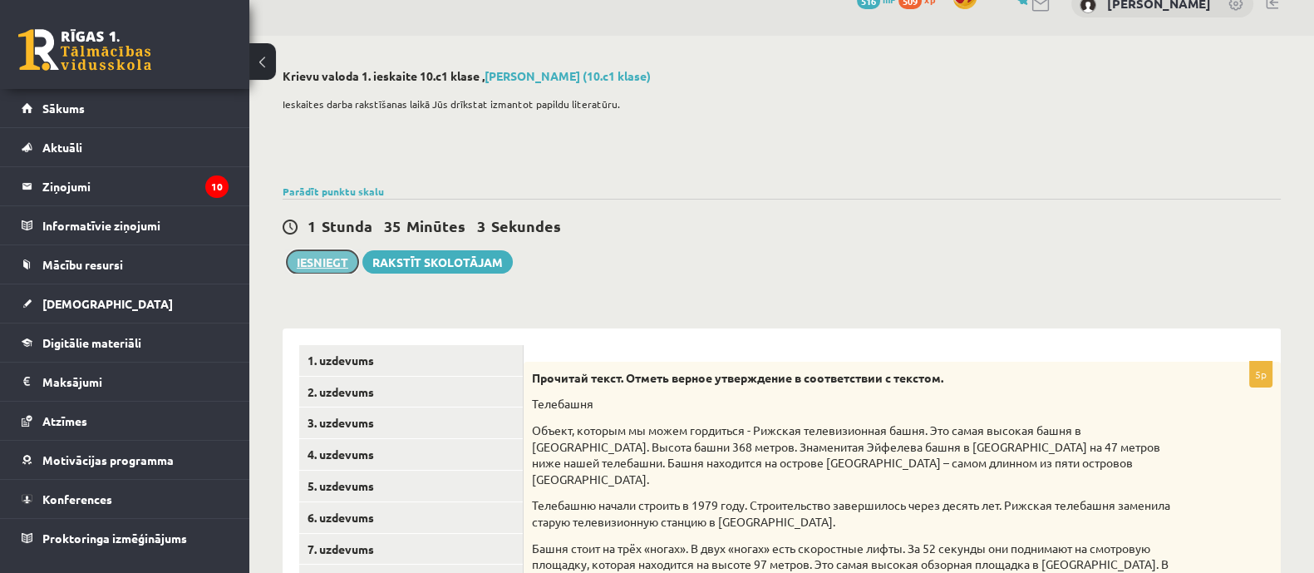
click at [339, 267] on button "Iesniegt" at bounding box center [322, 261] width 71 height 23
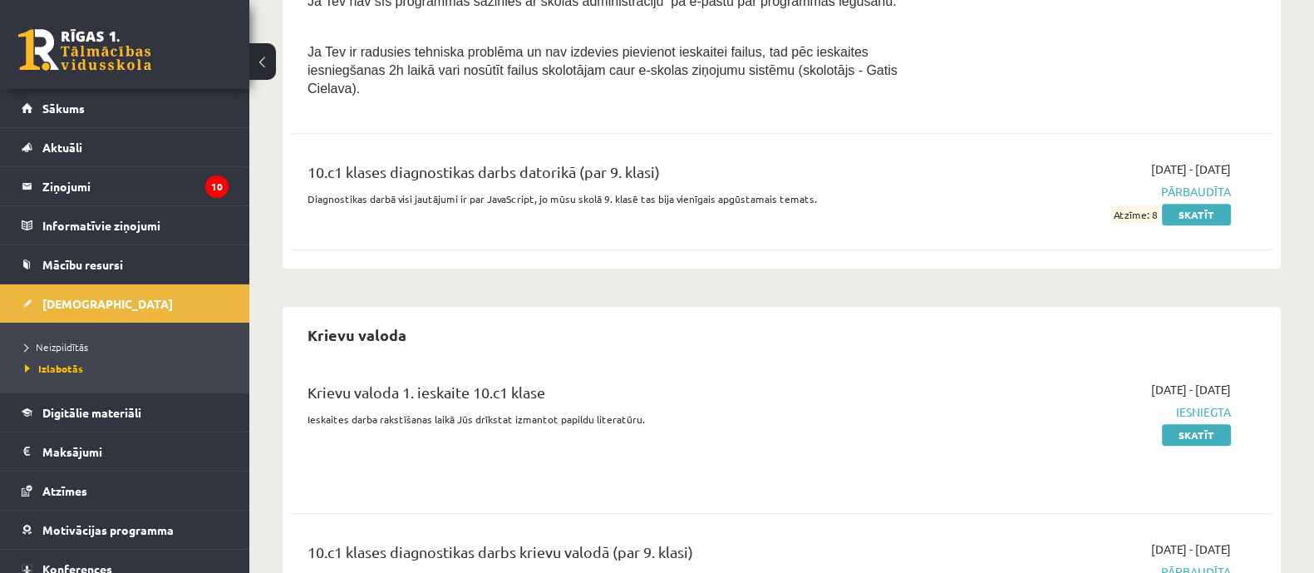
scroll to position [1557, 0]
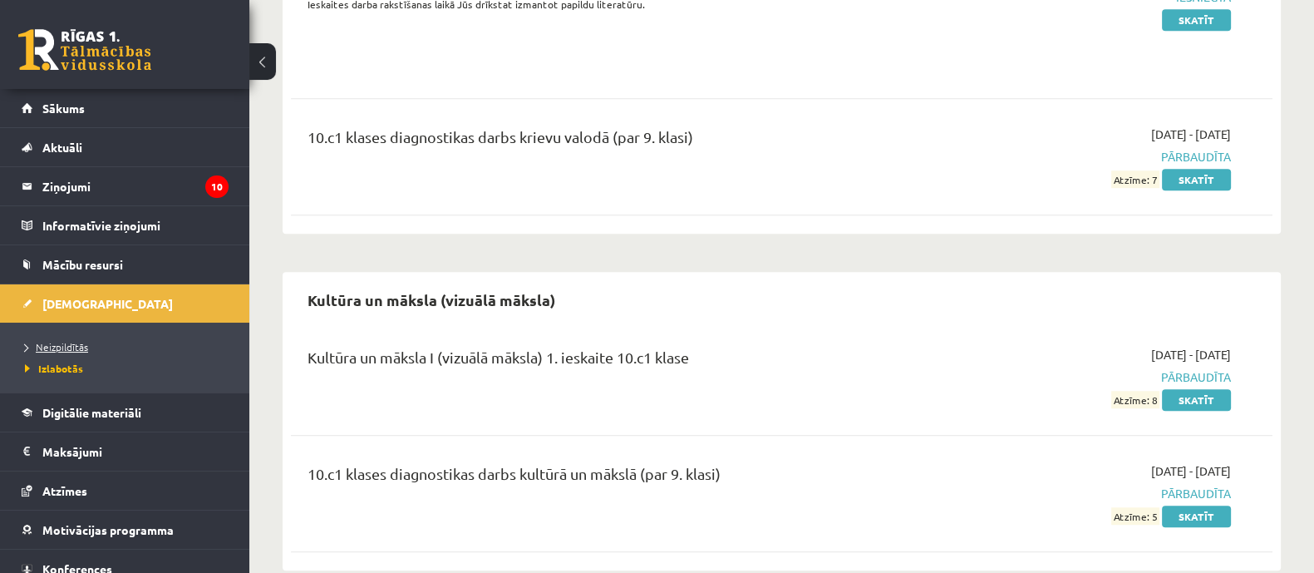
click at [74, 339] on link "Neizpildītās" at bounding box center [129, 346] width 208 height 15
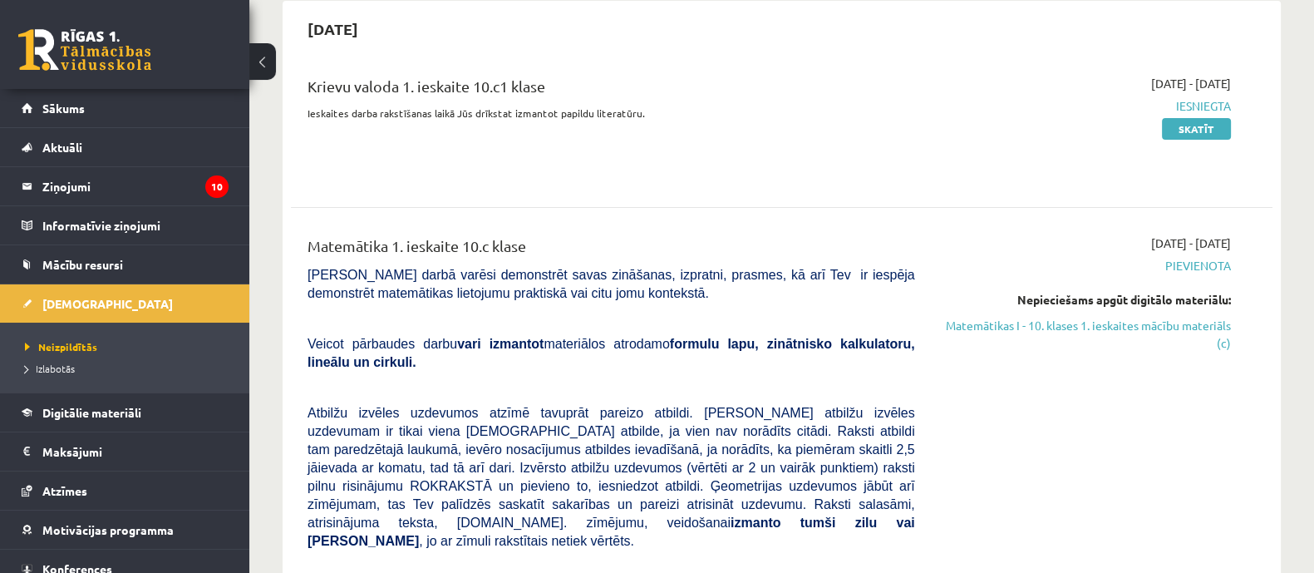
scroll to position [207, 0]
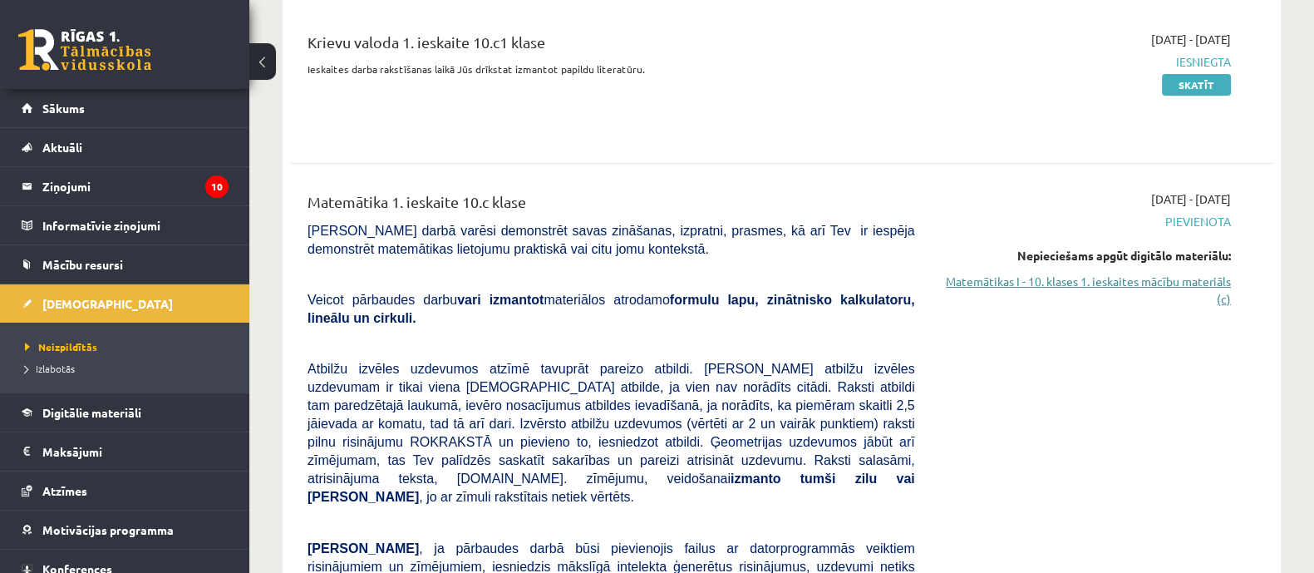
click at [1170, 284] on link "Matemātikas I - 10. klases 1. ieskaites mācību materiāls (c)" at bounding box center [1085, 290] width 291 height 35
click at [1011, 273] on link "Matemātikas I - 10. klases 1. ieskaites mācību materiāls (c)" at bounding box center [1085, 290] width 291 height 35
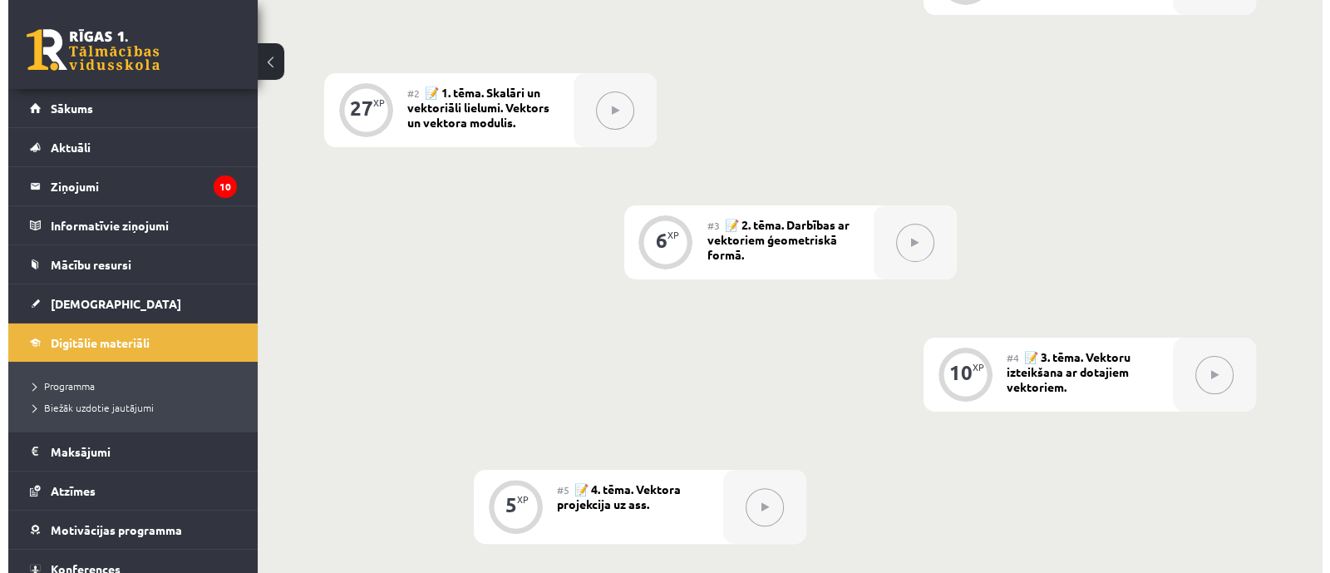
scroll to position [299, 0]
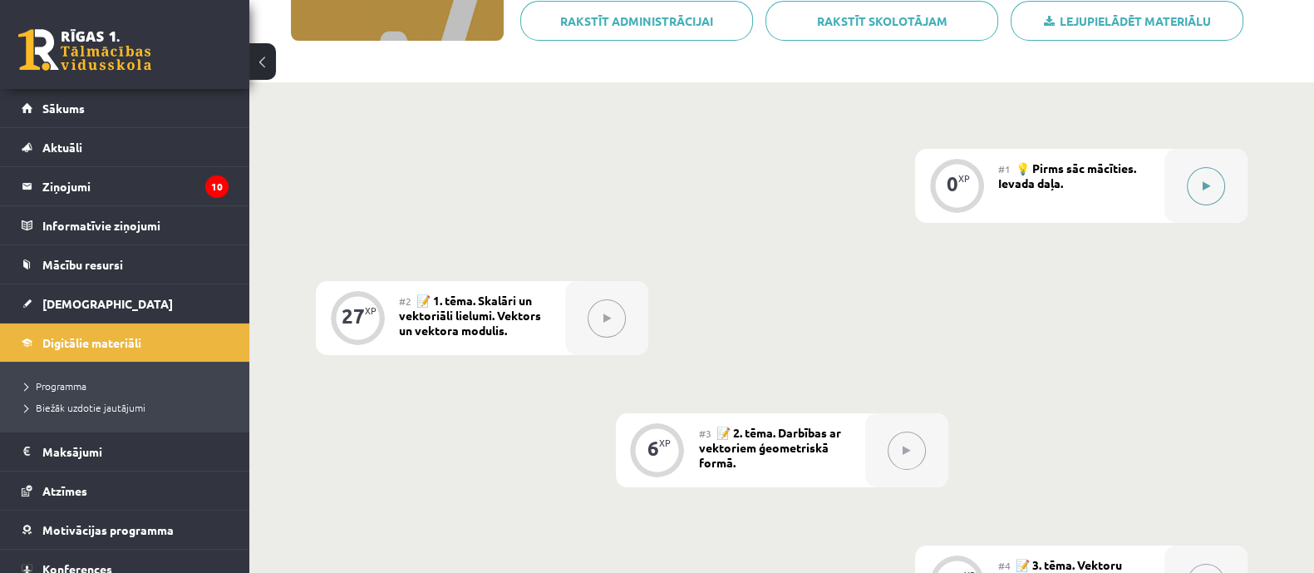
click at [1216, 173] on button at bounding box center [1206, 186] width 38 height 38
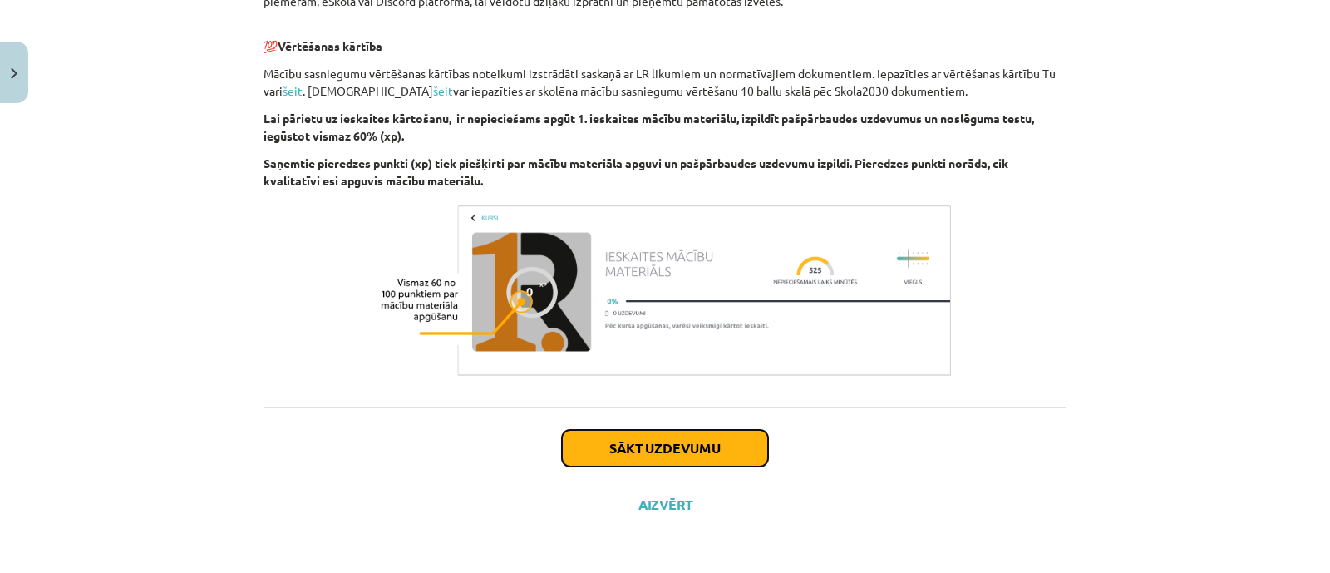
click at [706, 438] on button "Sākt uzdevumu" at bounding box center [665, 448] width 206 height 37
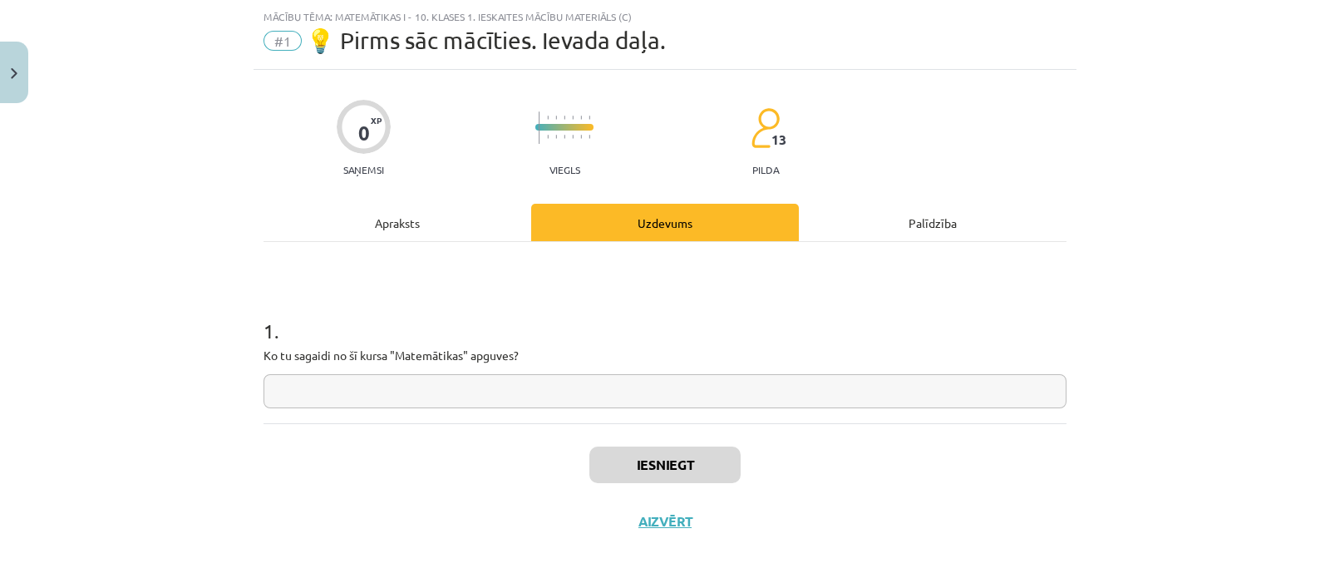
click at [657, 404] on input "text" at bounding box center [664, 391] width 803 height 34
click at [647, 402] on input "text" at bounding box center [664, 391] width 803 height 34
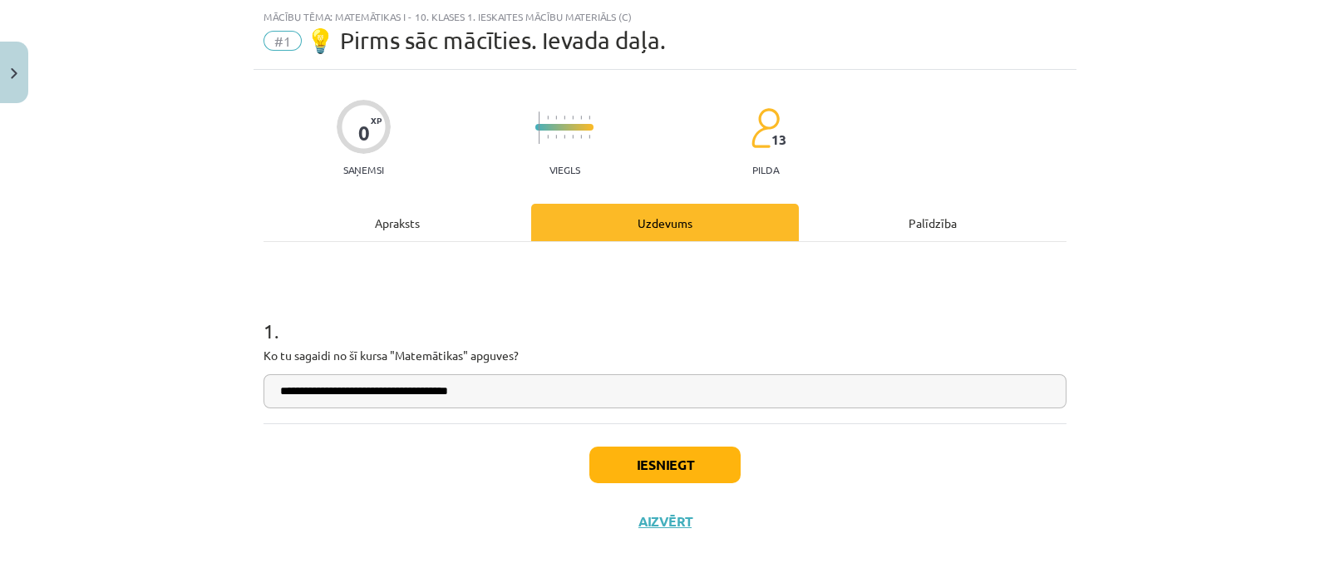
type input "**********"
click at [595, 474] on button "Iesniegt" at bounding box center [664, 464] width 151 height 37
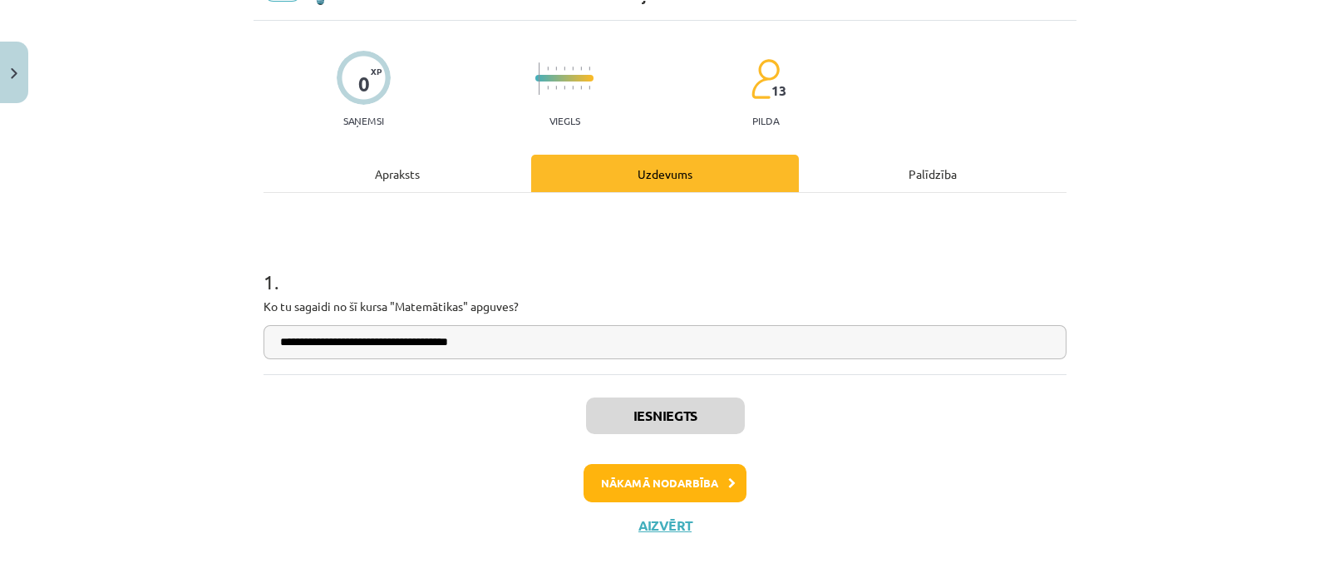
scroll to position [111, 0]
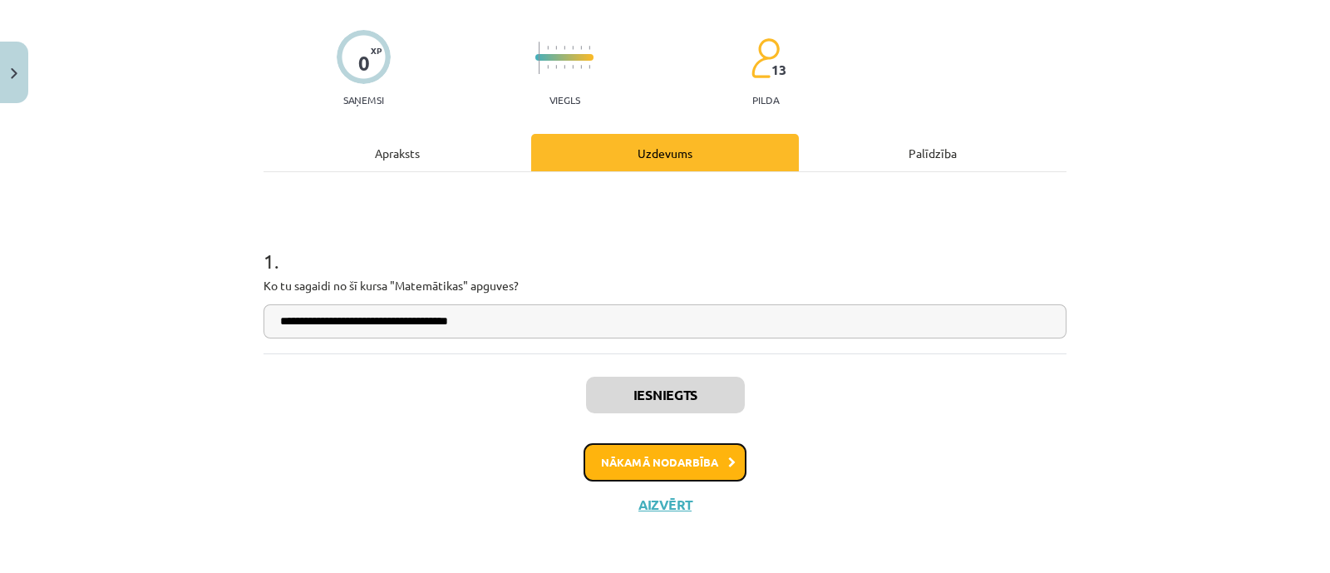
click at [592, 460] on button "Nākamā nodarbība" at bounding box center [664, 462] width 163 height 38
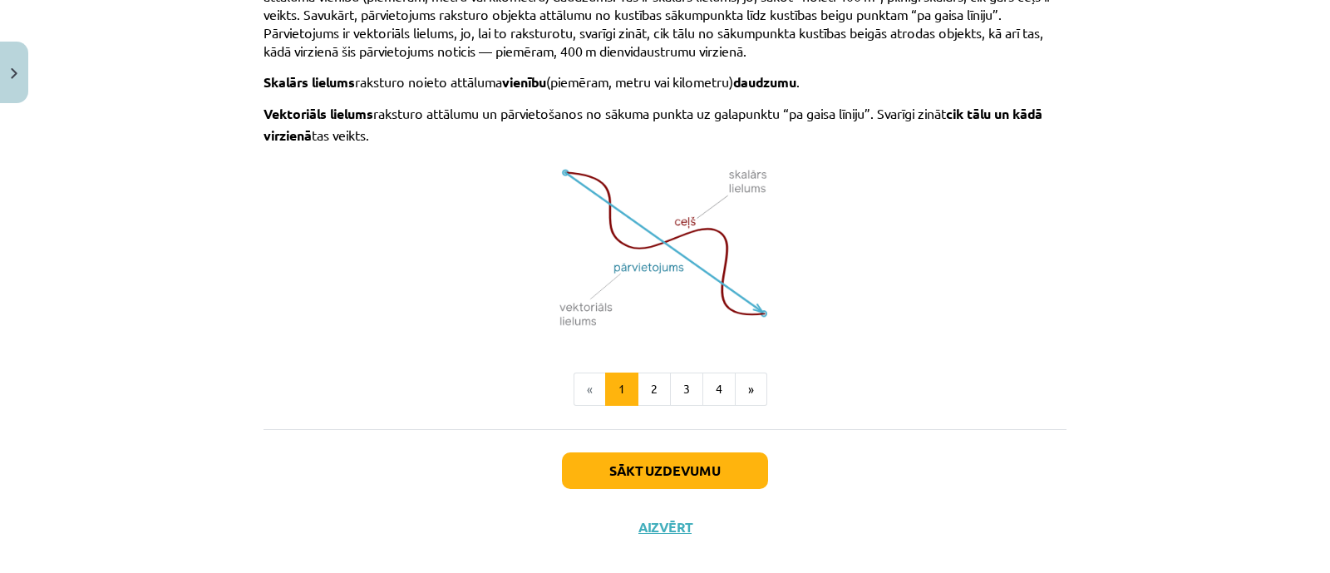
scroll to position [1134, 0]
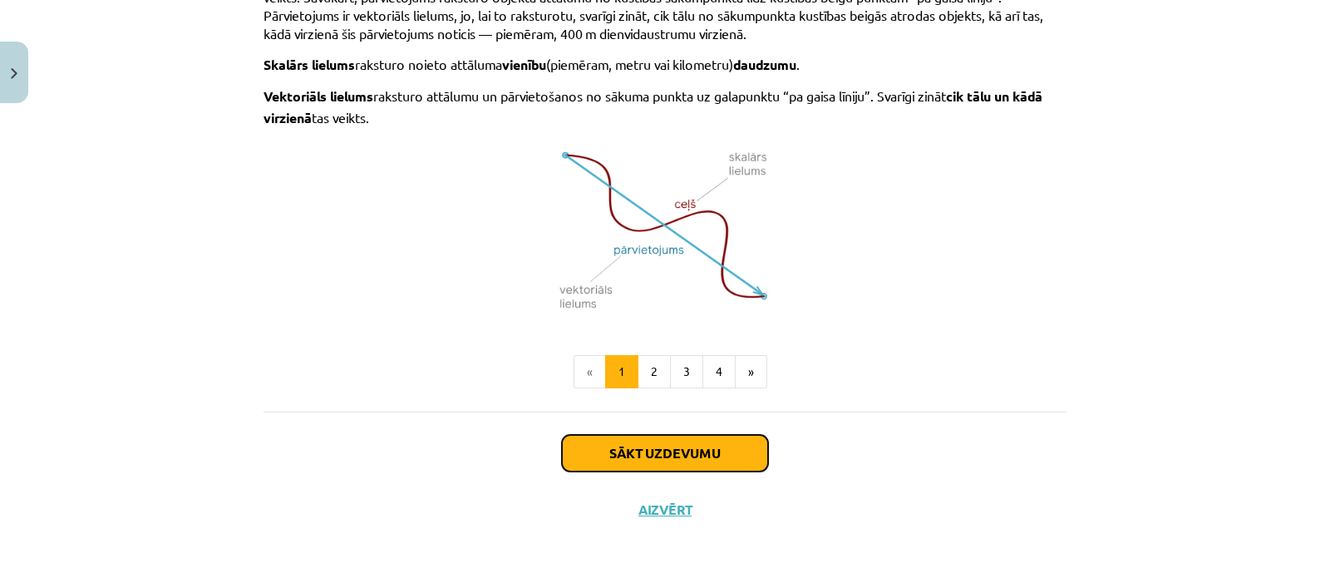
click at [563, 439] on button "Sākt uzdevumu" at bounding box center [665, 453] width 206 height 37
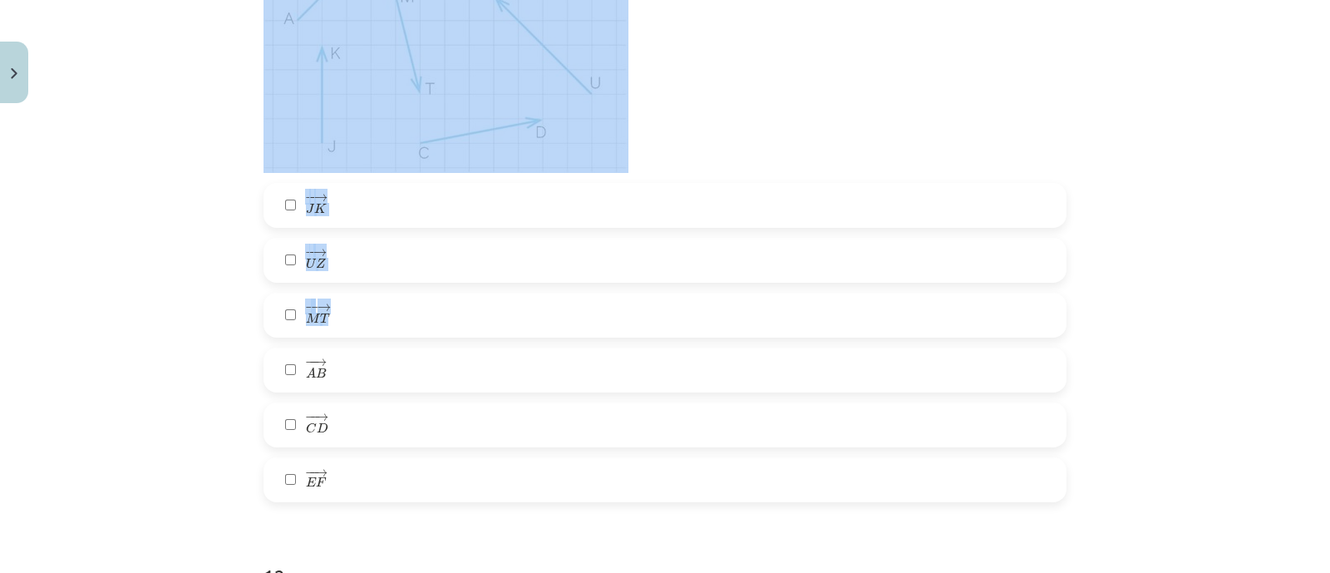
scroll to position [4758, 0]
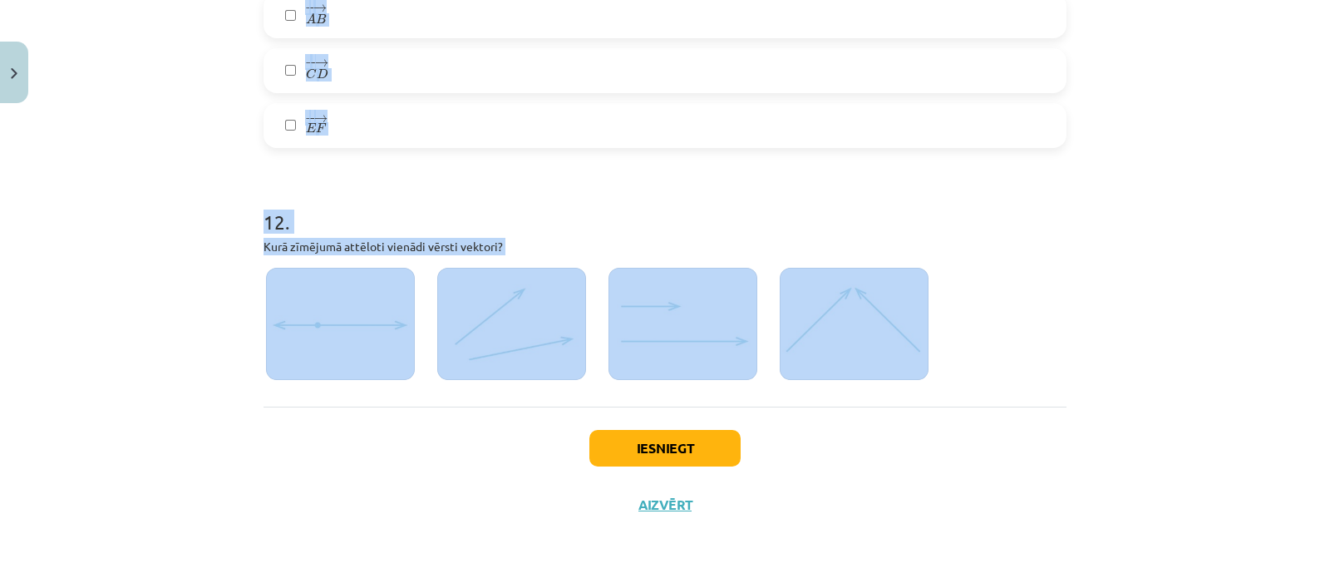
drag, startPoint x: 253, startPoint y: 204, endPoint x: 893, endPoint y: 338, distance: 653.7
copy form "1 . Kurš apgalvojumu pāris satur gan skalāru, gan vektoriālu lielumu? ātrums un…"
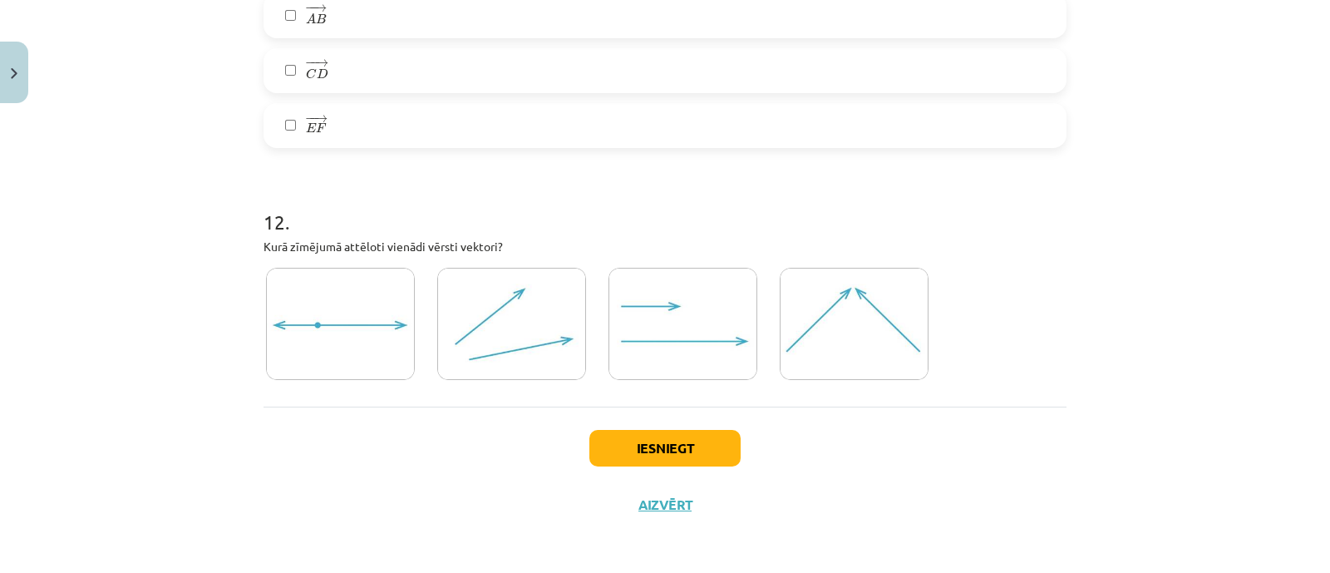
click at [637, 285] on img at bounding box center [682, 324] width 149 height 112
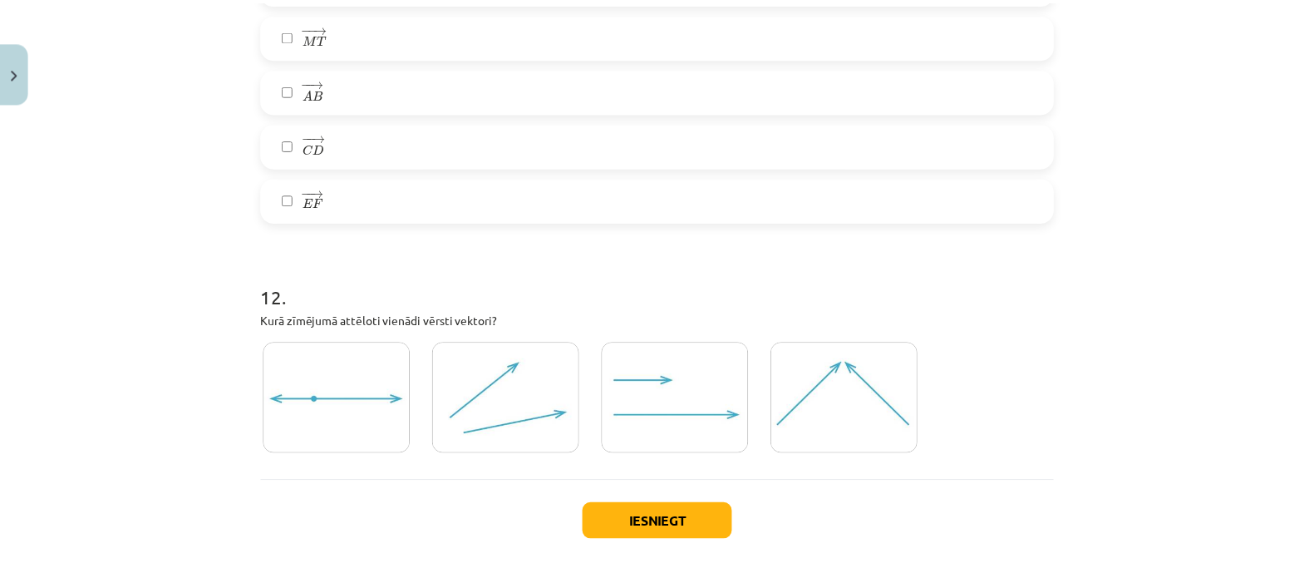
scroll to position [4655, 0]
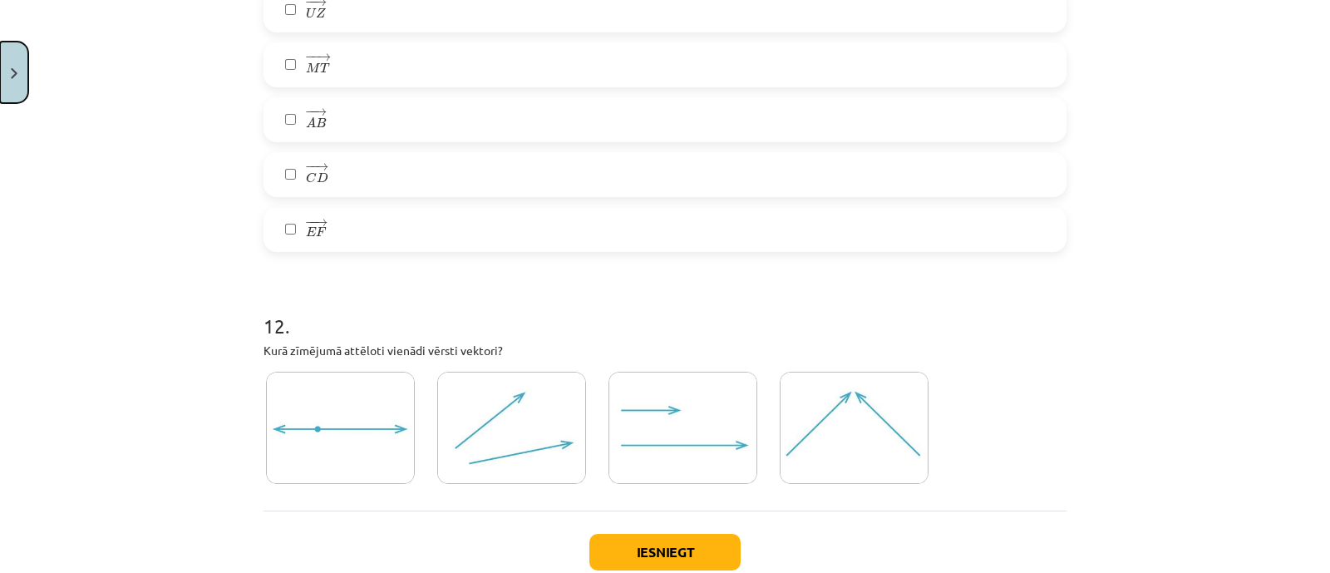
click at [13, 64] on button "Close" at bounding box center [14, 72] width 28 height 61
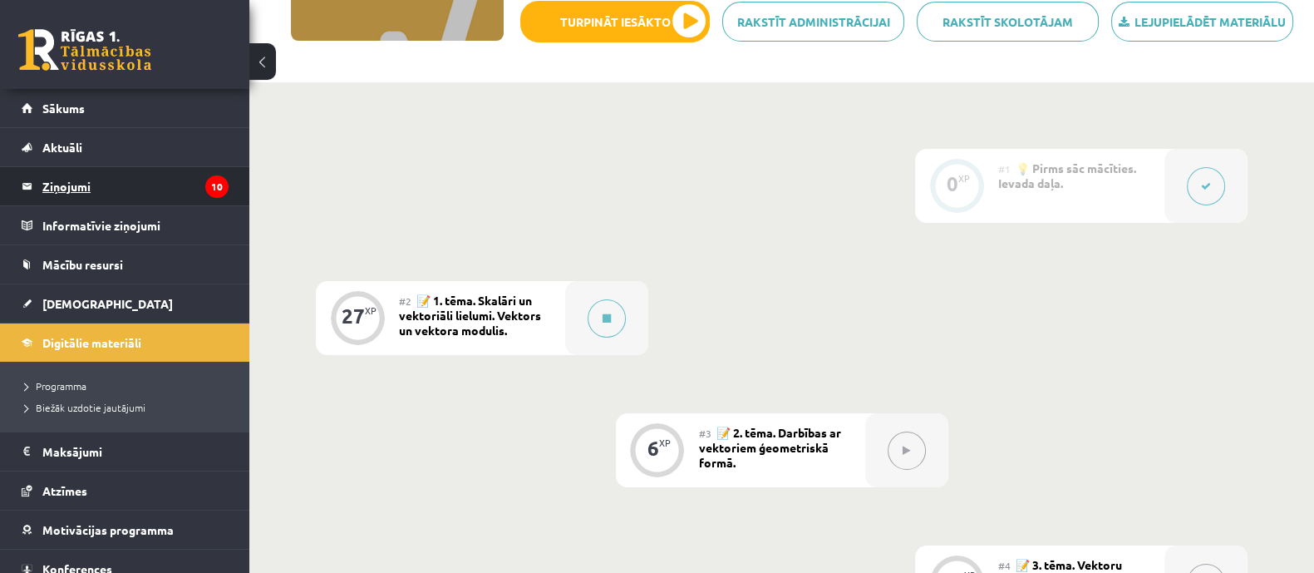
click at [166, 184] on legend "Ziņojumi 10" at bounding box center [135, 186] width 186 height 38
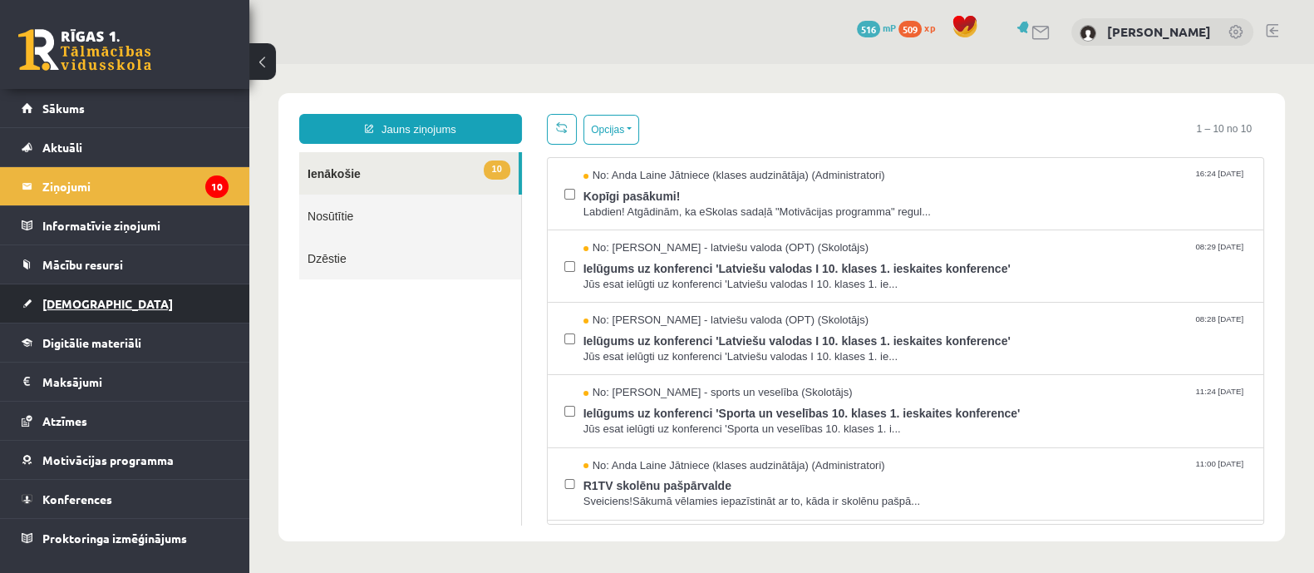
click at [95, 299] on link "[DEMOGRAPHIC_DATA]" at bounding box center [125, 303] width 207 height 38
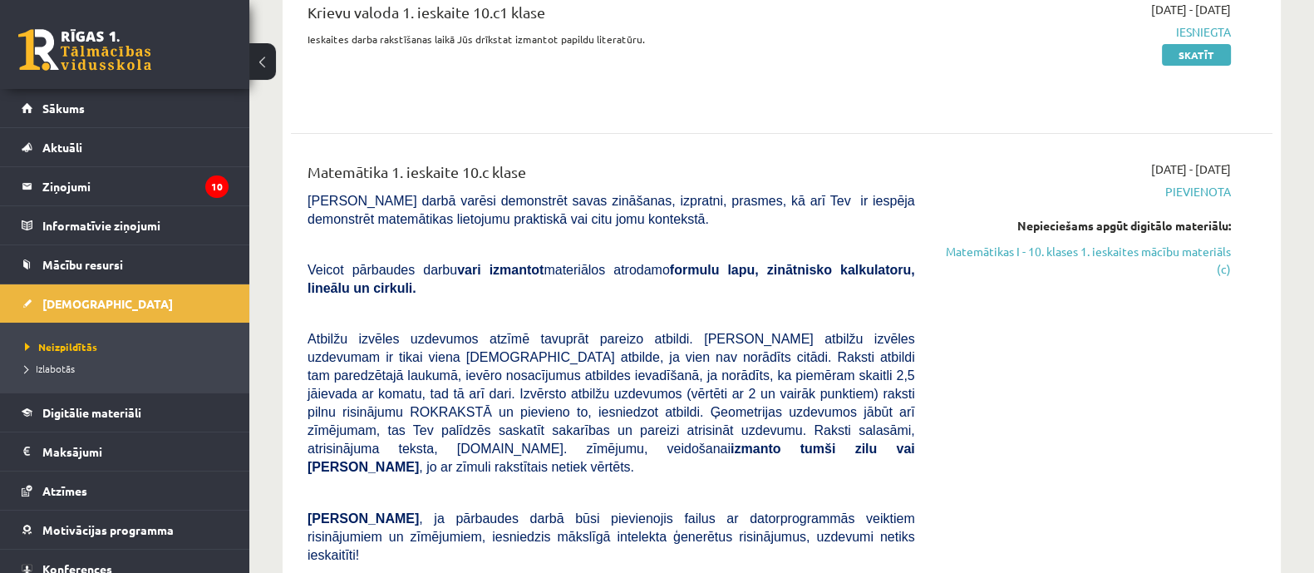
scroll to position [207, 0]
